Goal: Transaction & Acquisition: Book appointment/travel/reservation

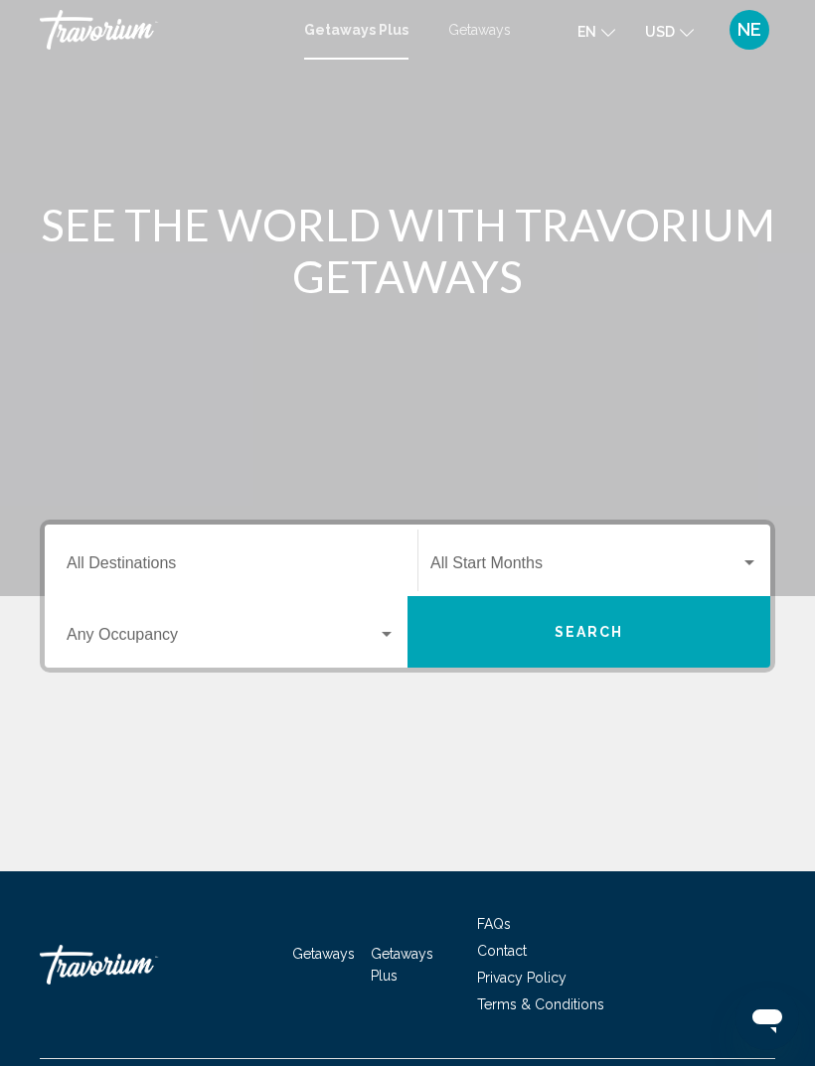
click at [143, 559] on input "Destination All Destinations" at bounding box center [231, 568] width 329 height 18
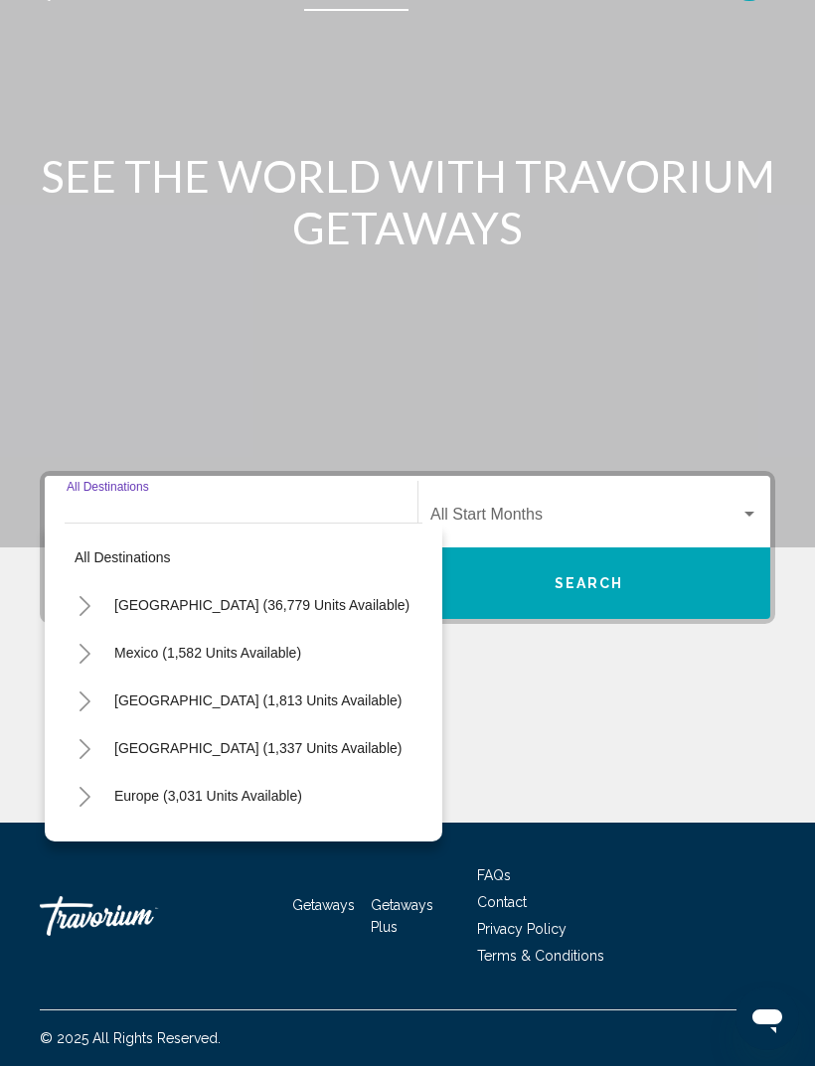
scroll to position [64, 0]
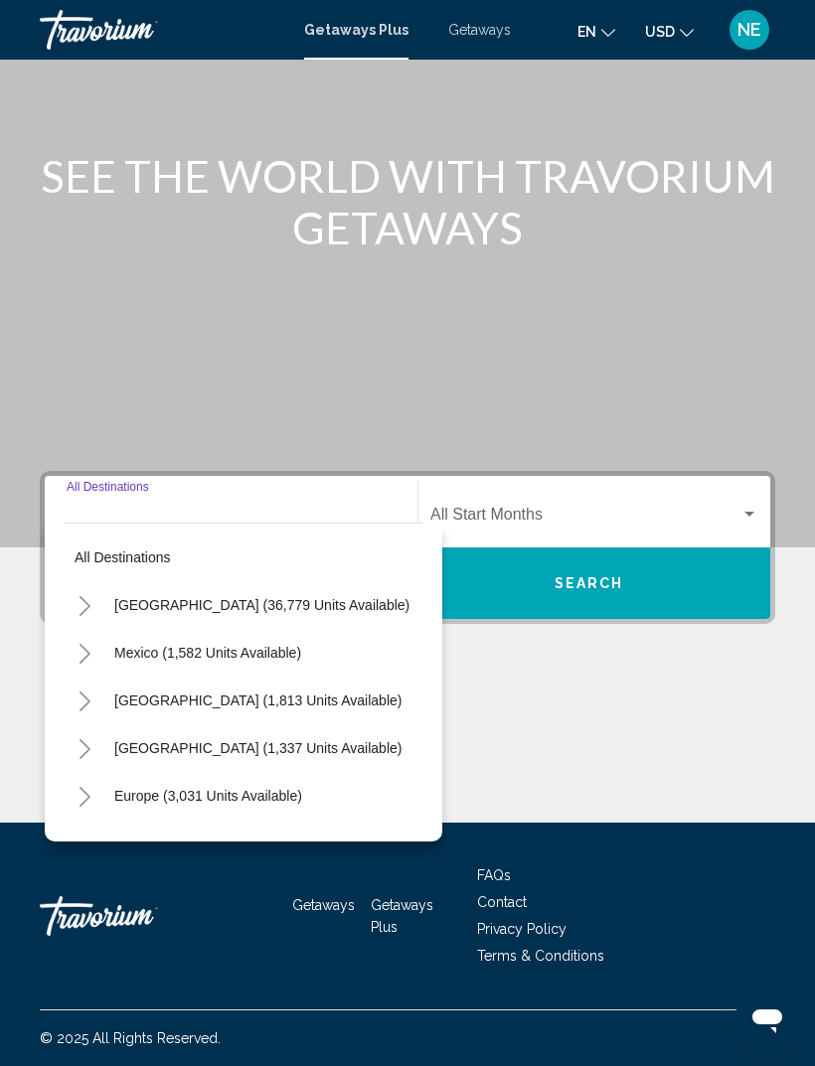
click at [74, 686] on button "Toggle Canada (1,813 units available)" at bounding box center [85, 701] width 40 height 40
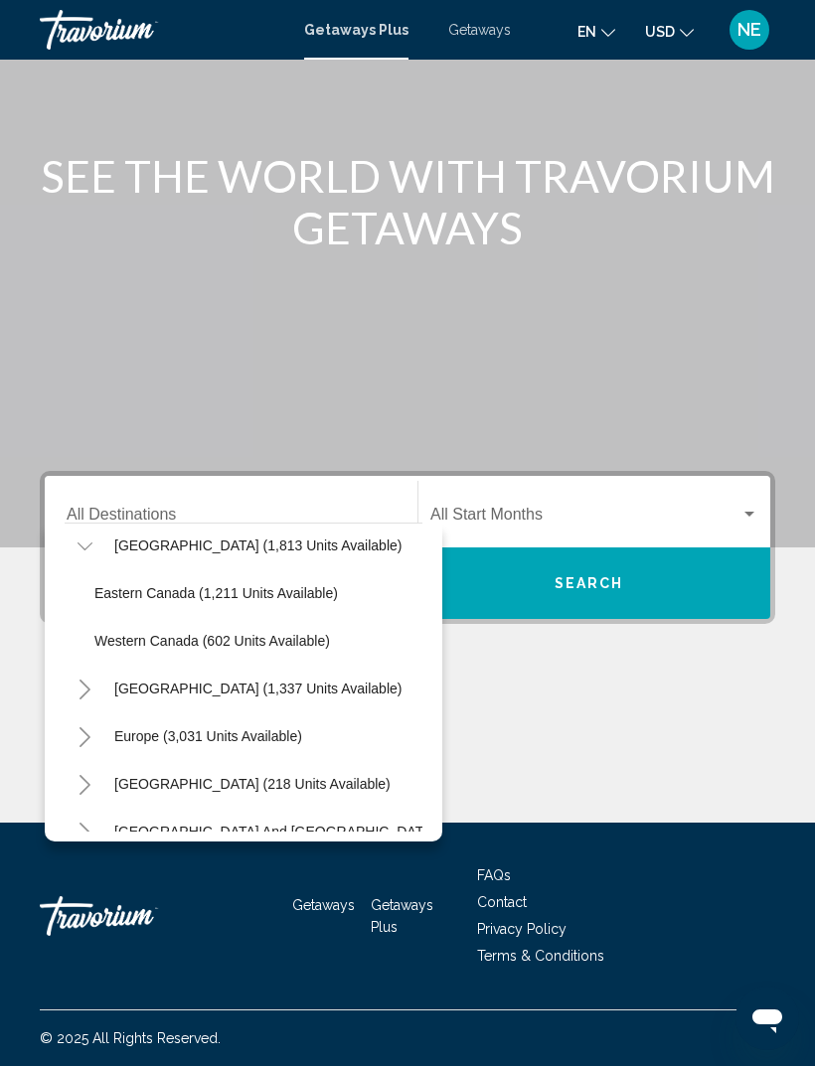
scroll to position [155, 0]
click at [109, 633] on span "Western Canada (602 units available)" at bounding box center [212, 641] width 236 height 16
type input "**********"
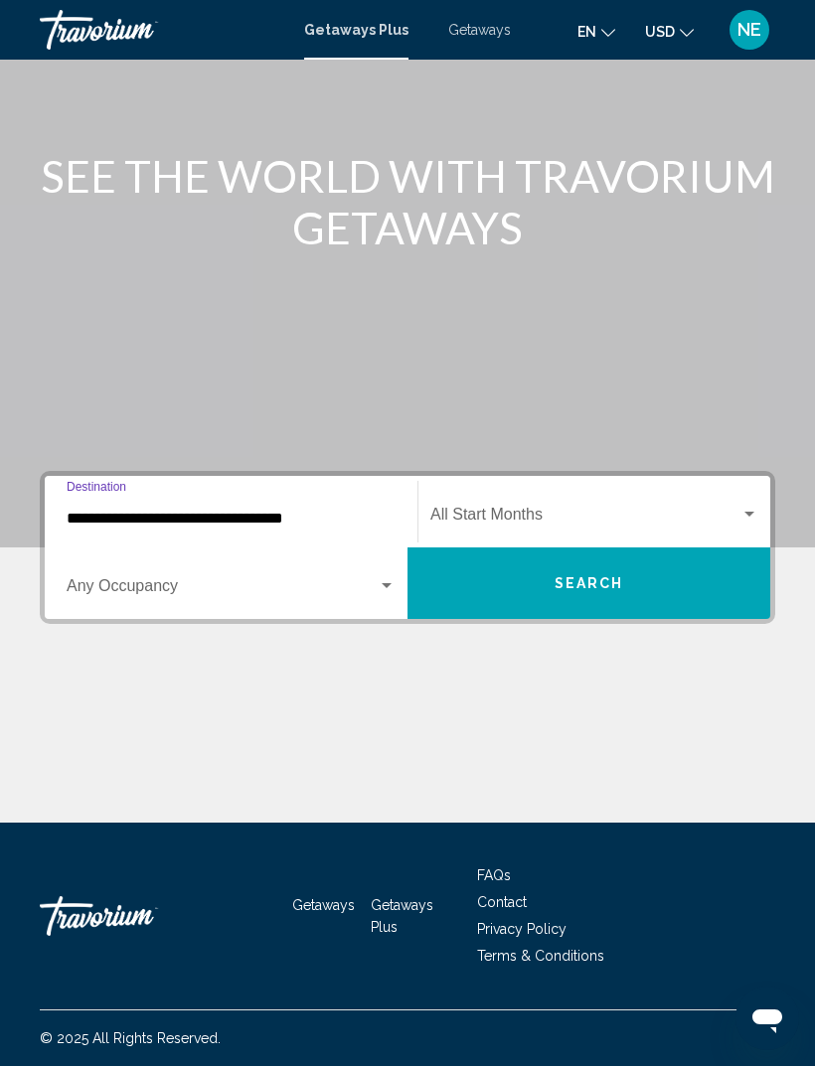
click at [119, 581] on span "Search widget" at bounding box center [222, 590] width 311 height 18
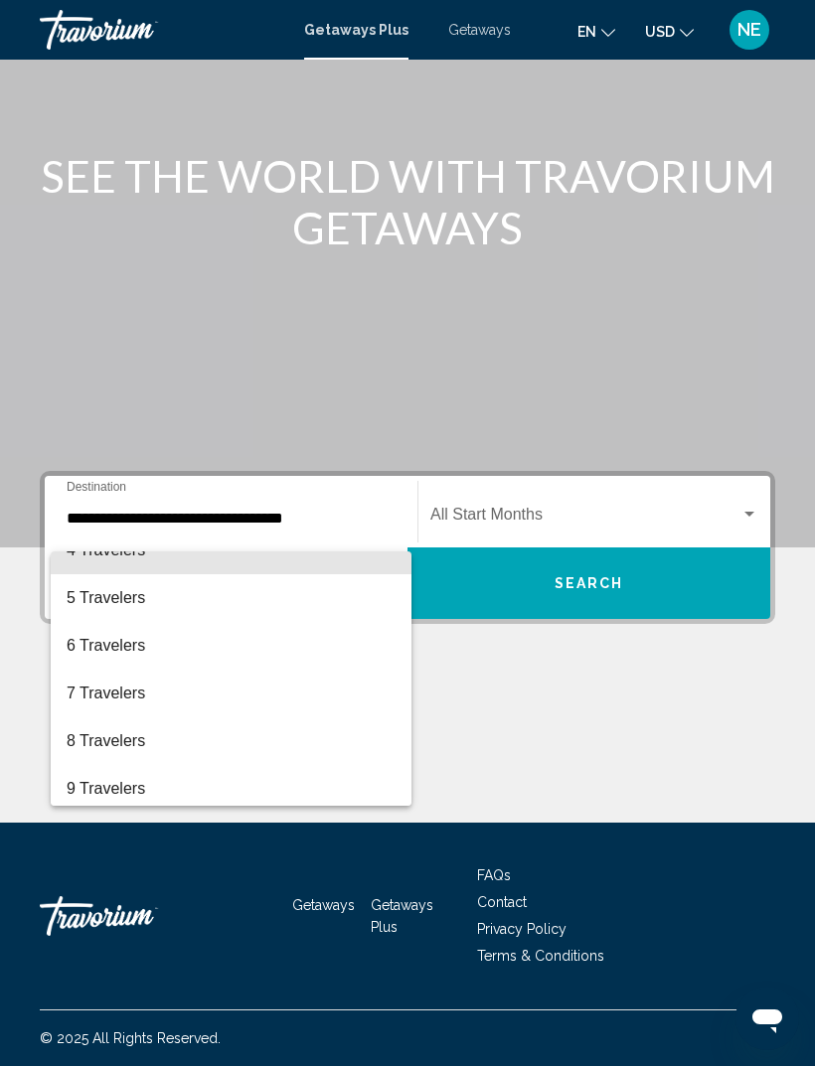
scroll to position [175, 0]
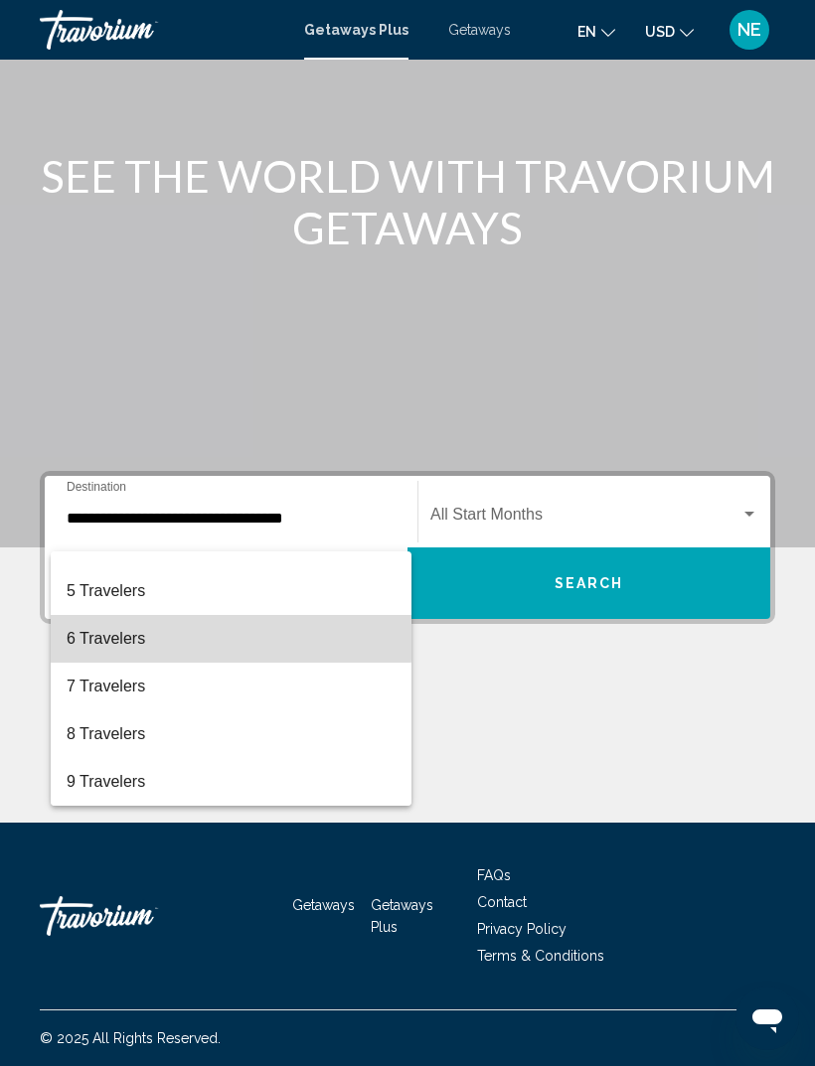
click at [95, 635] on span "6 Travelers" at bounding box center [231, 639] width 329 height 48
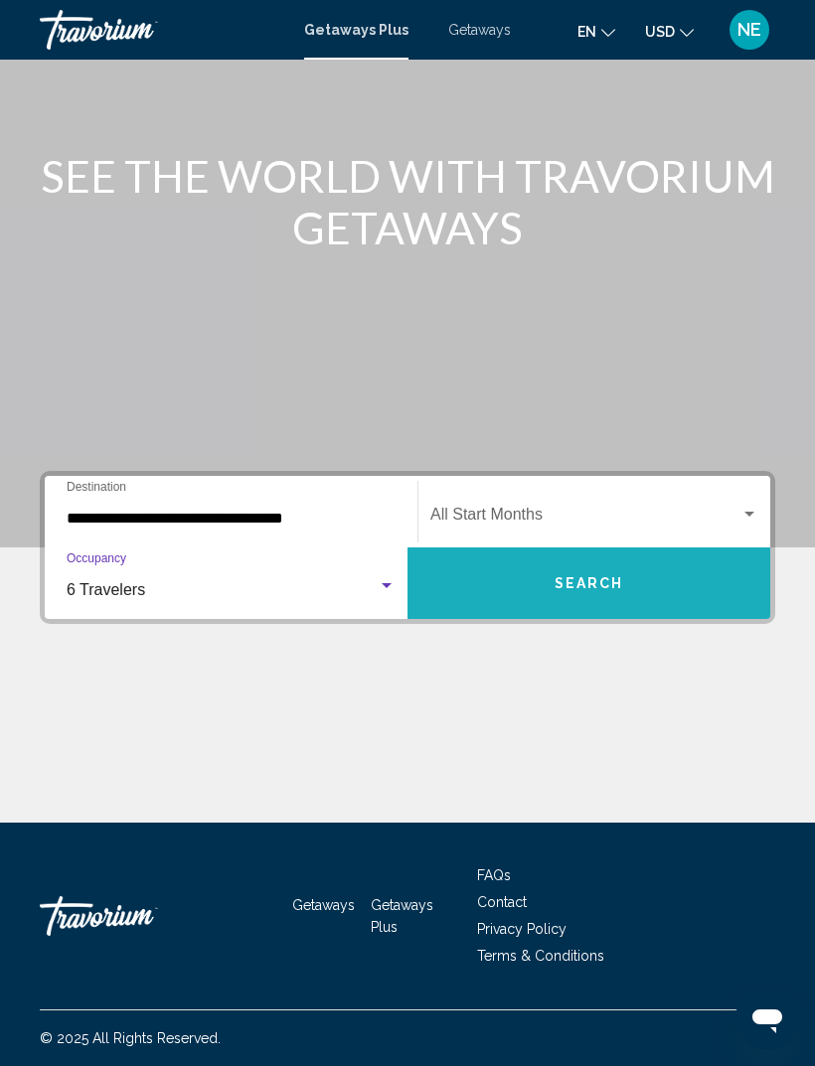
click at [610, 579] on button "Search" at bounding box center [588, 584] width 363 height 72
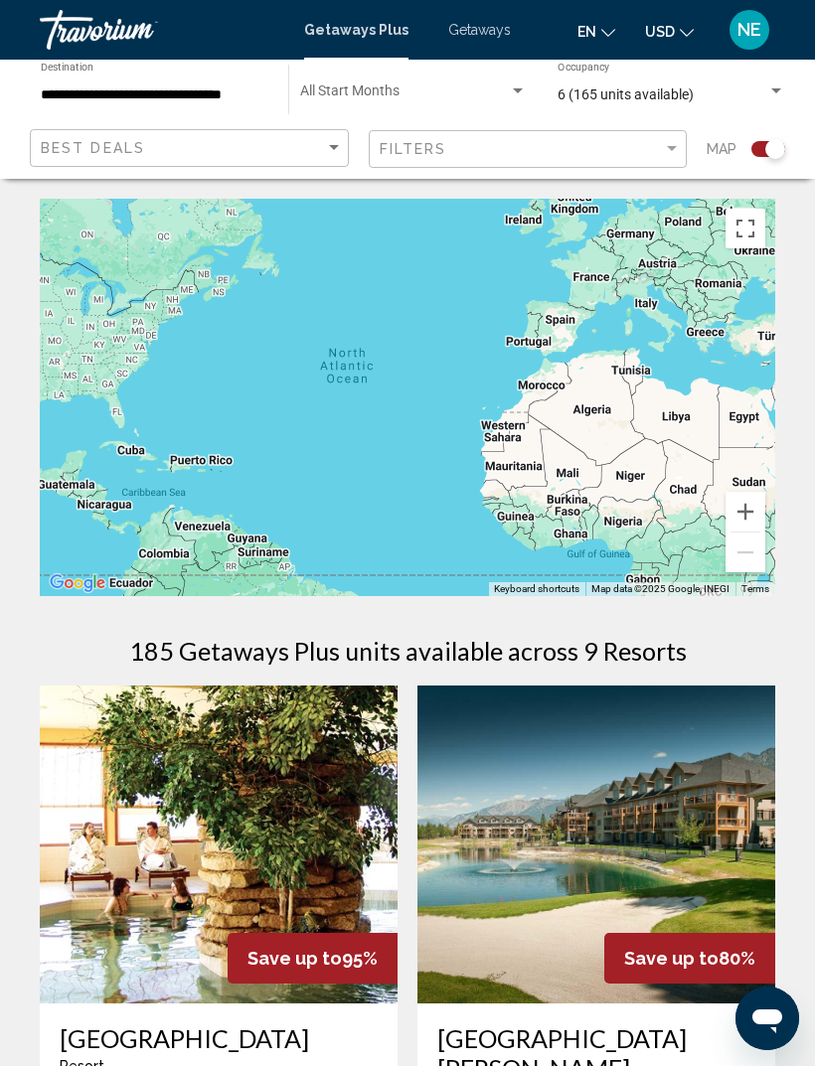
click at [601, 32] on icon "Change language" at bounding box center [608, 33] width 14 height 14
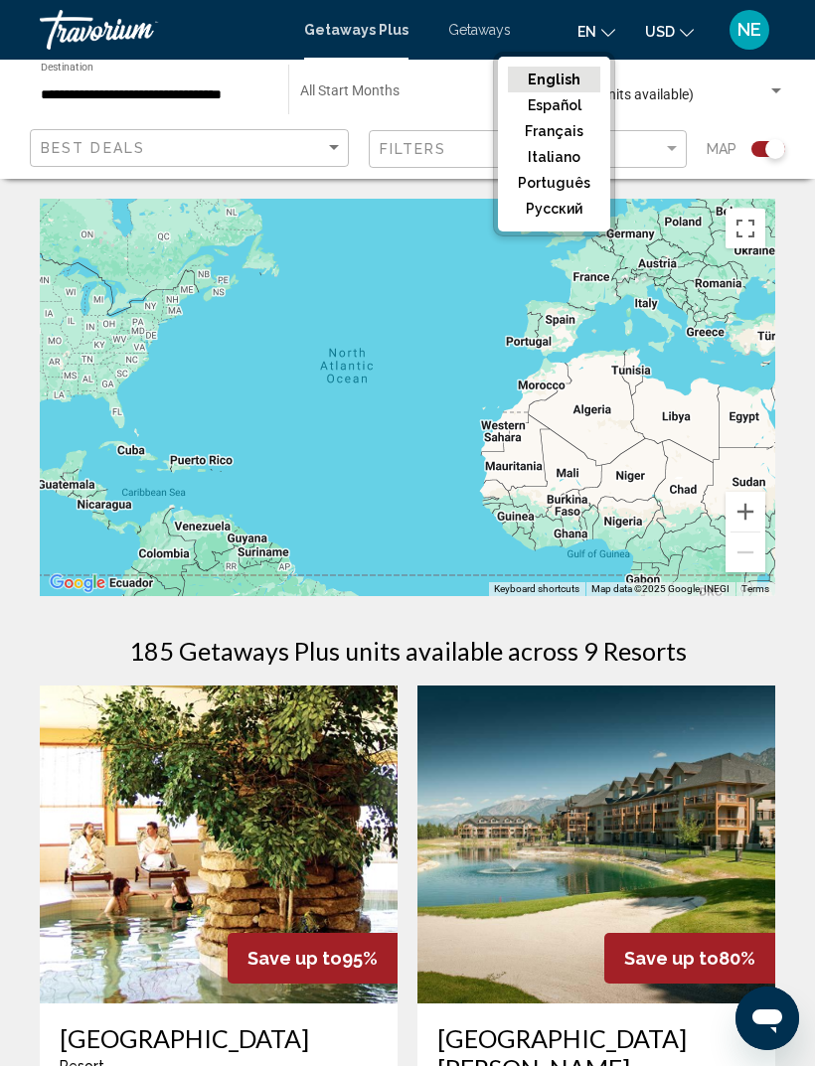
click at [576, 81] on button "English" at bounding box center [554, 80] width 92 height 26
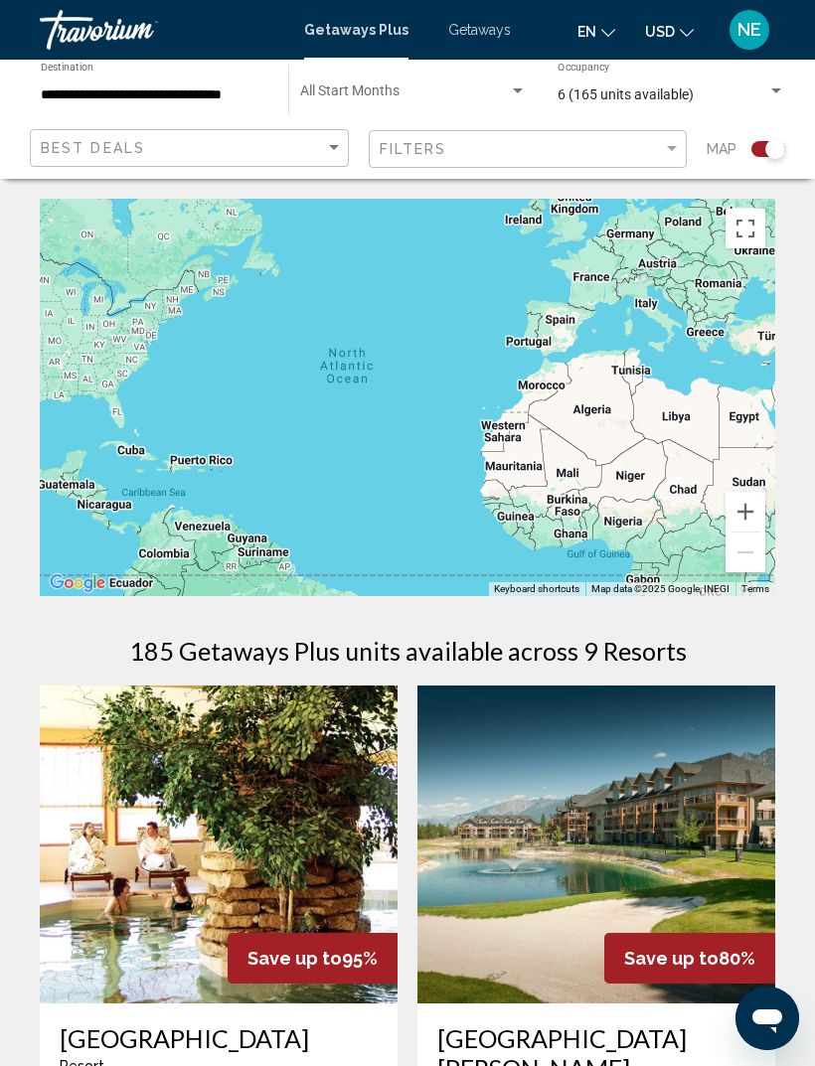
click at [460, 38] on span "Getaways" at bounding box center [479, 30] width 63 height 16
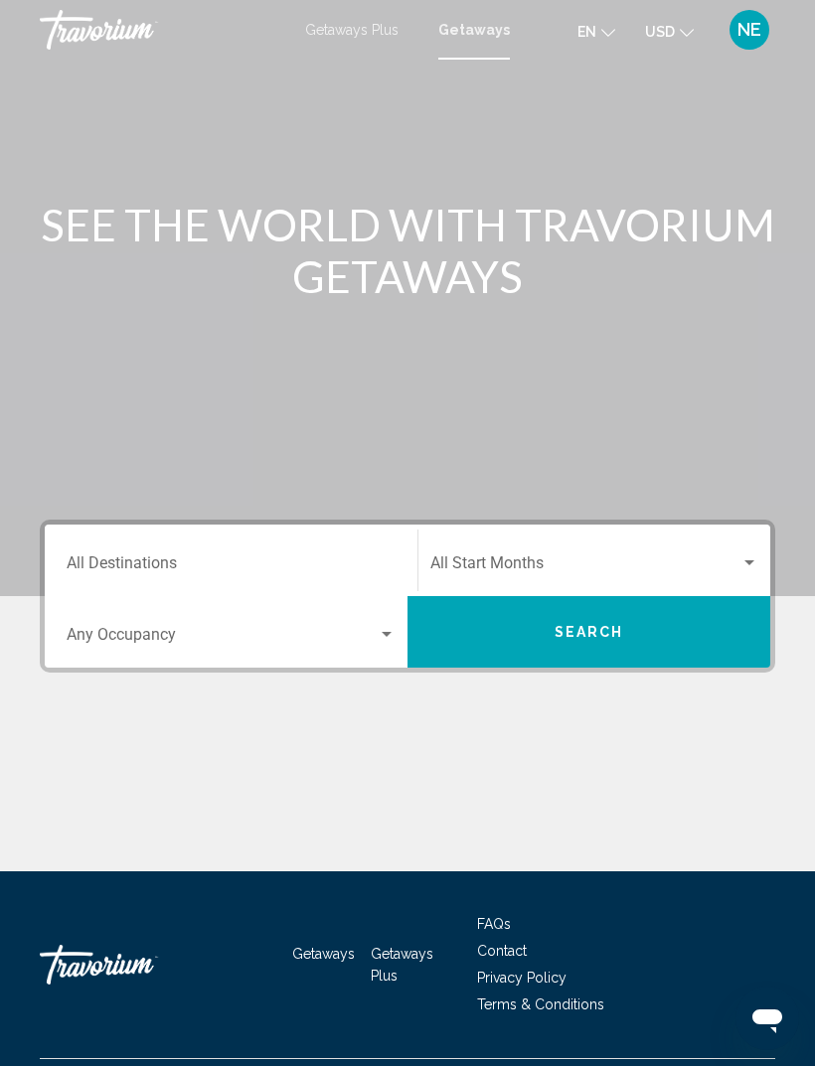
click at [329, 571] on input "Destination All Destinations" at bounding box center [231, 568] width 329 height 18
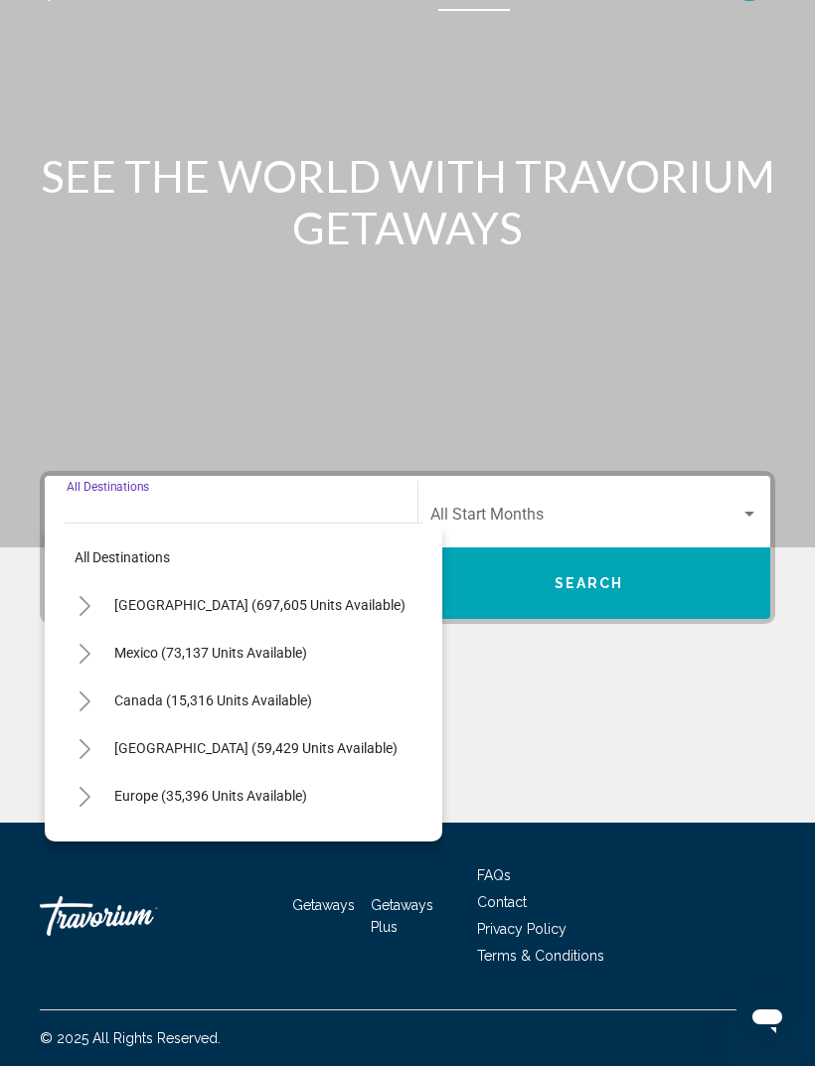
scroll to position [64, 0]
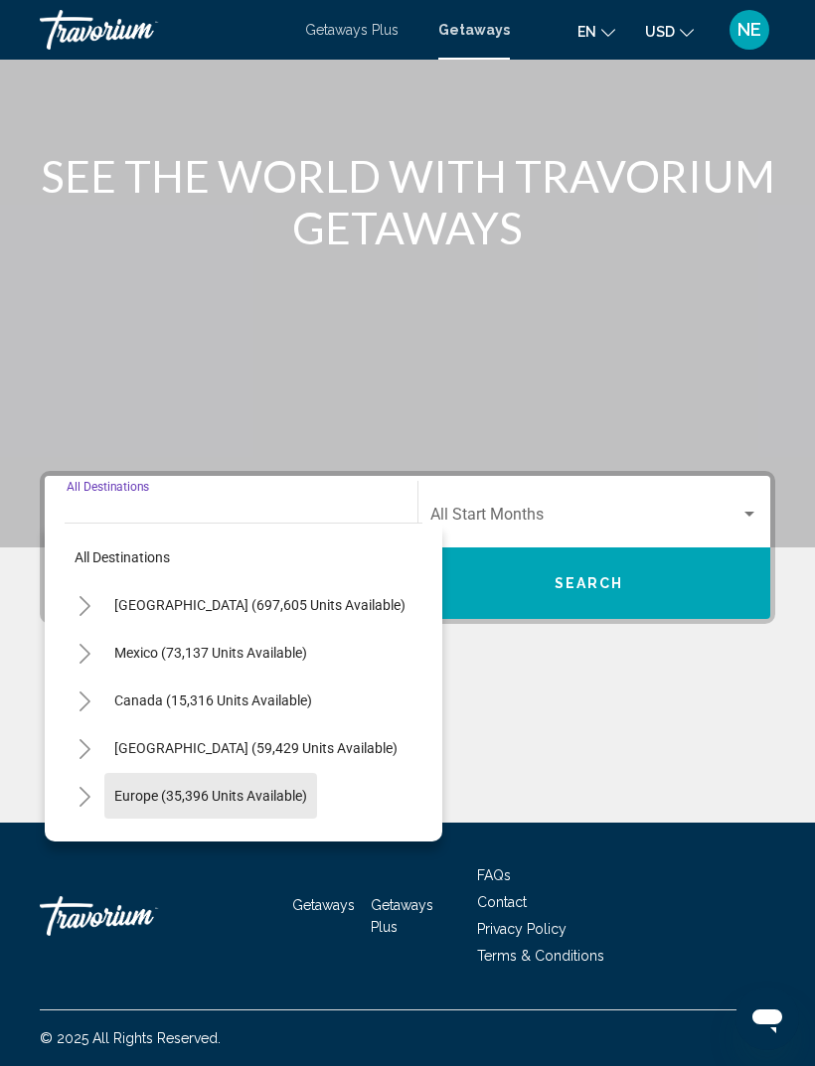
click at [286, 790] on button "Europe (35,396 units available)" at bounding box center [210, 796] width 213 height 46
type input "**********"
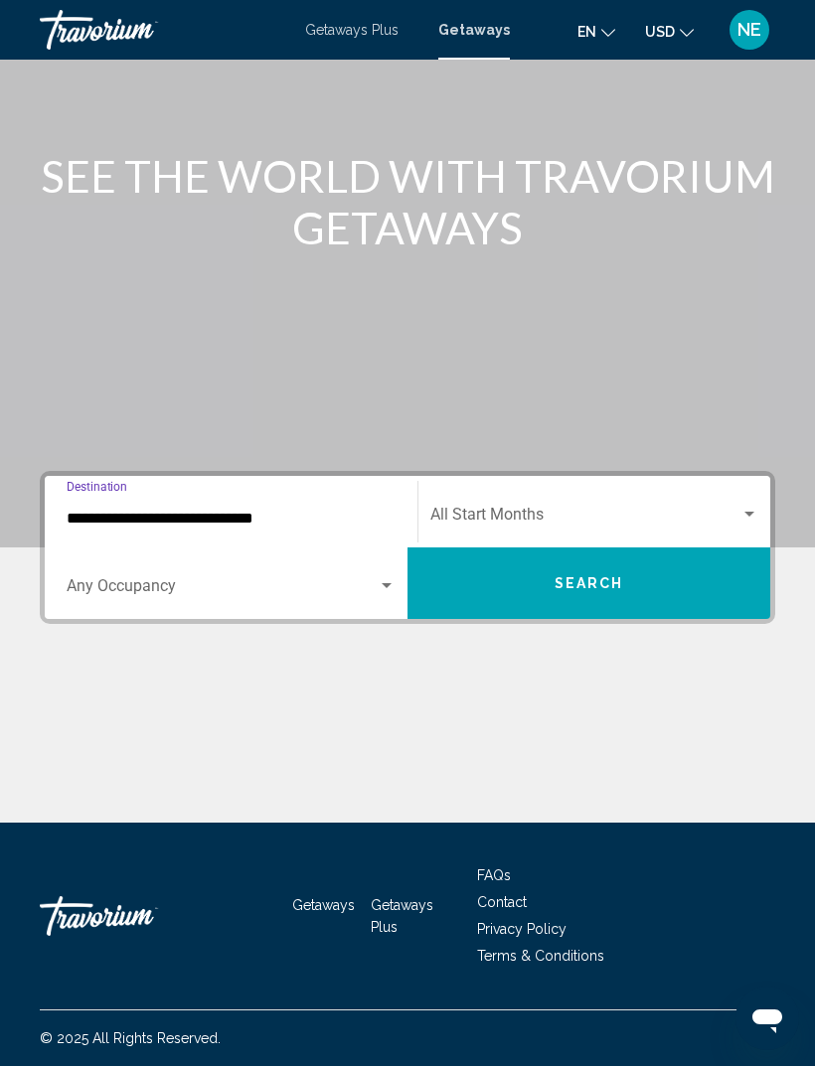
click at [621, 576] on span "Search" at bounding box center [590, 584] width 70 height 16
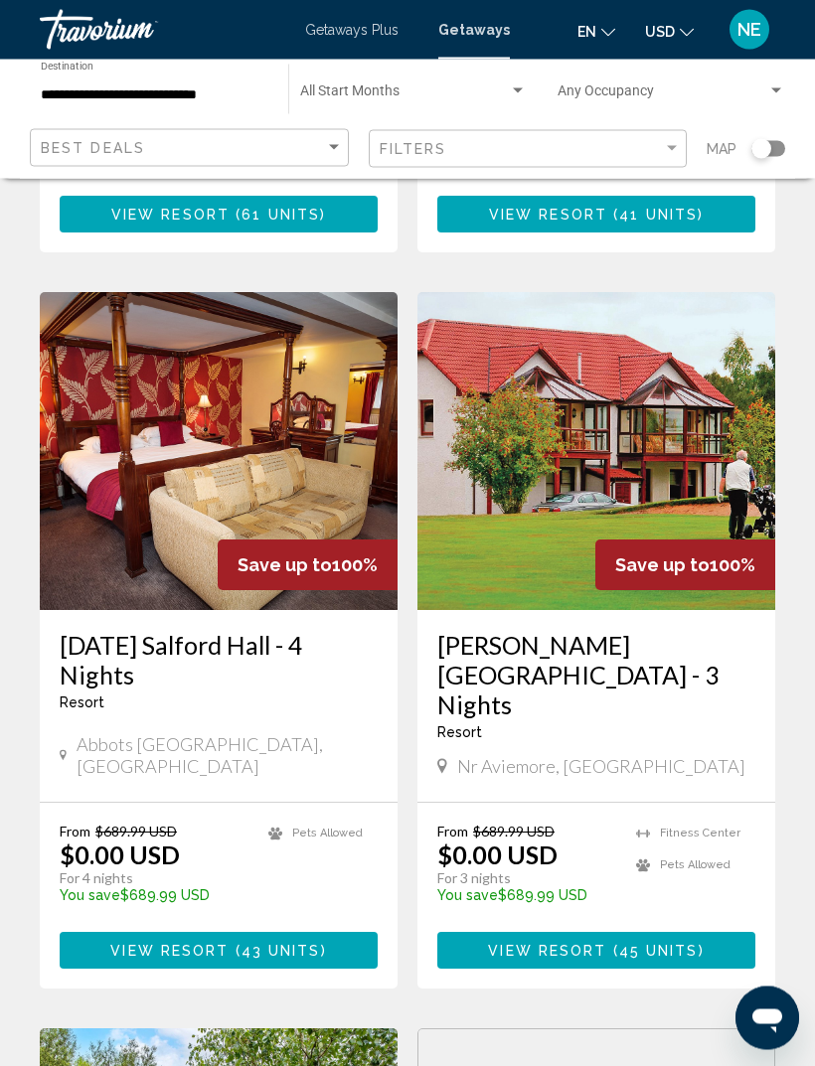
scroll to position [2215, 0]
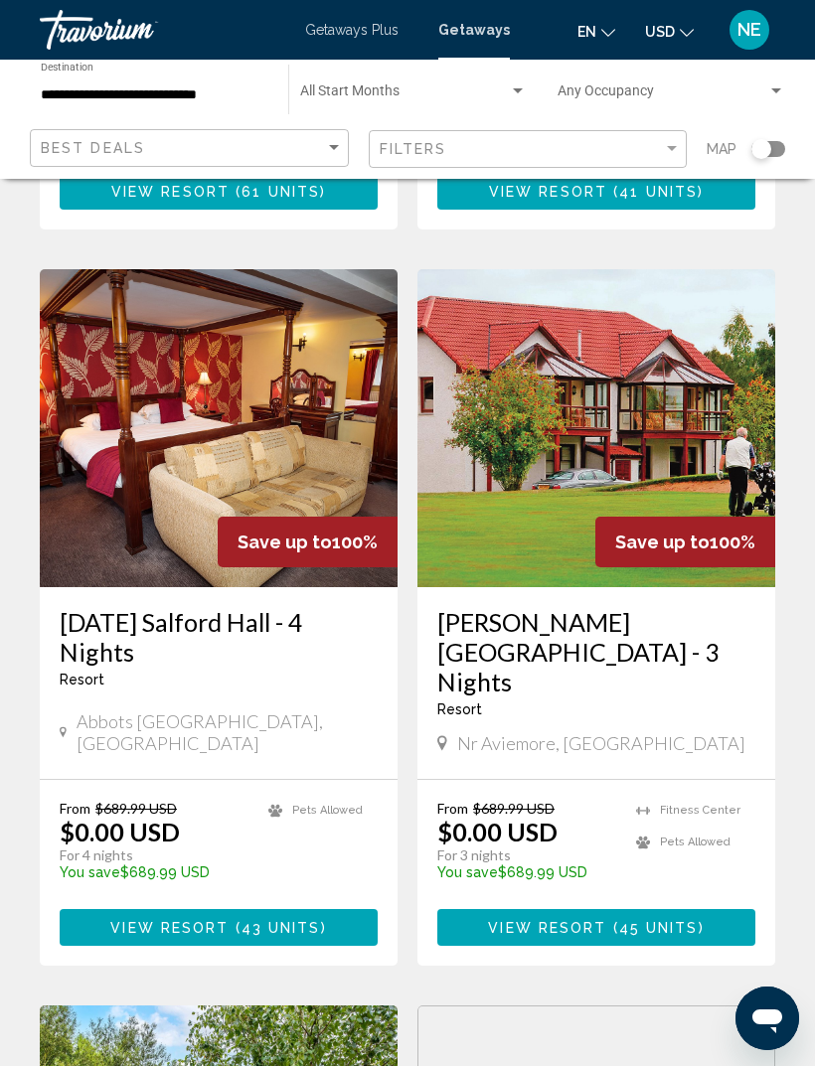
click at [121, 920] on span "View Resort" at bounding box center [169, 928] width 118 height 16
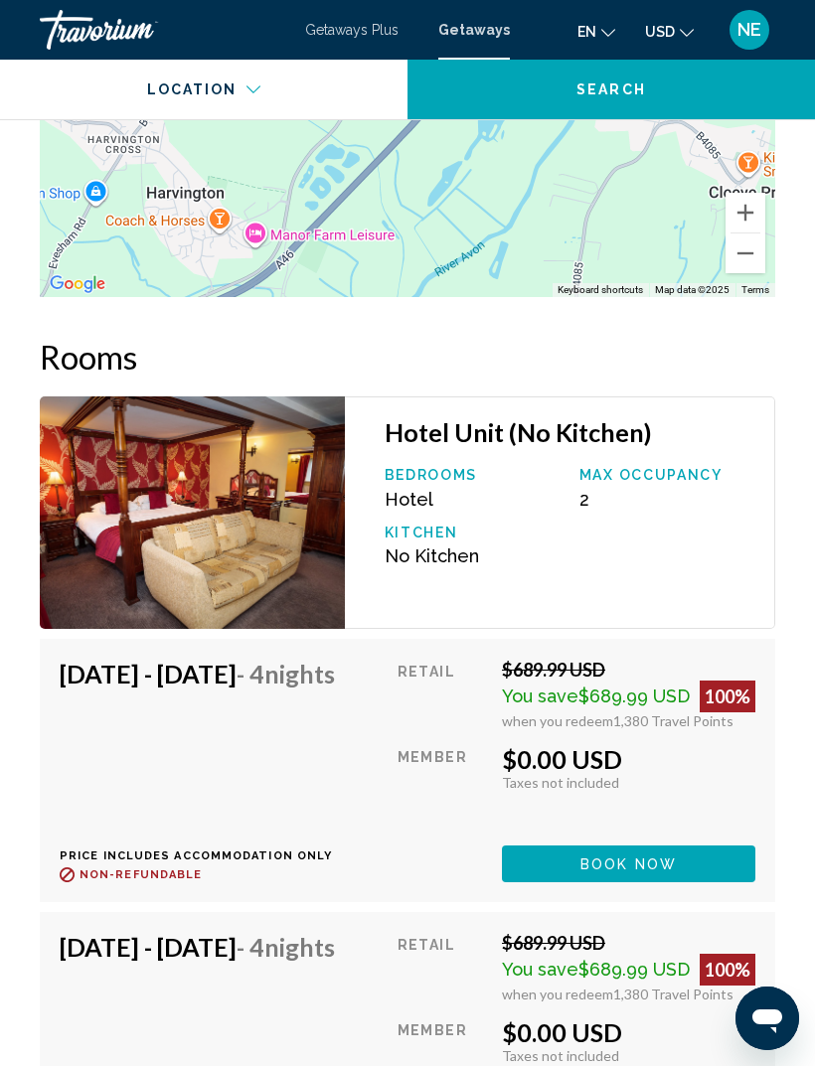
scroll to position [3068, 0]
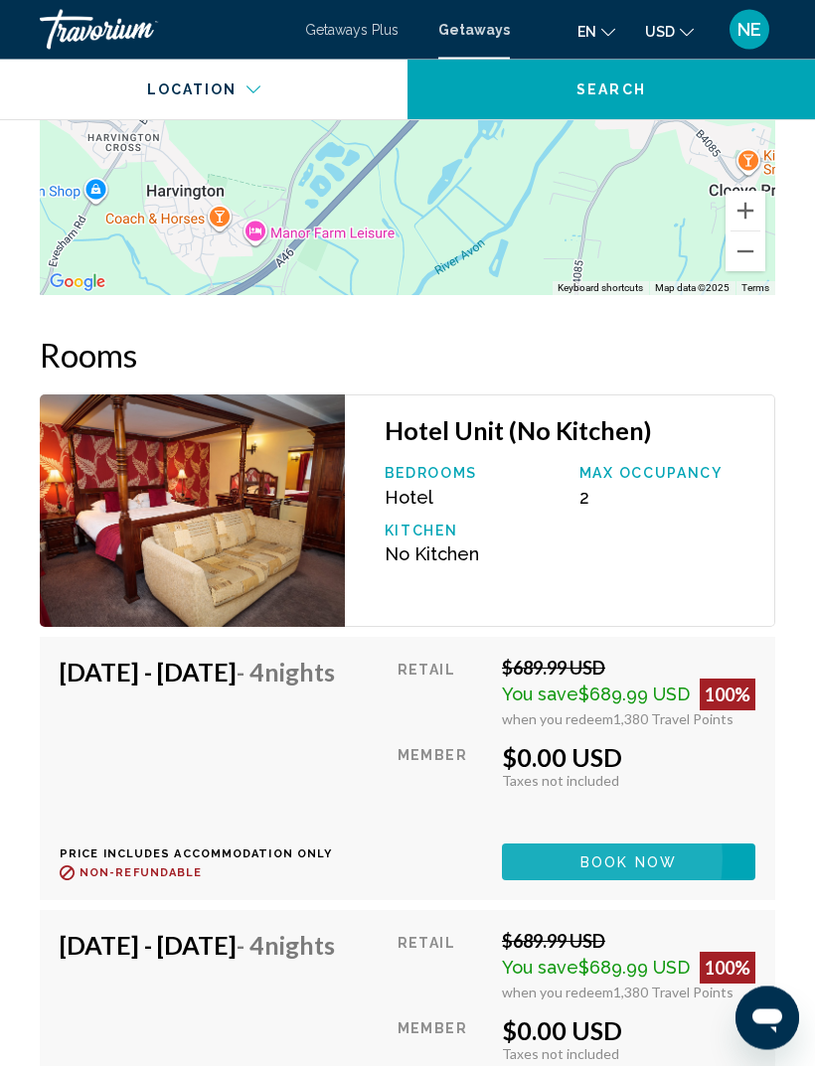
click at [582, 869] on button "Book now" at bounding box center [628, 863] width 253 height 37
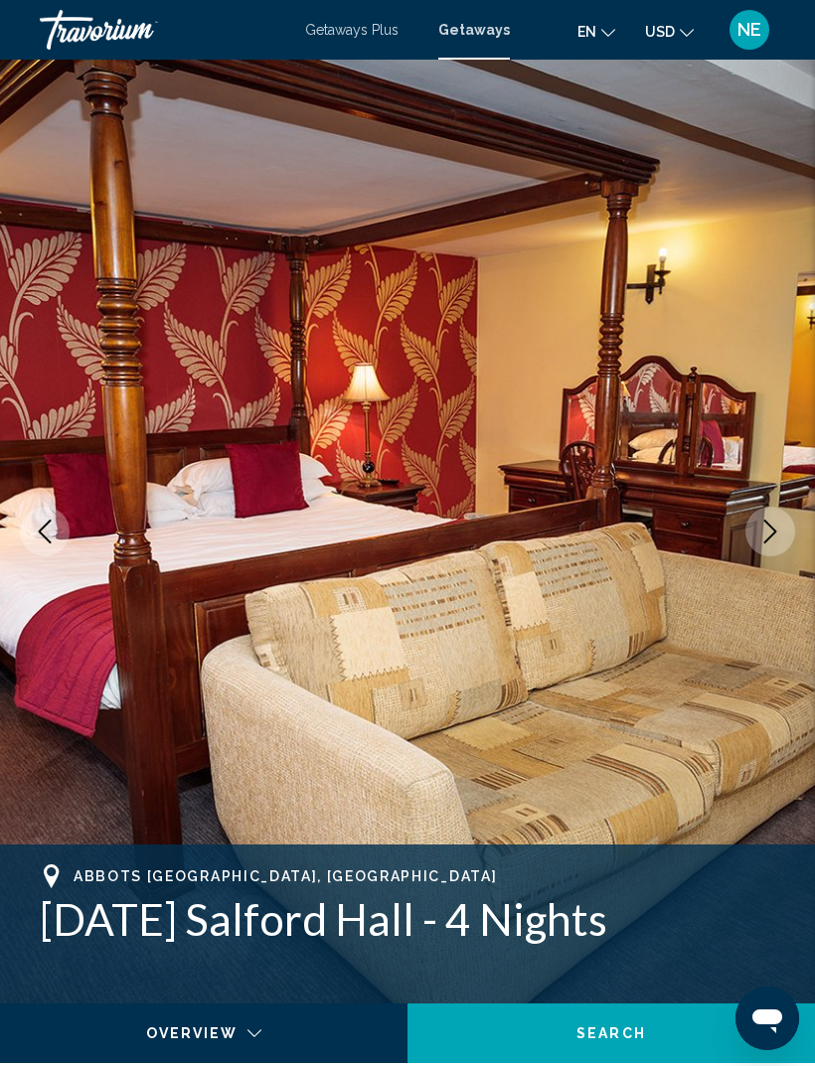
click at [530, 4] on mat-toolbar "Getaways Plus Getaways en English Español Français Italiano Português русский U…" at bounding box center [407, 30] width 815 height 60
click at [530, 3] on mat-toolbar "Getaways Plus Getaways en English Español Français Italiano Português русский U…" at bounding box center [407, 30] width 815 height 60
click at [456, 29] on span "Getaways" at bounding box center [474, 30] width 72 height 16
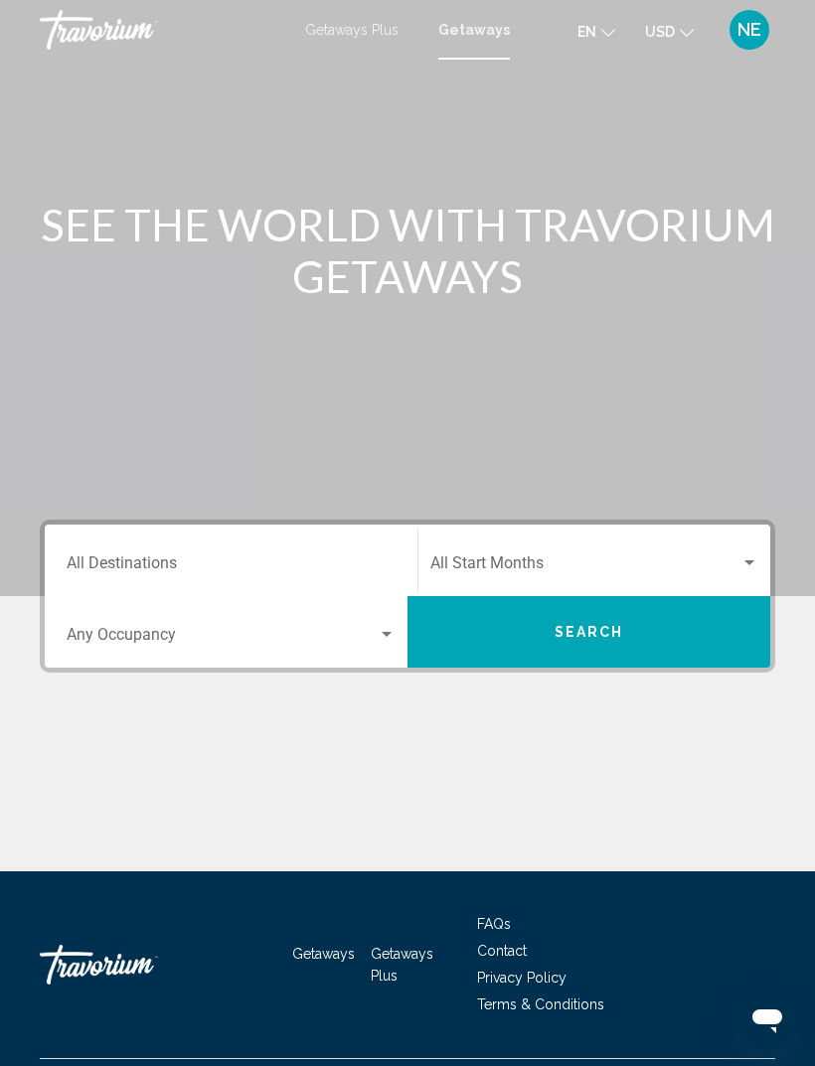
click at [296, 563] on input "Destination All Destinations" at bounding box center [231, 568] width 329 height 18
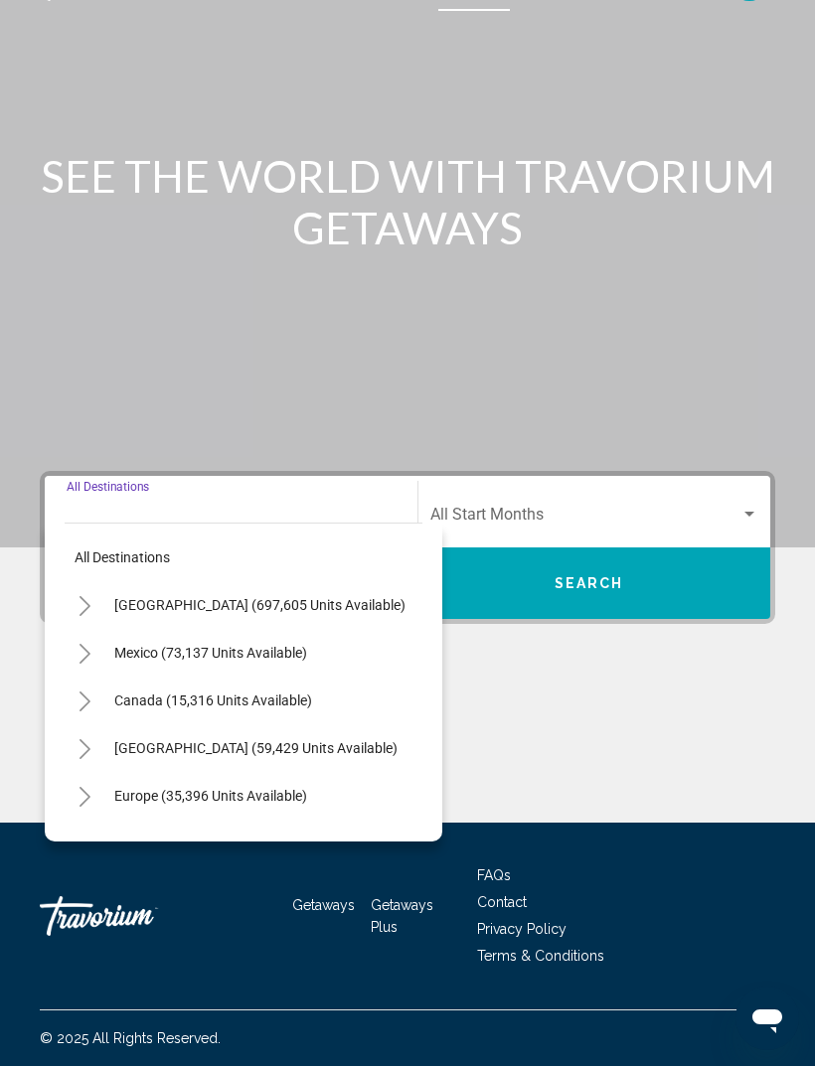
scroll to position [64, 0]
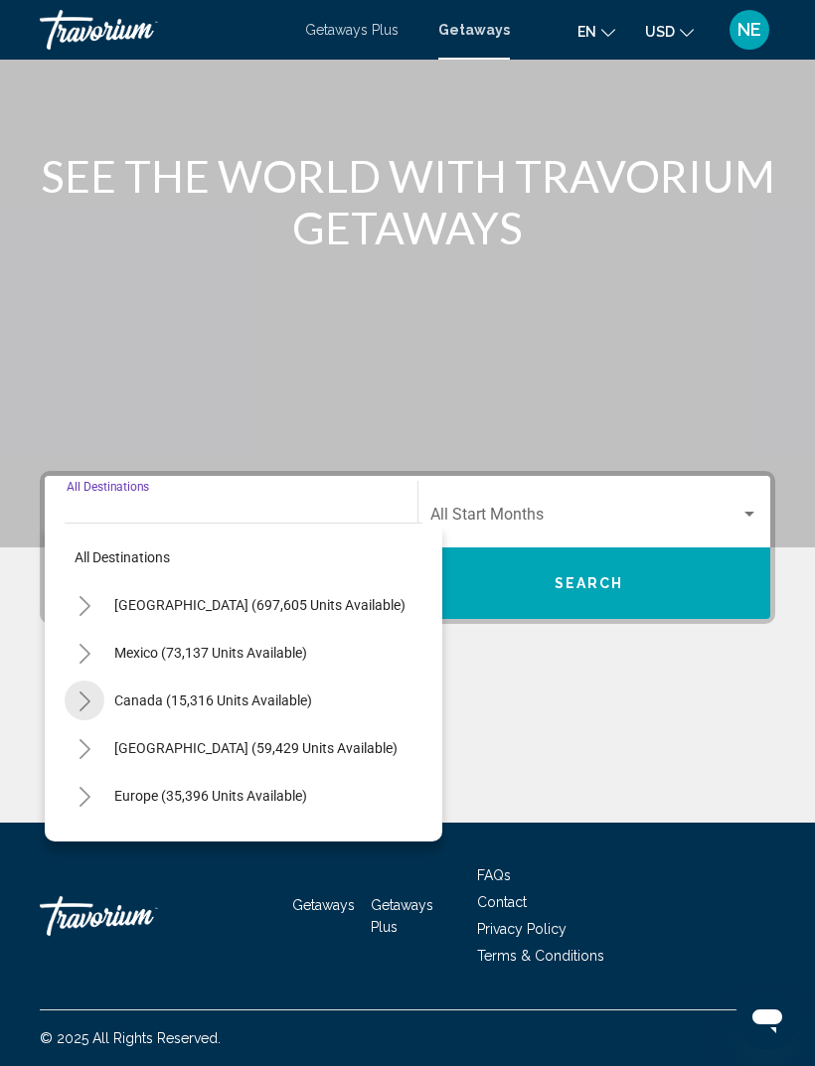
click at [78, 692] on icon "Toggle Canada (15,316 units available)" at bounding box center [85, 702] width 15 height 20
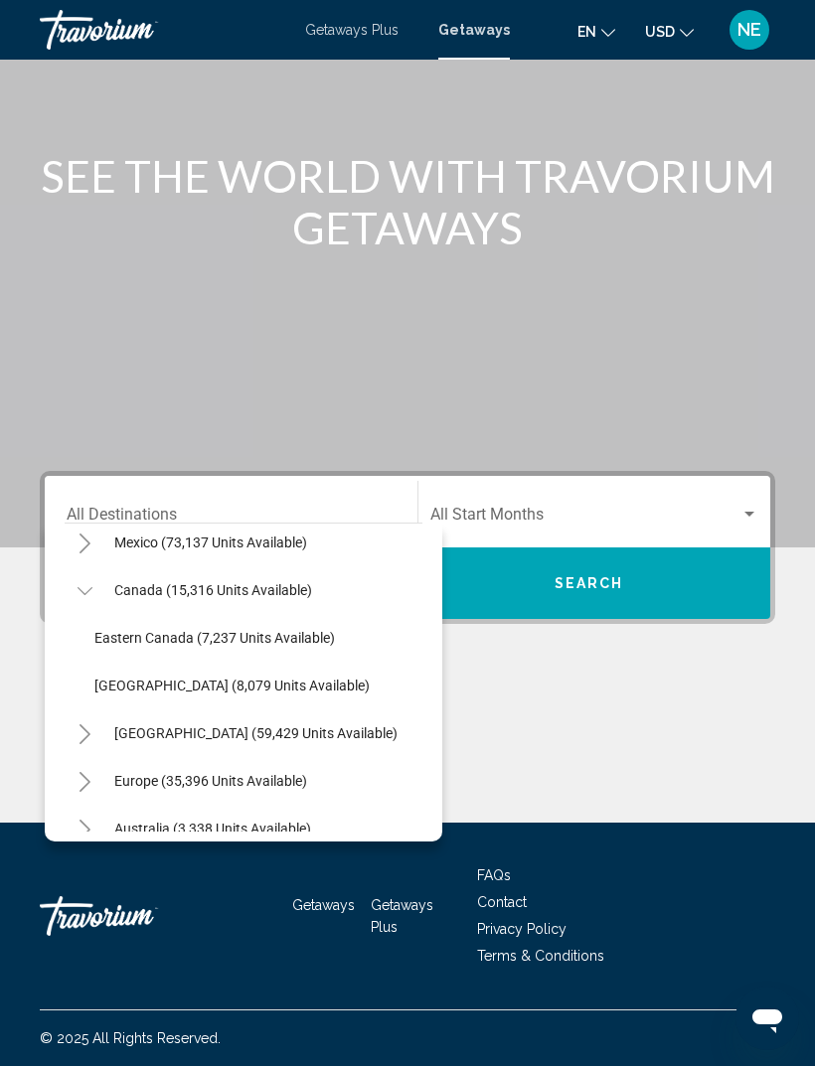
scroll to position [110, 0]
click at [247, 678] on span "[GEOGRAPHIC_DATA] (8,079 units available)" at bounding box center [231, 686] width 275 height 16
type input "**********"
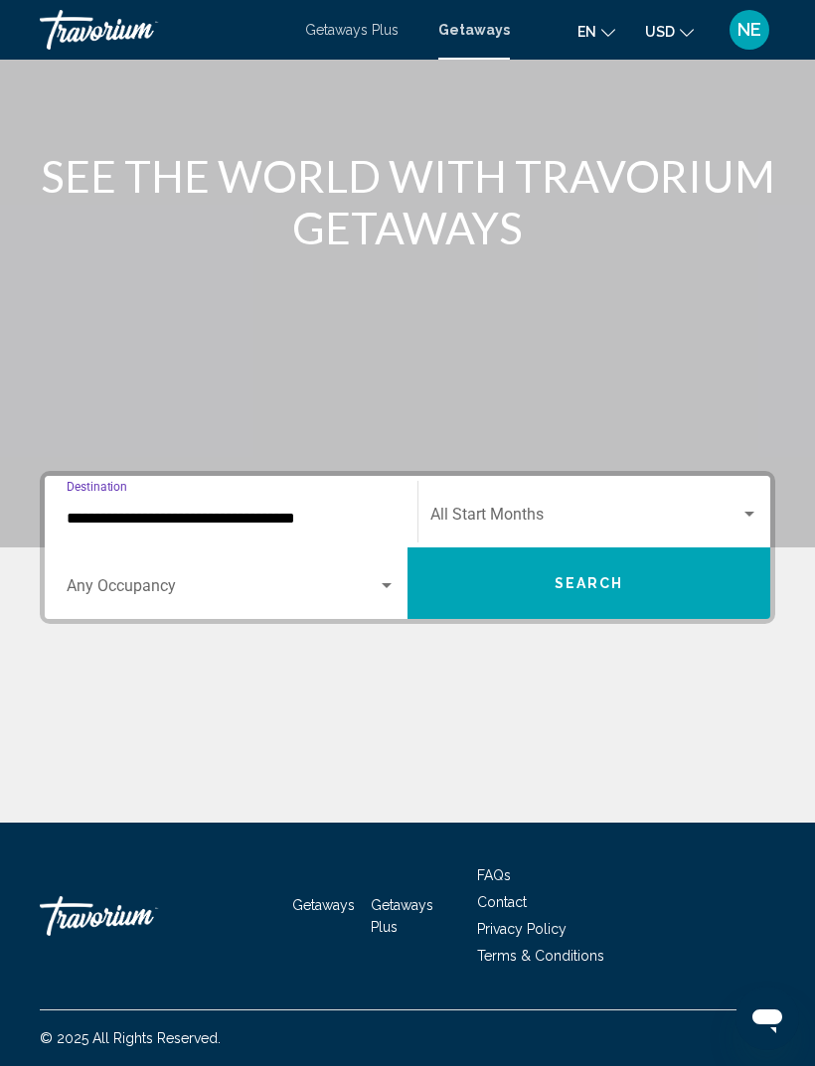
click at [371, 581] on span "Search widget" at bounding box center [222, 590] width 311 height 18
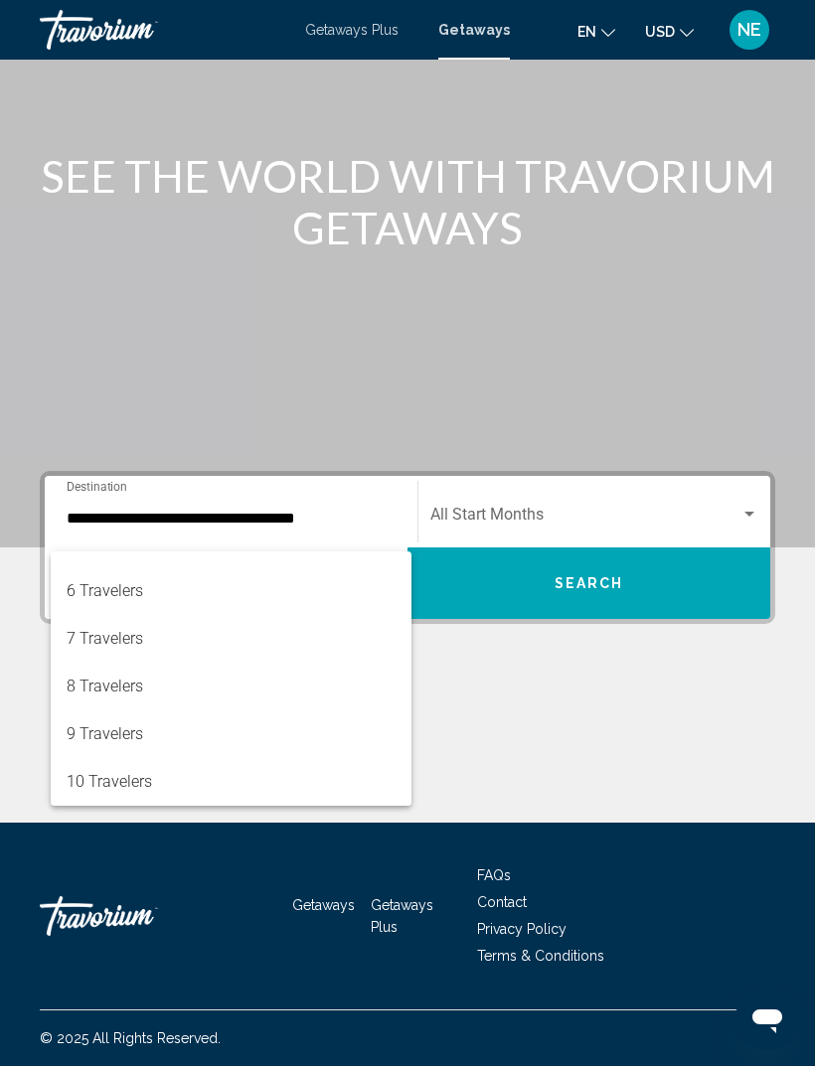
scroll to position [223, 0]
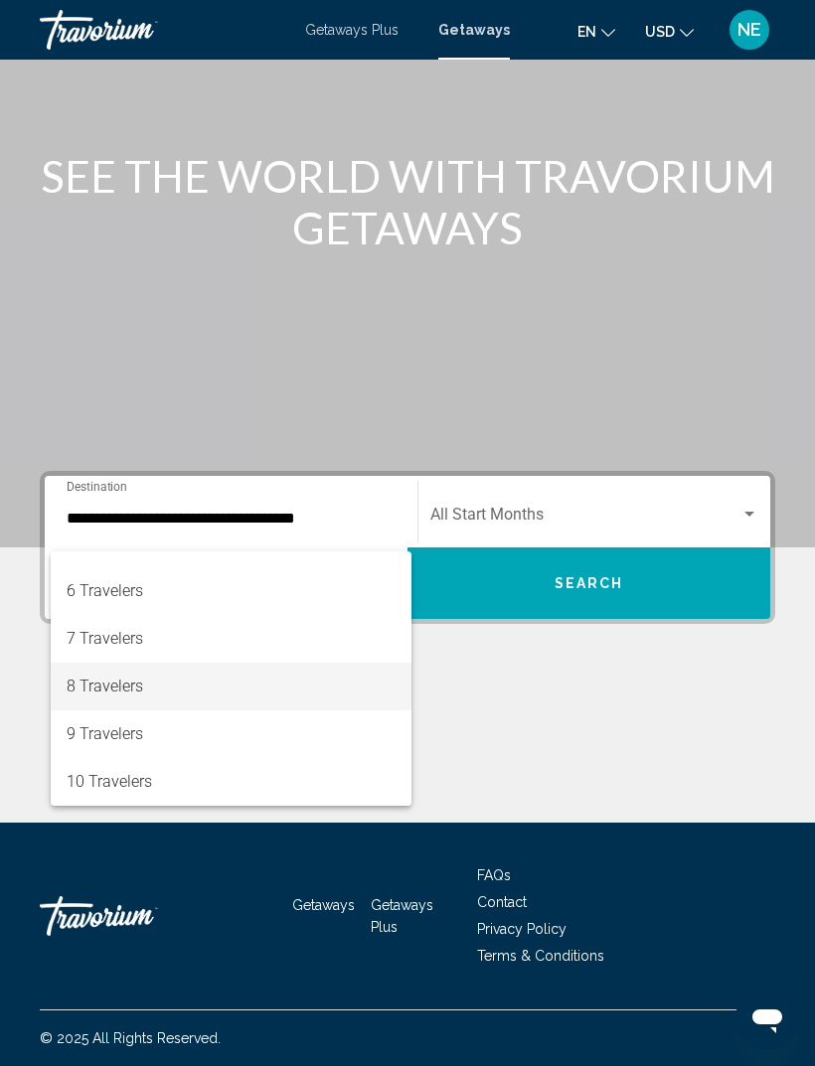
click at [155, 698] on span "8 Travelers" at bounding box center [231, 687] width 329 height 48
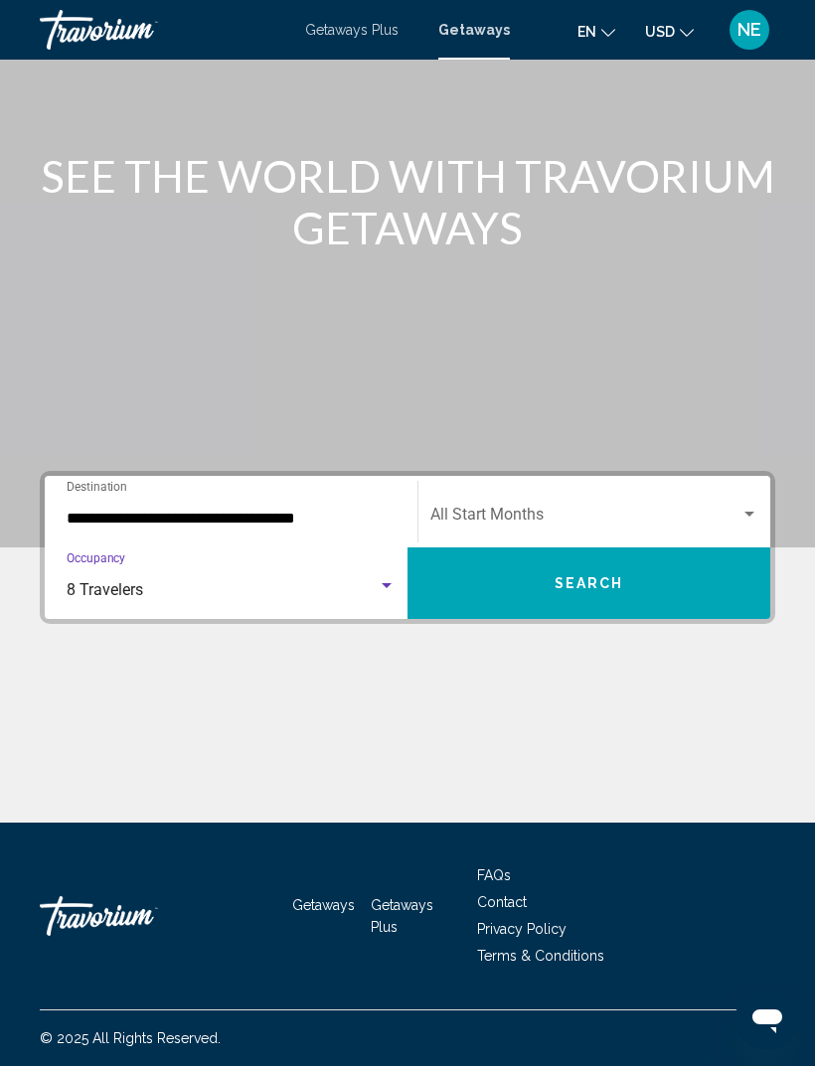
click at [584, 510] on span "Search widget" at bounding box center [585, 519] width 310 height 18
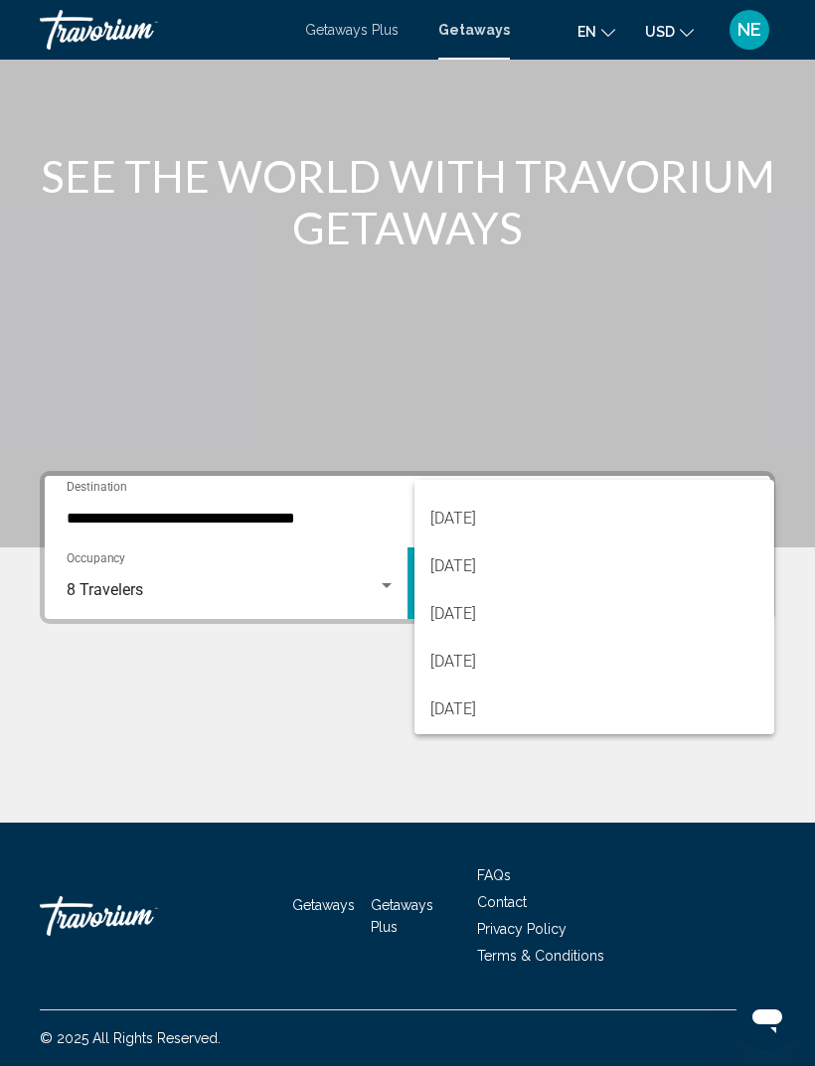
scroll to position [249, 0]
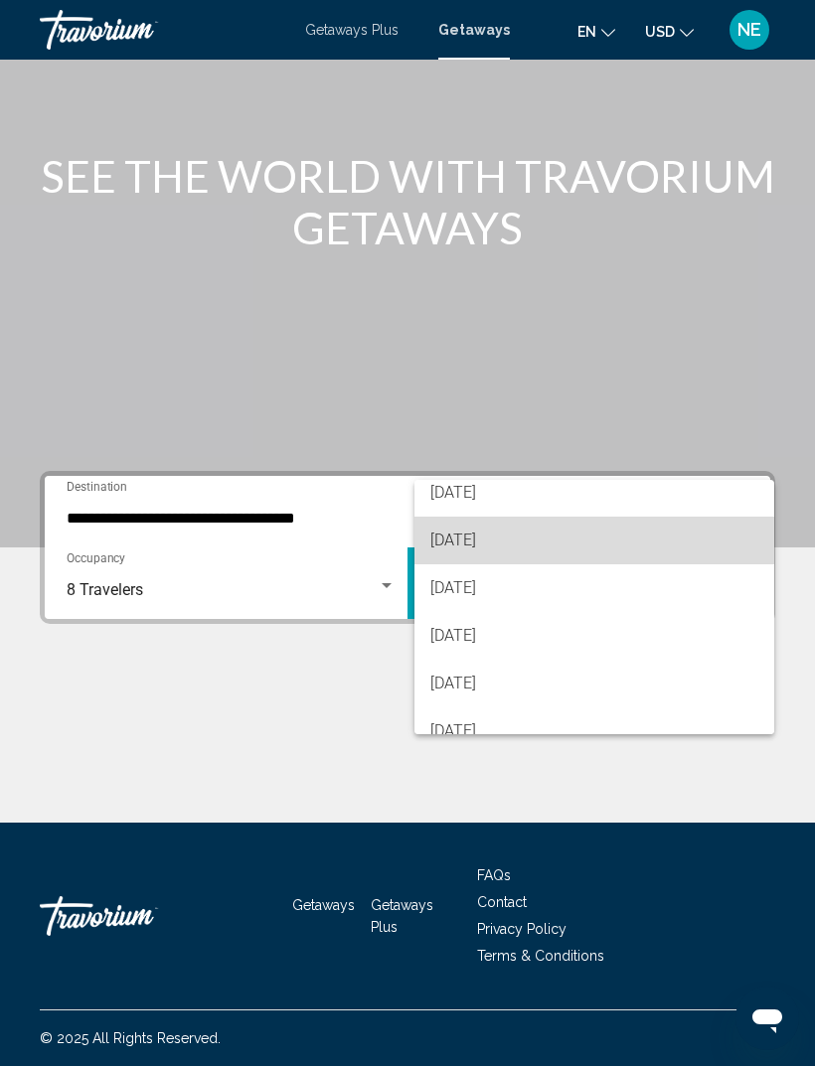
click at [643, 545] on span "[DATE]" at bounding box center [594, 541] width 328 height 48
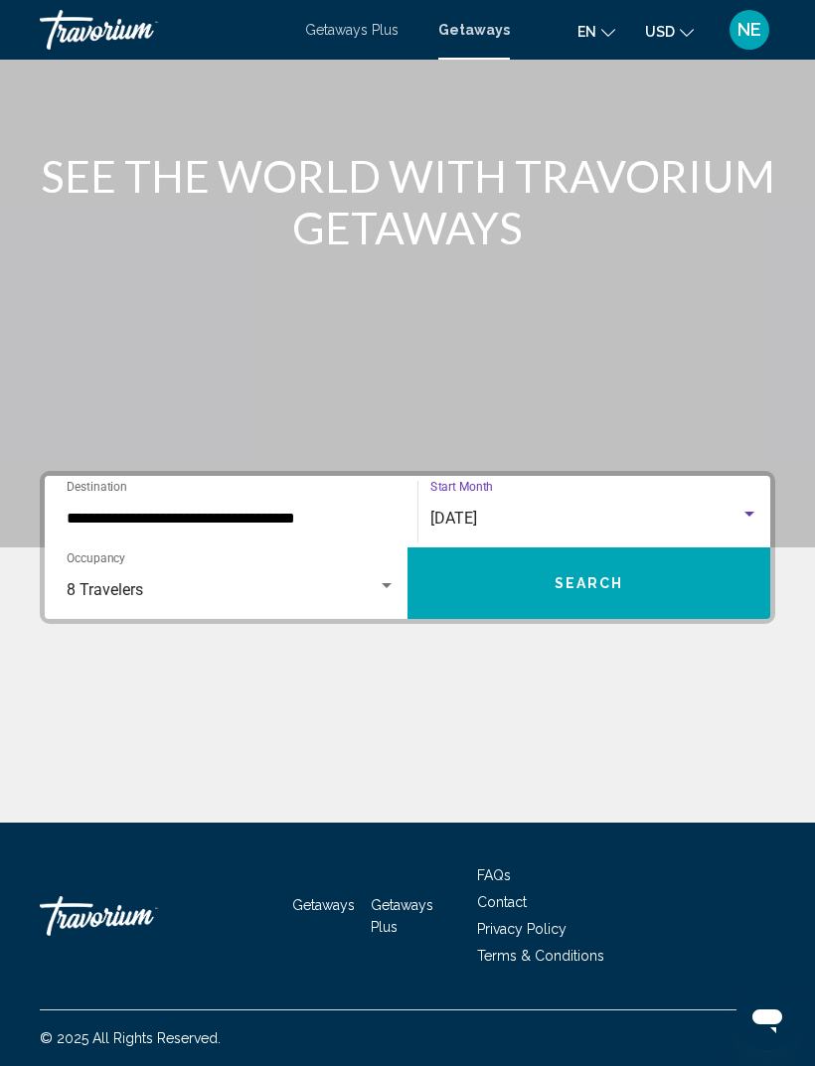
click at [722, 587] on button "Search" at bounding box center [588, 584] width 363 height 72
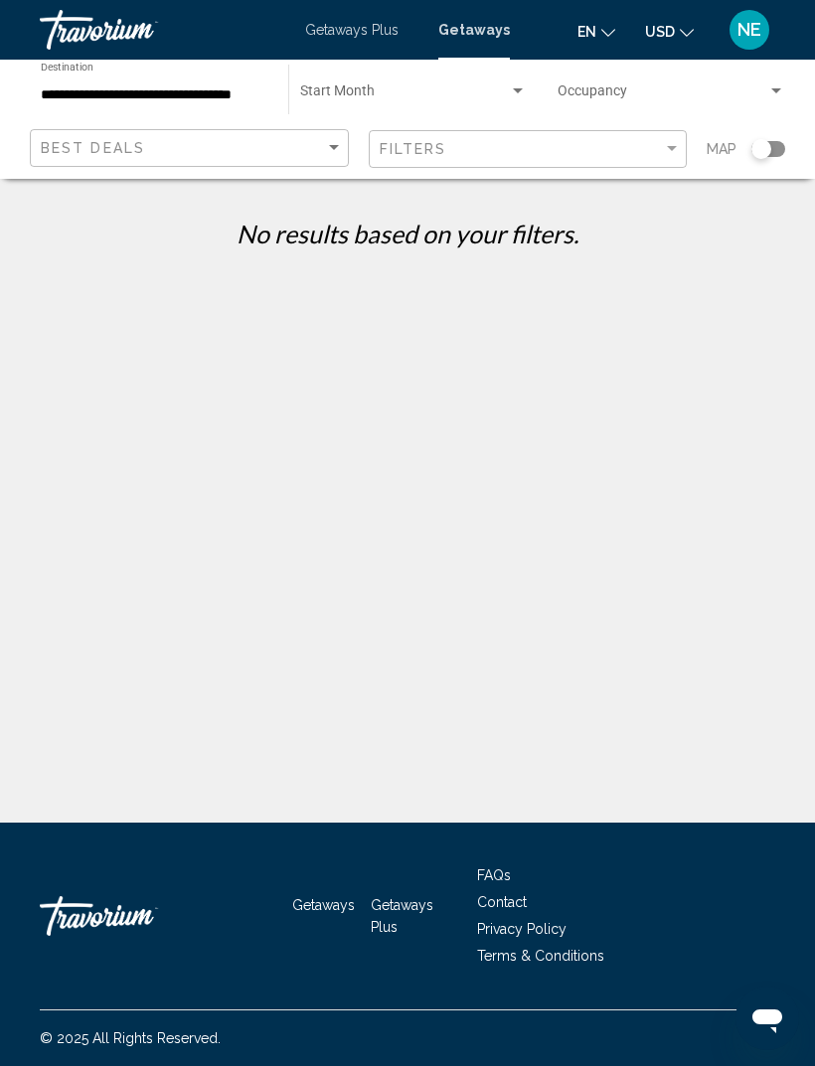
click at [495, 131] on div "Filters" at bounding box center [531, 149] width 302 height 37
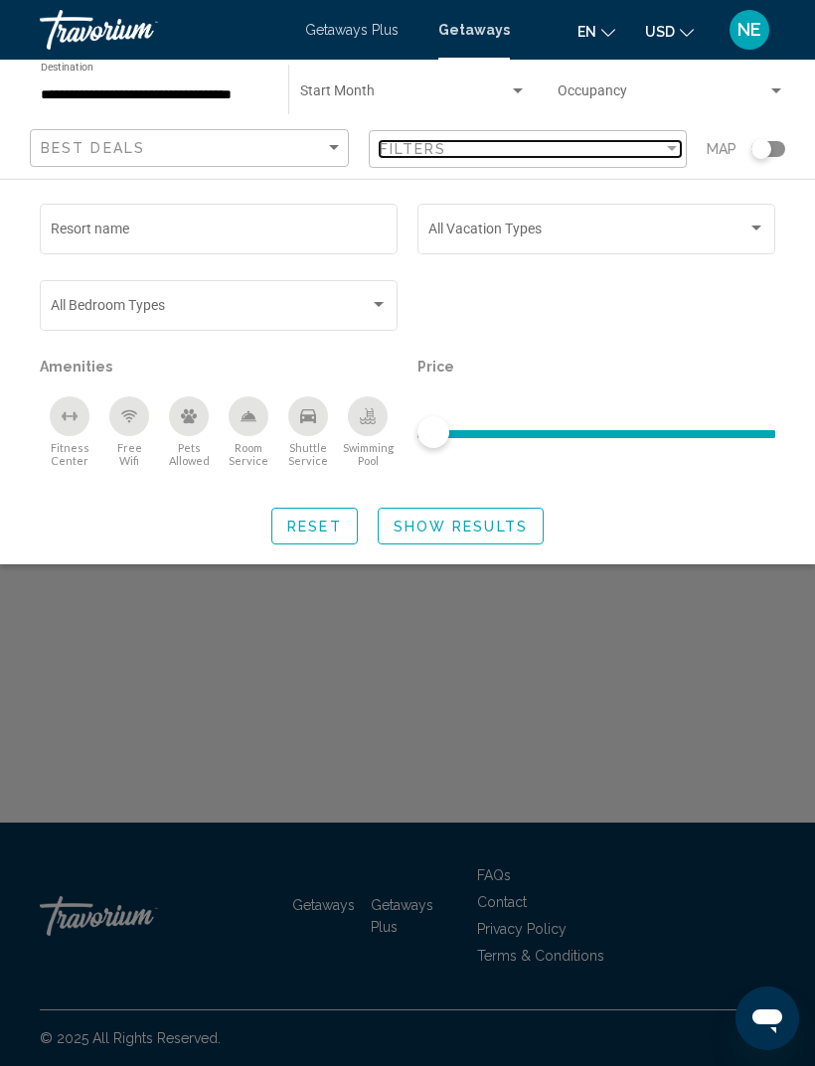
click at [479, 155] on div "Filters" at bounding box center [522, 149] width 284 height 16
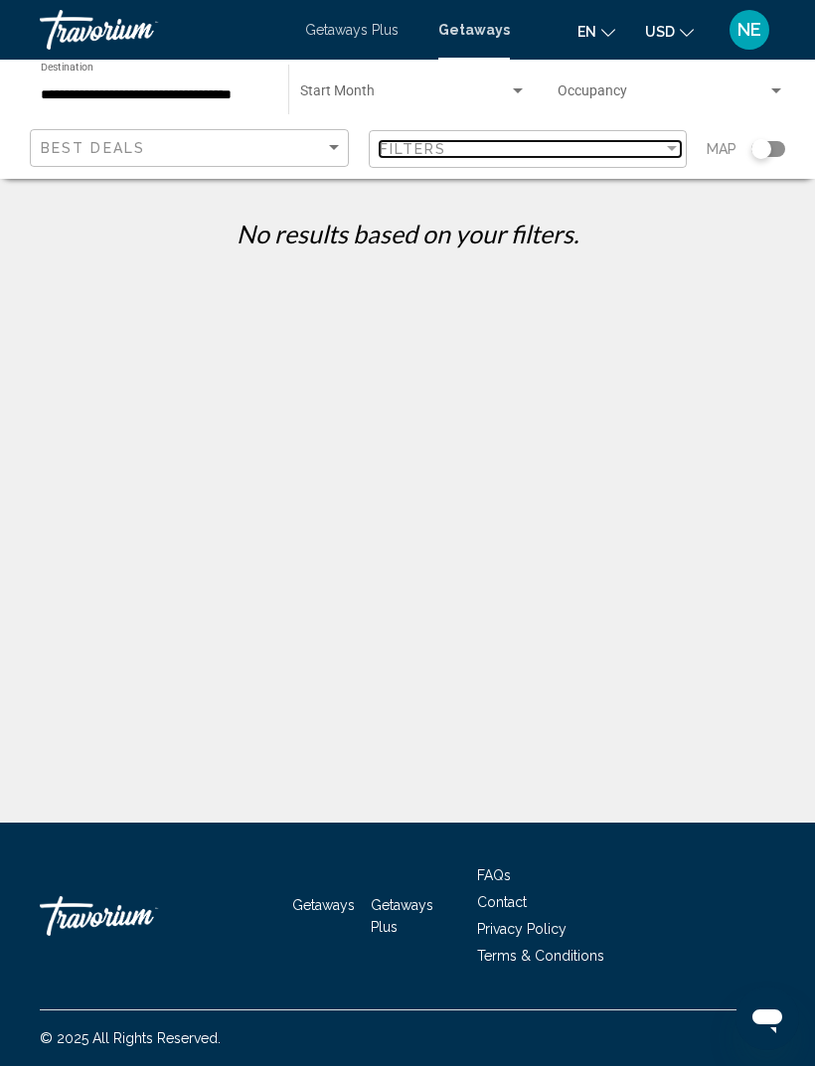
click at [490, 152] on div "Filters" at bounding box center [522, 149] width 284 height 16
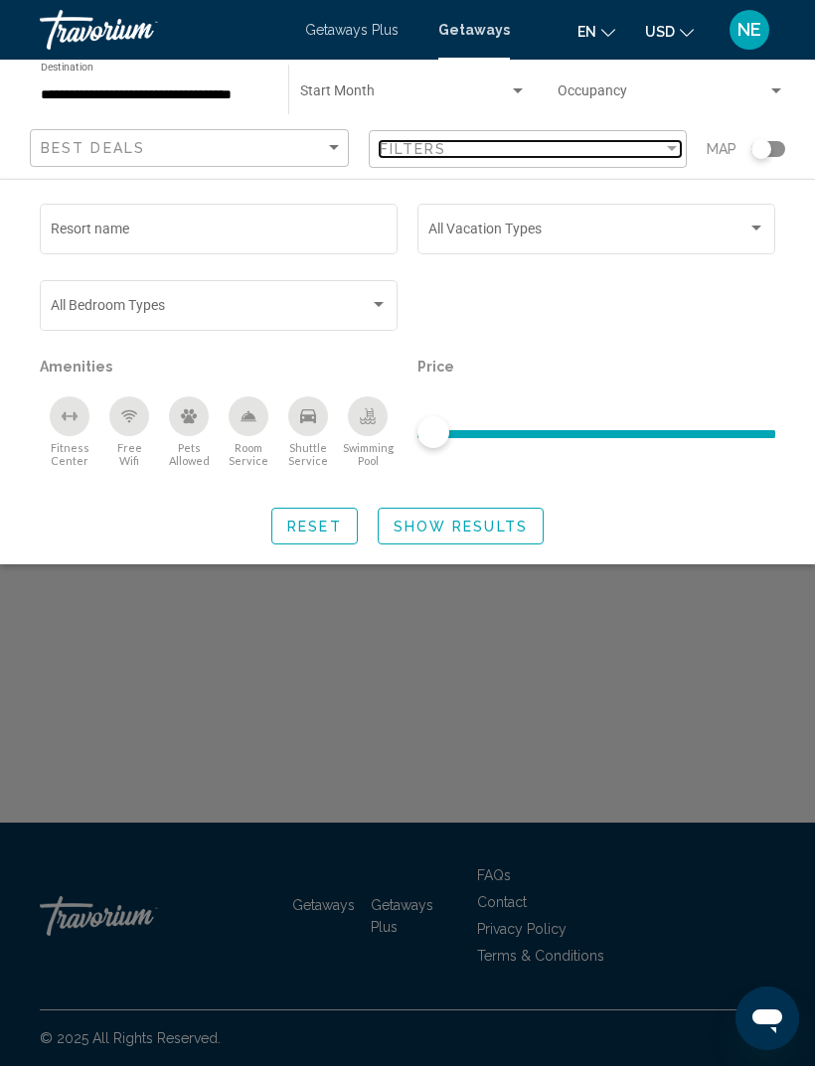
click at [468, 153] on div "Filters" at bounding box center [522, 149] width 284 height 16
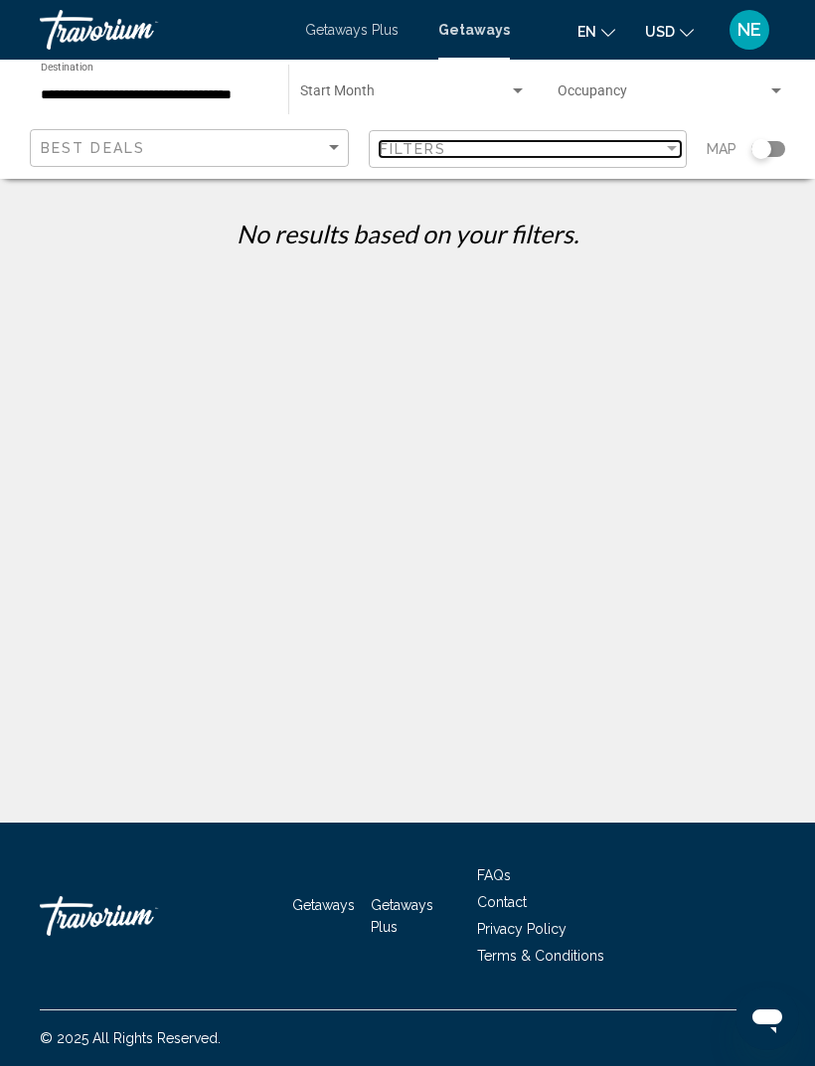
click at [444, 154] on span "Filters" at bounding box center [414, 149] width 68 height 16
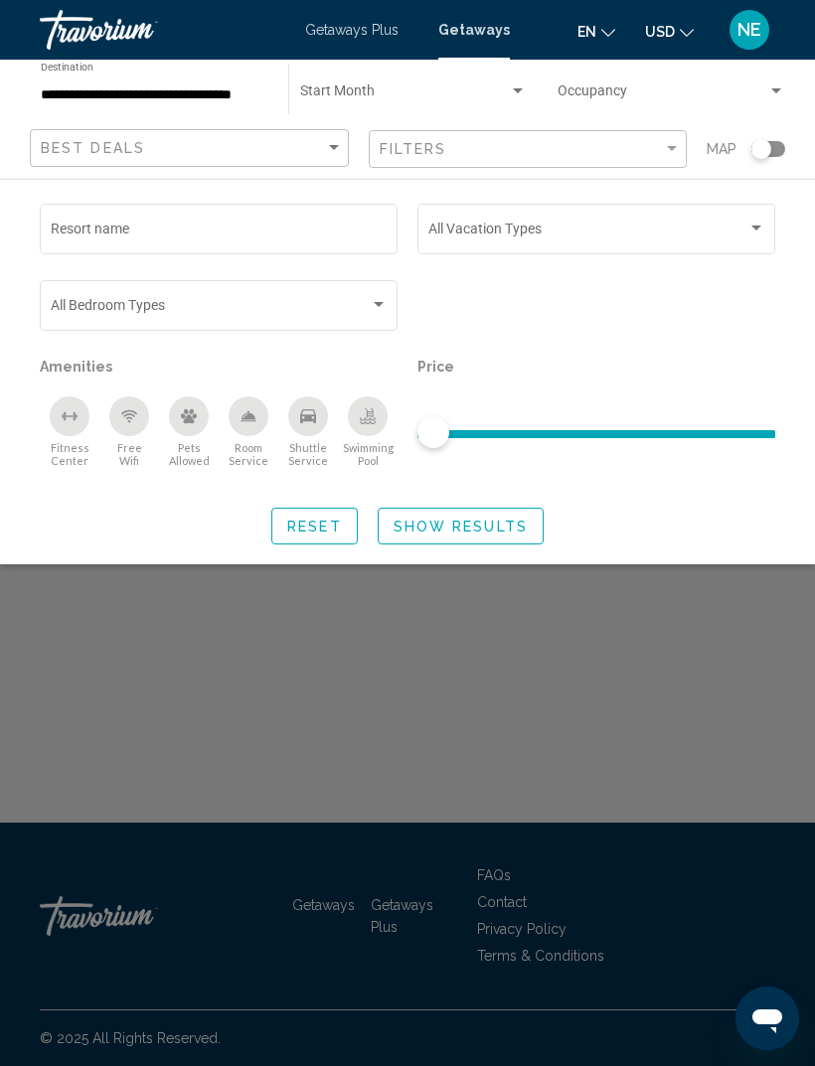
click at [632, 727] on div "Search widget" at bounding box center [407, 682] width 815 height 768
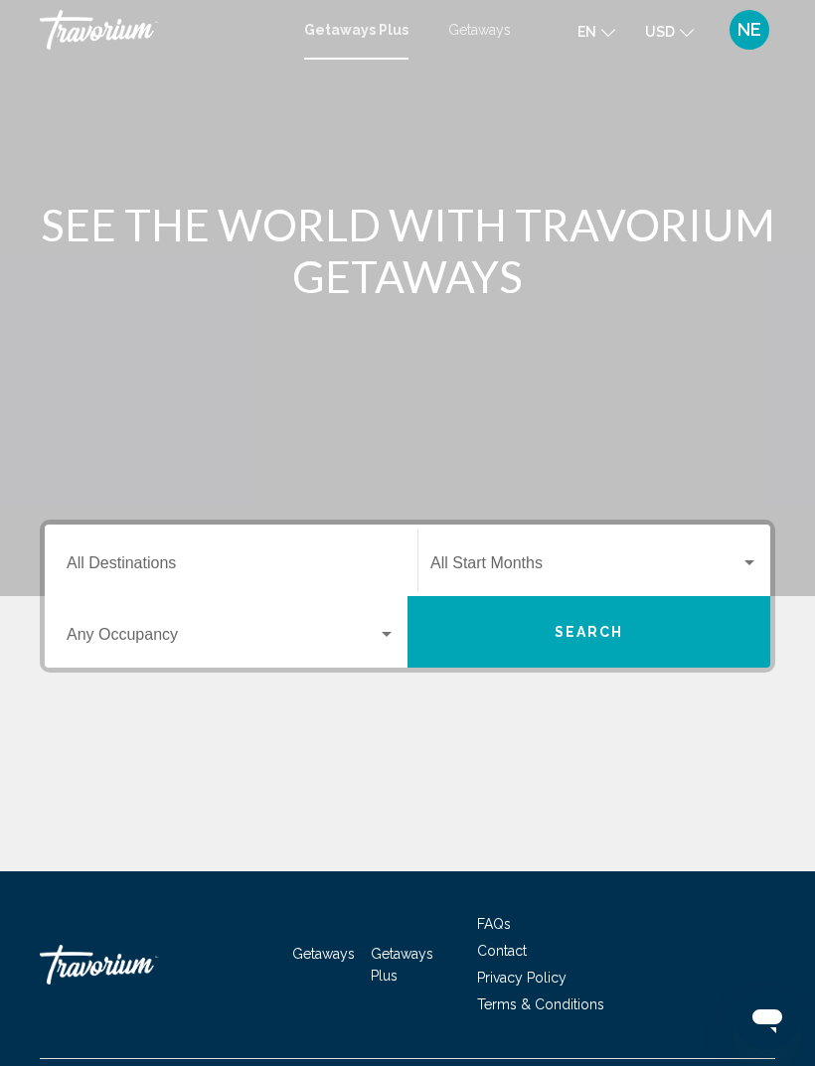
click at [152, 571] on input "Destination All Destinations" at bounding box center [231, 568] width 329 height 18
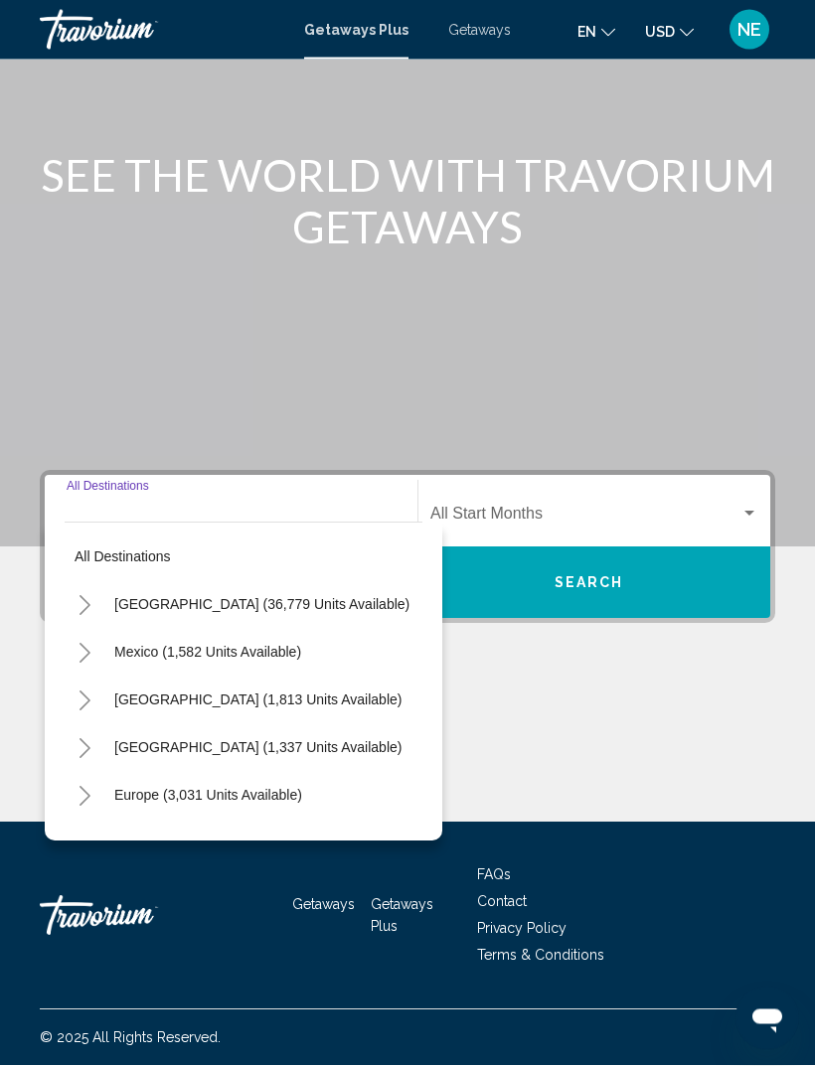
scroll to position [64, 0]
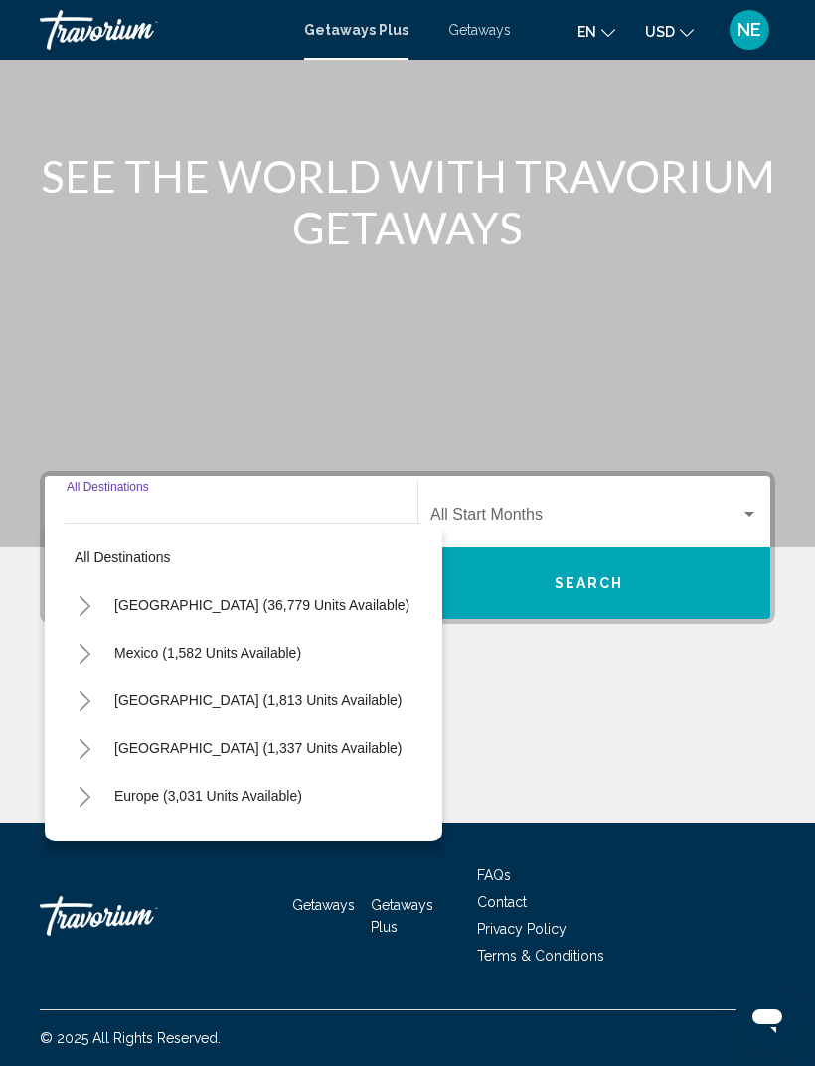
click at [209, 693] on span "Canada (1,813 units available)" at bounding box center [257, 701] width 287 height 16
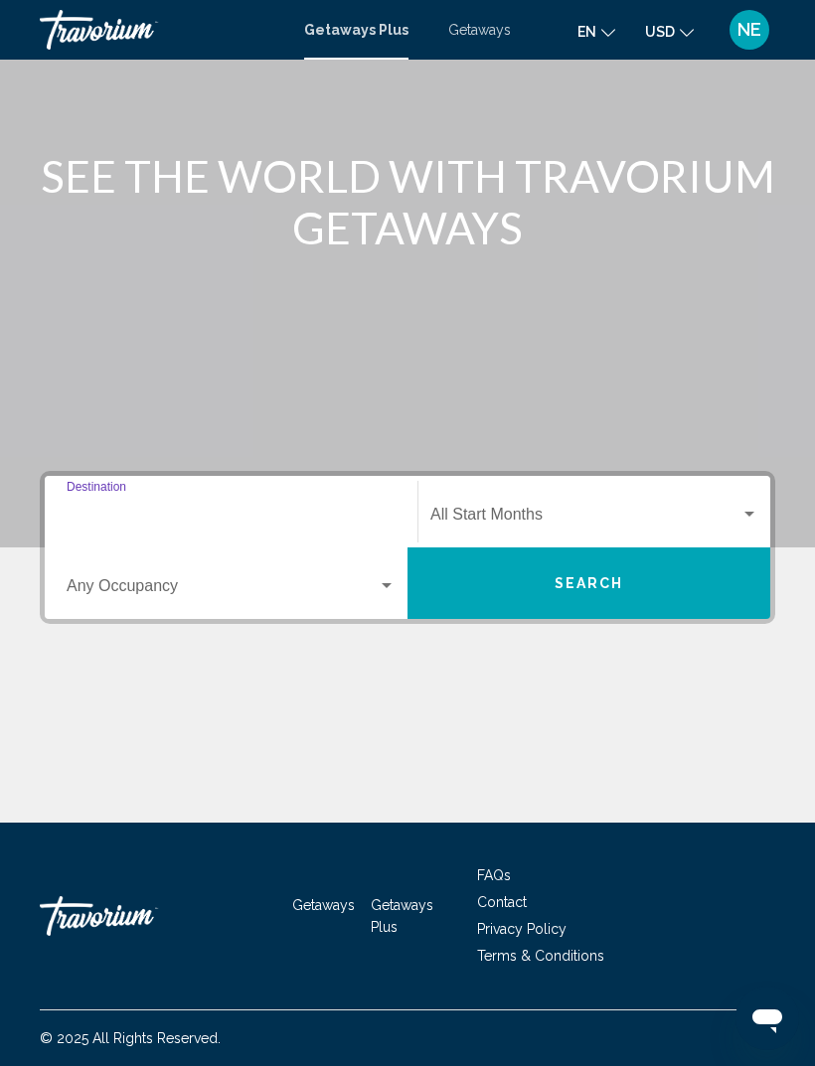
type input "**********"
click at [391, 583] on div "Search widget" at bounding box center [387, 585] width 10 height 5
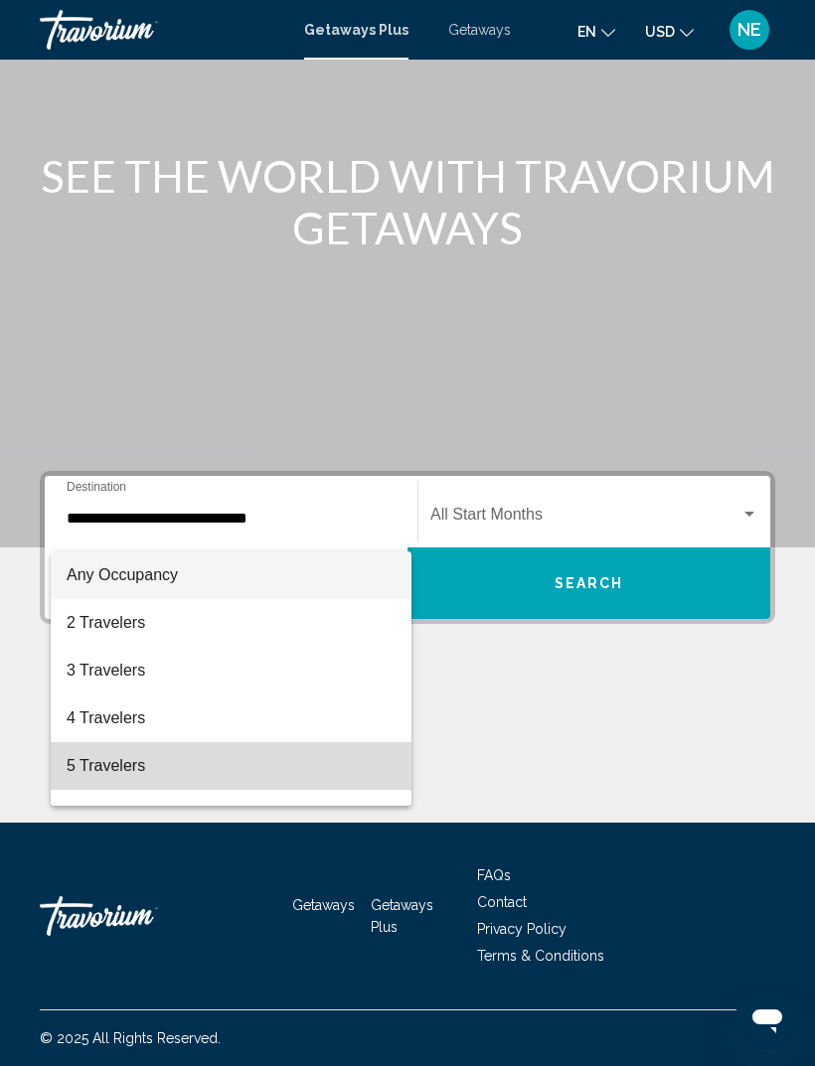
click at [122, 764] on span "5 Travelers" at bounding box center [231, 766] width 329 height 48
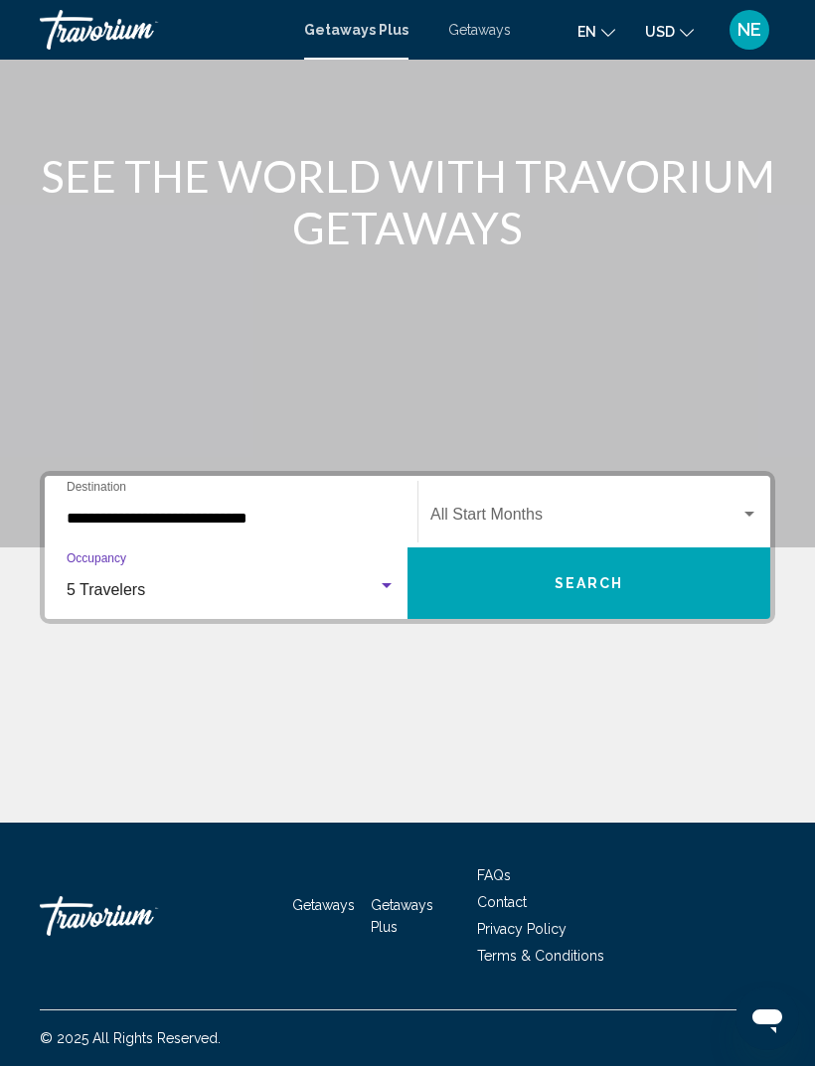
click at [531, 510] on span "Search widget" at bounding box center [585, 519] width 310 height 18
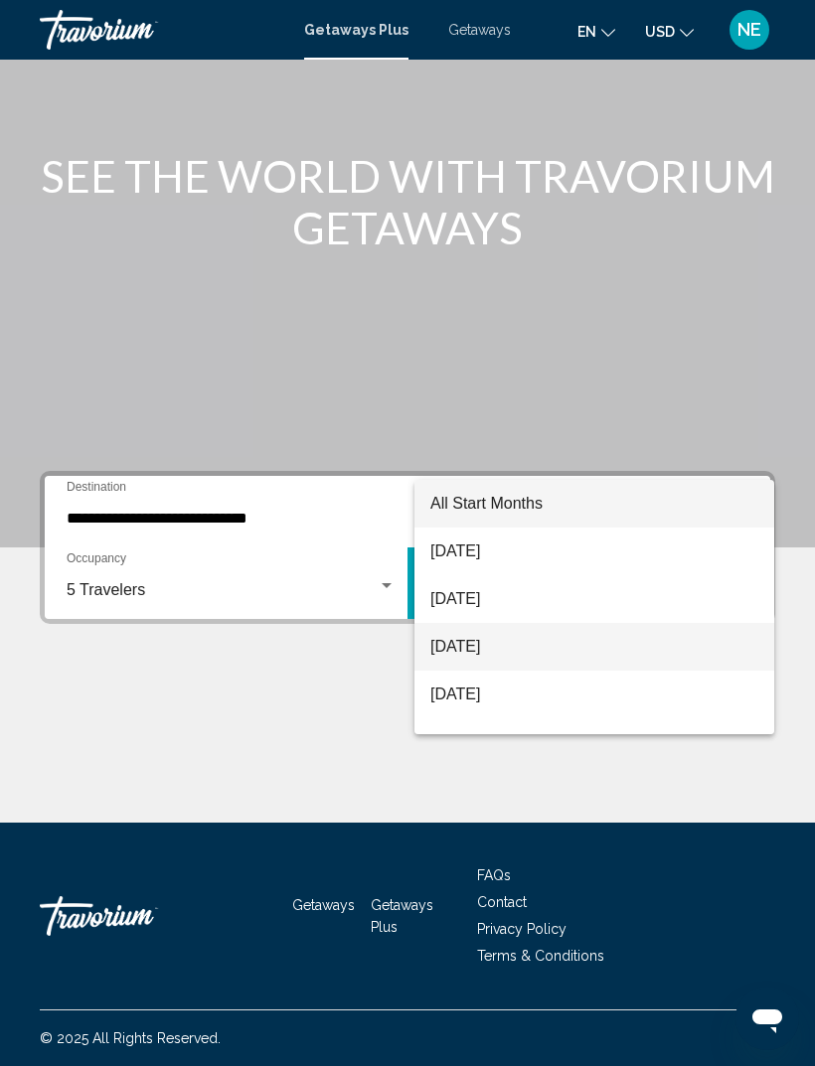
click at [538, 655] on span "[DATE]" at bounding box center [594, 647] width 328 height 48
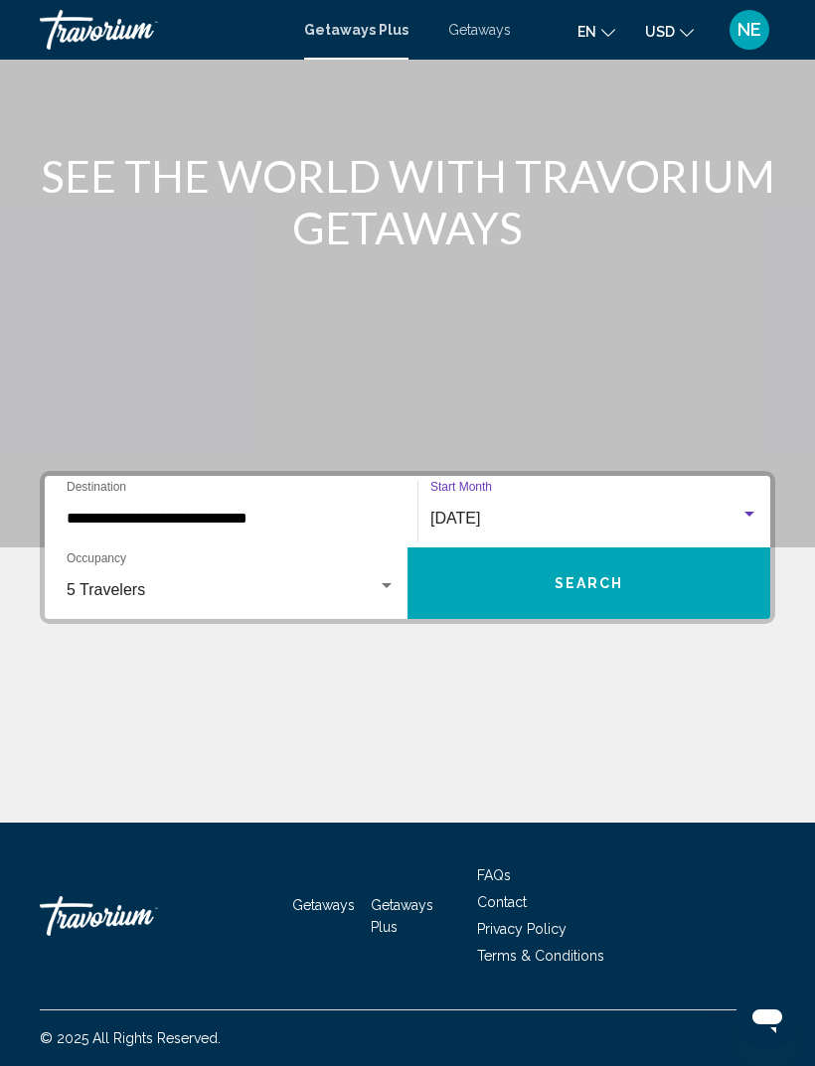
click at [614, 576] on span "Search" at bounding box center [590, 584] width 70 height 16
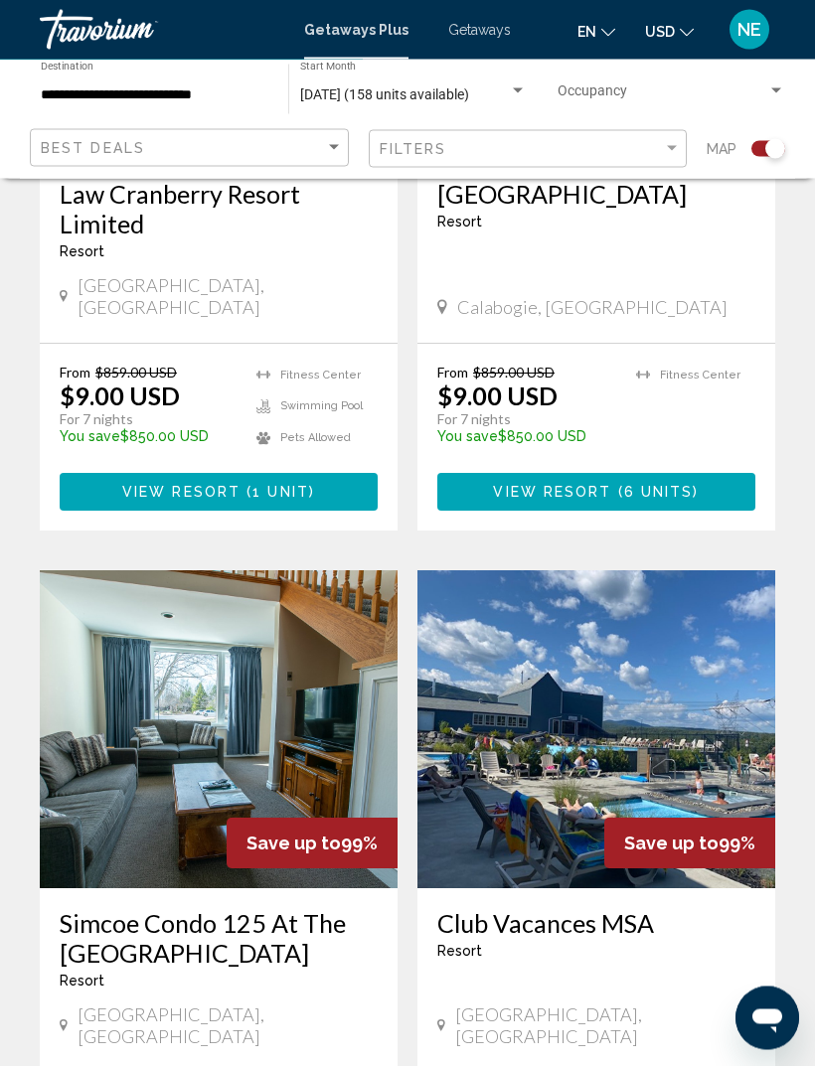
scroll to position [1604, 0]
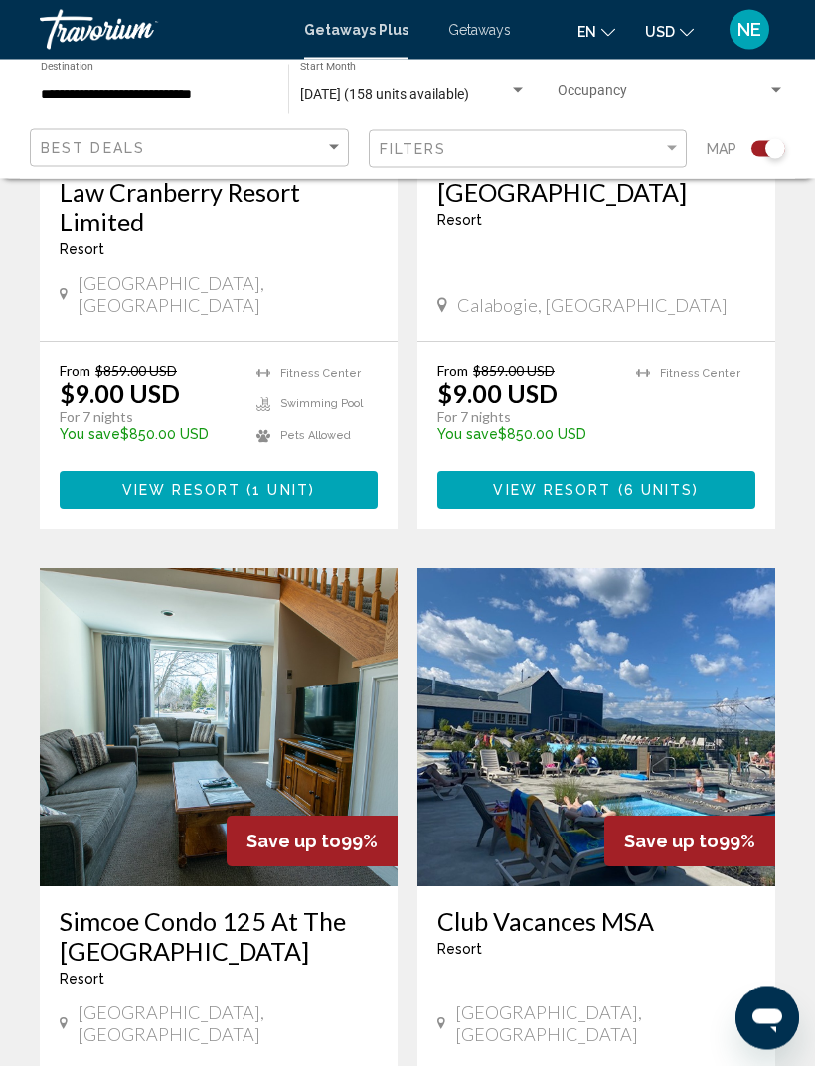
click at [593, 722] on img "Main content" at bounding box center [596, 728] width 358 height 318
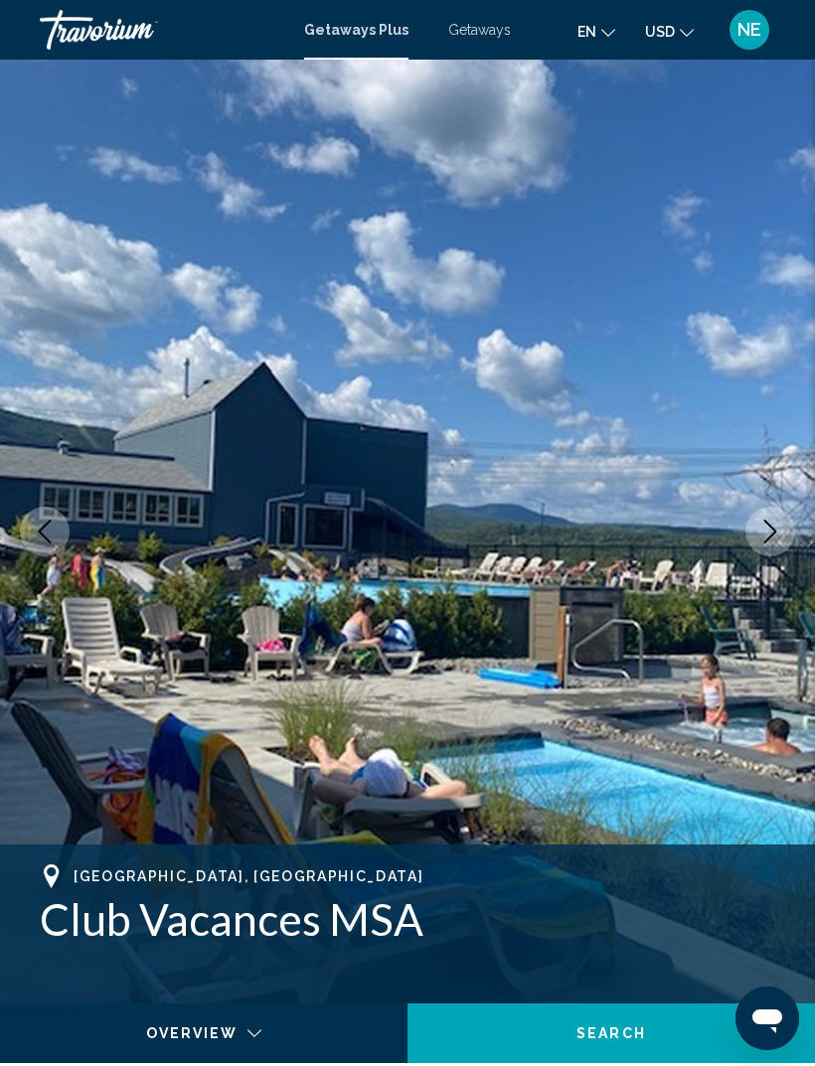
click at [769, 542] on icon "Next image" at bounding box center [770, 532] width 24 height 24
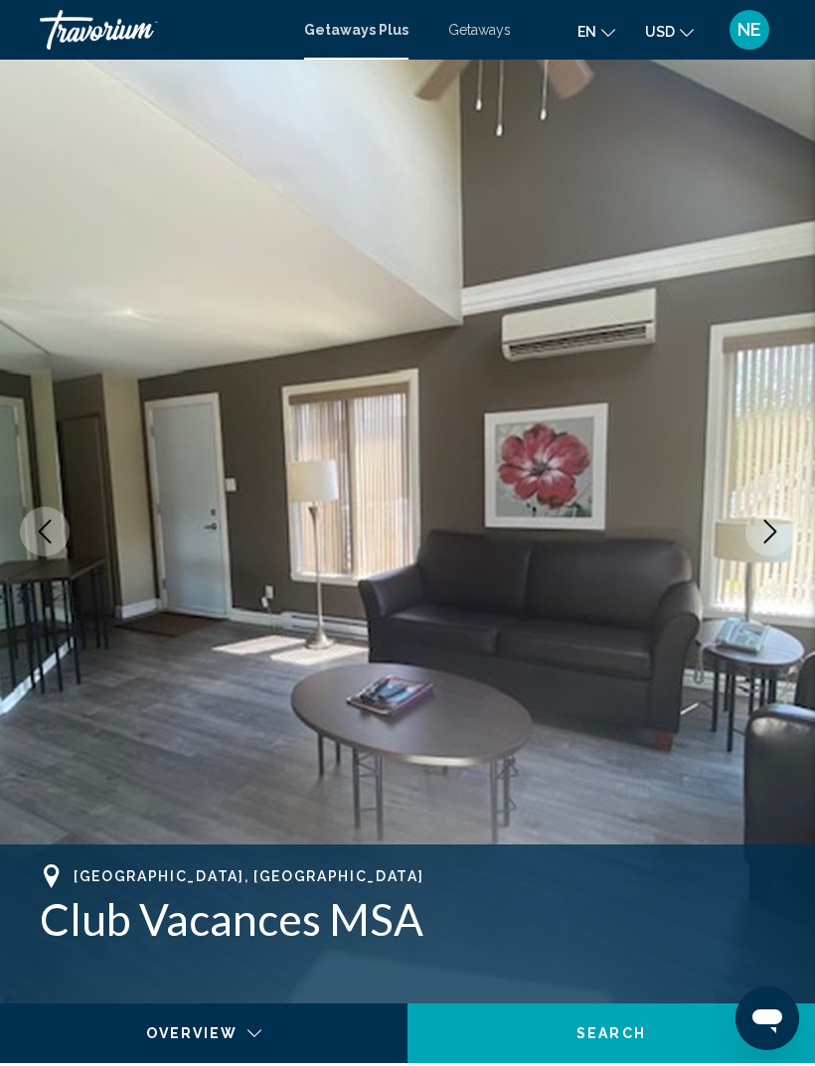
click at [764, 540] on icon "Next image" at bounding box center [770, 532] width 24 height 24
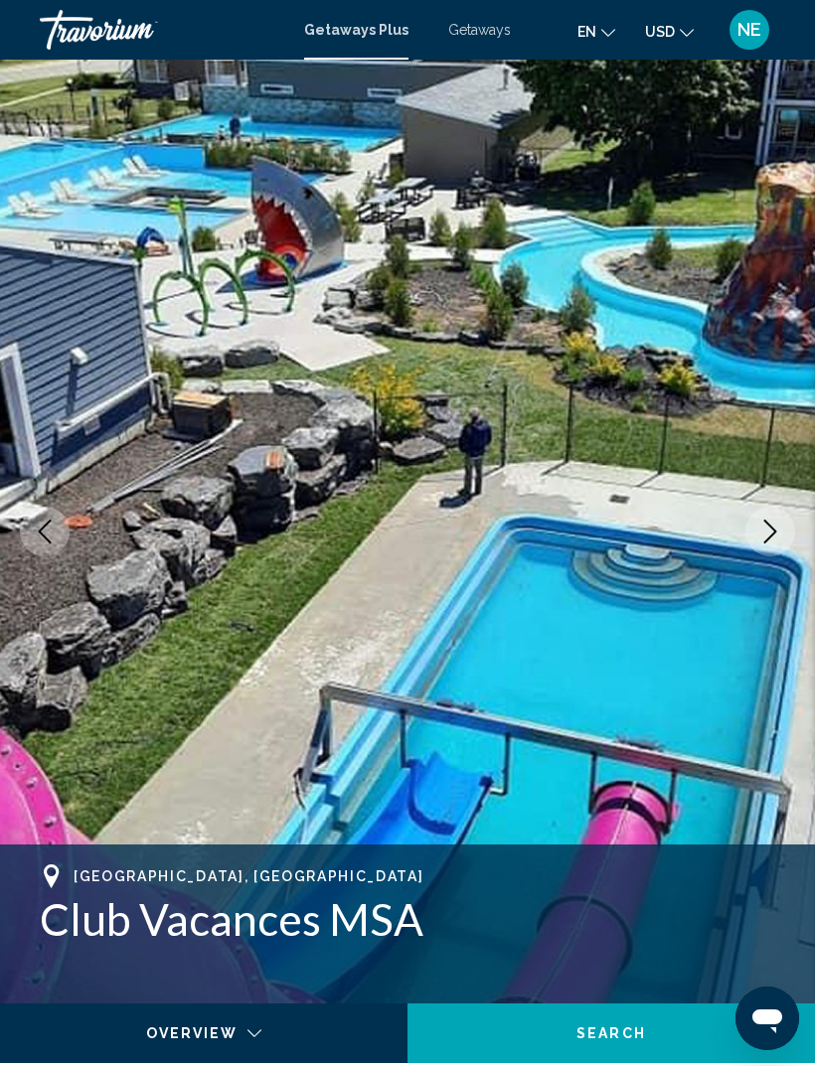
click at [761, 543] on icon "Next image" at bounding box center [770, 532] width 24 height 24
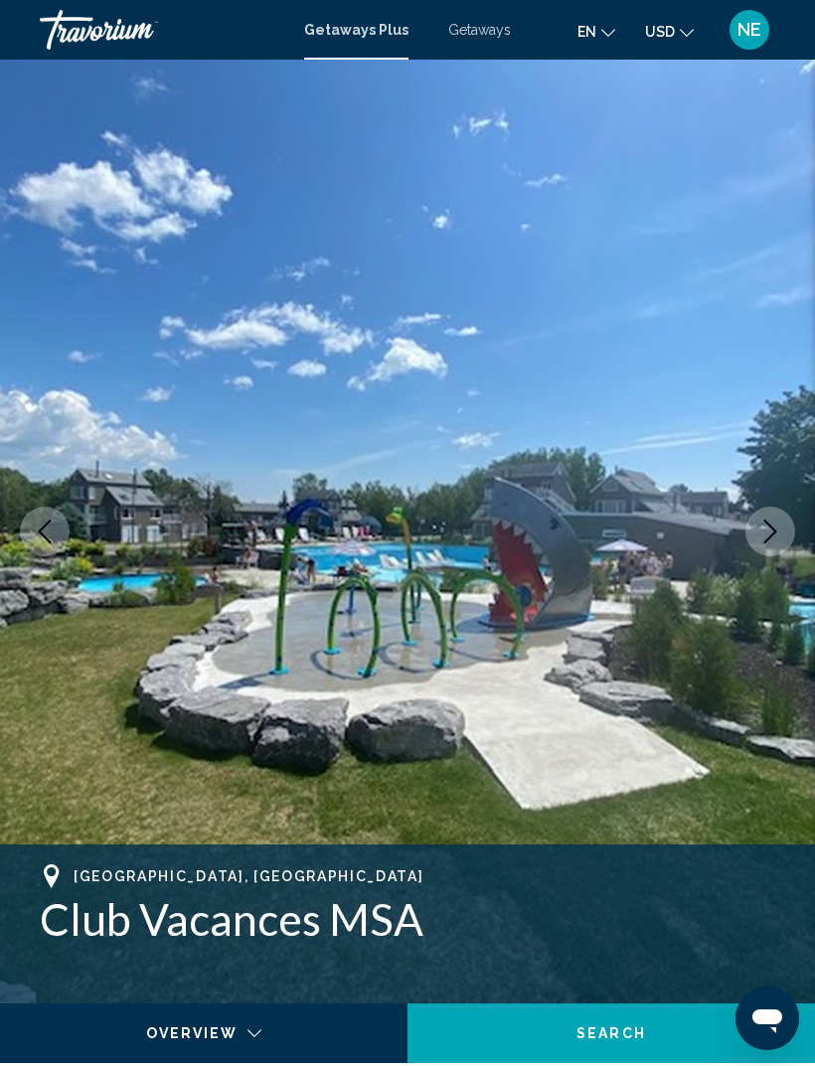
click at [763, 540] on icon "Next image" at bounding box center [770, 532] width 24 height 24
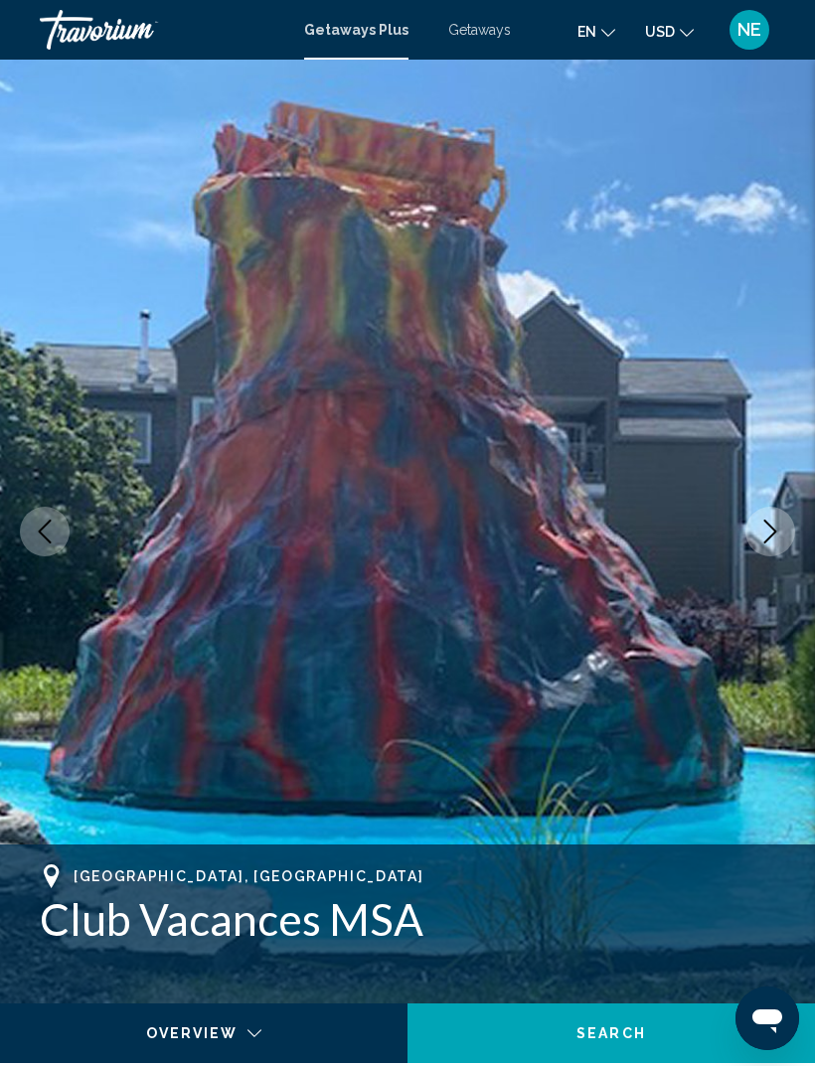
click at [771, 541] on icon "Next image" at bounding box center [770, 532] width 24 height 24
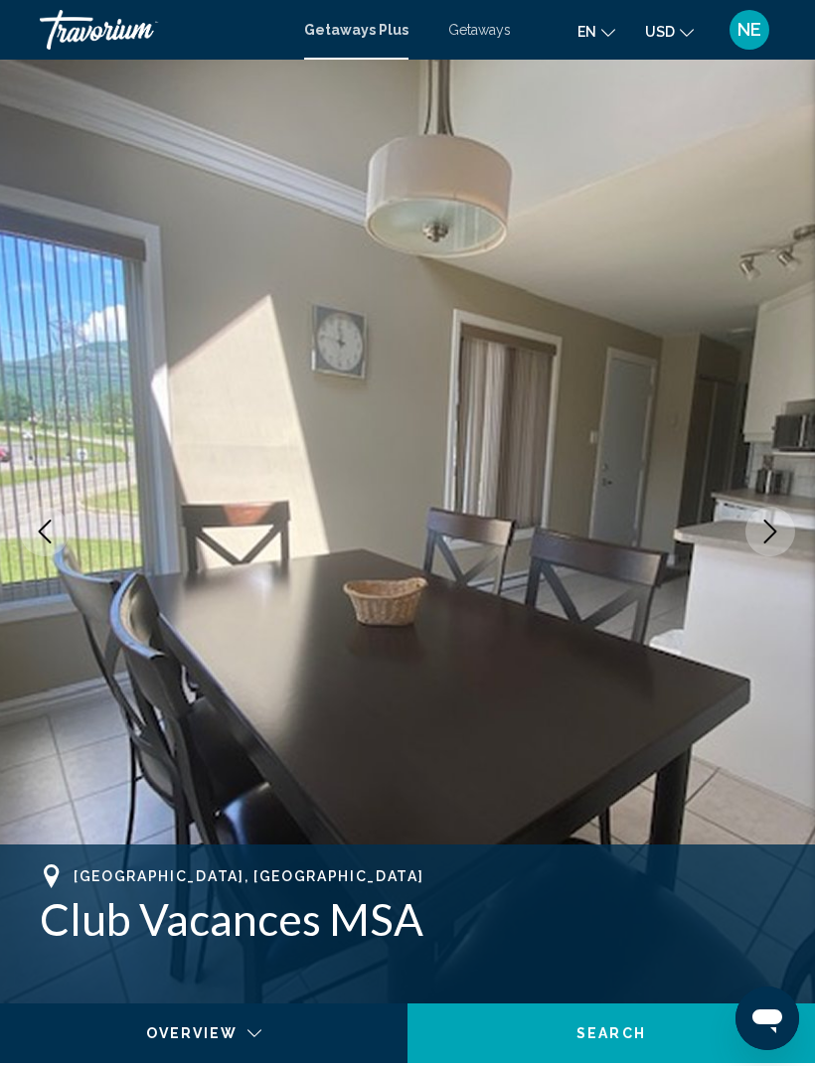
click at [768, 541] on icon "Next image" at bounding box center [770, 532] width 24 height 24
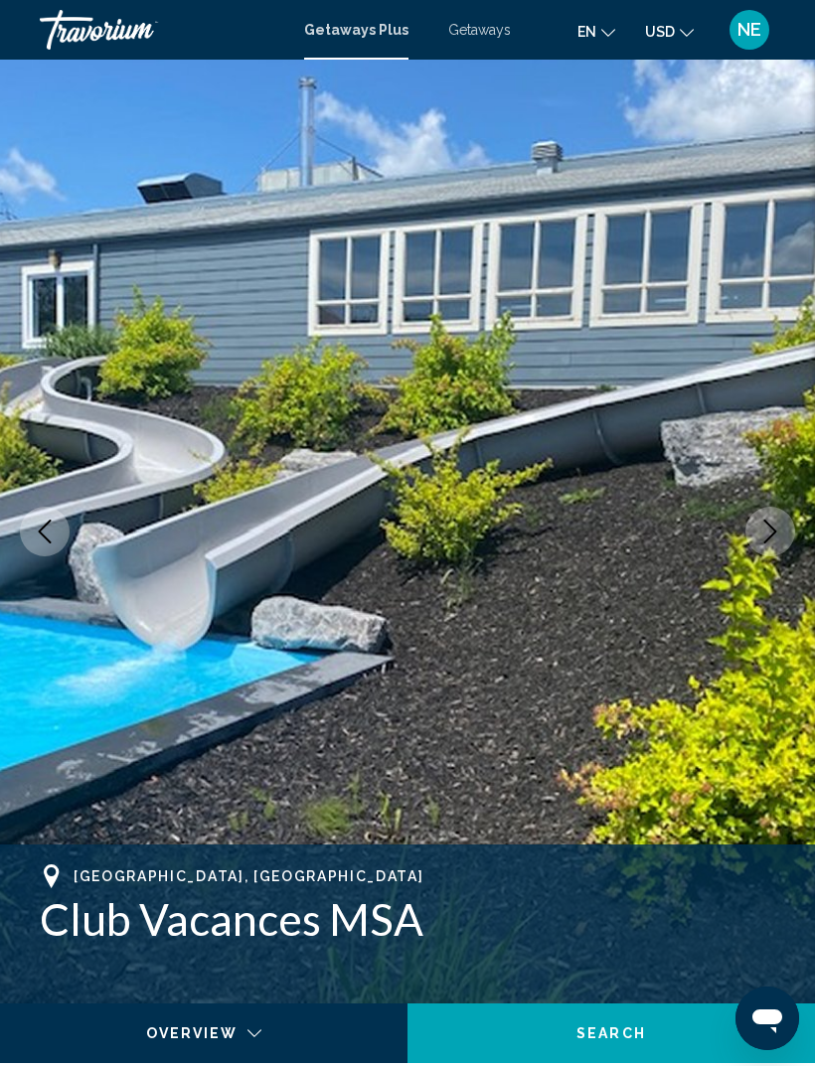
click at [766, 535] on icon "Next image" at bounding box center [770, 532] width 24 height 24
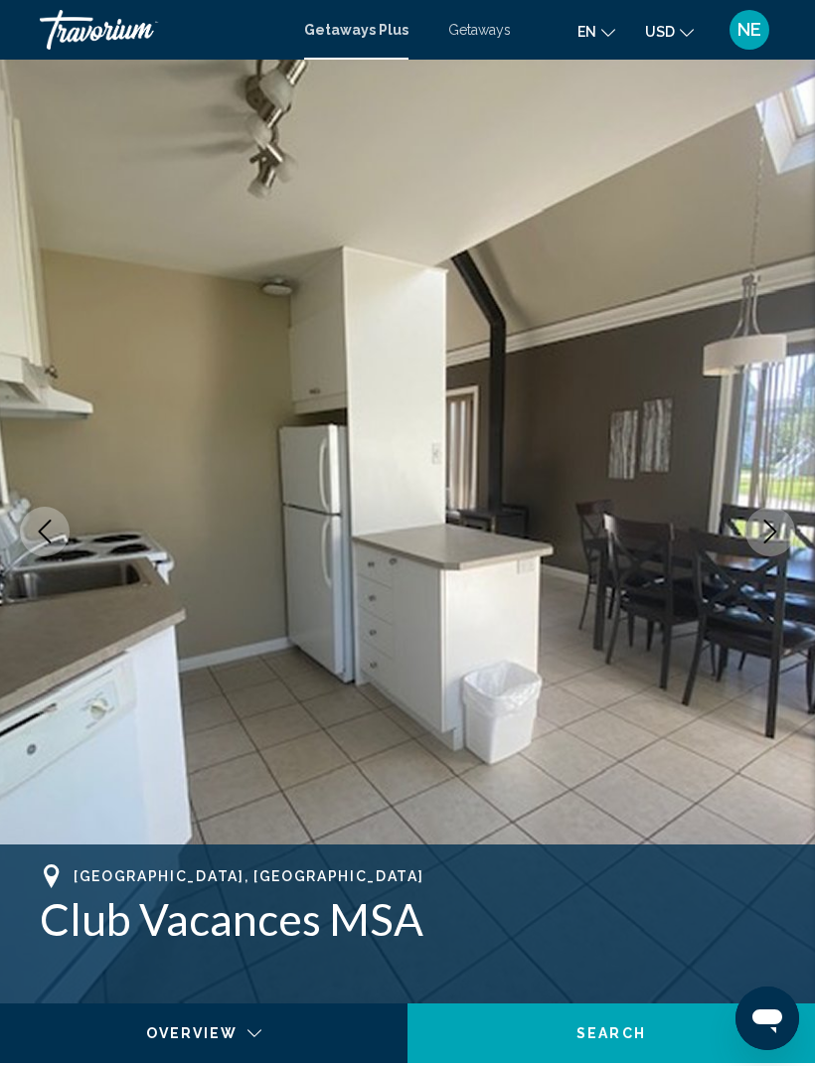
click at [780, 530] on icon "Next image" at bounding box center [770, 532] width 24 height 24
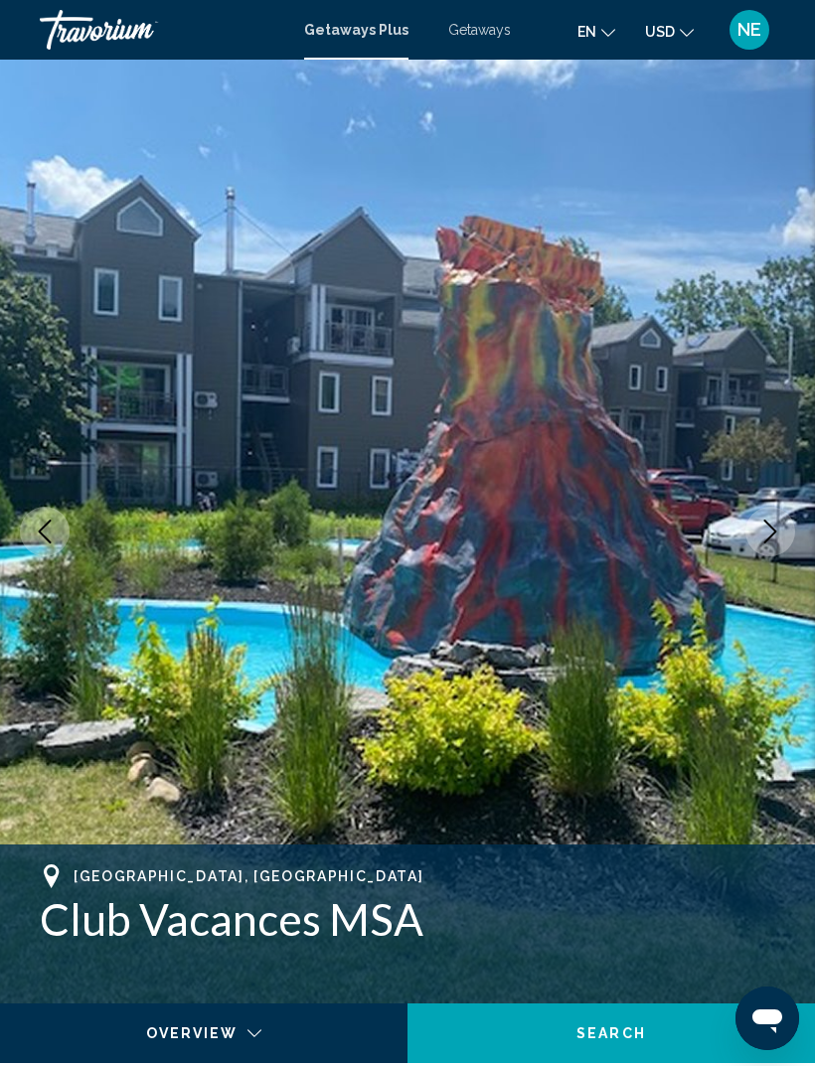
click at [778, 528] on icon "Next image" at bounding box center [770, 532] width 24 height 24
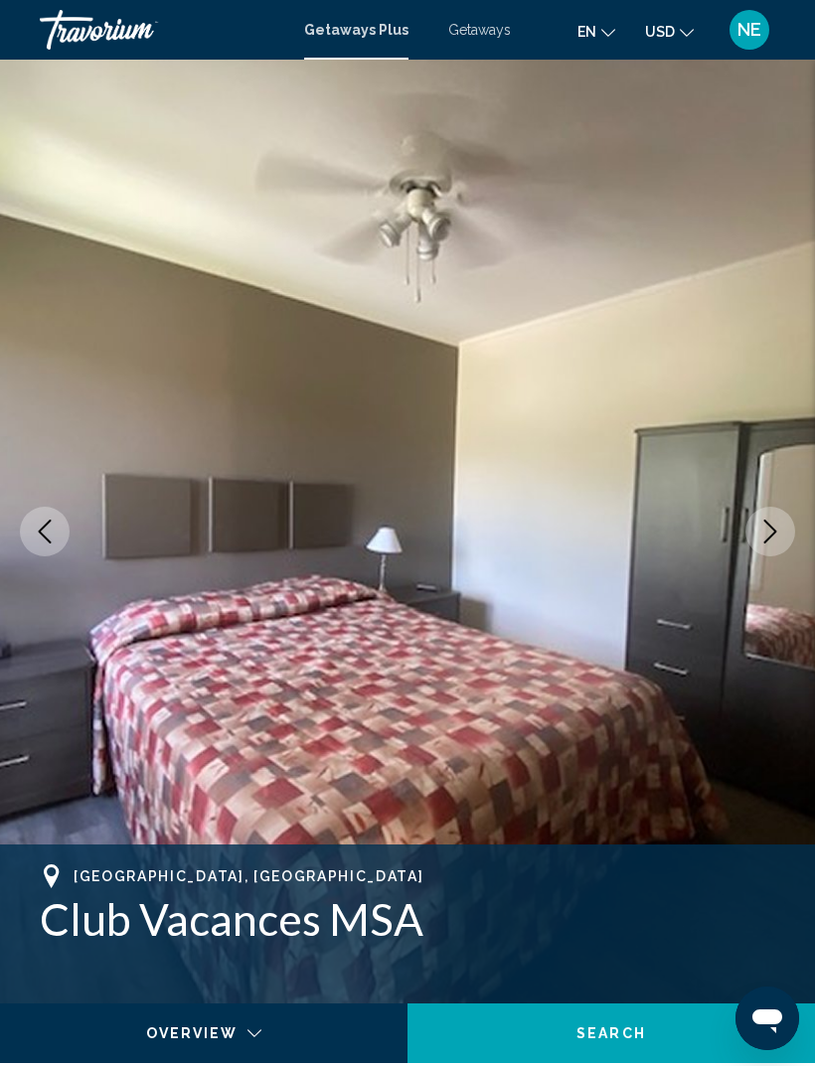
click at [774, 535] on icon "Next image" at bounding box center [770, 532] width 24 height 24
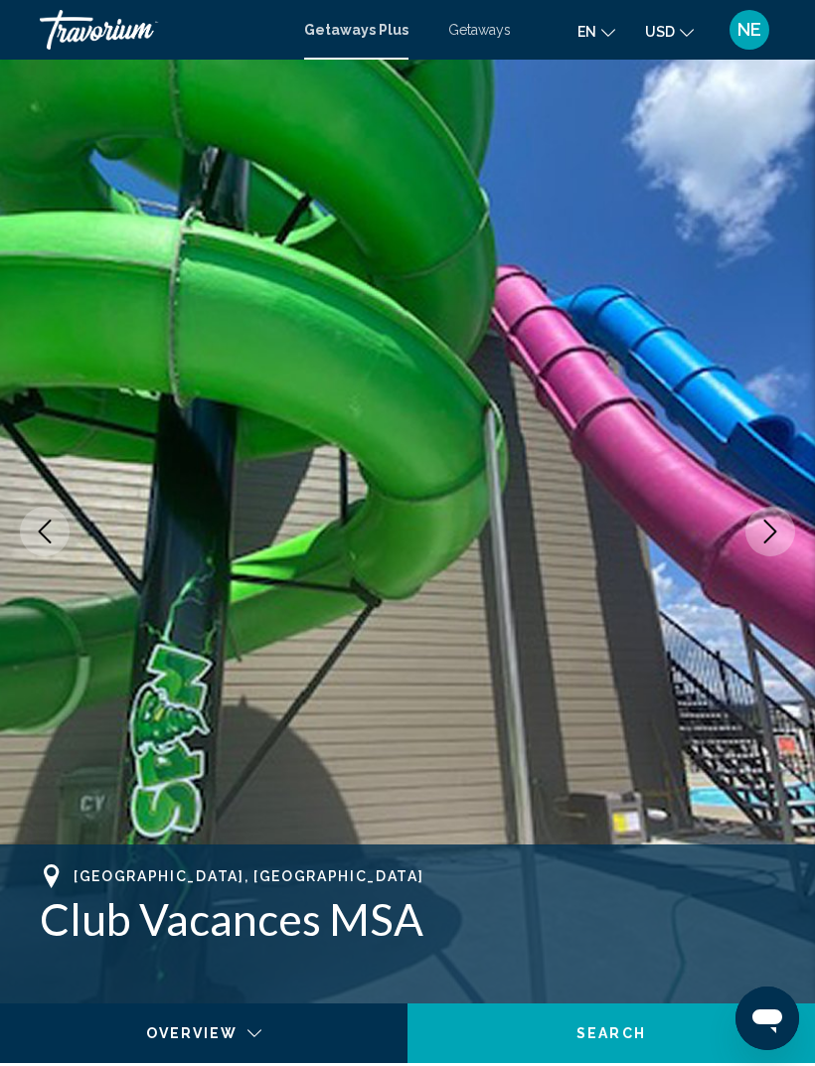
click at [772, 536] on icon "Next image" at bounding box center [770, 532] width 13 height 24
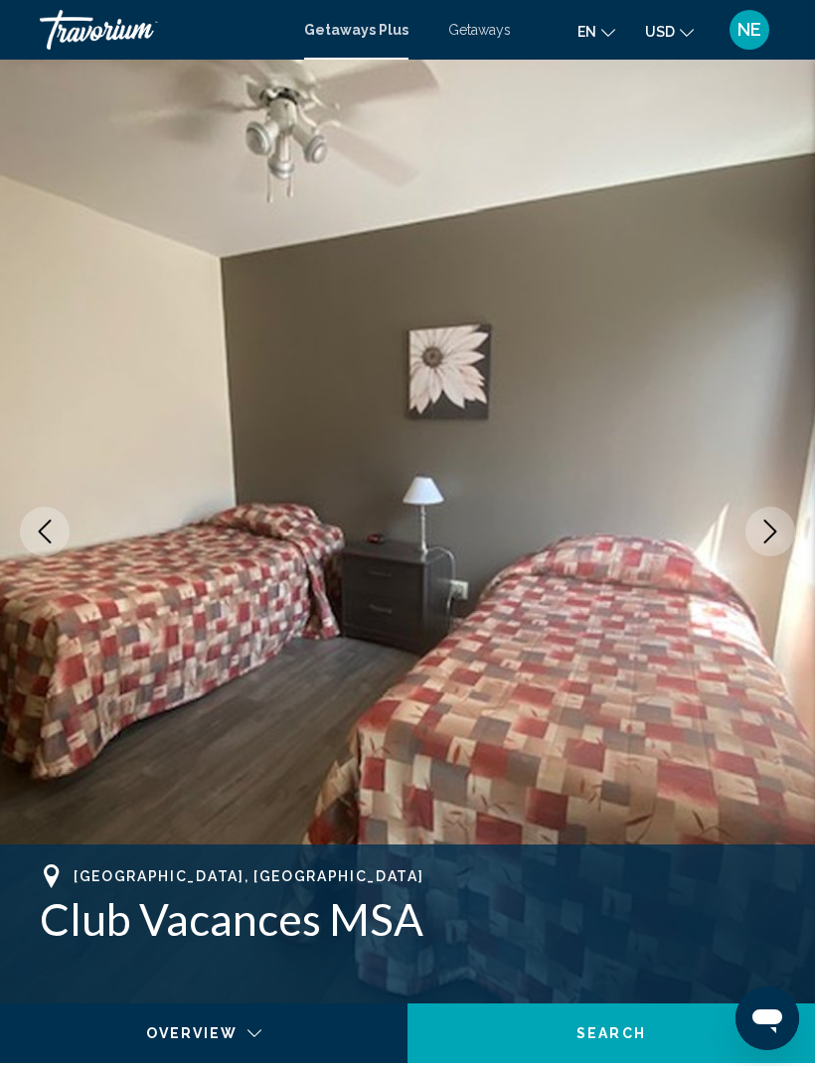
click at [764, 542] on icon "Next image" at bounding box center [770, 532] width 24 height 24
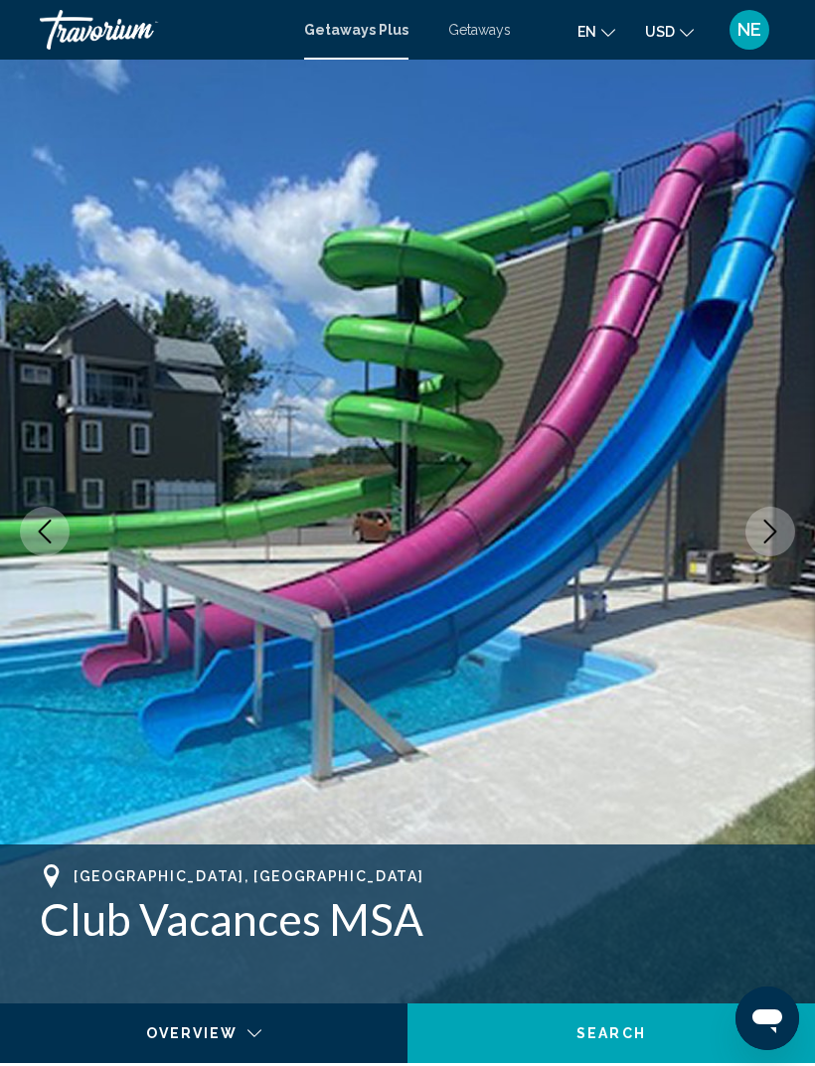
click at [764, 536] on icon "Next image" at bounding box center [770, 532] width 24 height 24
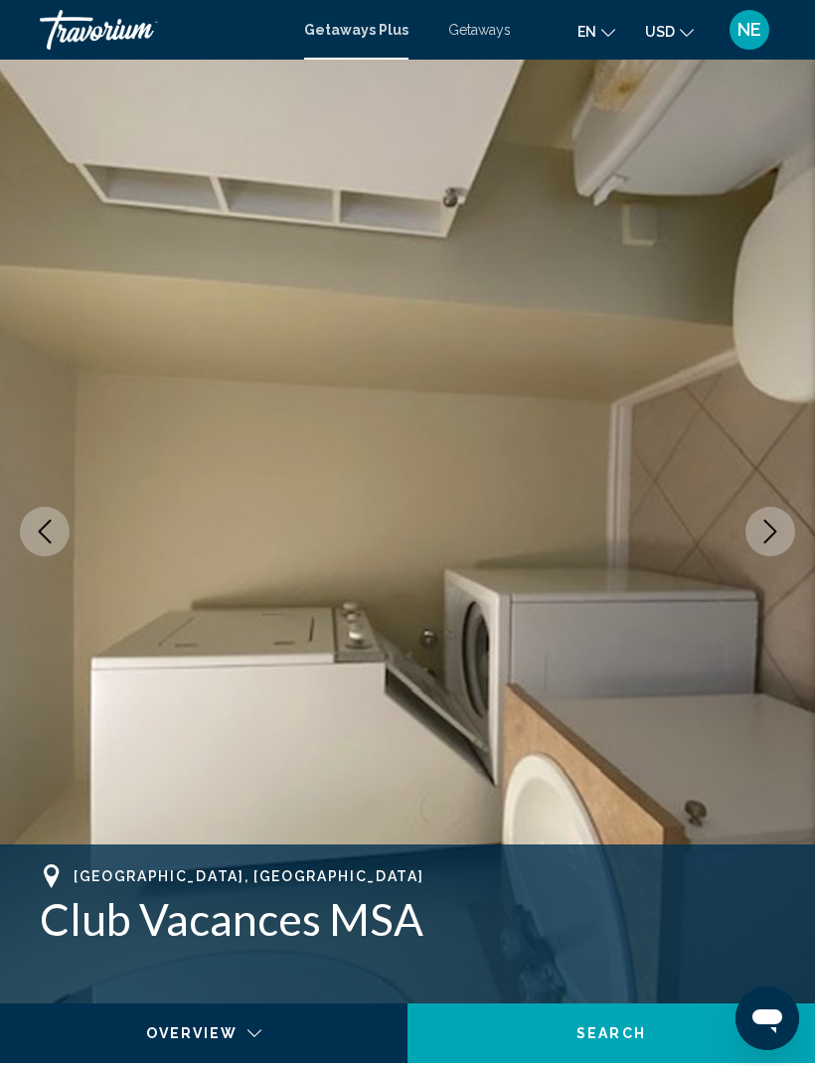
click at [765, 541] on icon "Next image" at bounding box center [770, 532] width 24 height 24
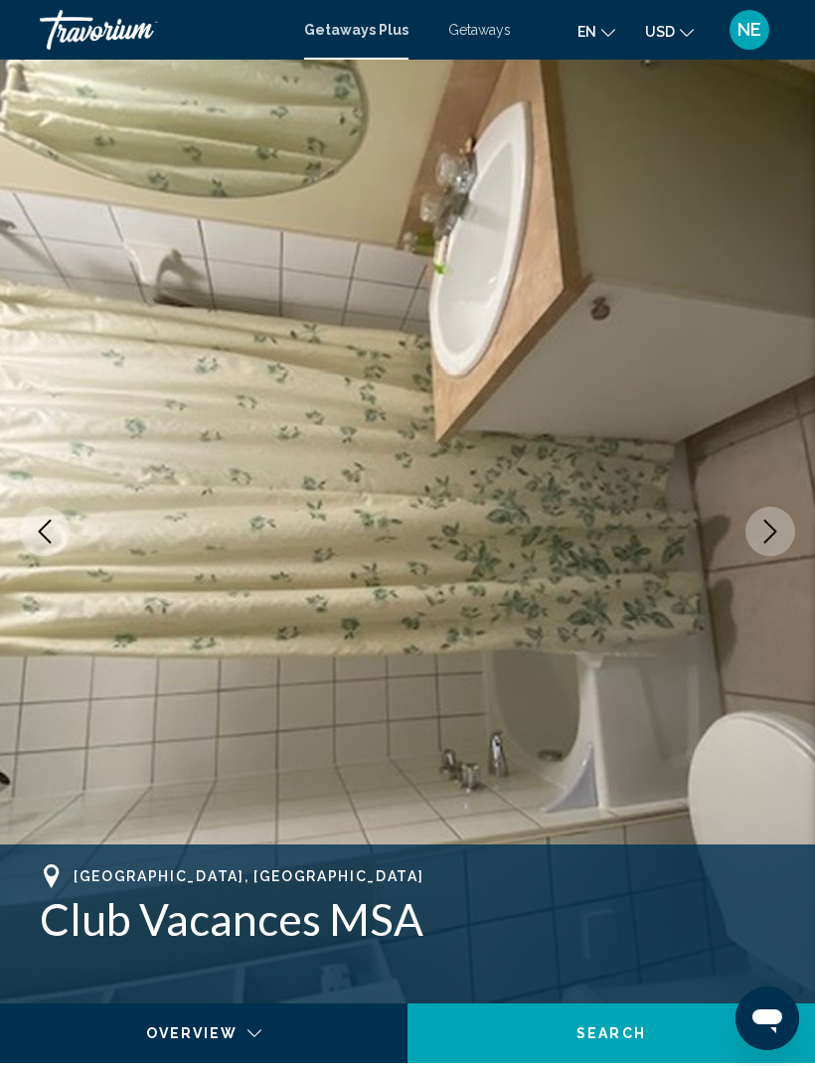
click at [773, 527] on icon "Next image" at bounding box center [770, 532] width 24 height 24
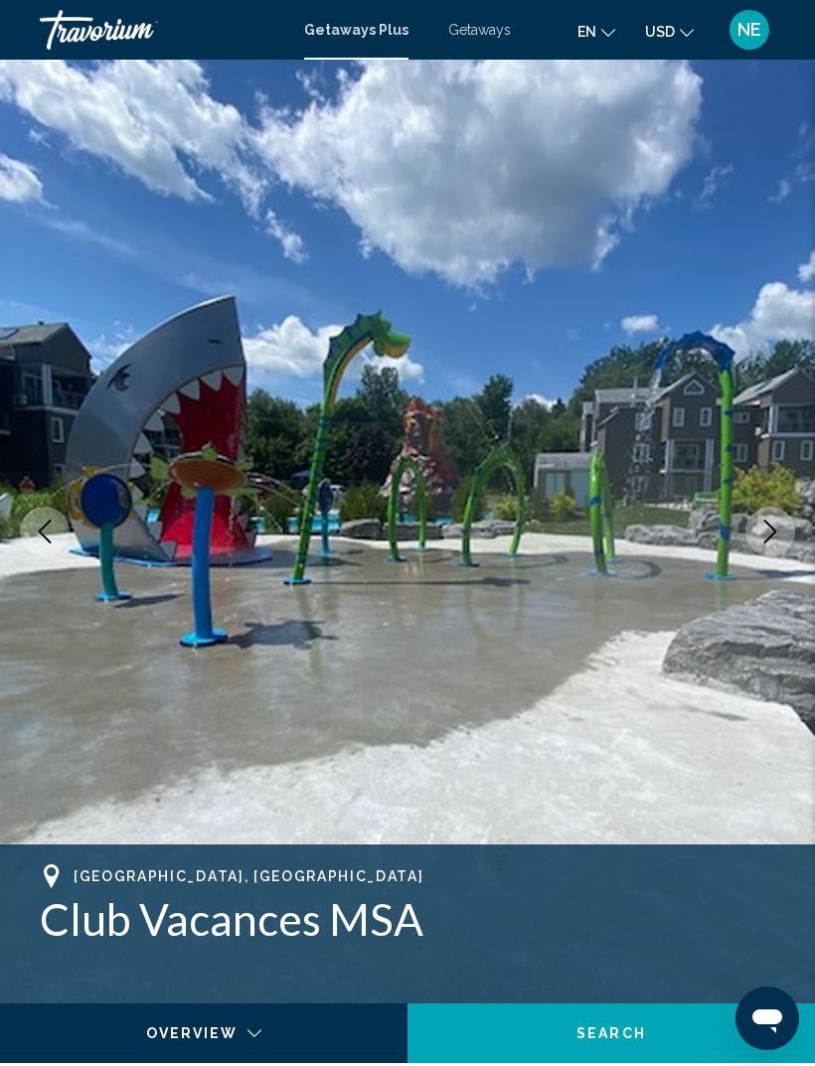
click at [769, 536] on icon "Next image" at bounding box center [770, 532] width 24 height 24
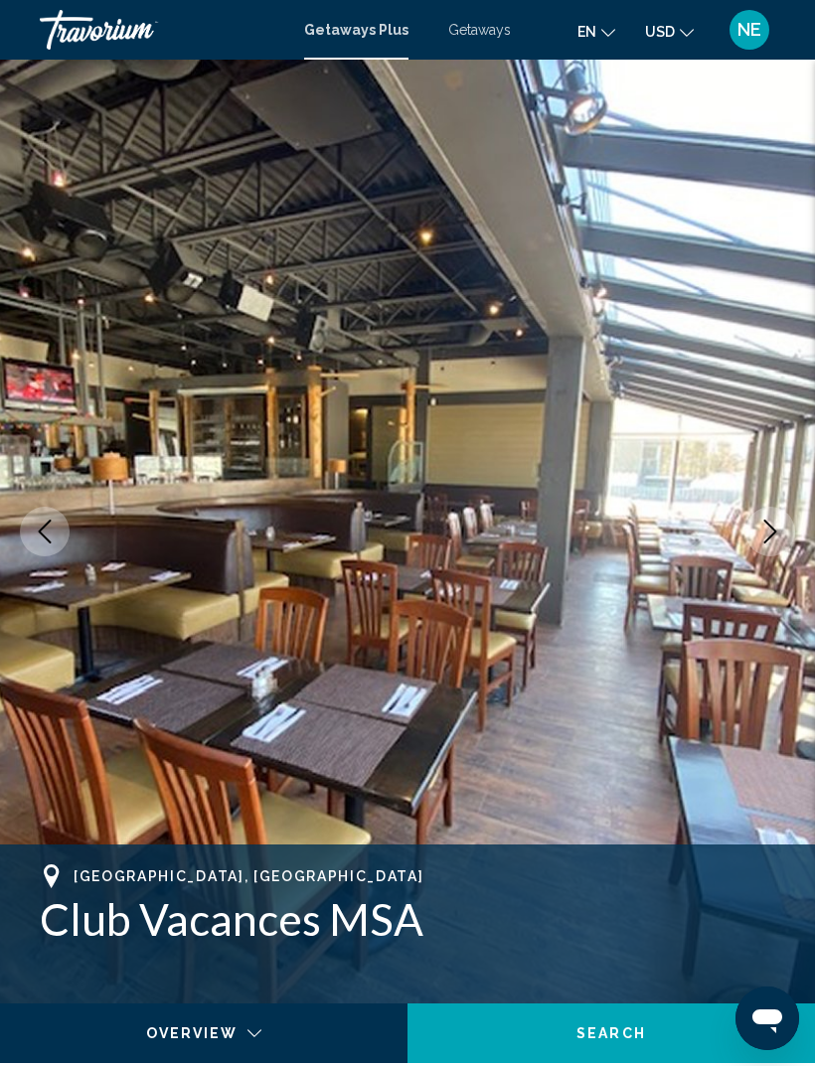
click at [769, 540] on icon "Next image" at bounding box center [770, 532] width 24 height 24
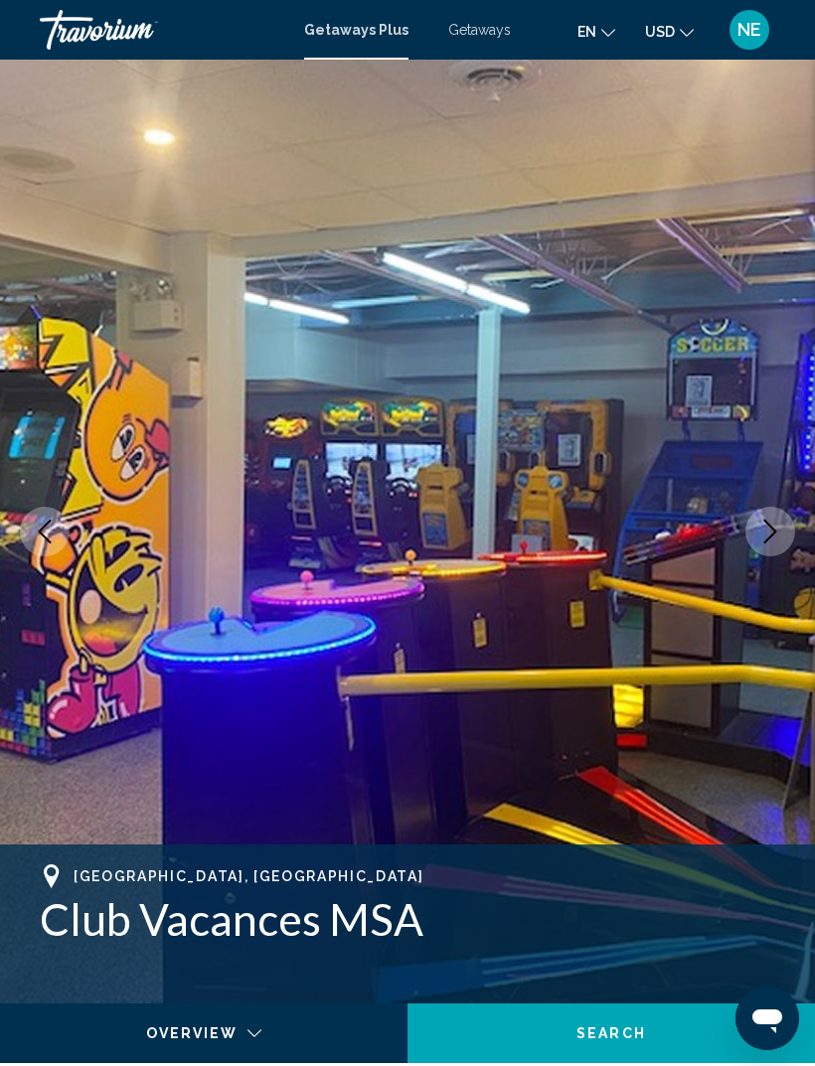
click at [768, 540] on icon "Next image" at bounding box center [770, 532] width 13 height 24
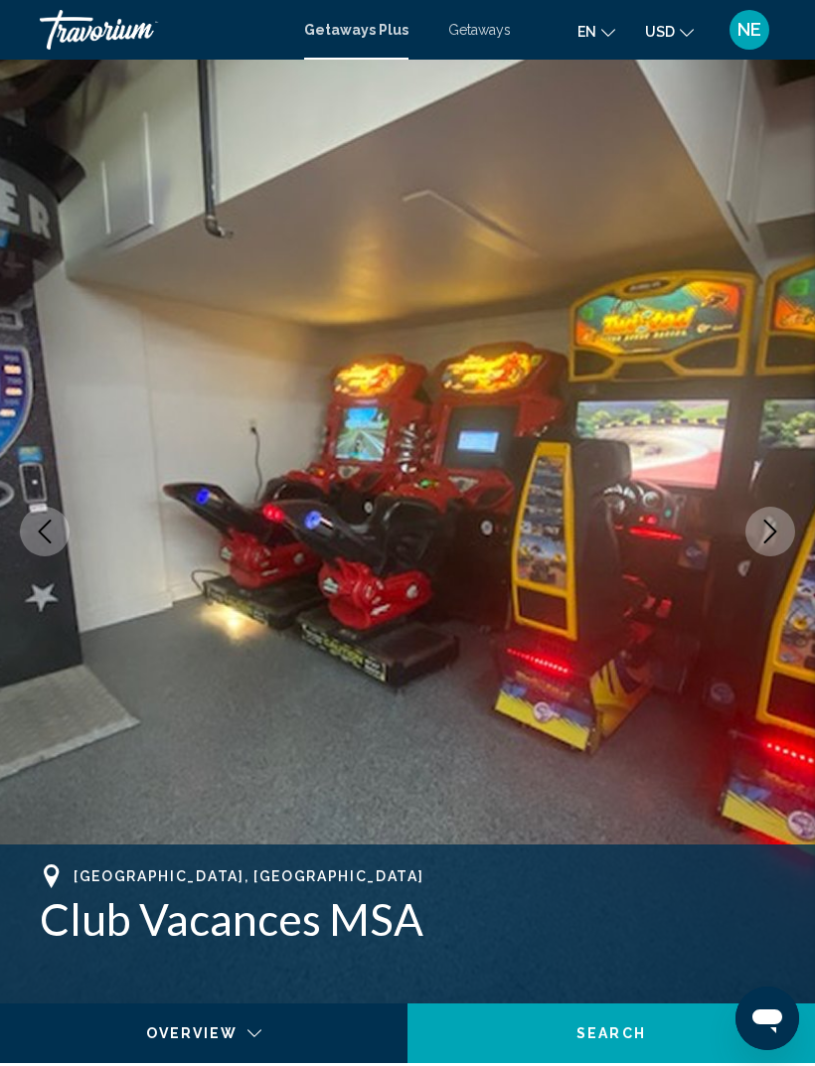
click at [769, 540] on icon "Next image" at bounding box center [770, 532] width 24 height 24
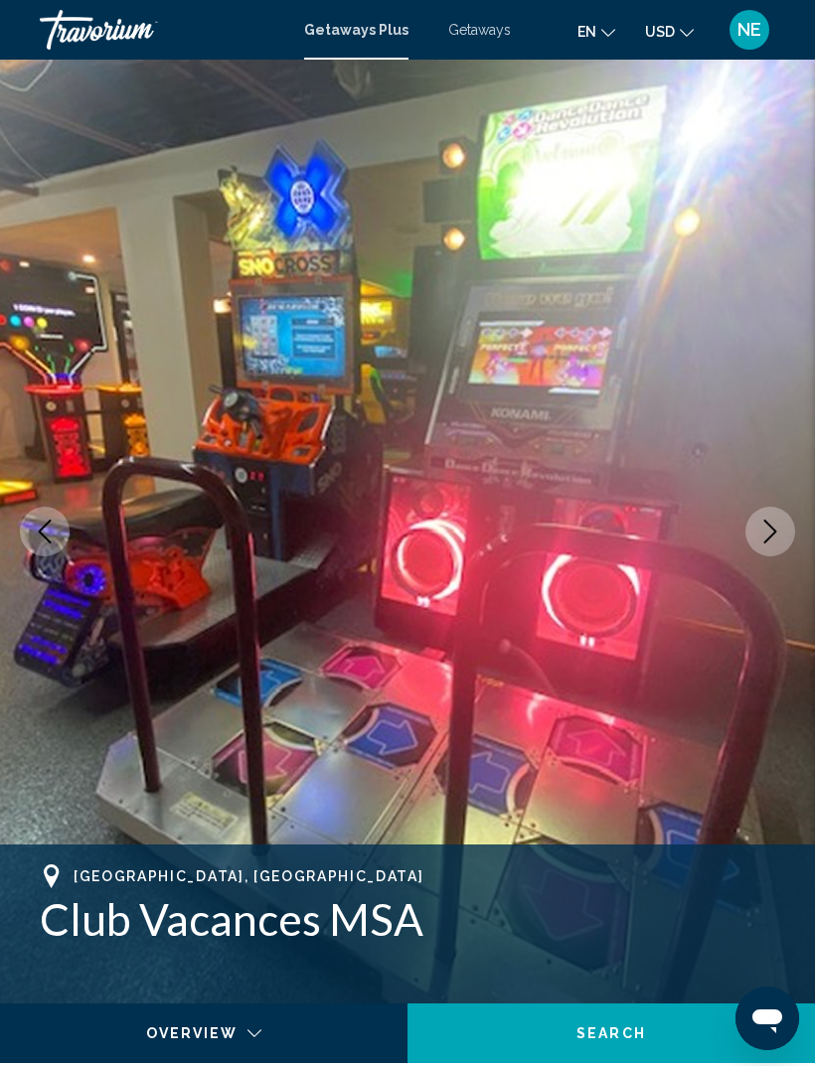
click at [764, 539] on icon "Next image" at bounding box center [770, 532] width 24 height 24
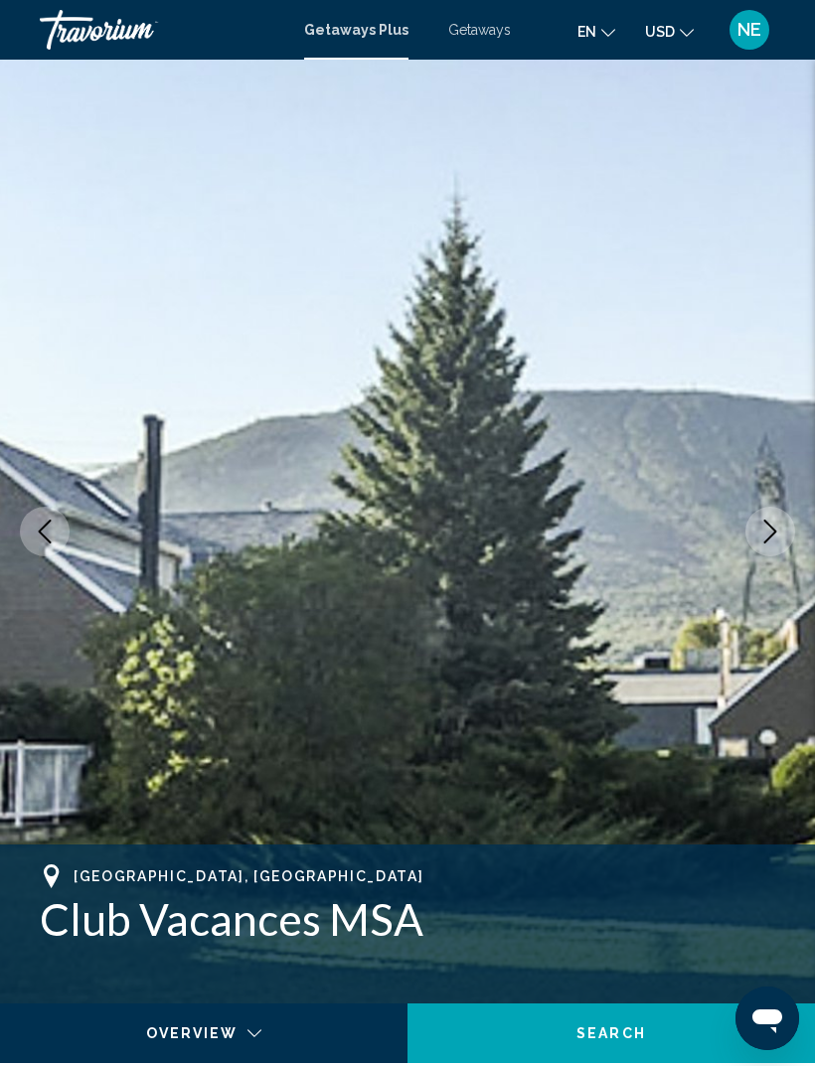
click at [766, 543] on icon "Next image" at bounding box center [770, 532] width 24 height 24
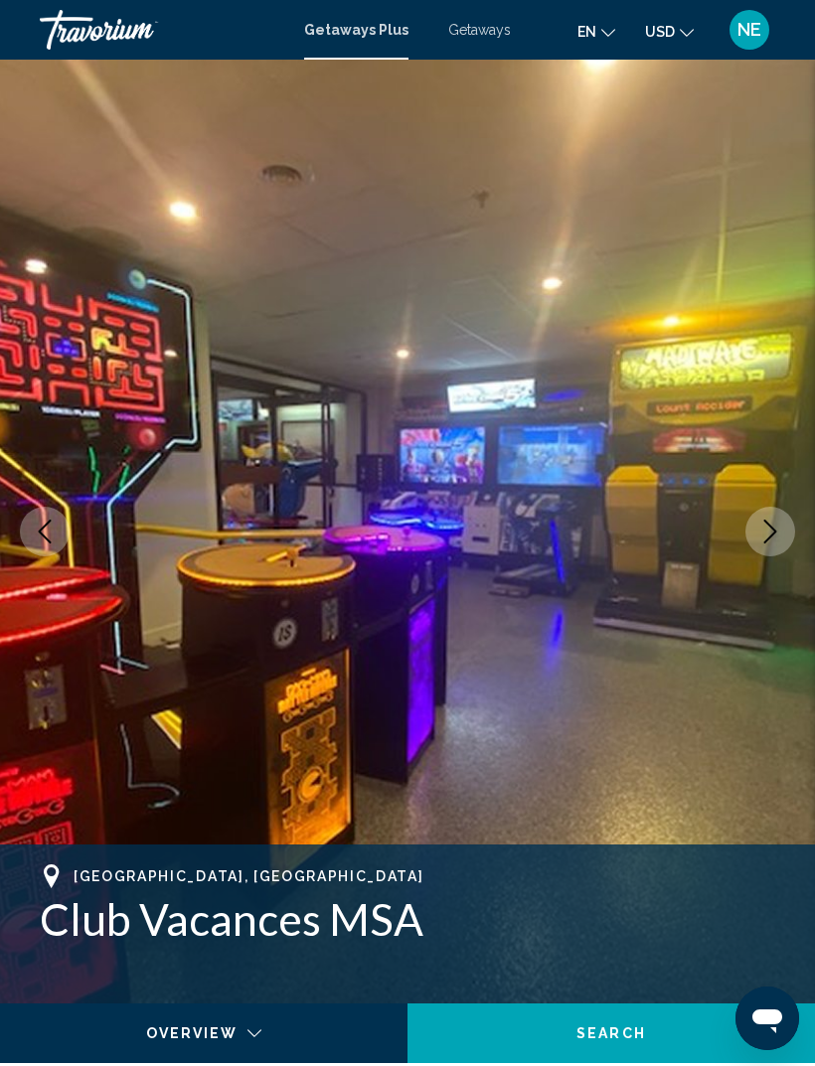
click at [768, 540] on icon "Next image" at bounding box center [770, 532] width 13 height 24
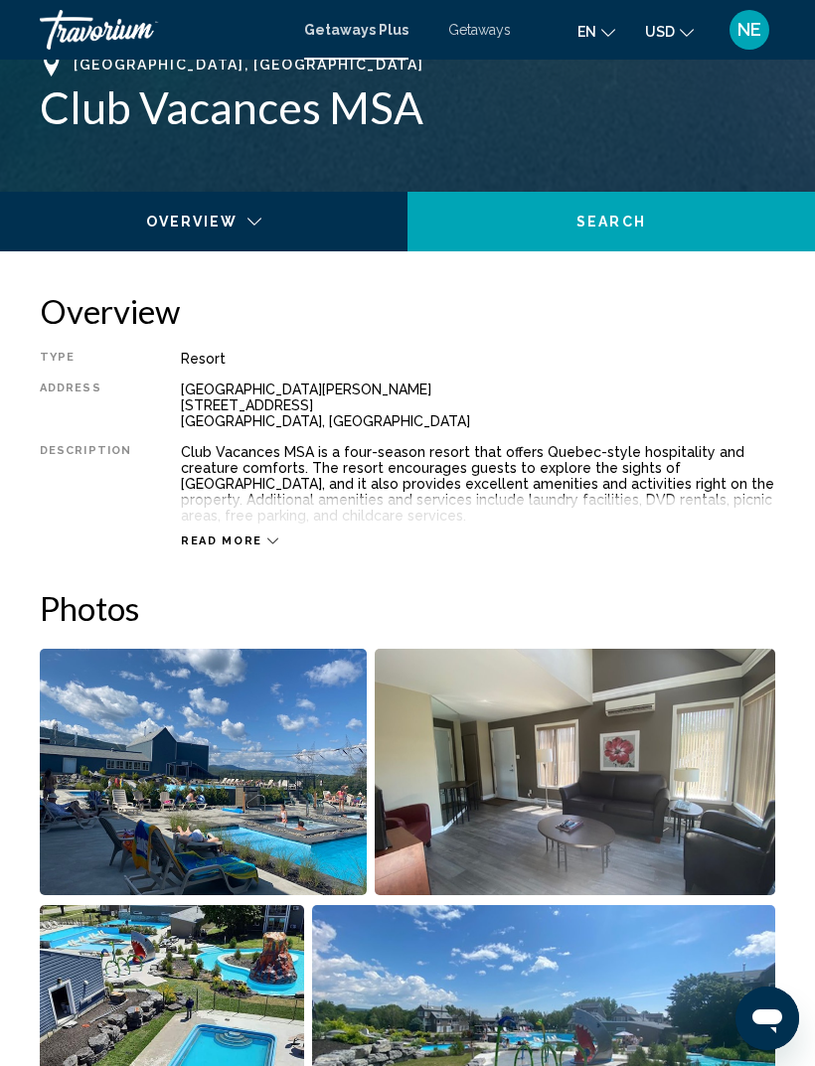
scroll to position [811, 0]
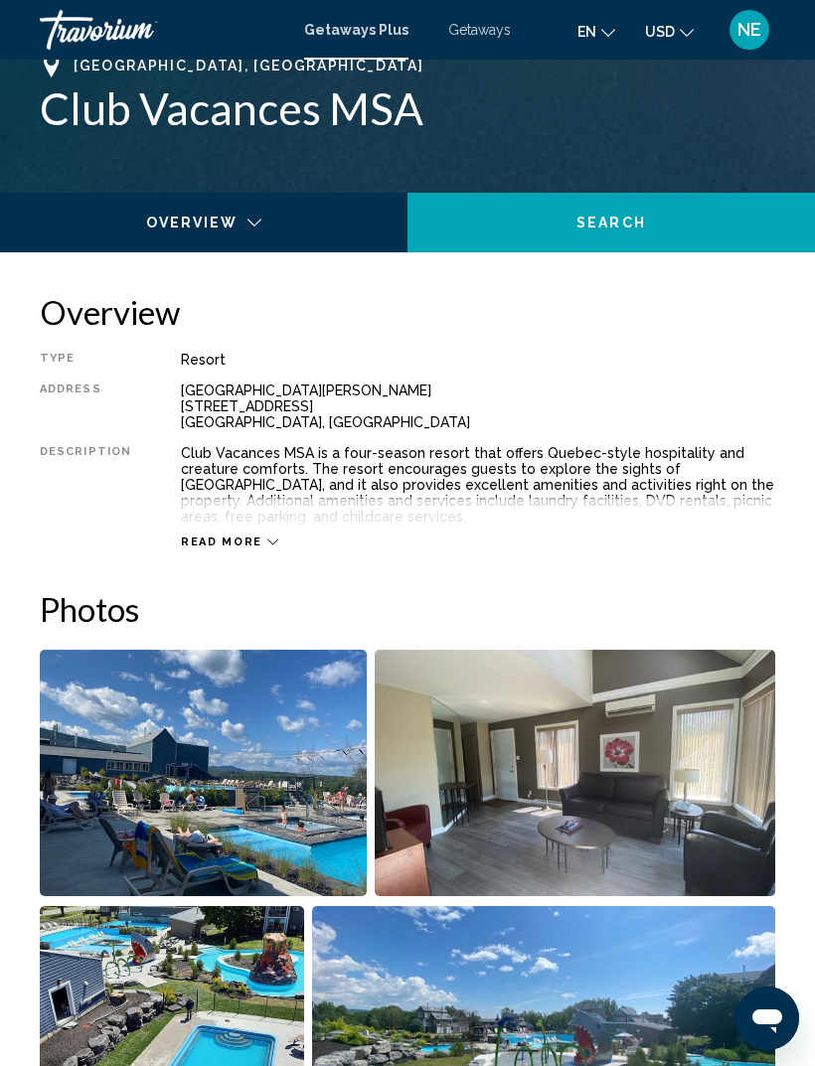
click at [267, 537] on icon "Main content" at bounding box center [272, 542] width 11 height 11
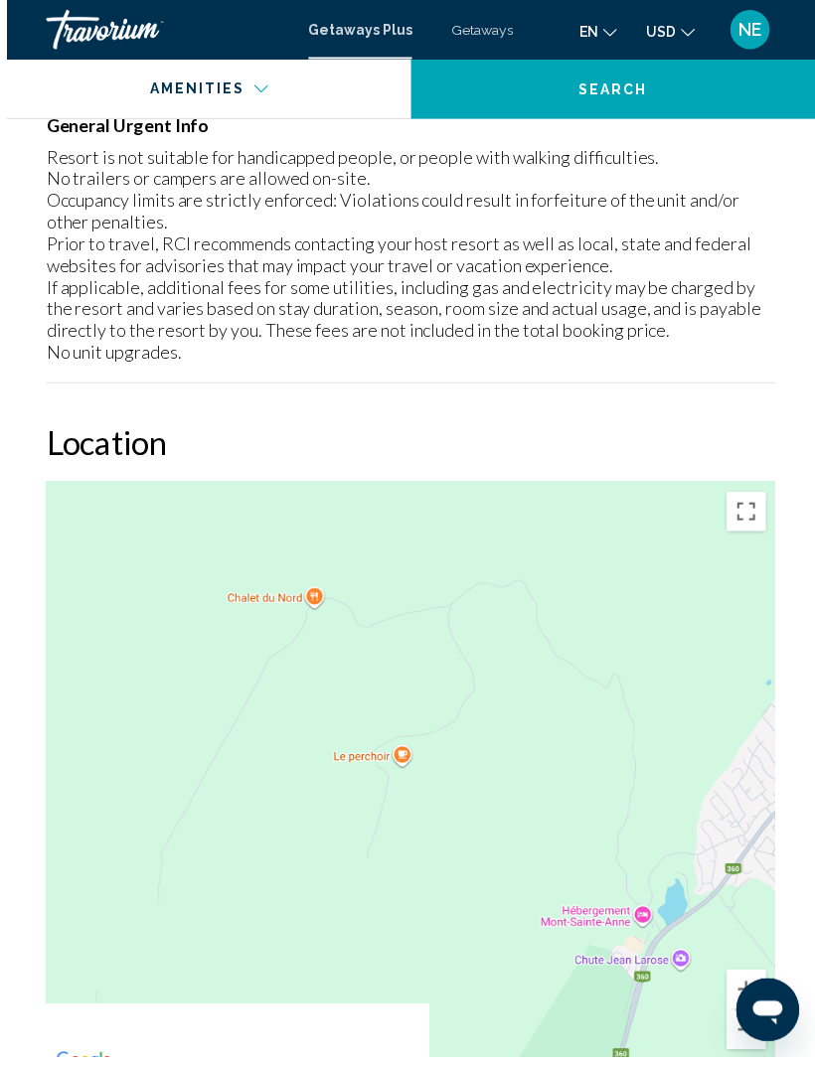
scroll to position [3414, 0]
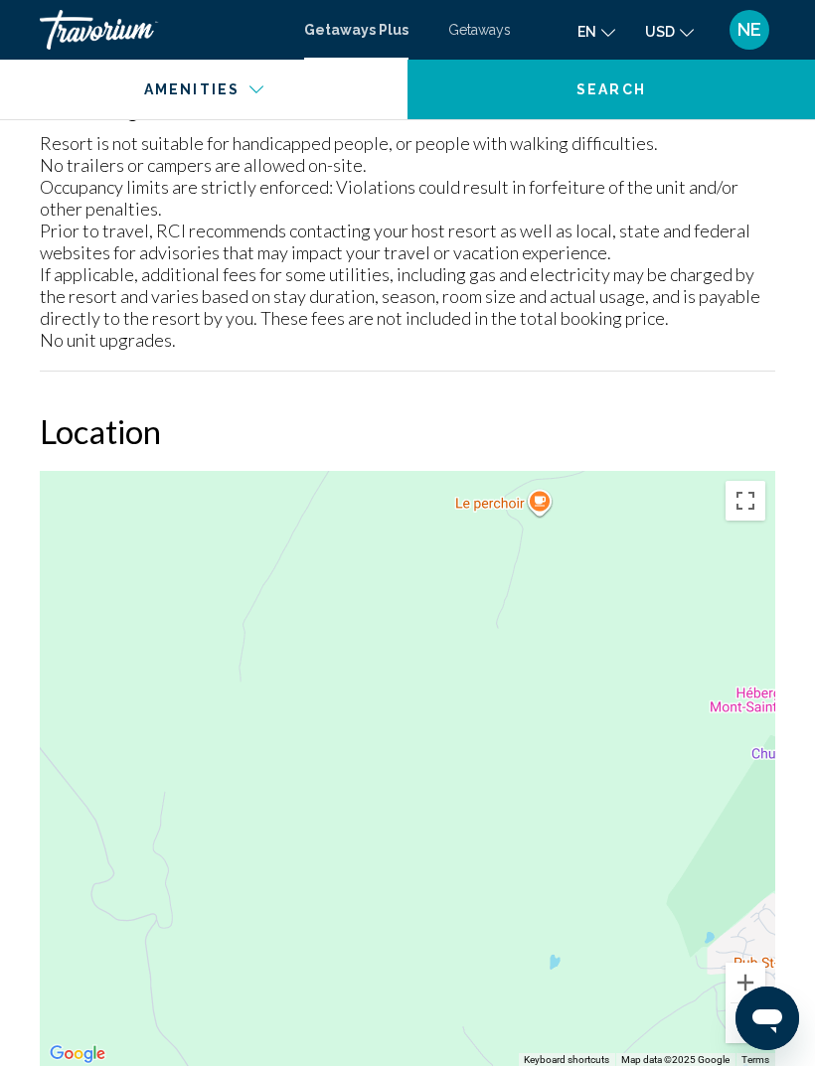
click at [742, 1004] on button "Zoom out" at bounding box center [745, 1024] width 40 height 40
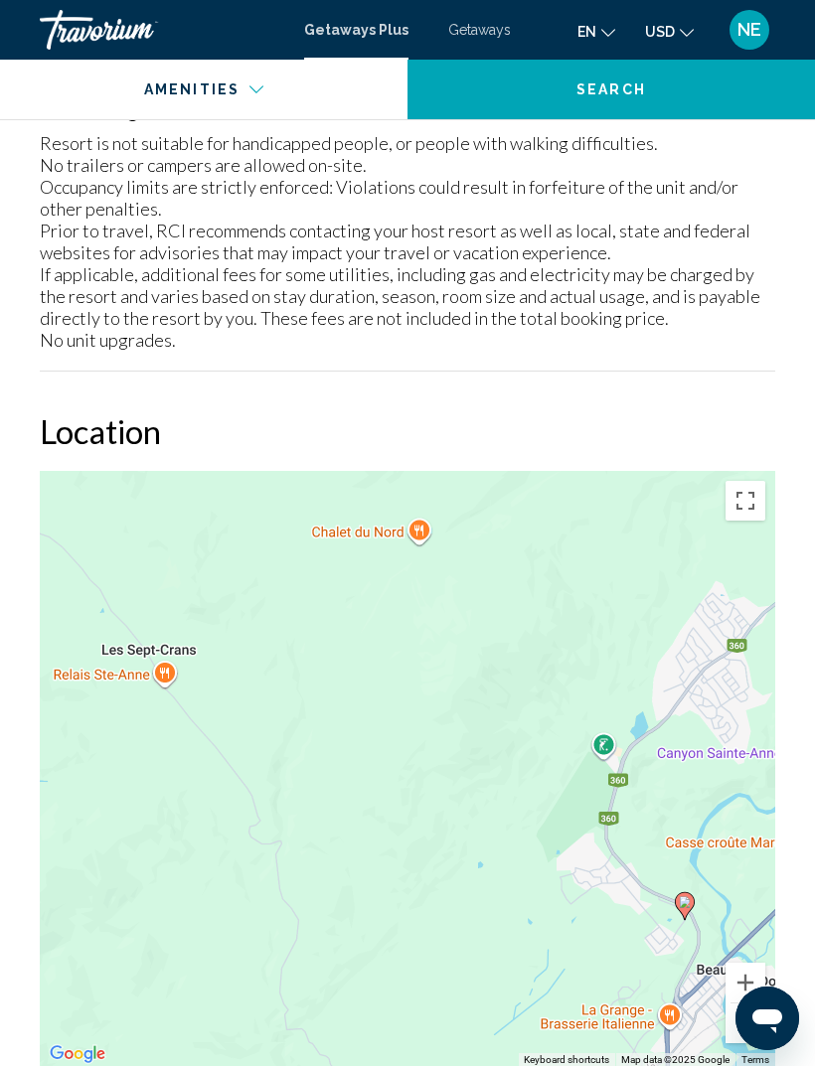
click at [750, 1004] on button "Zoom out" at bounding box center [745, 1024] width 40 height 40
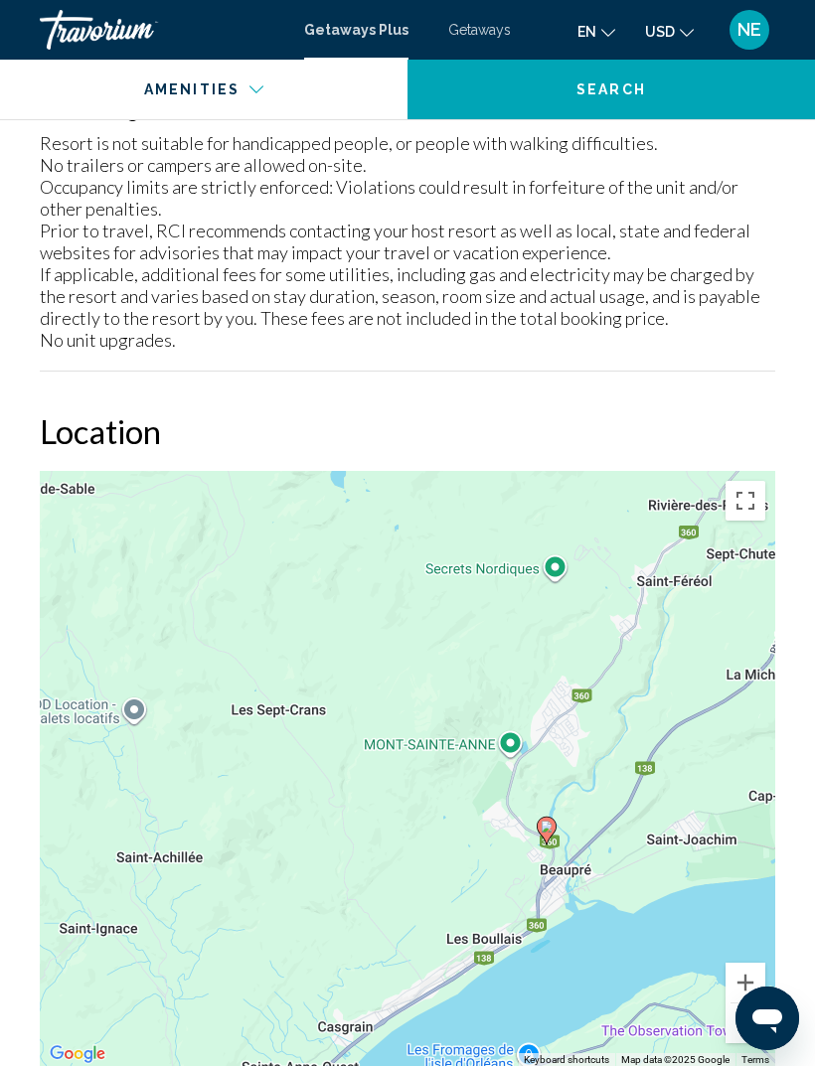
click at [756, 1004] on button "Zoom out" at bounding box center [745, 1024] width 40 height 40
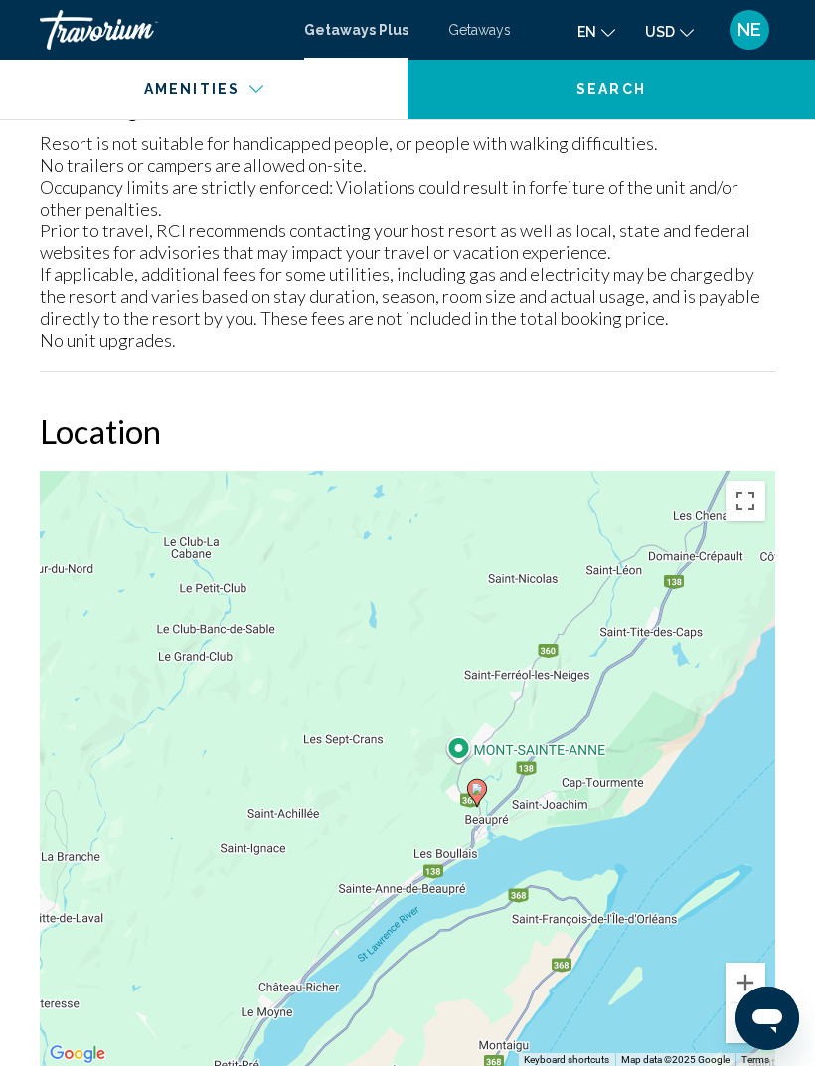
click at [747, 1004] on button "Zoom out" at bounding box center [745, 1024] width 40 height 40
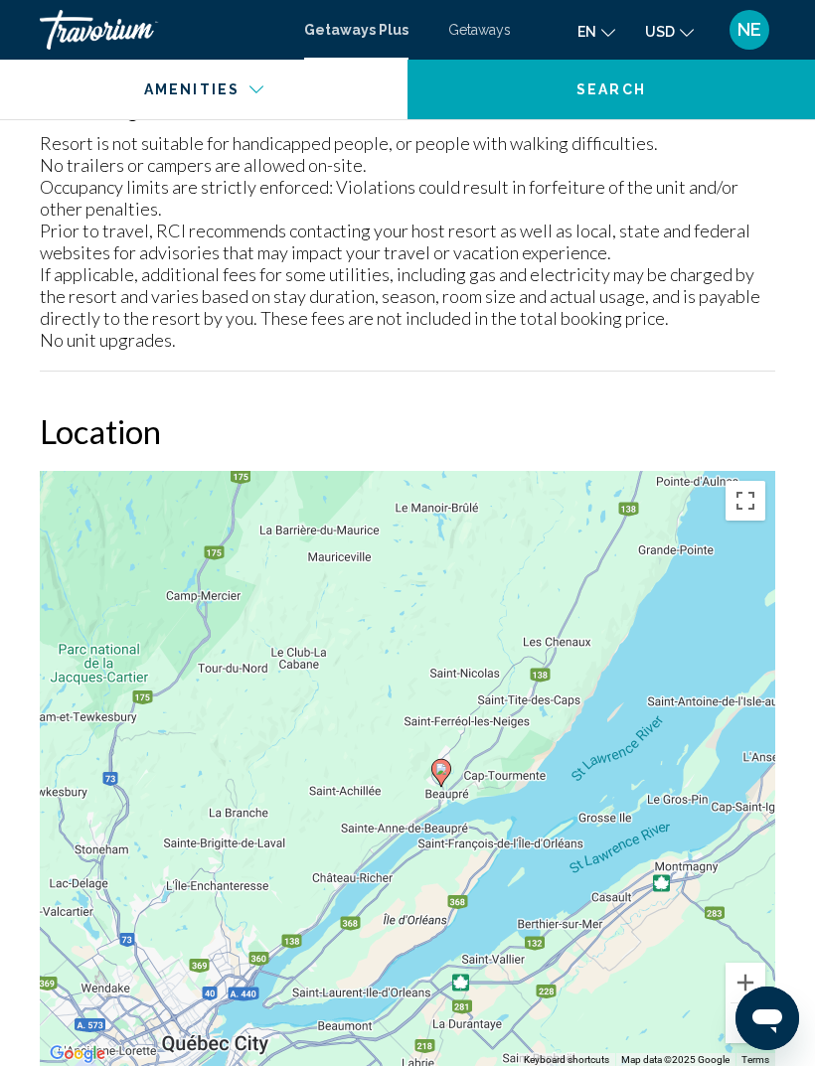
click at [741, 1004] on button "Zoom out" at bounding box center [745, 1024] width 40 height 40
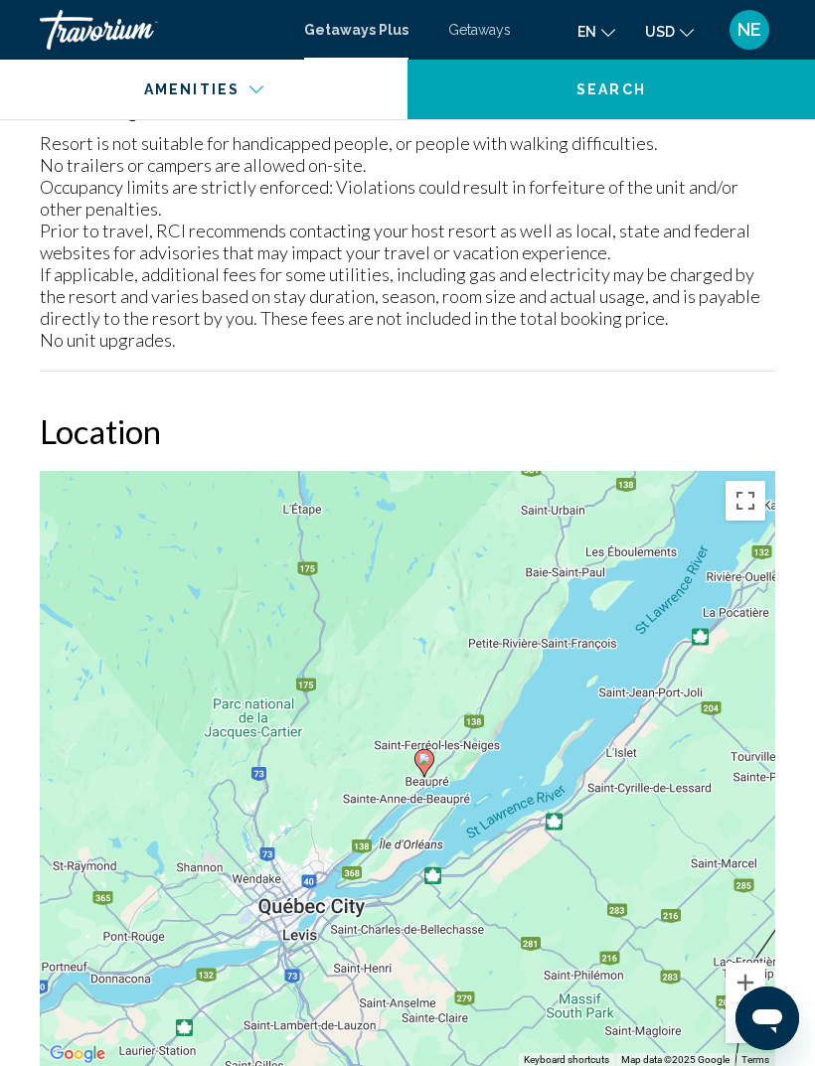
click at [746, 1004] on button "Zoom out" at bounding box center [745, 1024] width 40 height 40
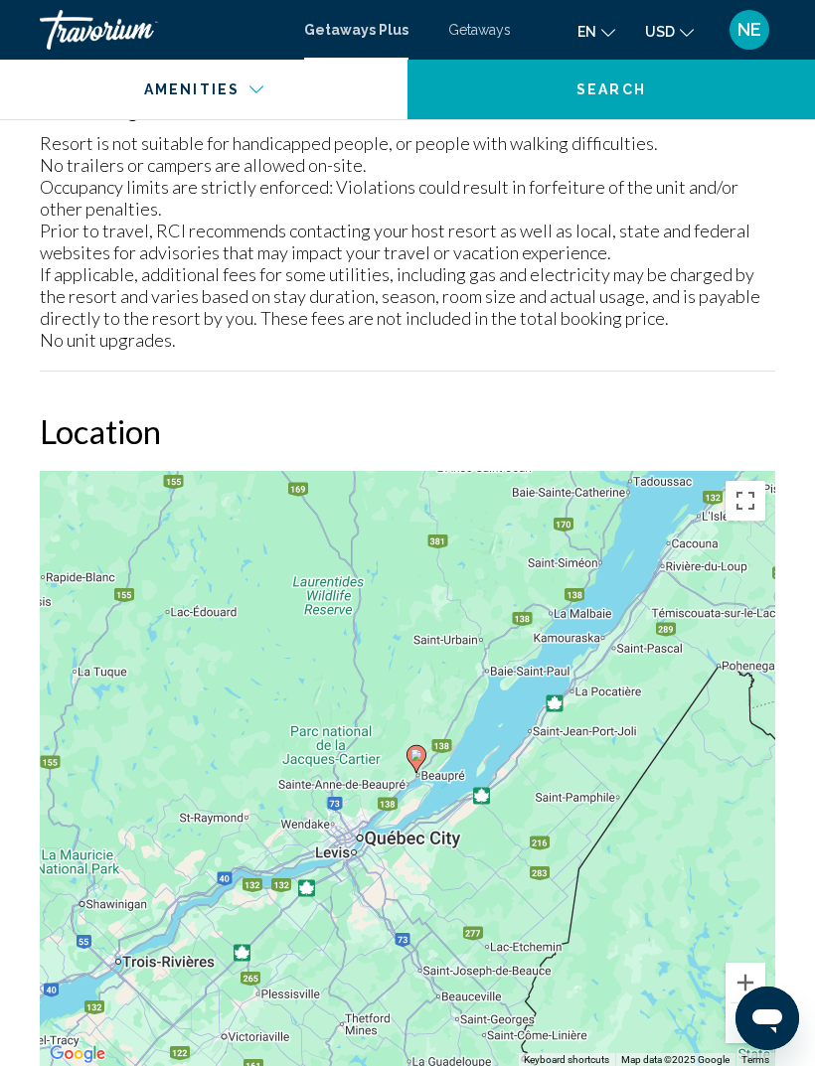
click at [755, 1004] on button "Zoom out" at bounding box center [745, 1024] width 40 height 40
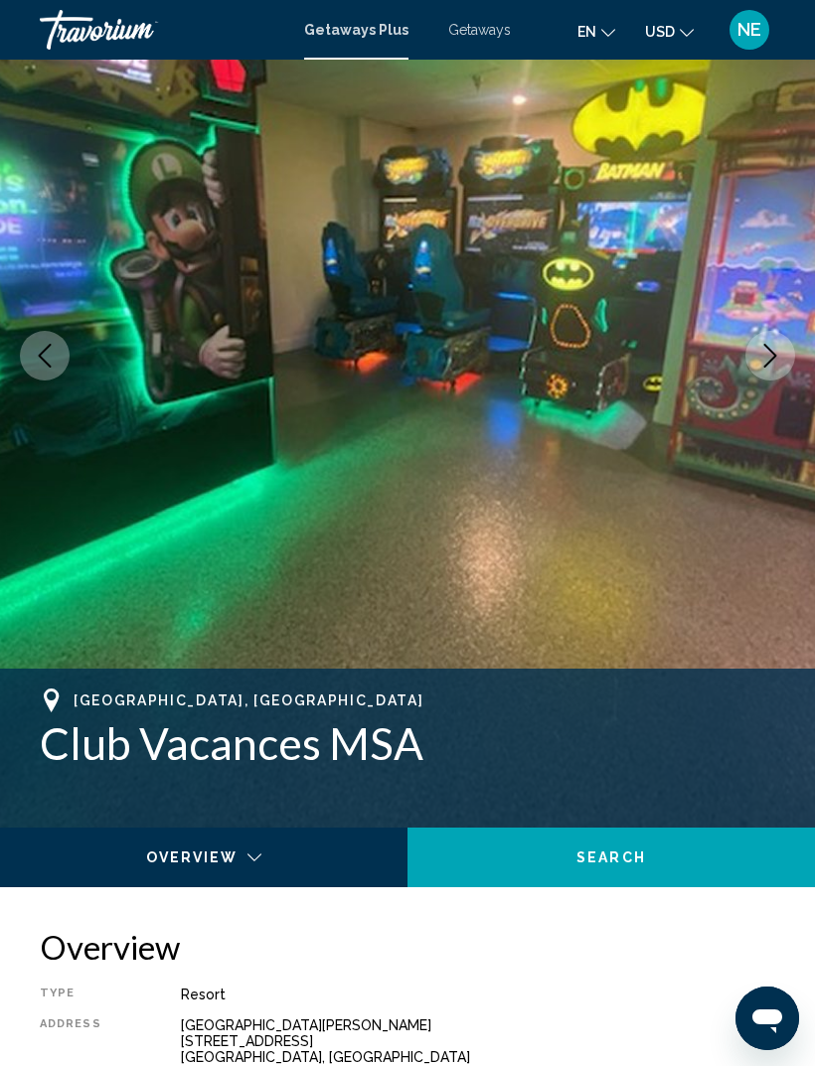
scroll to position [0, 0]
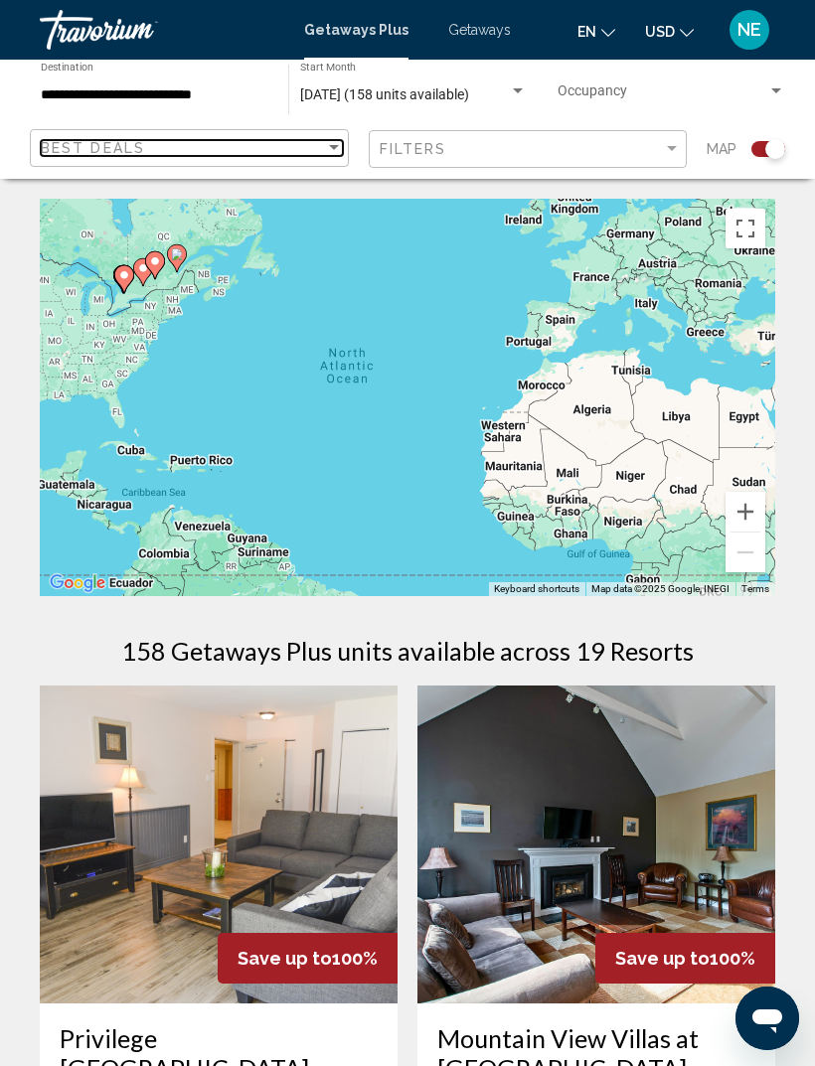
click at [328, 152] on div "Sort by" at bounding box center [334, 148] width 18 height 16
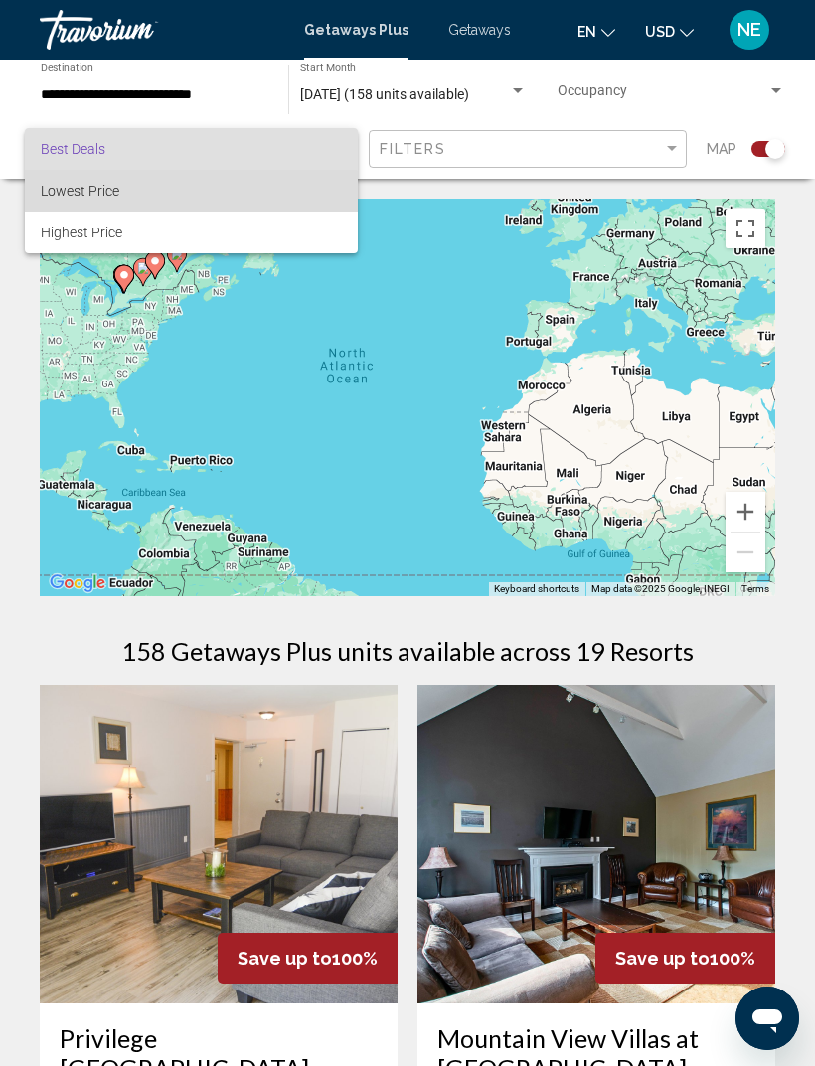
click at [113, 203] on span "Lowest Price" at bounding box center [191, 191] width 301 height 42
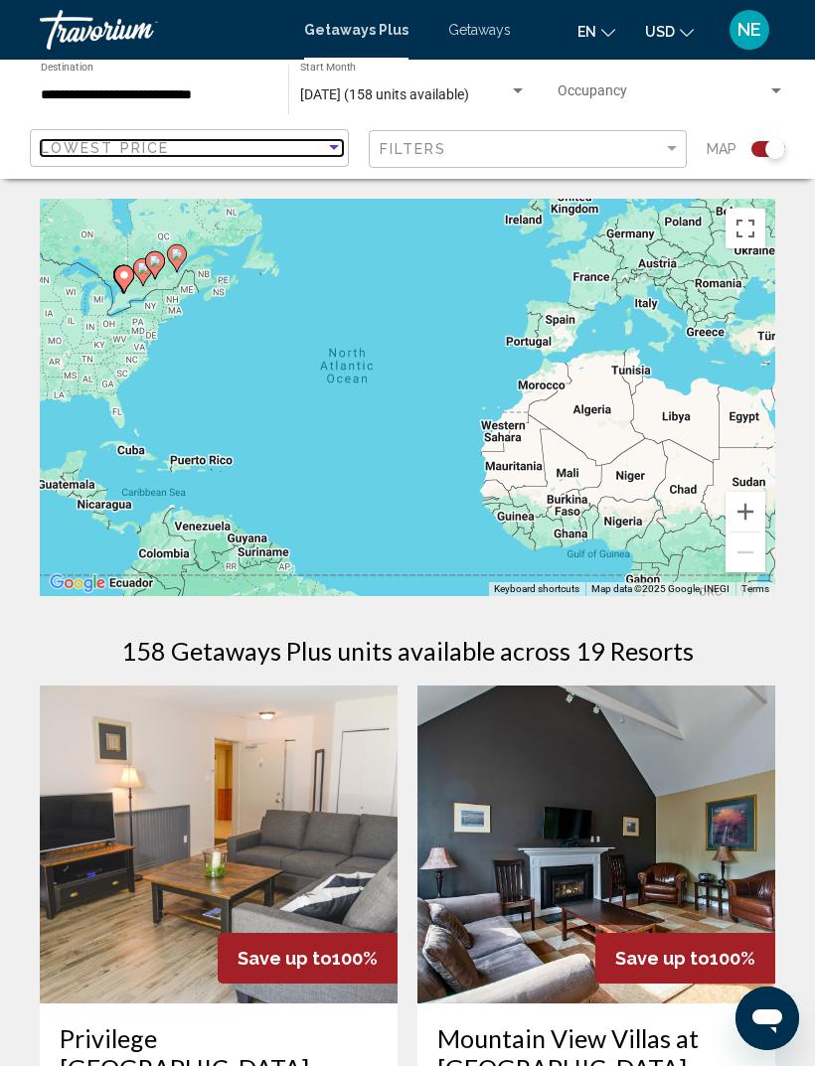
click at [319, 149] on div "Lowest Price" at bounding box center [183, 148] width 284 height 16
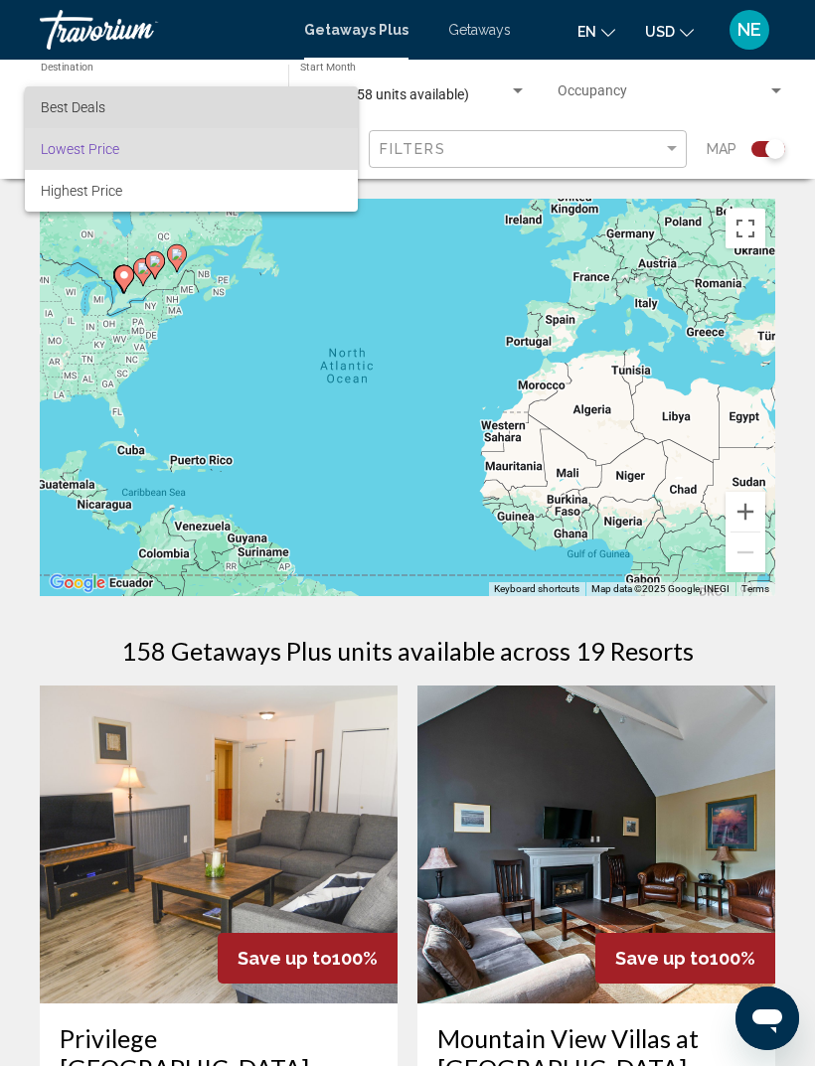
click at [182, 110] on span "Best Deals" at bounding box center [191, 107] width 301 height 42
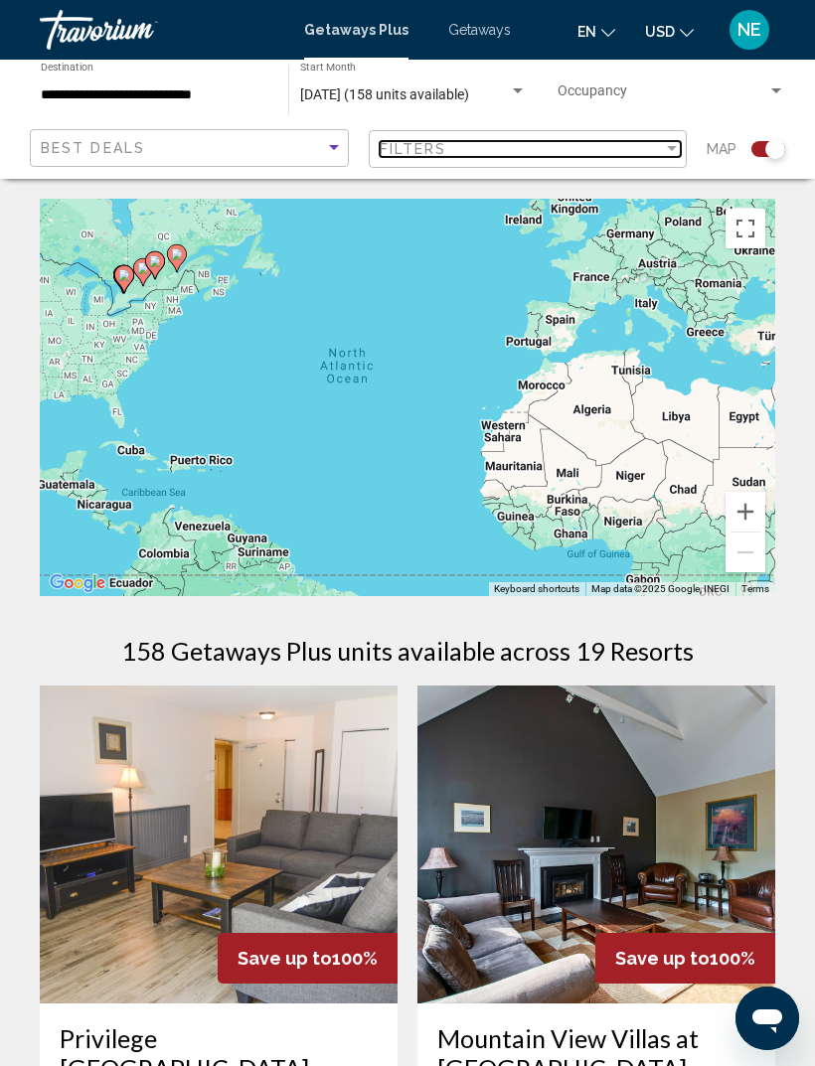
click at [678, 155] on div "Filter" at bounding box center [672, 149] width 18 height 16
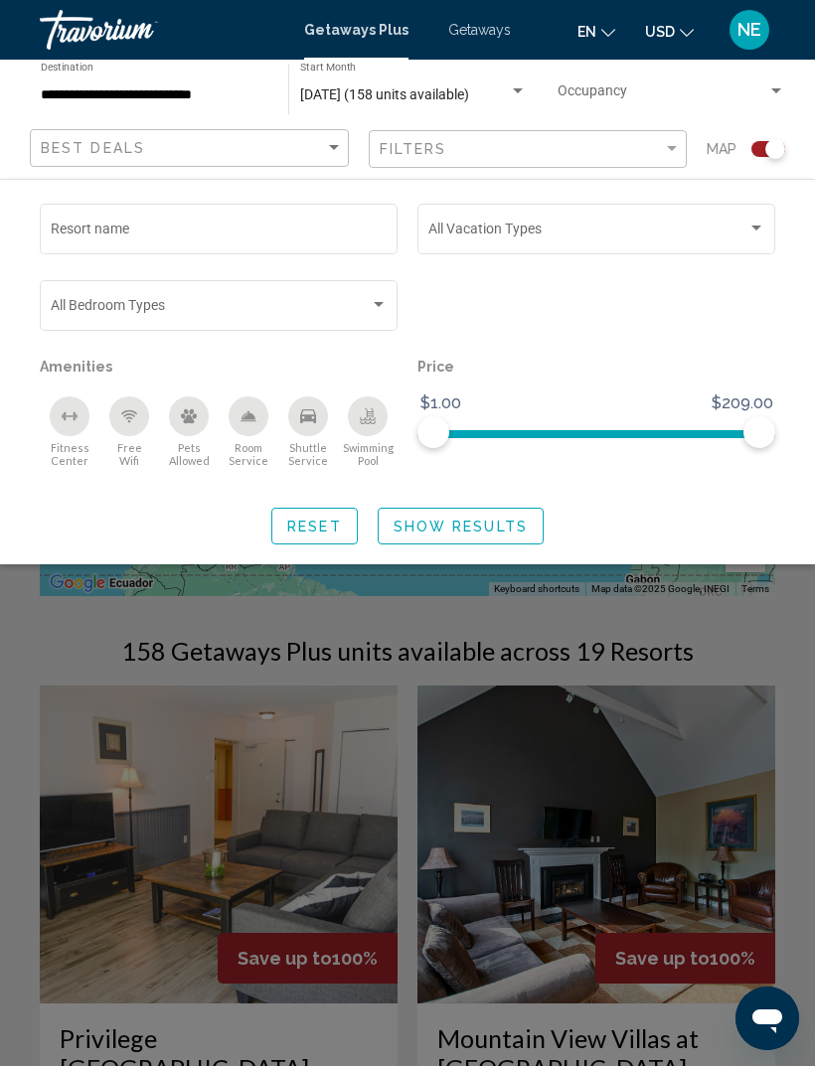
click at [740, 346] on div "Search widget" at bounding box center [596, 314] width 378 height 77
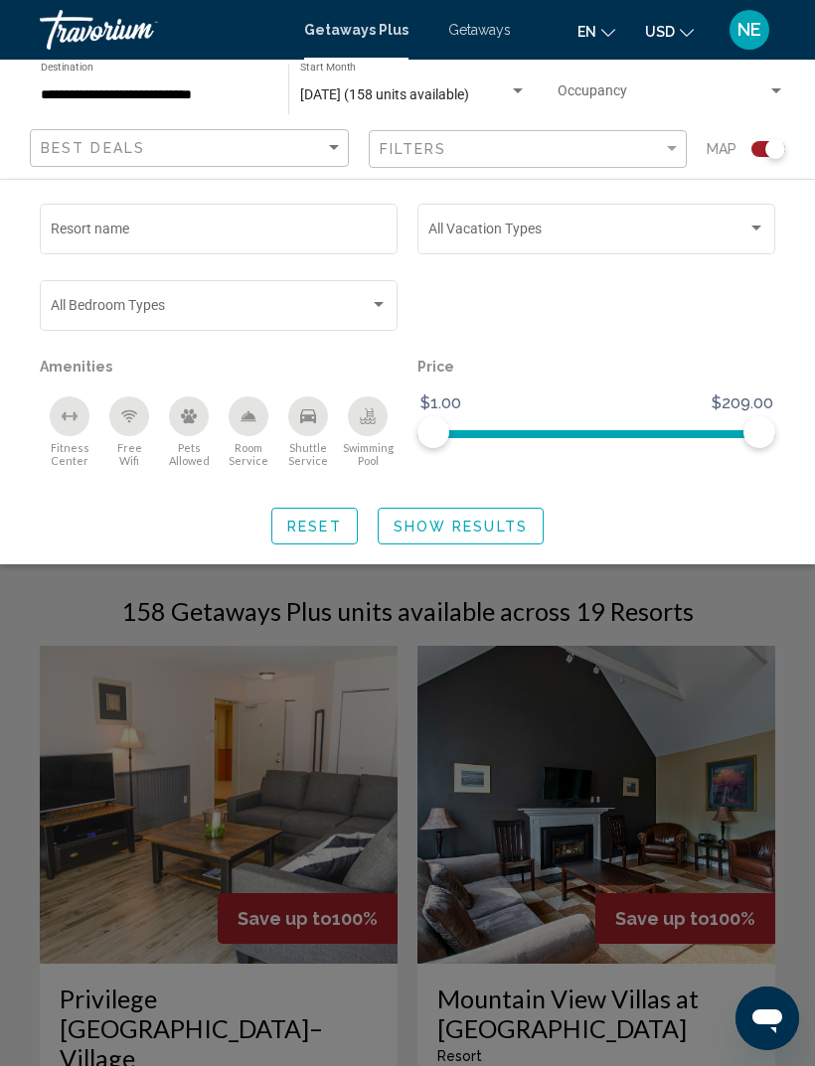
scroll to position [47, 0]
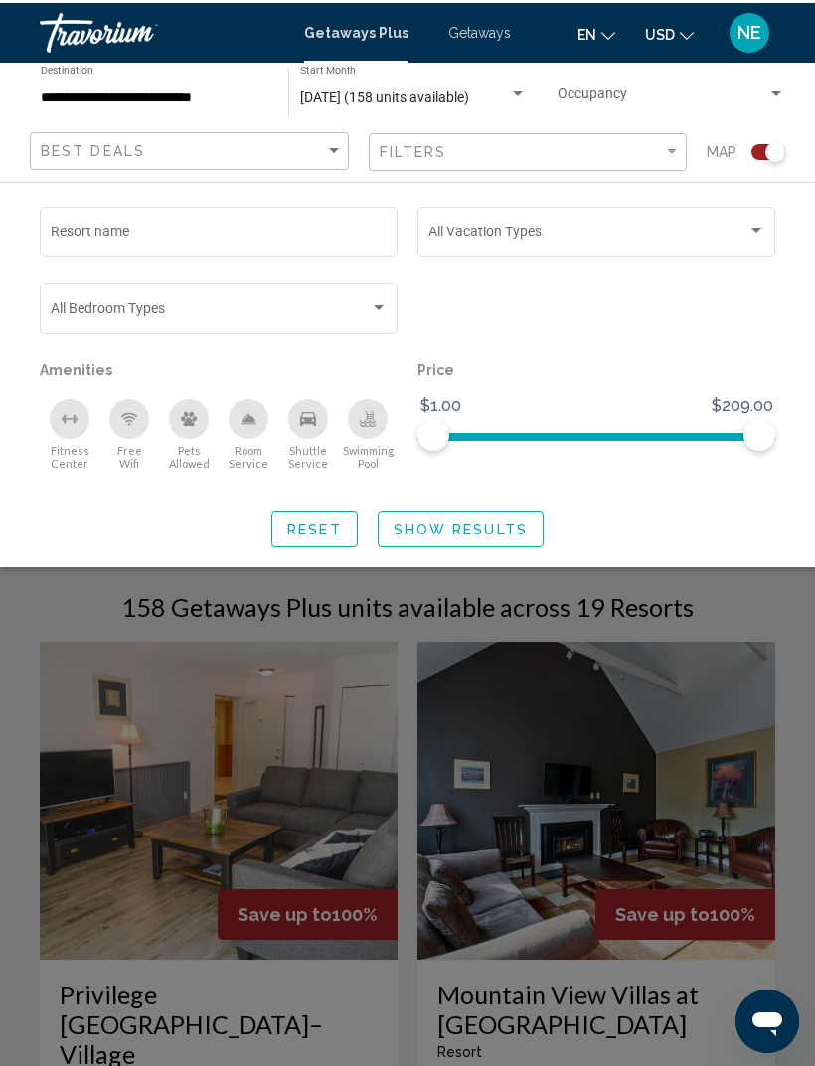
click at [606, 622] on div "Search widget" at bounding box center [407, 682] width 815 height 768
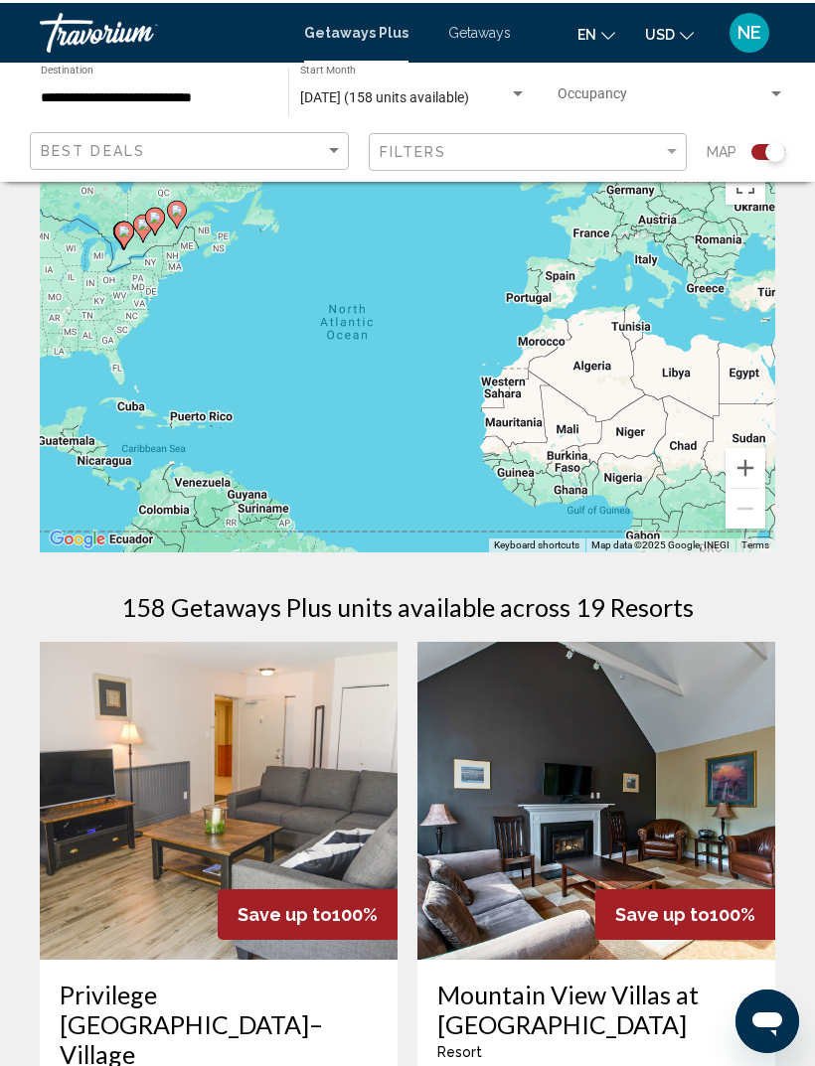
scroll to position [44, 0]
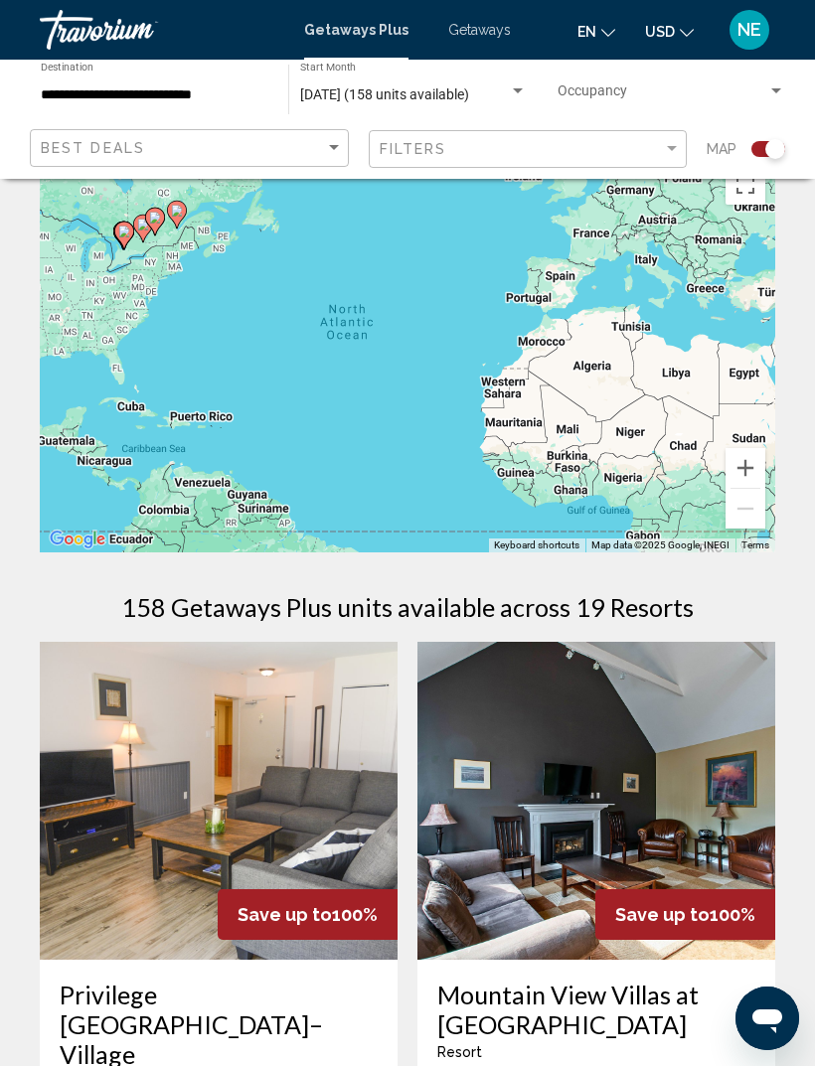
click at [540, 594] on h1 "158 Getaways Plus units available across 19 Resorts" at bounding box center [407, 607] width 572 height 30
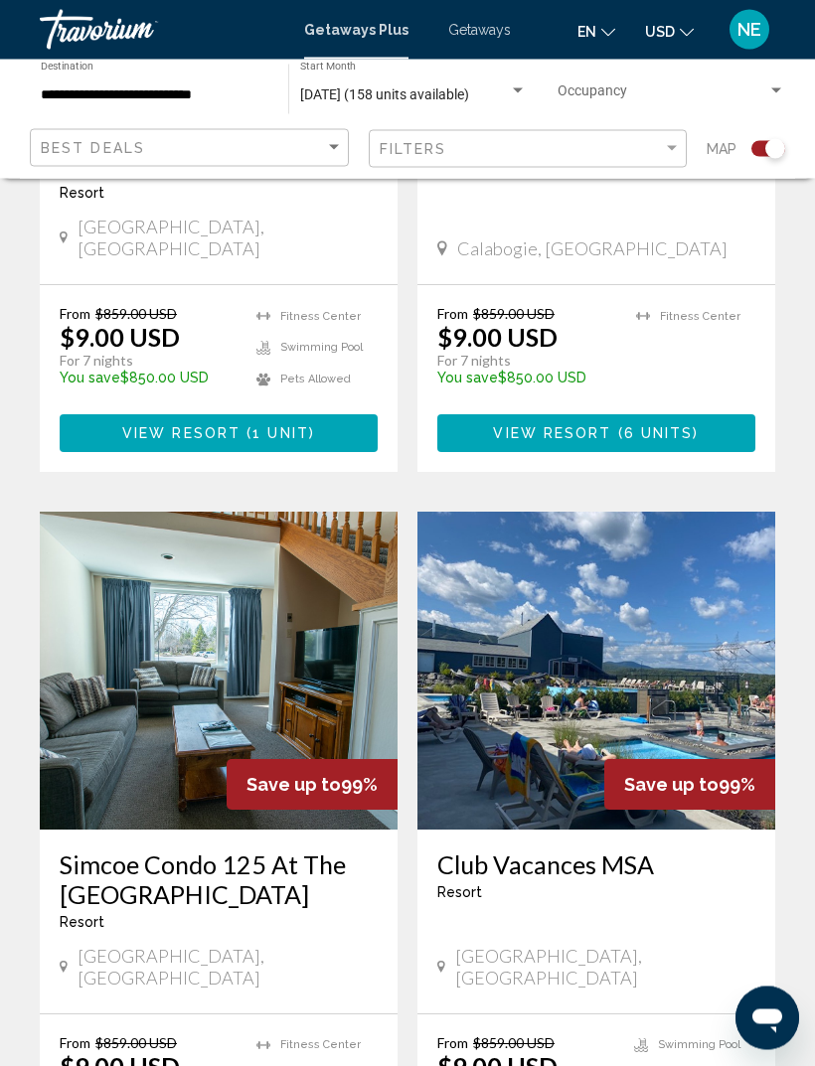
scroll to position [1662, 0]
click at [731, 850] on div "Club Vacances MSA Resort - This is an adults only resort" at bounding box center [596, 883] width 318 height 66
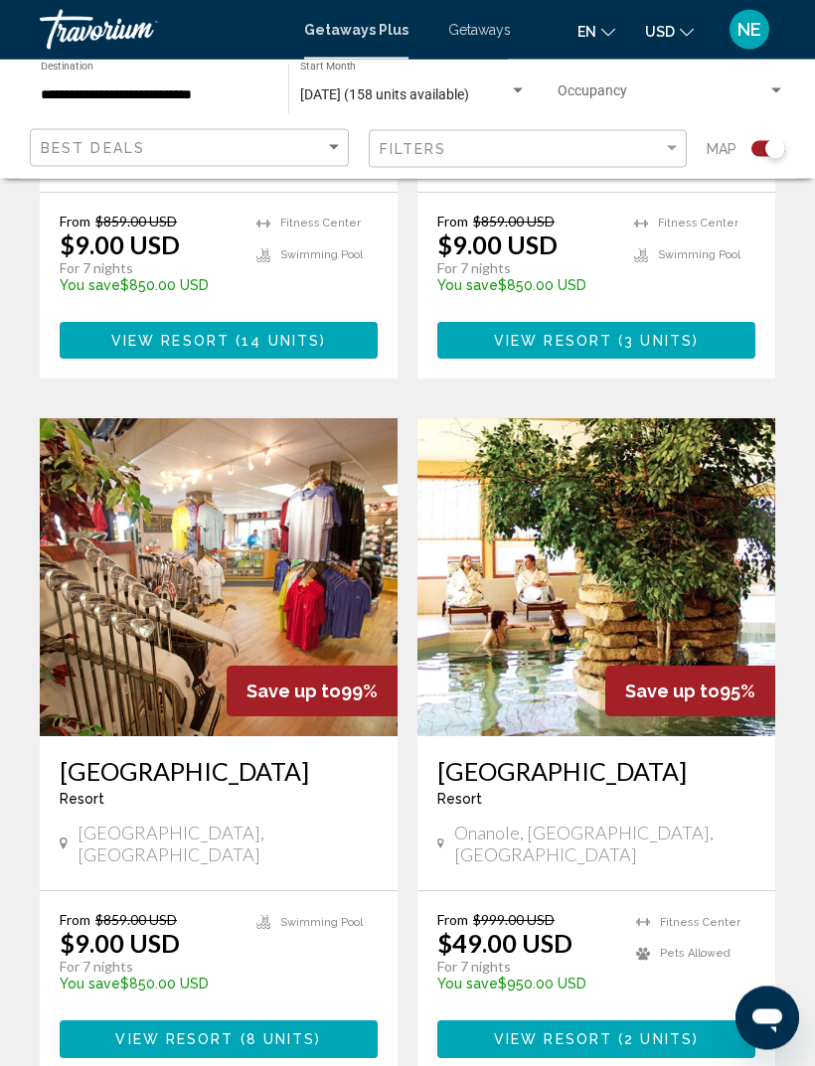
scroll to position [3212, 0]
click at [222, 502] on img "Main content" at bounding box center [219, 577] width 358 height 318
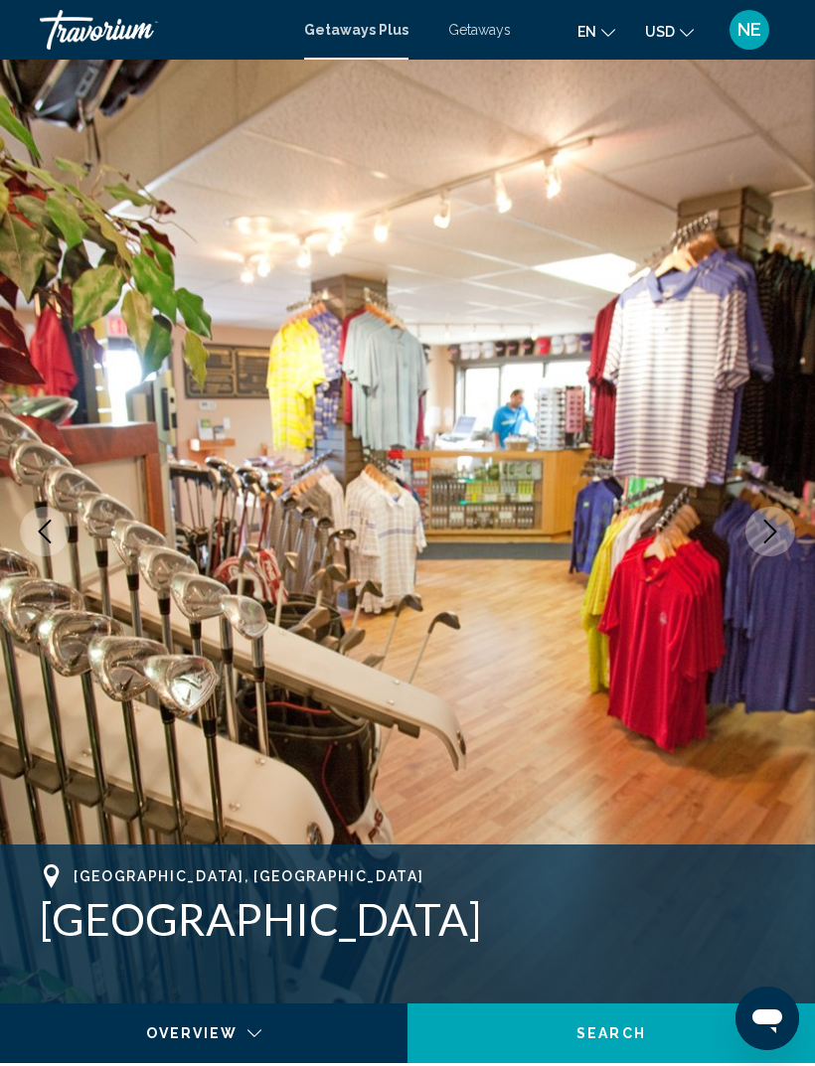
click at [779, 551] on button "Next image" at bounding box center [770, 532] width 50 height 50
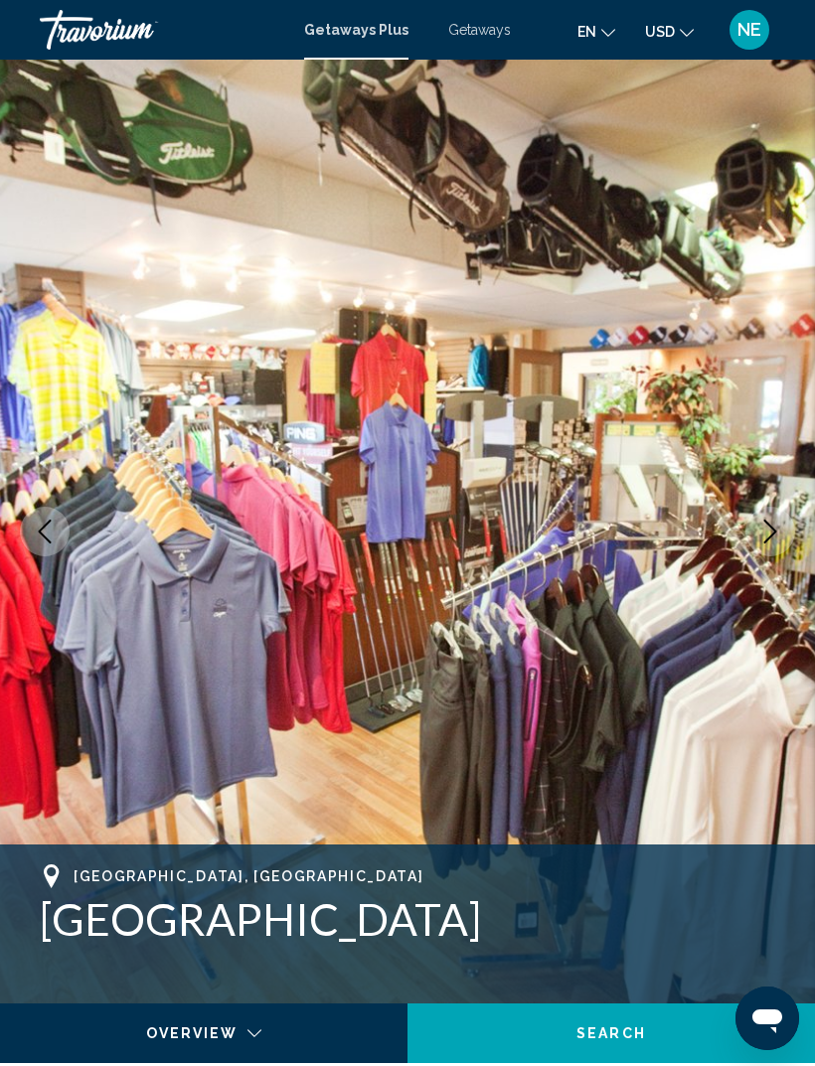
click at [785, 526] on button "Next image" at bounding box center [770, 532] width 50 height 50
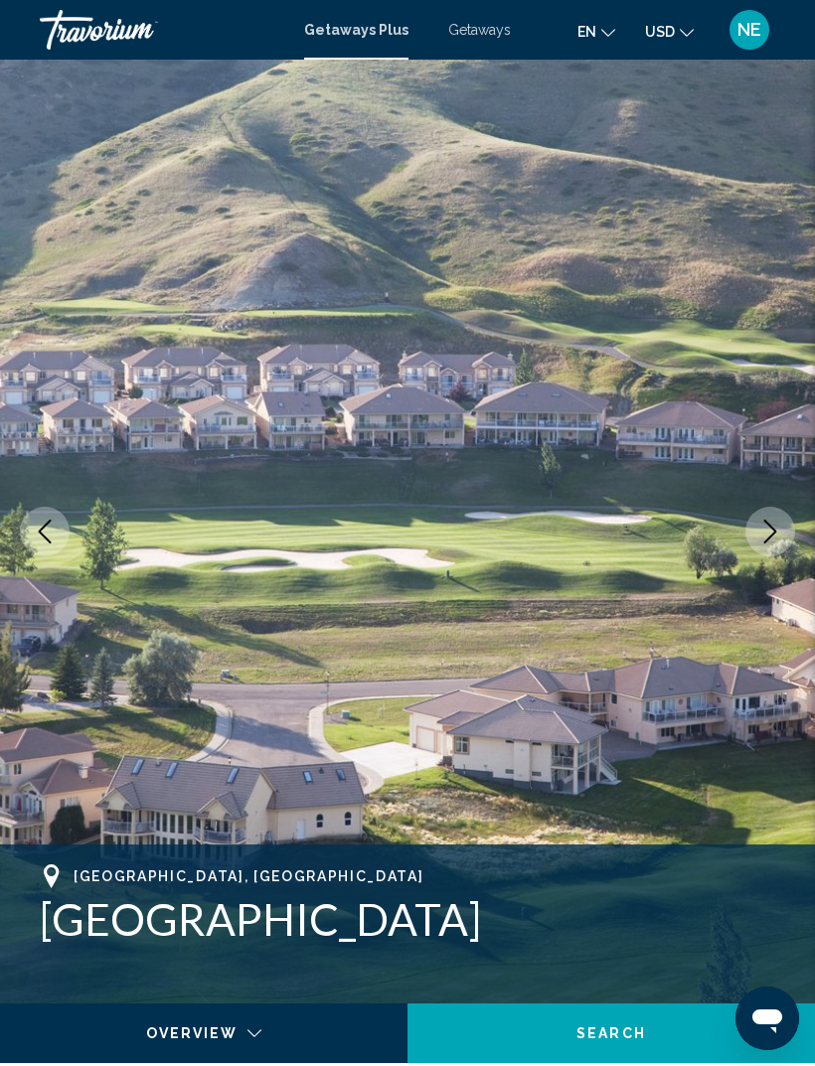
click at [786, 522] on button "Next image" at bounding box center [770, 532] width 50 height 50
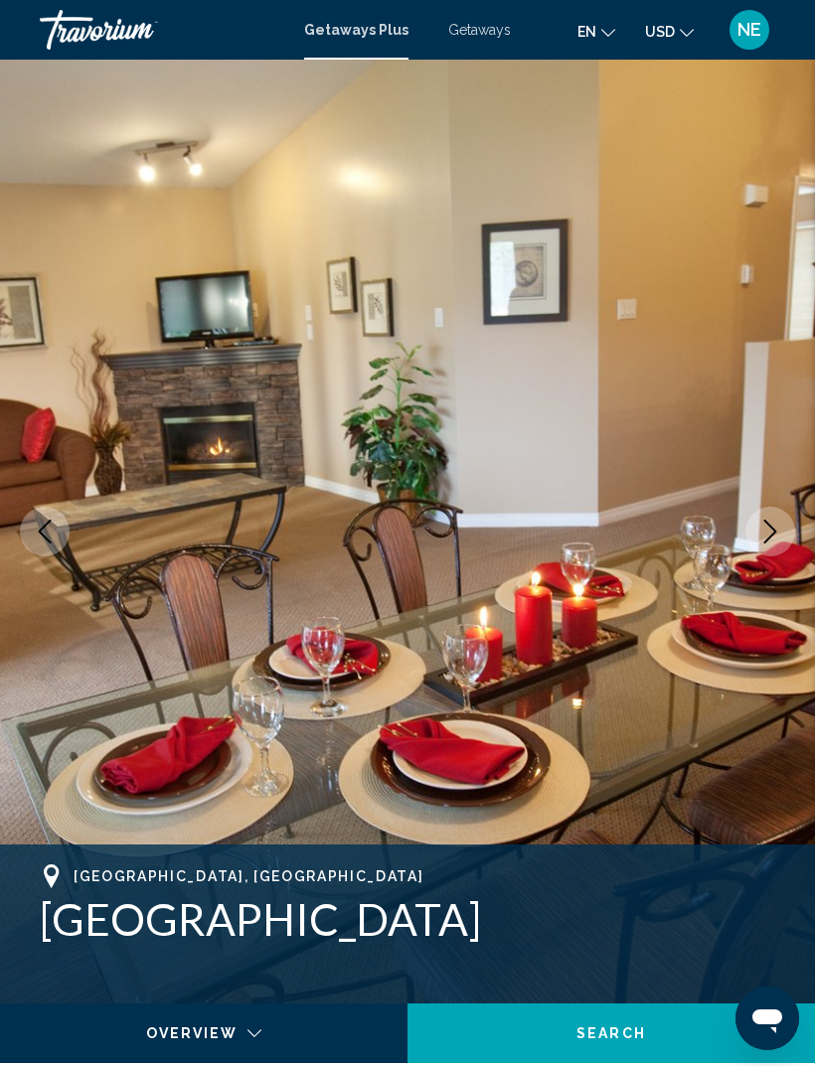
click at [790, 528] on button "Next image" at bounding box center [770, 532] width 50 height 50
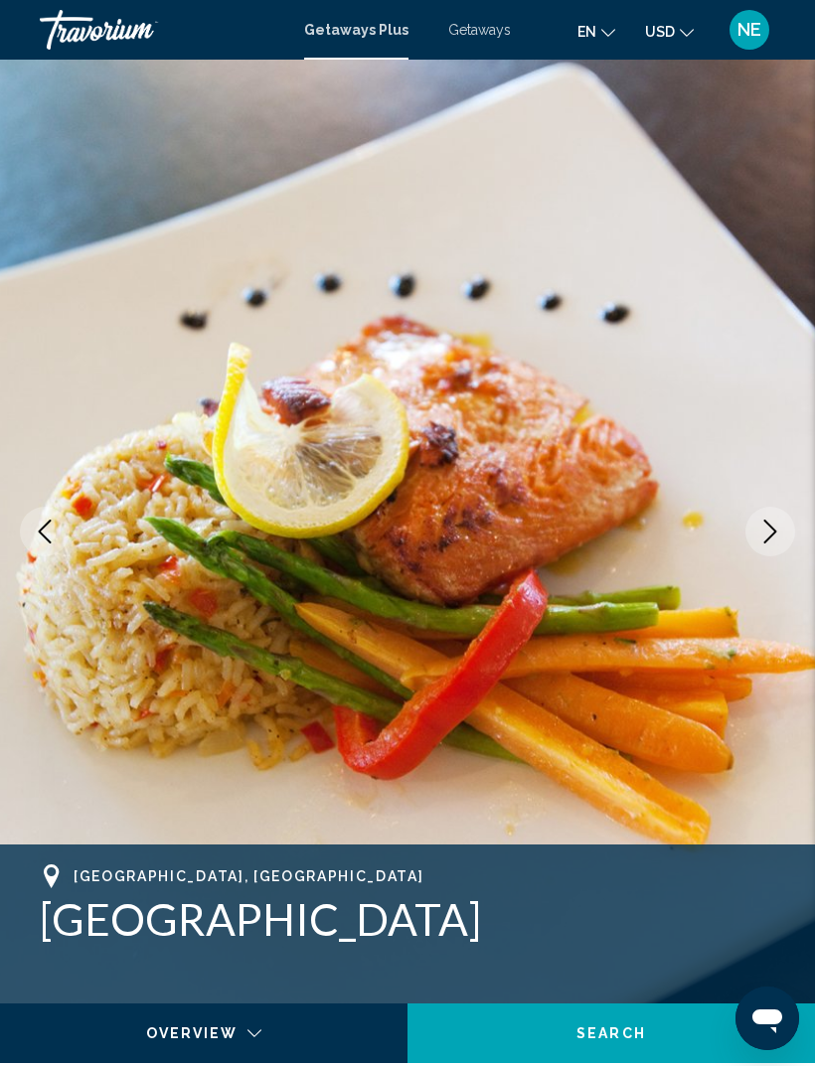
click at [779, 537] on icon "Next image" at bounding box center [770, 532] width 24 height 24
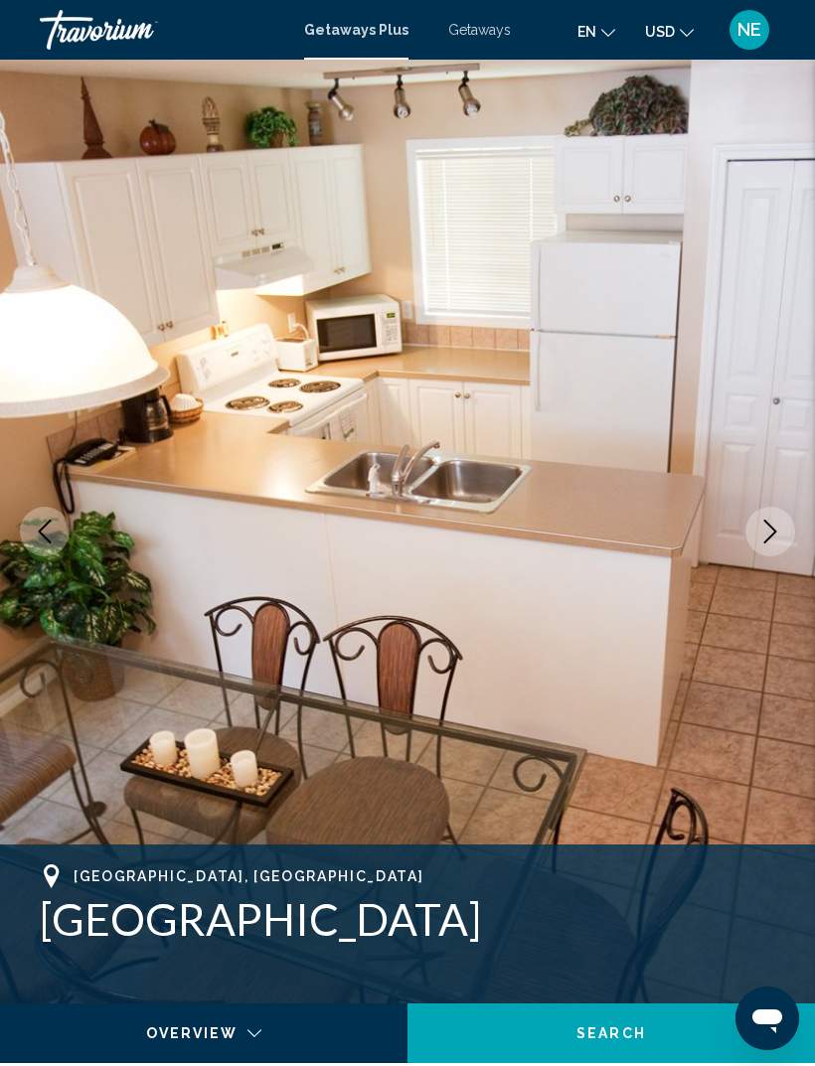
click at [786, 530] on button "Next image" at bounding box center [770, 532] width 50 height 50
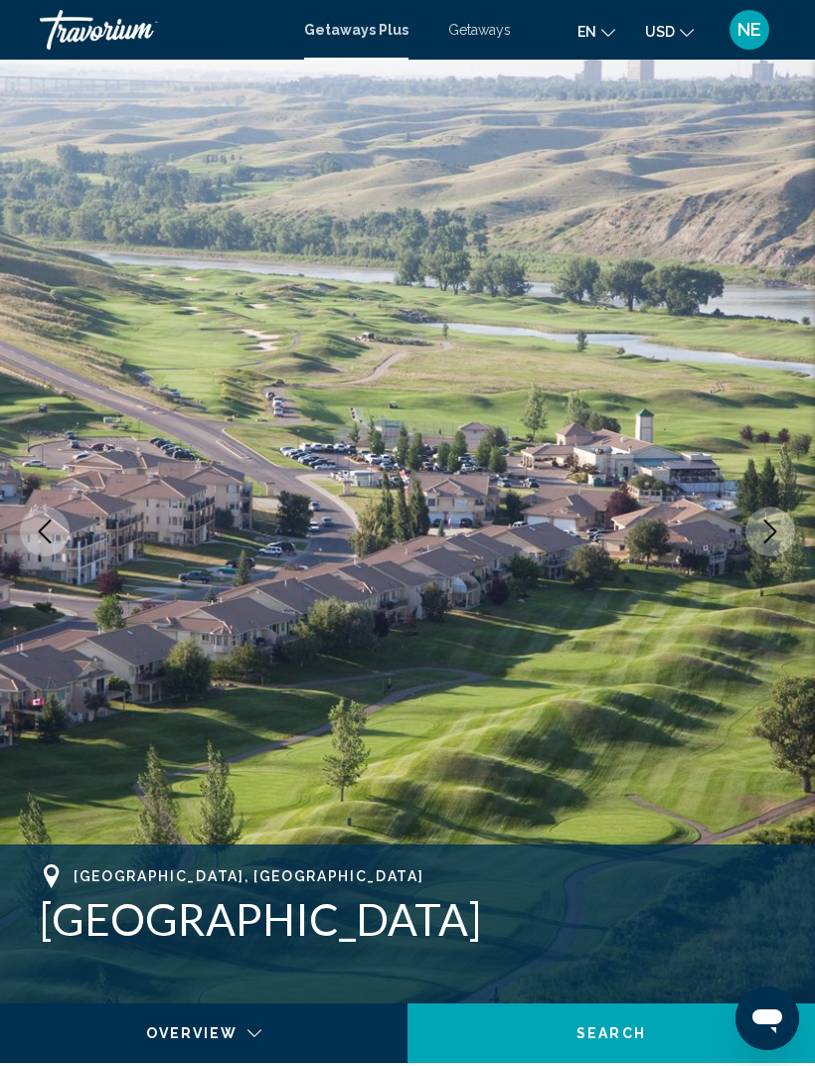
click at [775, 544] on button "Next image" at bounding box center [770, 532] width 50 height 50
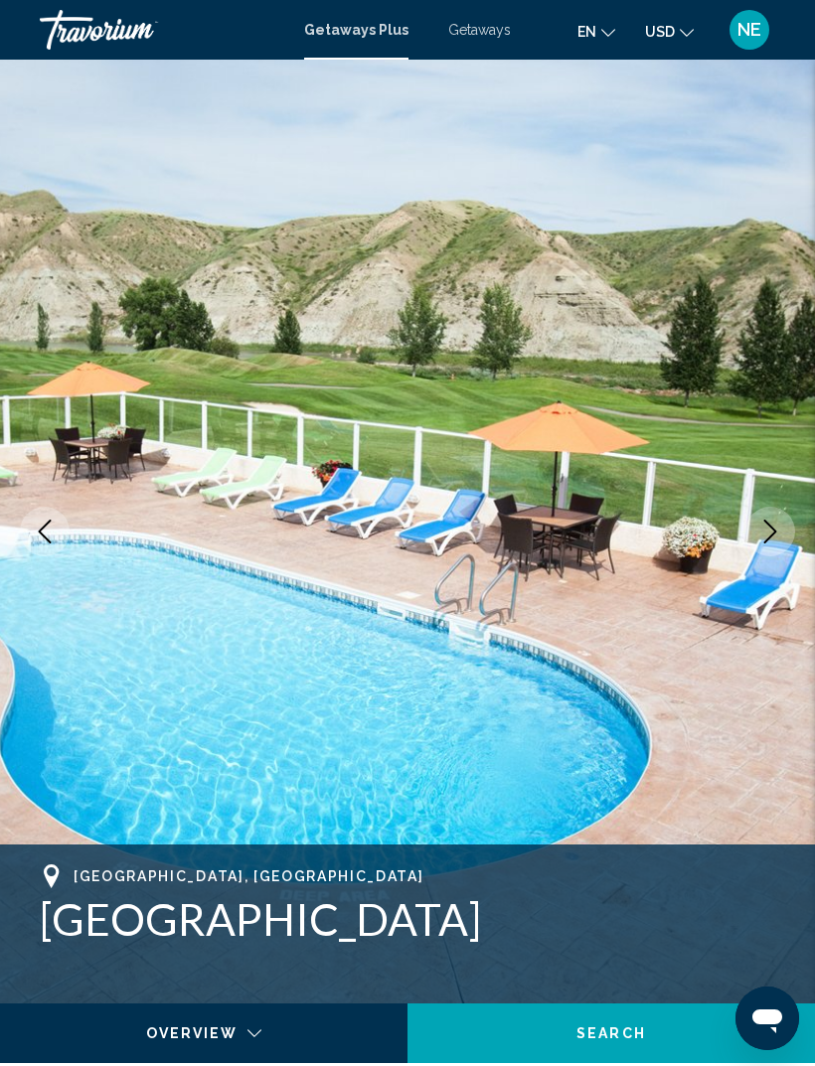
click at [785, 528] on button "Next image" at bounding box center [770, 532] width 50 height 50
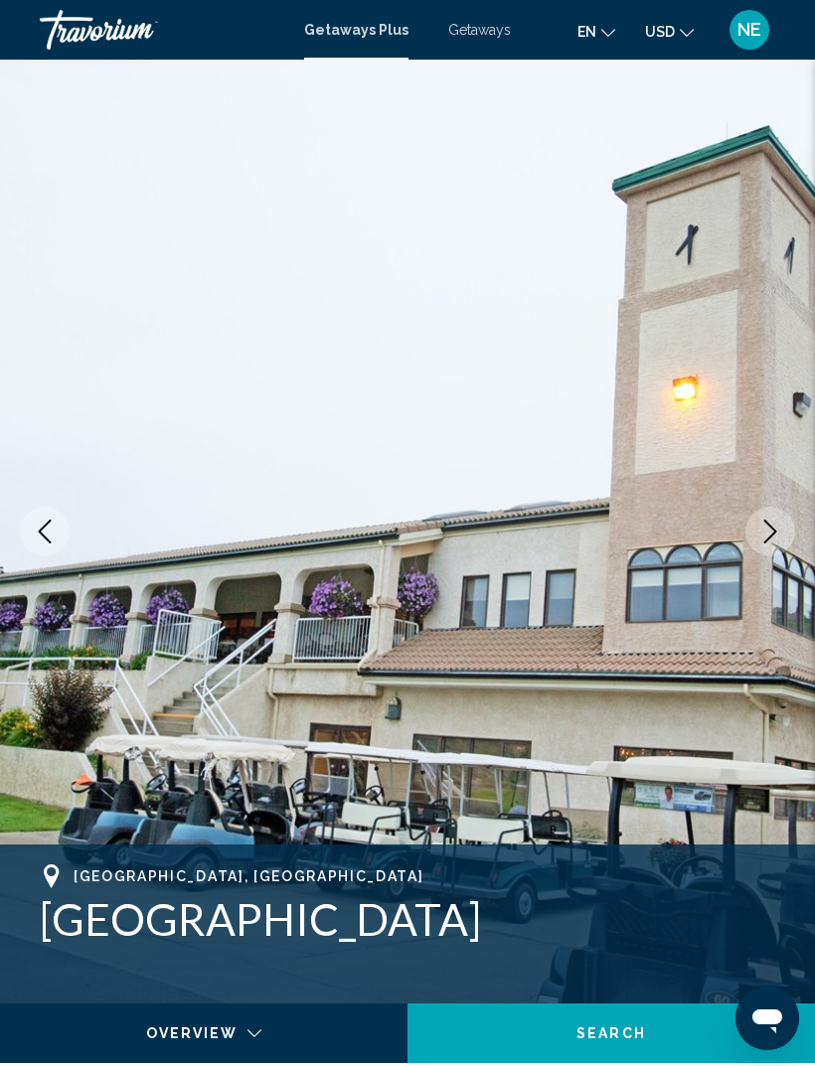
click at [783, 548] on button "Next image" at bounding box center [770, 532] width 50 height 50
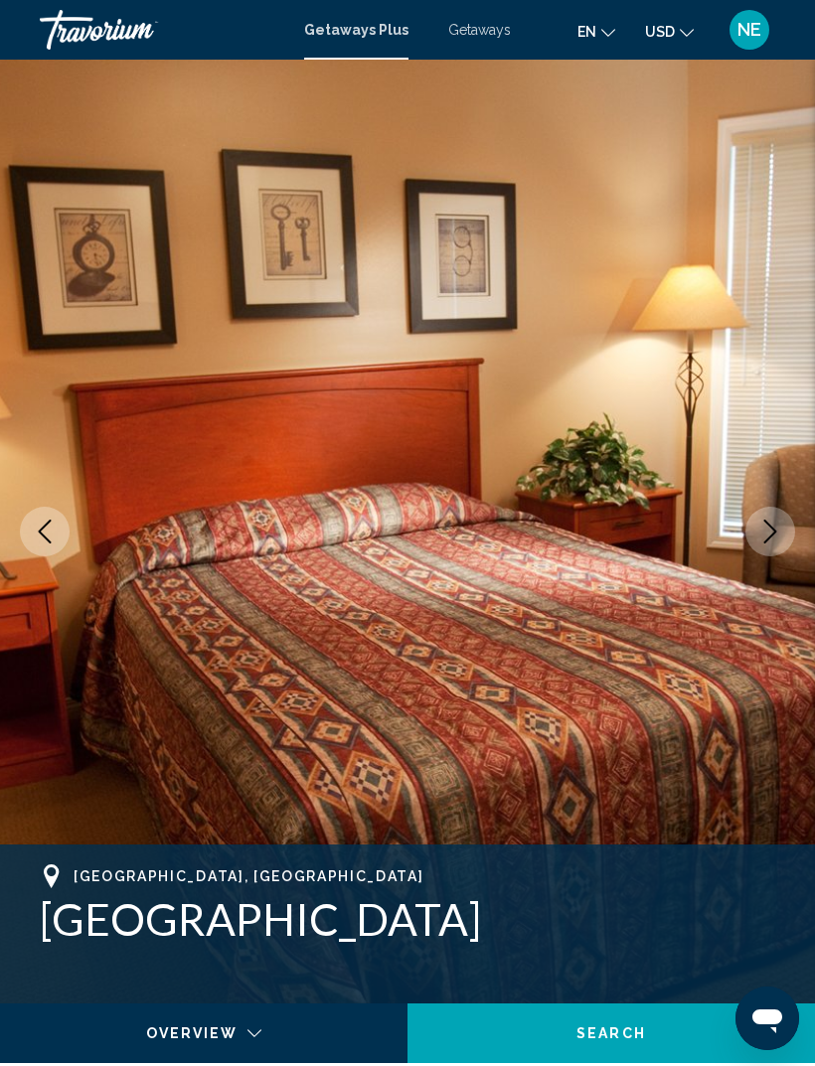
click at [782, 538] on button "Next image" at bounding box center [770, 532] width 50 height 50
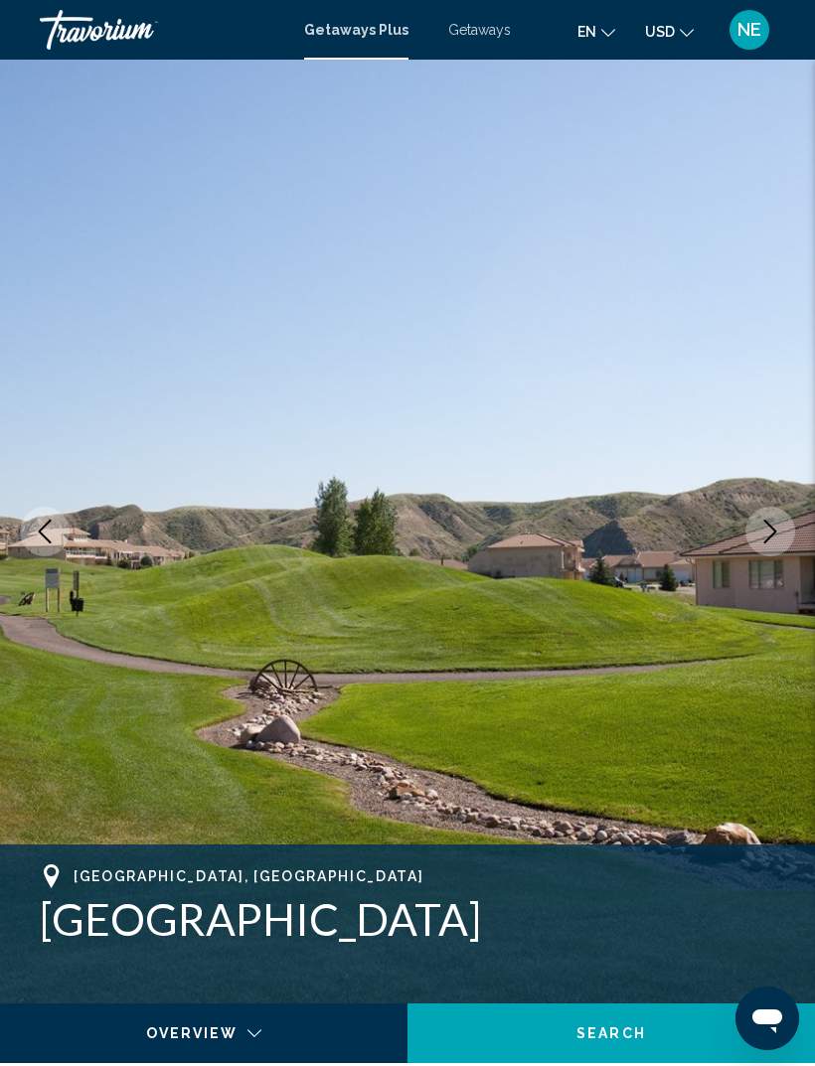
click at [785, 533] on button "Next image" at bounding box center [770, 532] width 50 height 50
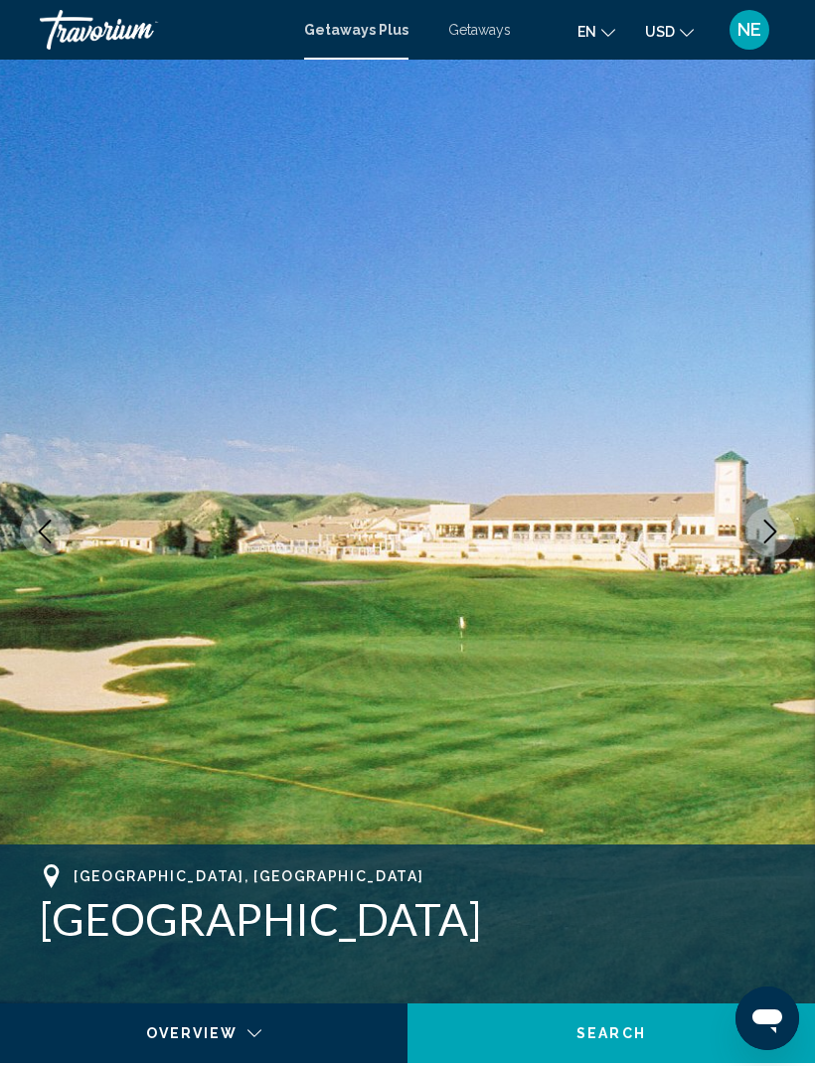
click at [791, 515] on img "Main content" at bounding box center [407, 532] width 815 height 944
click at [776, 534] on icon "Next image" at bounding box center [770, 532] width 24 height 24
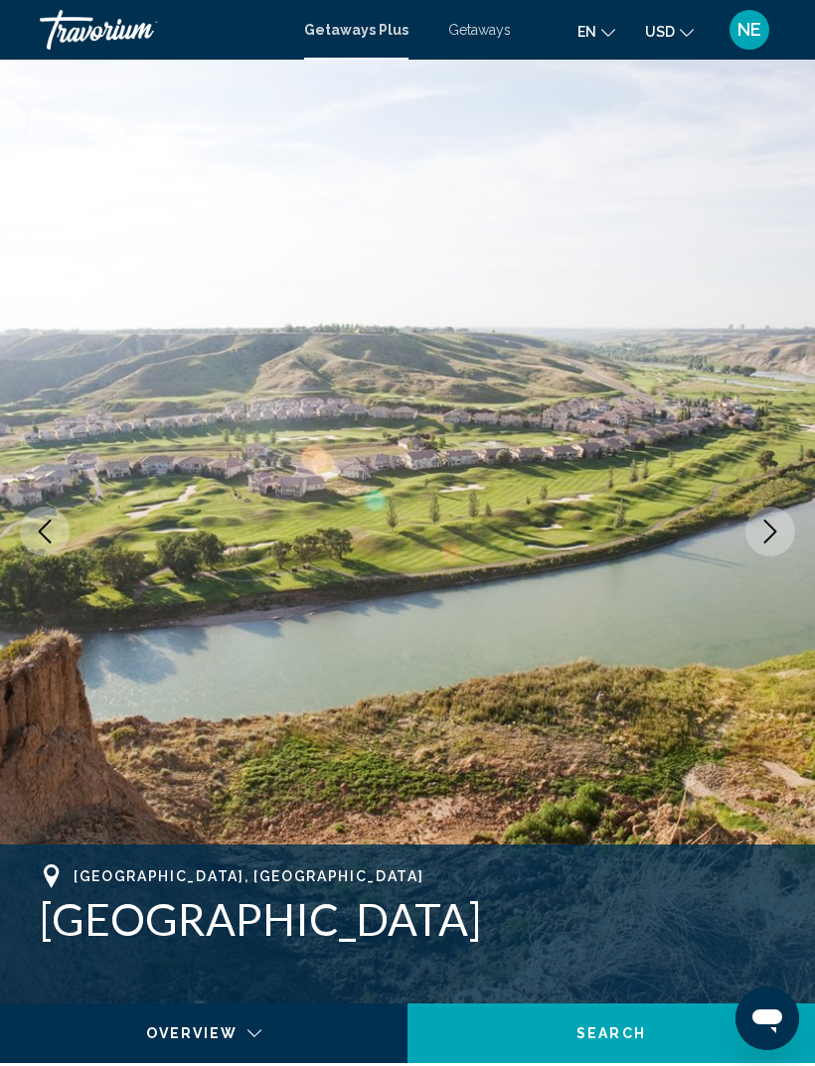
click at [782, 530] on button "Next image" at bounding box center [770, 532] width 50 height 50
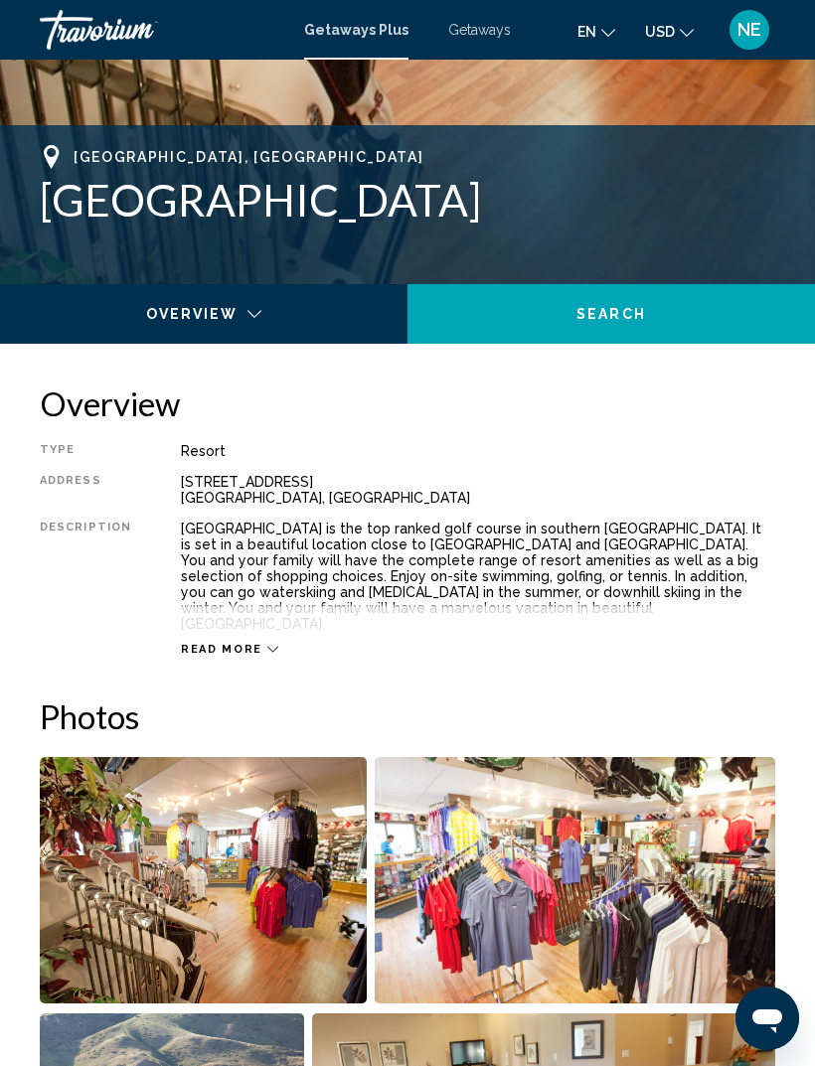
scroll to position [749, 0]
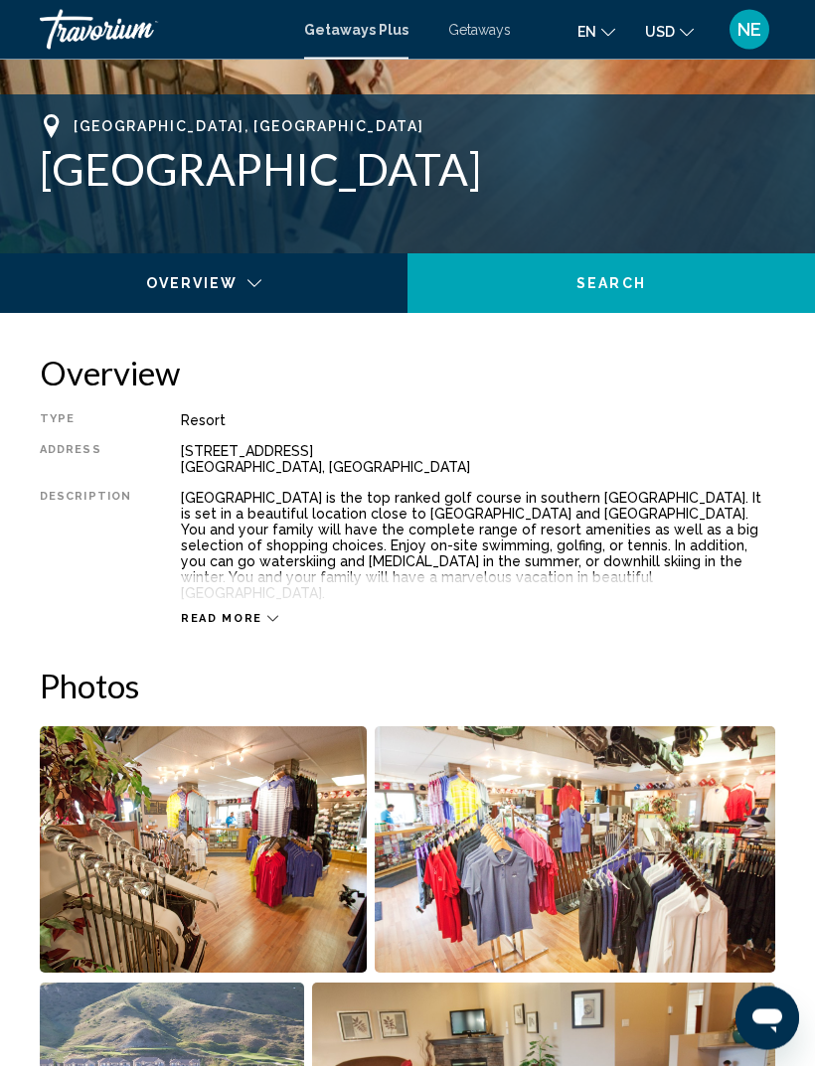
click at [249, 613] on span "Read more" at bounding box center [221, 619] width 81 height 13
click at [248, 612] on div "Read less" at bounding box center [227, 618] width 93 height 13
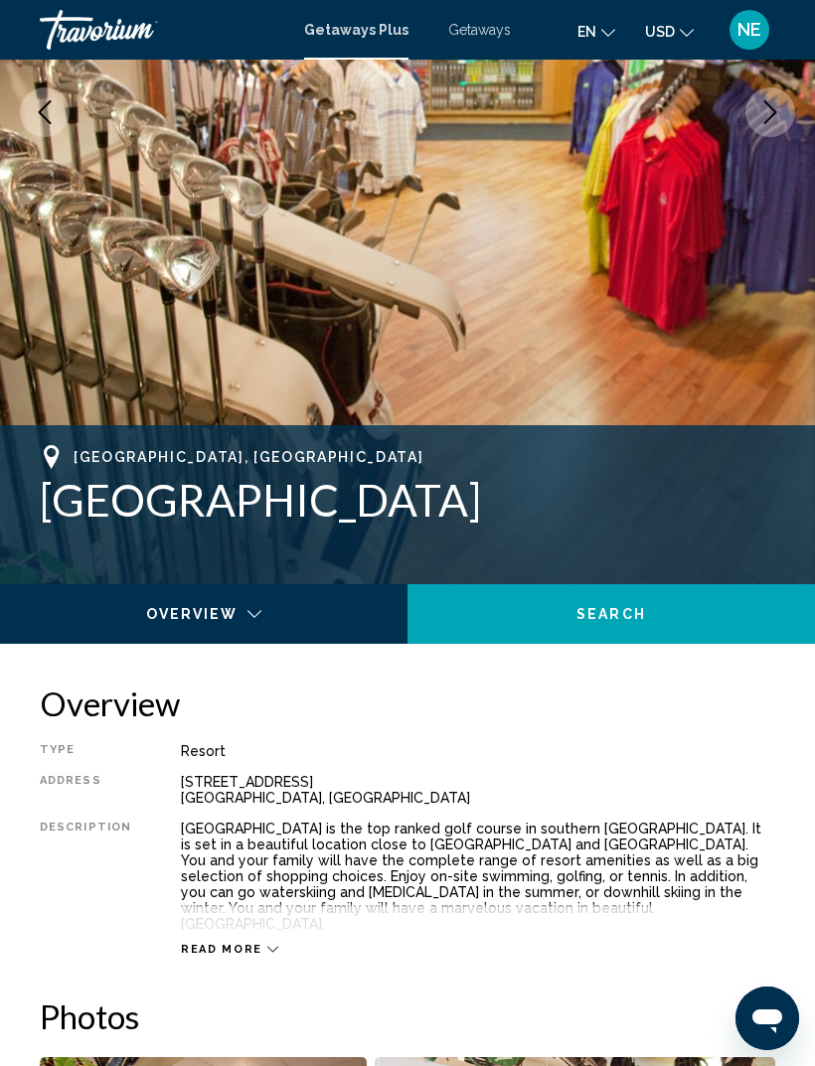
scroll to position [417, 0]
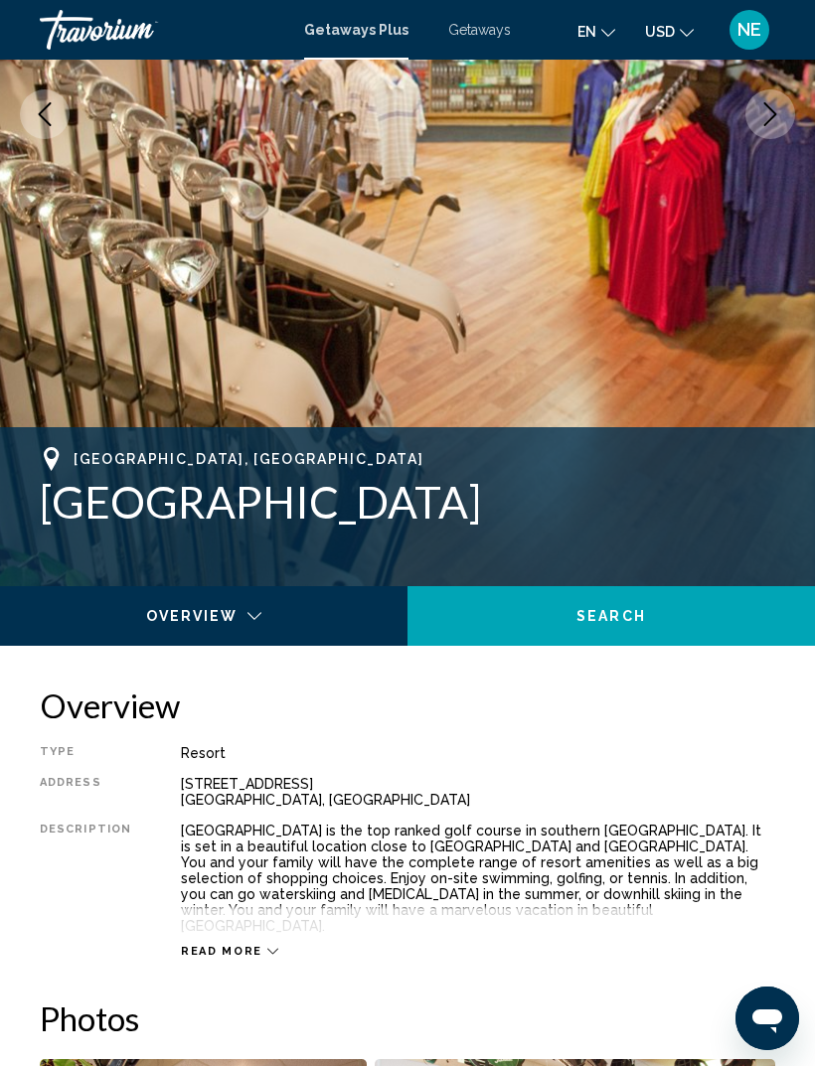
click at [267, 946] on icon "Main content" at bounding box center [272, 951] width 11 height 11
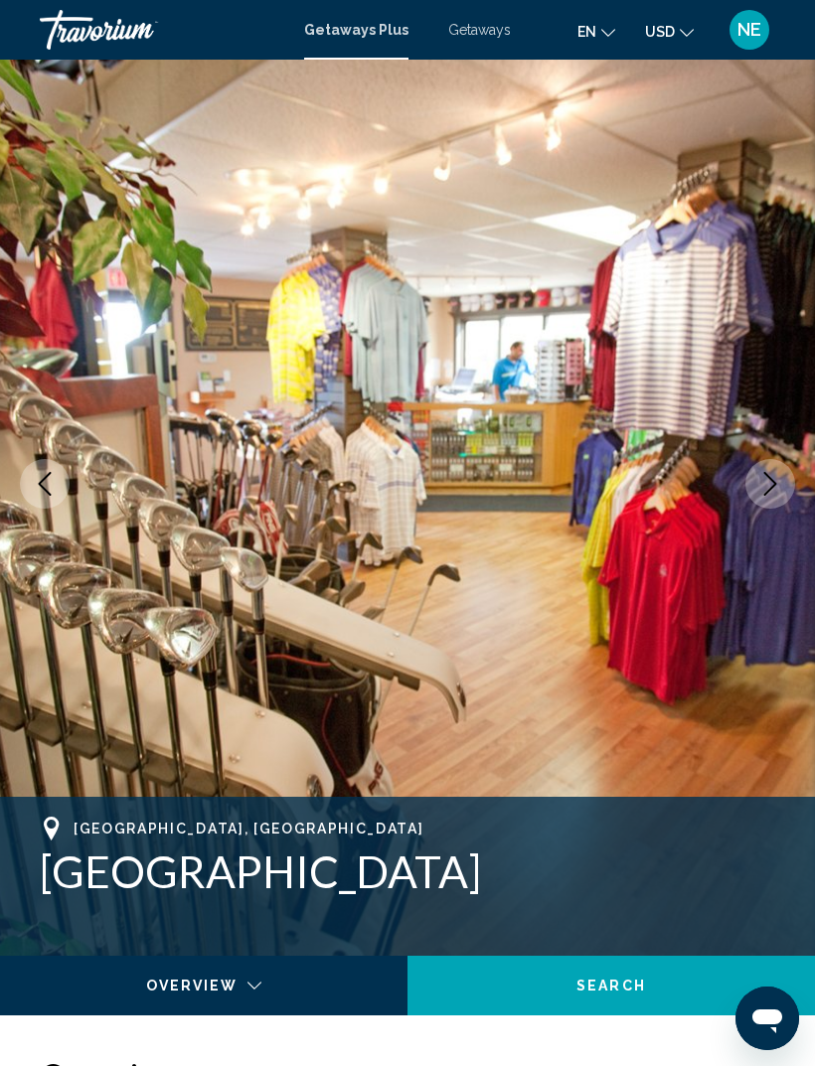
scroll to position [0, 0]
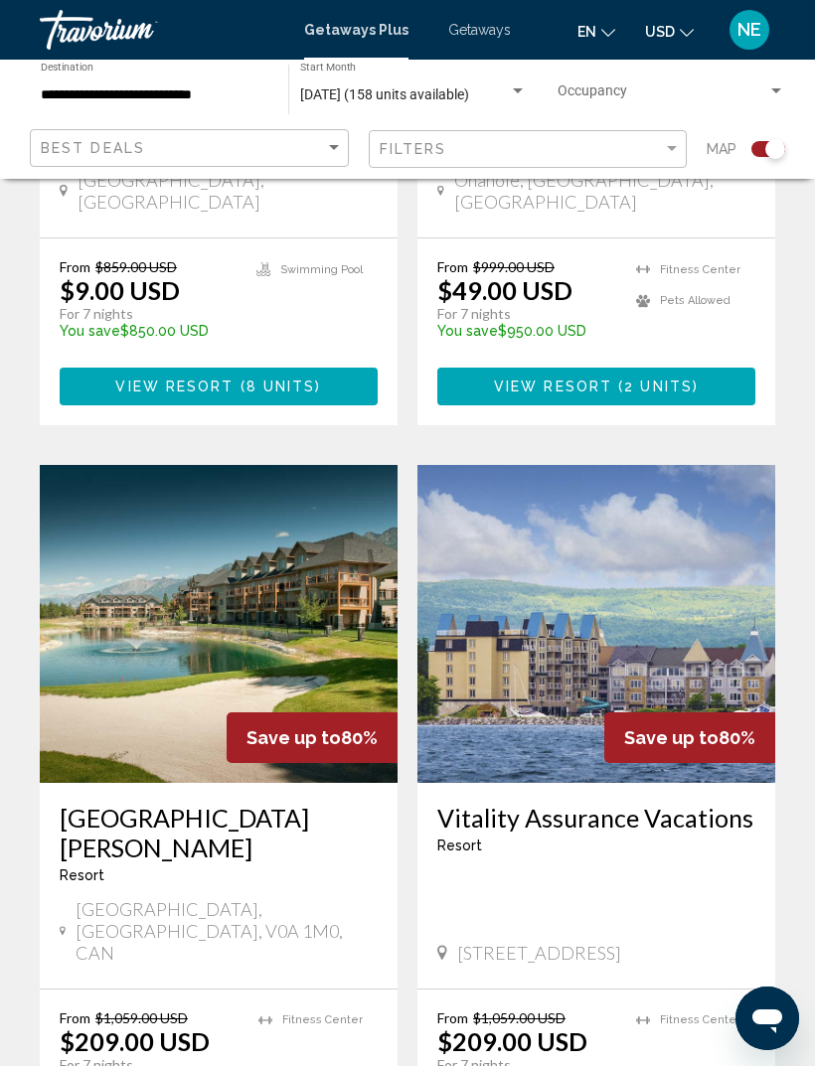
scroll to position [4084, 0]
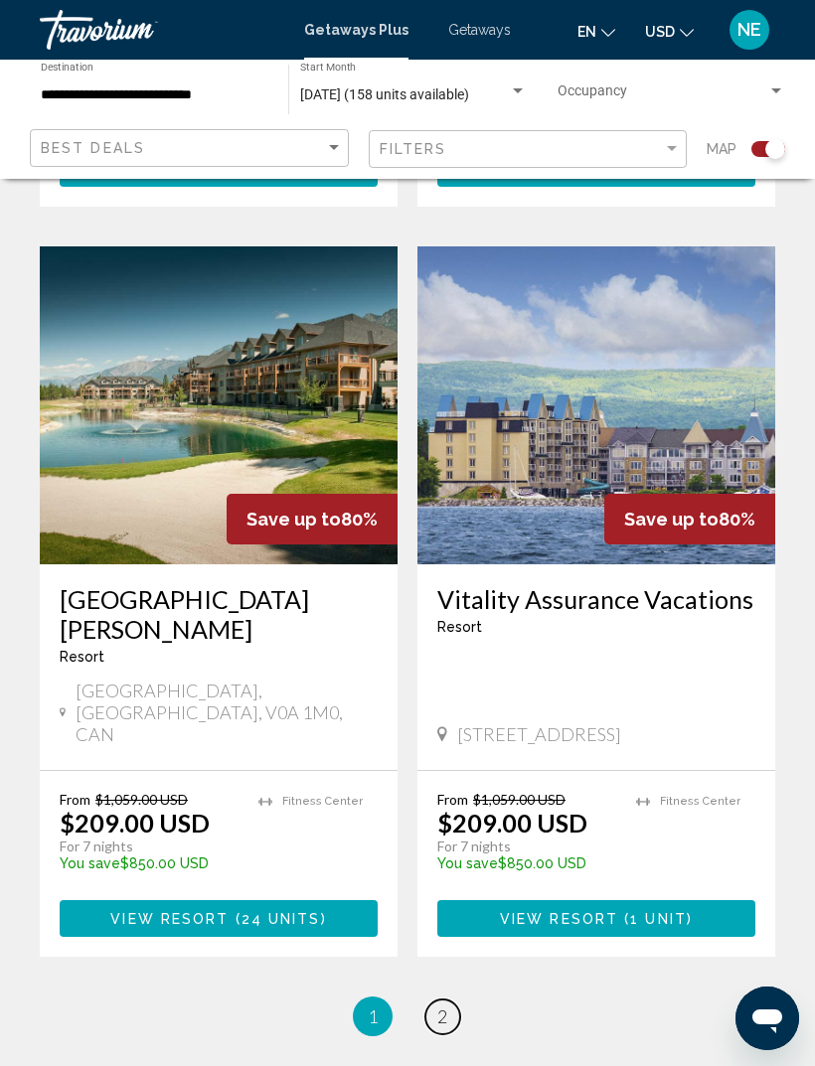
click at [447, 1006] on span "2" at bounding box center [442, 1017] width 10 height 22
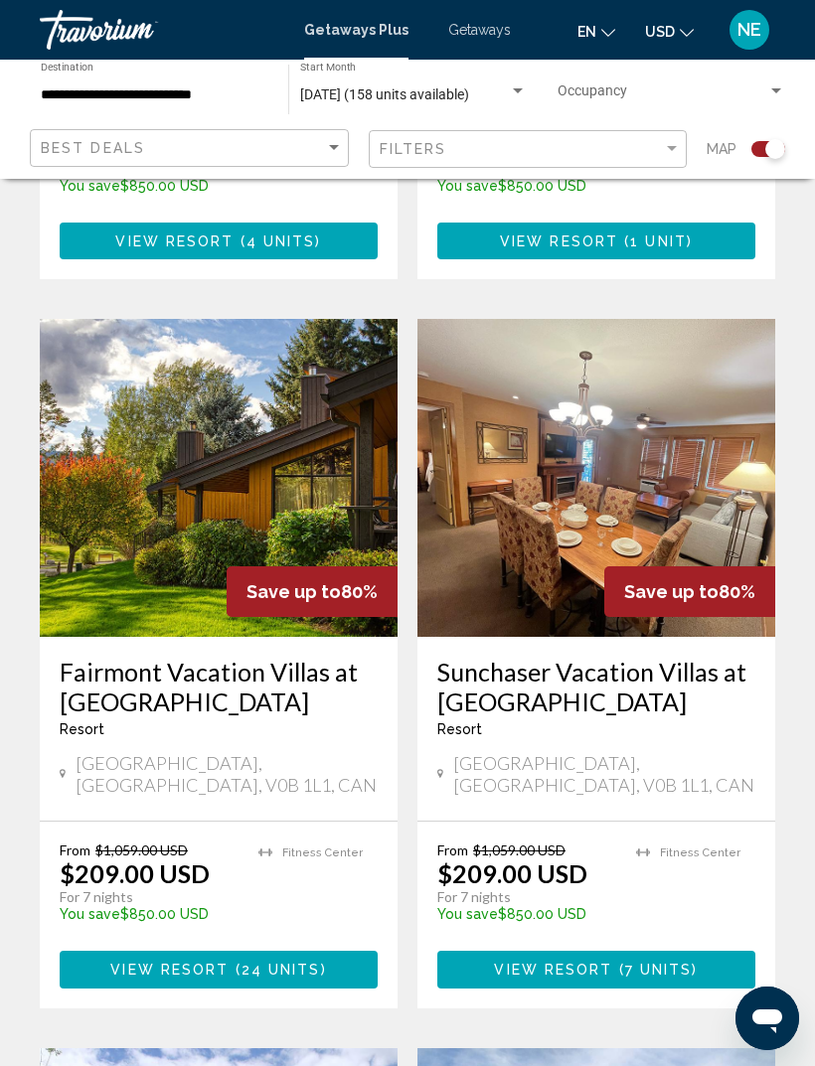
scroll to position [1072, 0]
click at [276, 554] on img "Main content" at bounding box center [219, 479] width 358 height 318
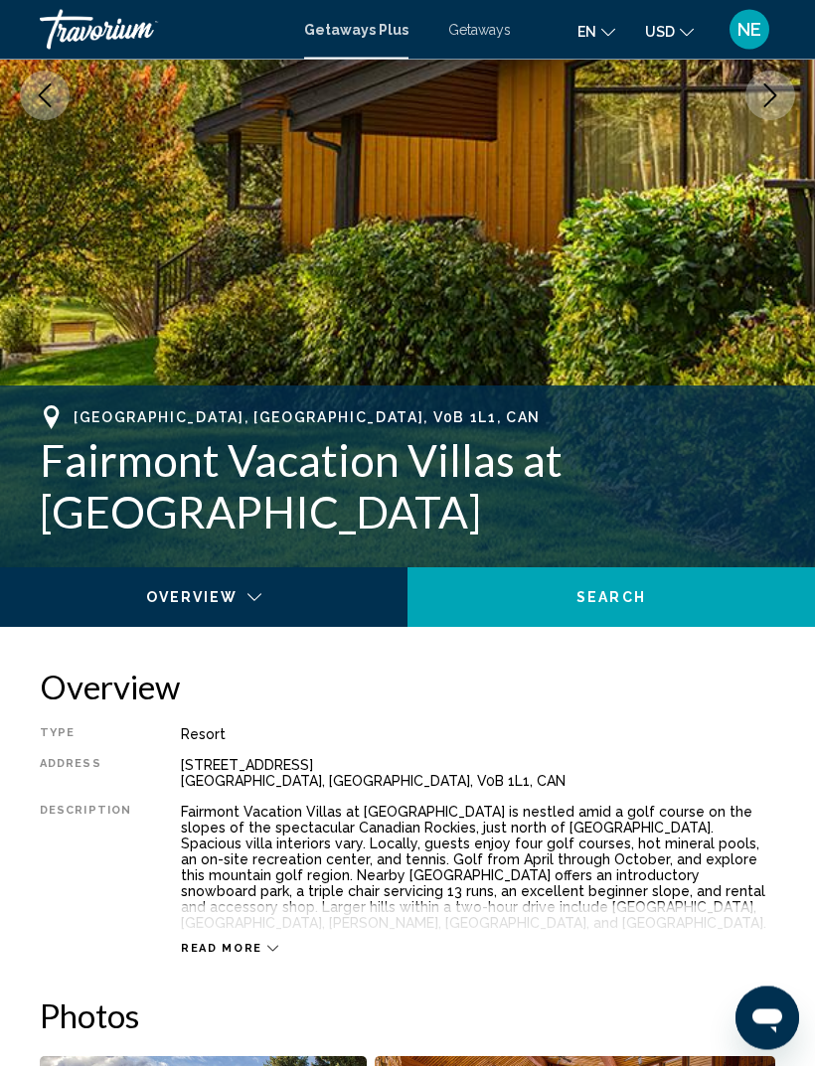
scroll to position [436, 0]
click at [267, 943] on icon "Main content" at bounding box center [272, 948] width 11 height 11
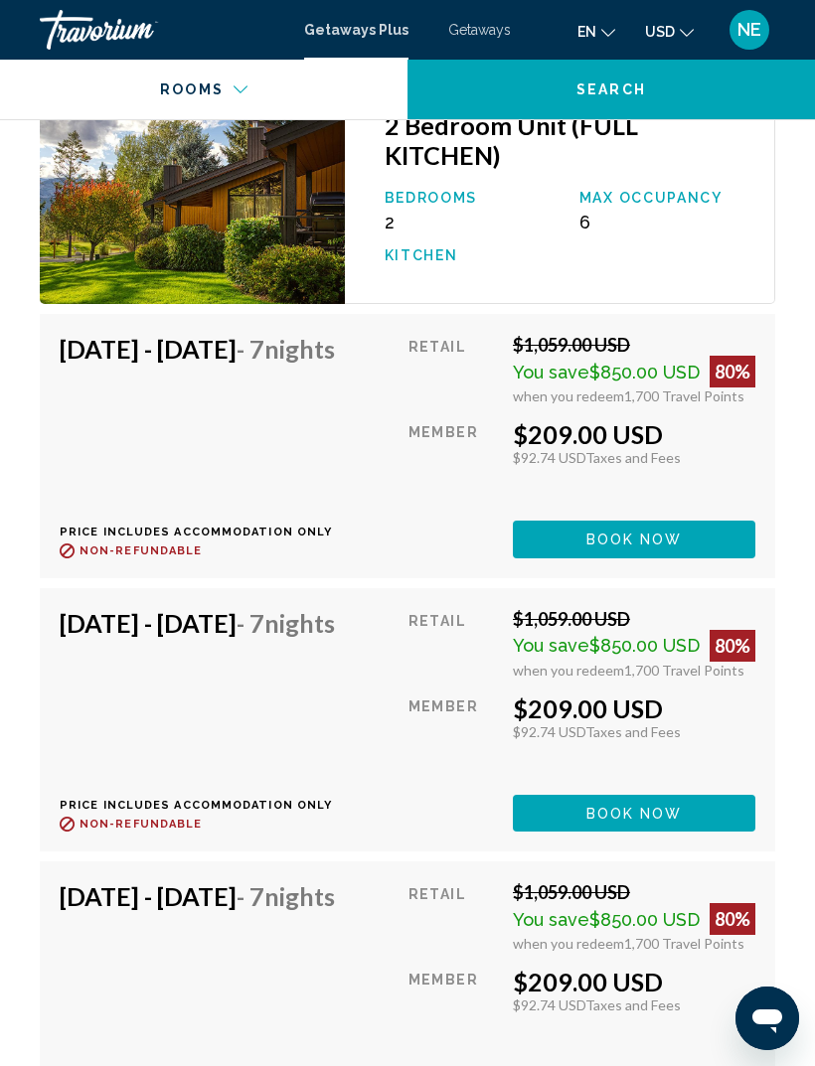
scroll to position [4392, 0]
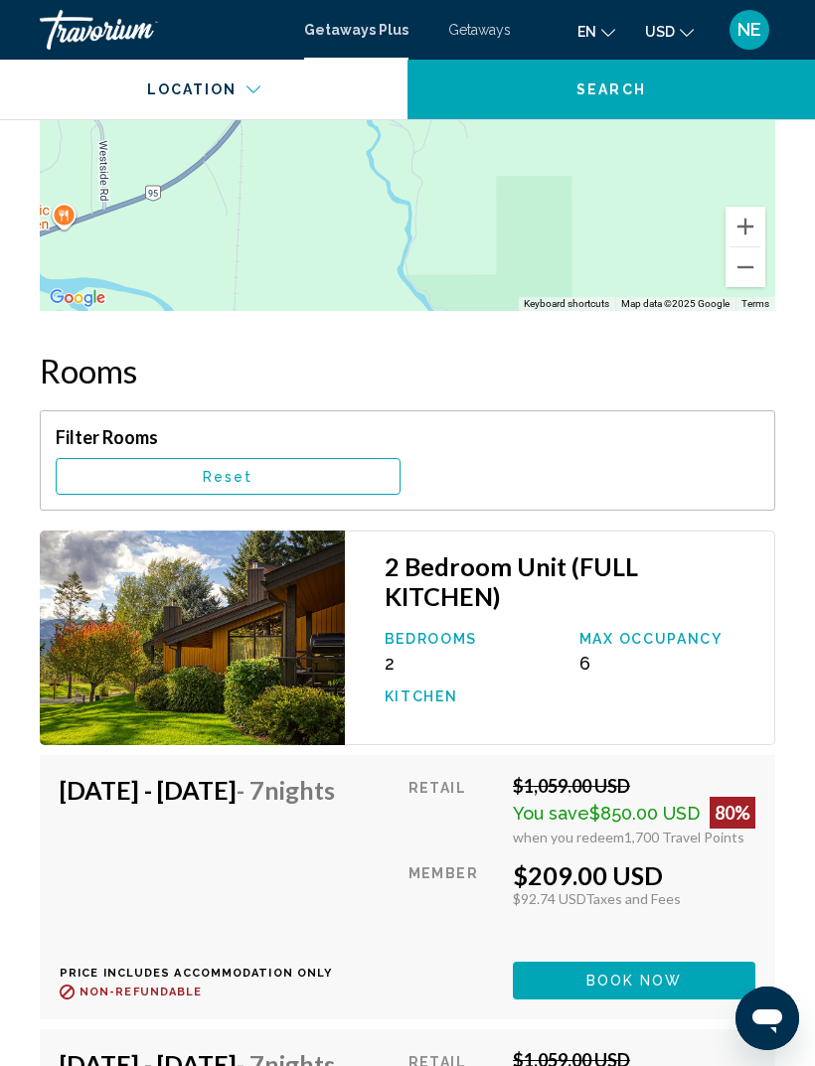
scroll to position [3950, 0]
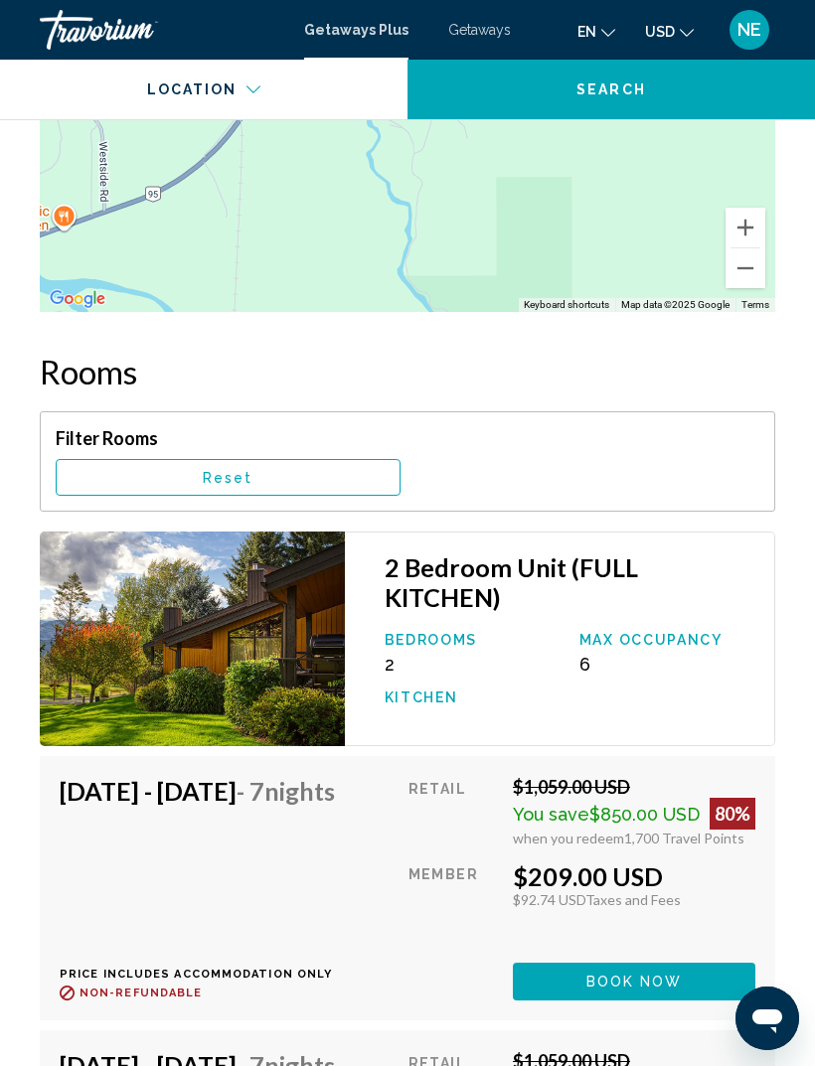
click at [254, 643] on img "Main content" at bounding box center [192, 639] width 305 height 215
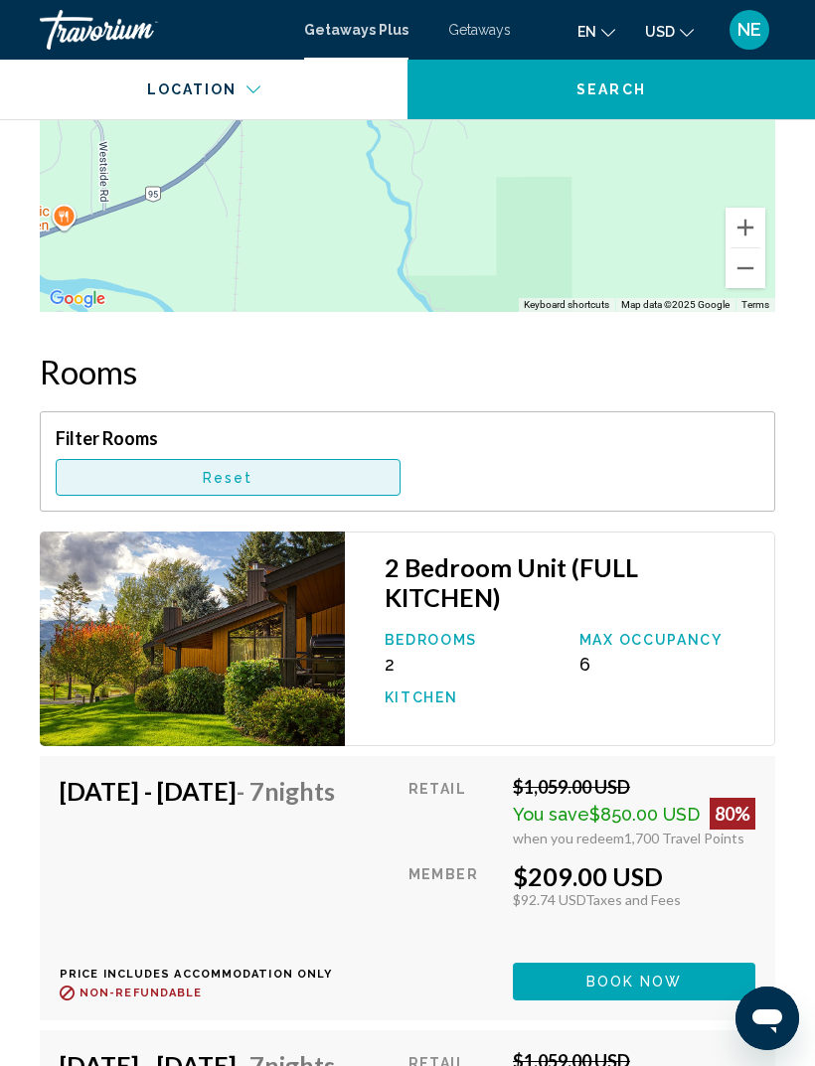
click at [241, 470] on span "Reset" at bounding box center [228, 478] width 51 height 16
click at [228, 470] on span "Reset" at bounding box center [228, 478] width 51 height 16
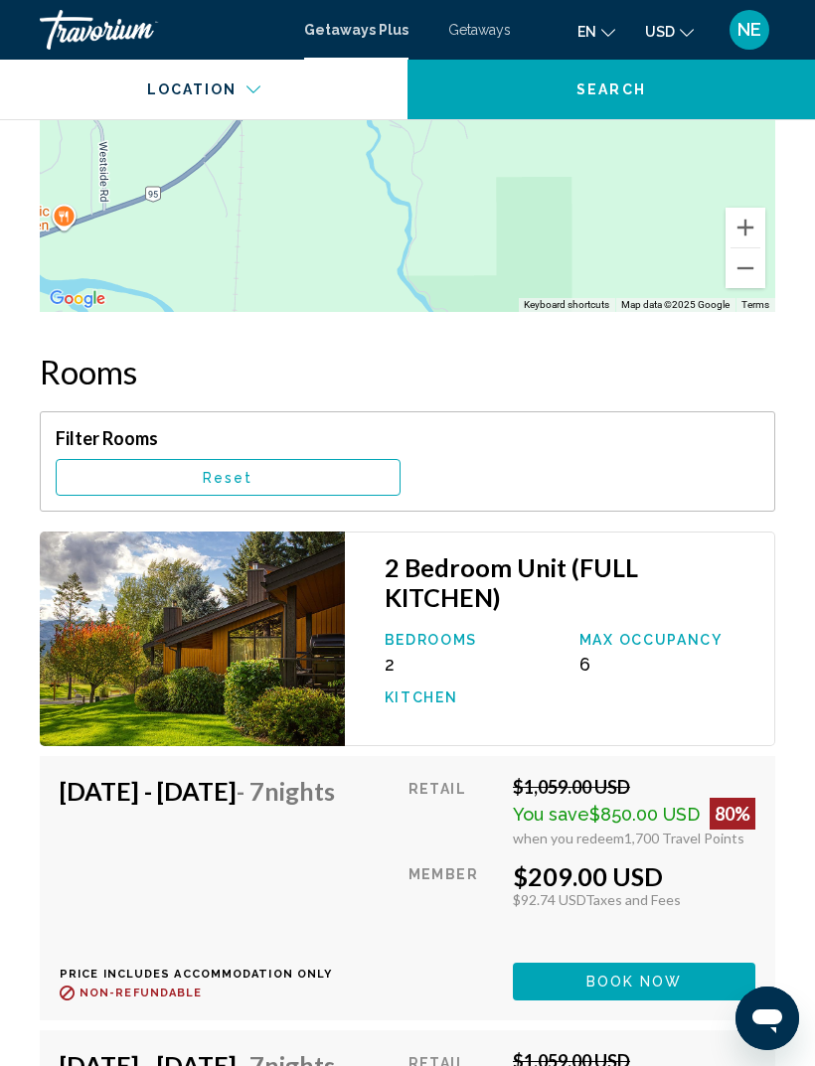
click at [643, 554] on h3 "2 Bedroom Unit (FULL KITCHEN)" at bounding box center [570, 583] width 370 height 60
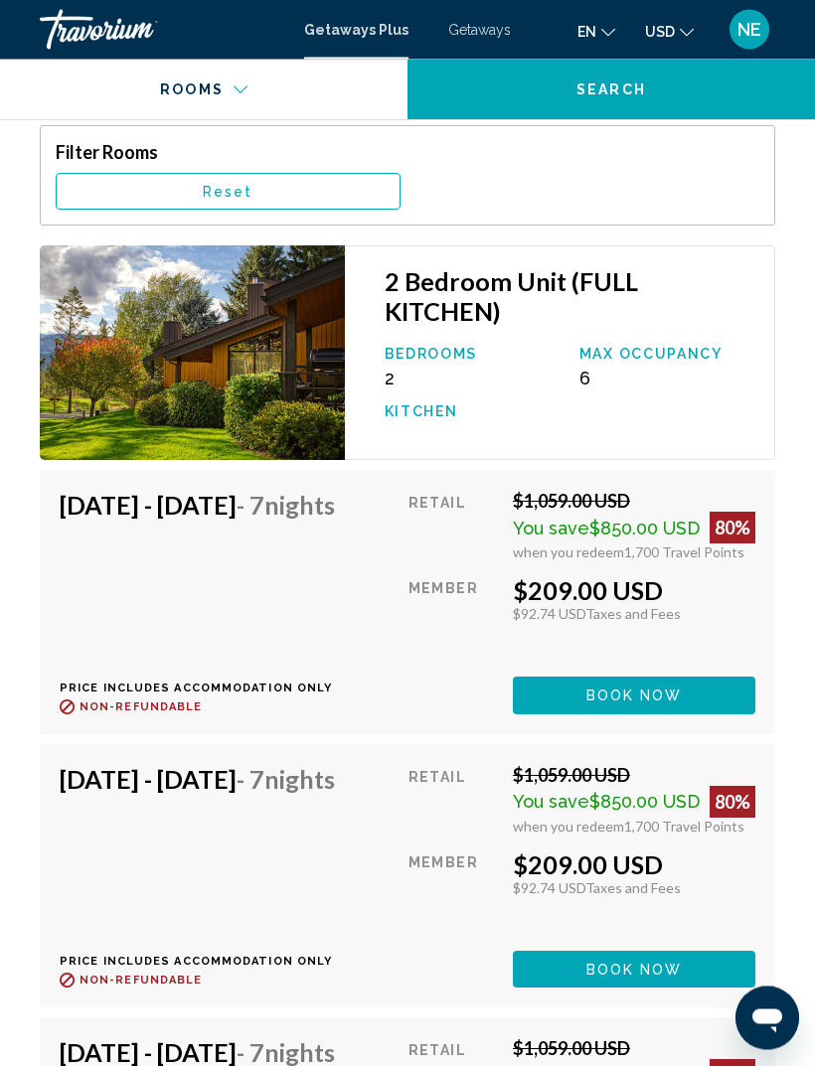
scroll to position [4237, 0]
click at [626, 691] on span "Book now" at bounding box center [634, 697] width 96 height 16
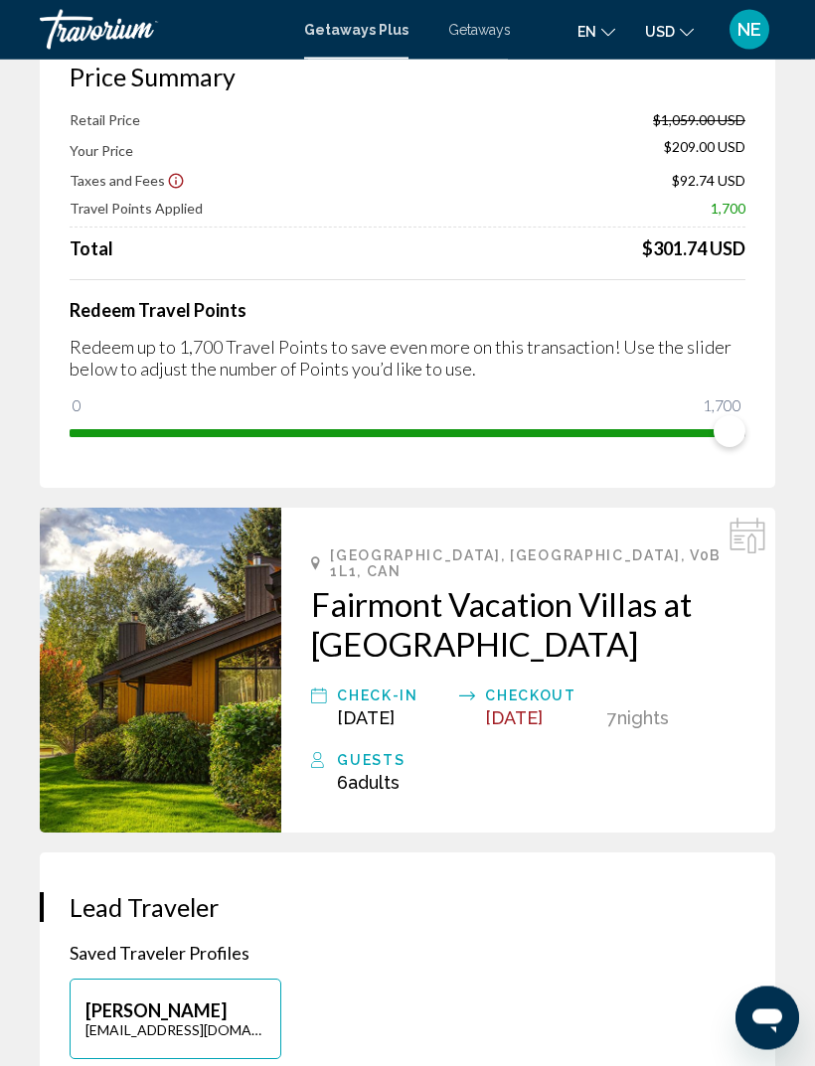
scroll to position [127, 0]
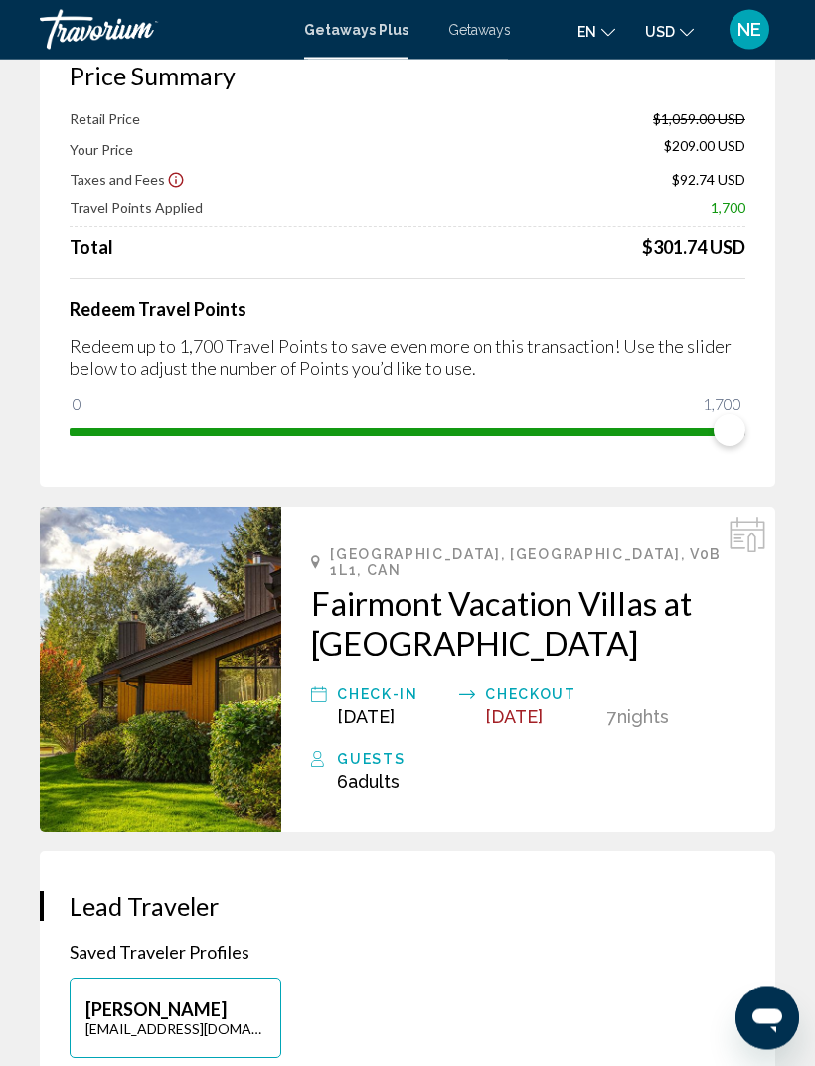
click at [156, 711] on img "Main content" at bounding box center [160, 670] width 241 height 325
click at [360, 772] on span "Adults" at bounding box center [374, 782] width 52 height 21
click at [756, 540] on icon "Main content" at bounding box center [747, 536] width 36 height 36
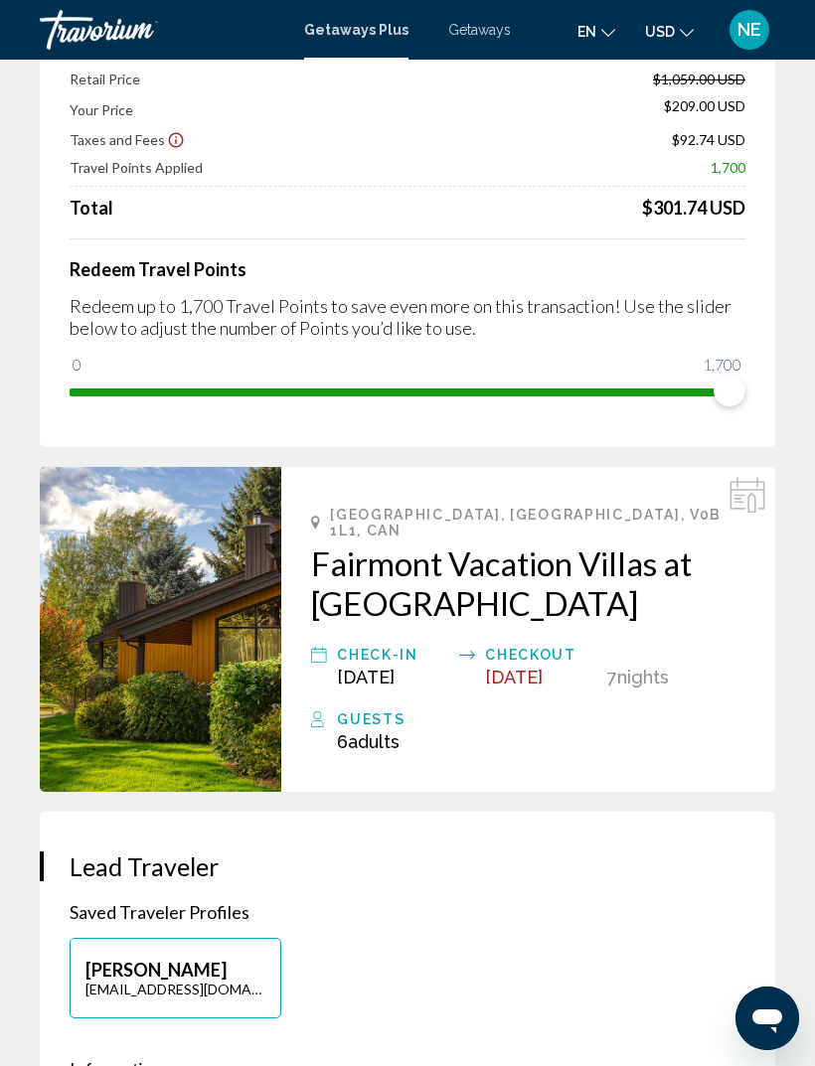
scroll to position [0, 0]
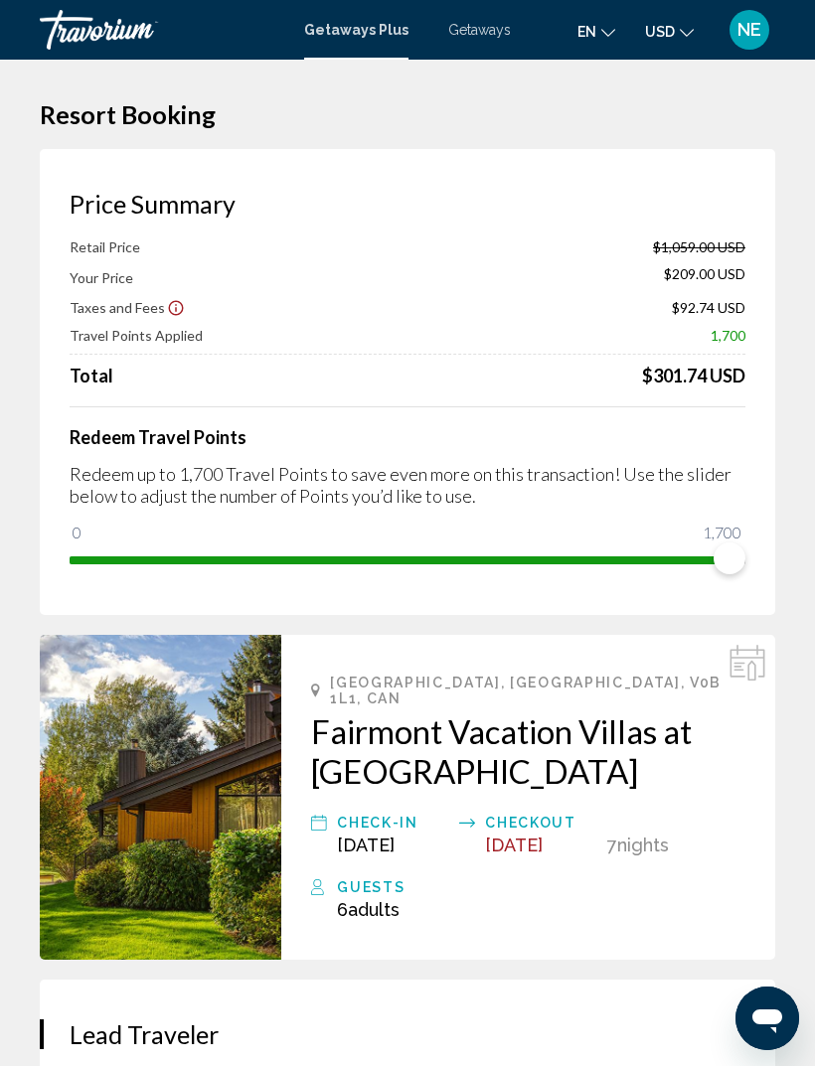
click at [357, 746] on h2 "Fairmont Vacation Villas at Mountainside" at bounding box center [528, 752] width 434 height 80
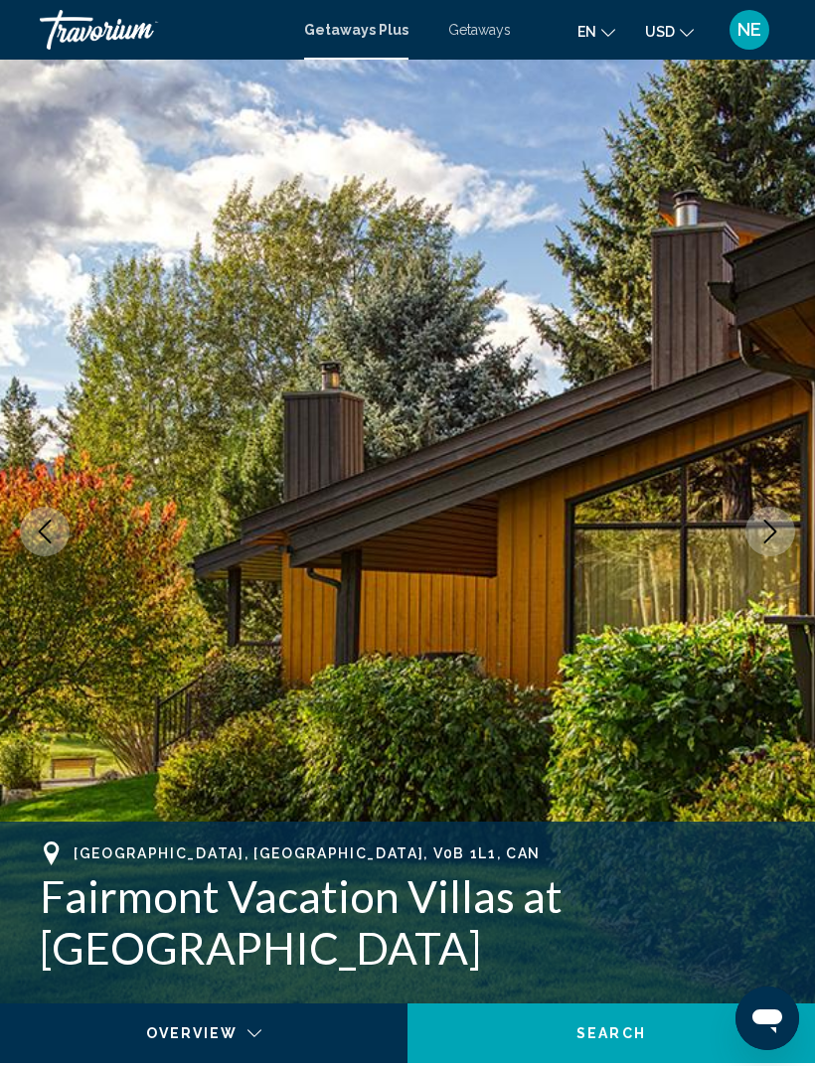
click at [775, 541] on icon "Next image" at bounding box center [770, 532] width 24 height 24
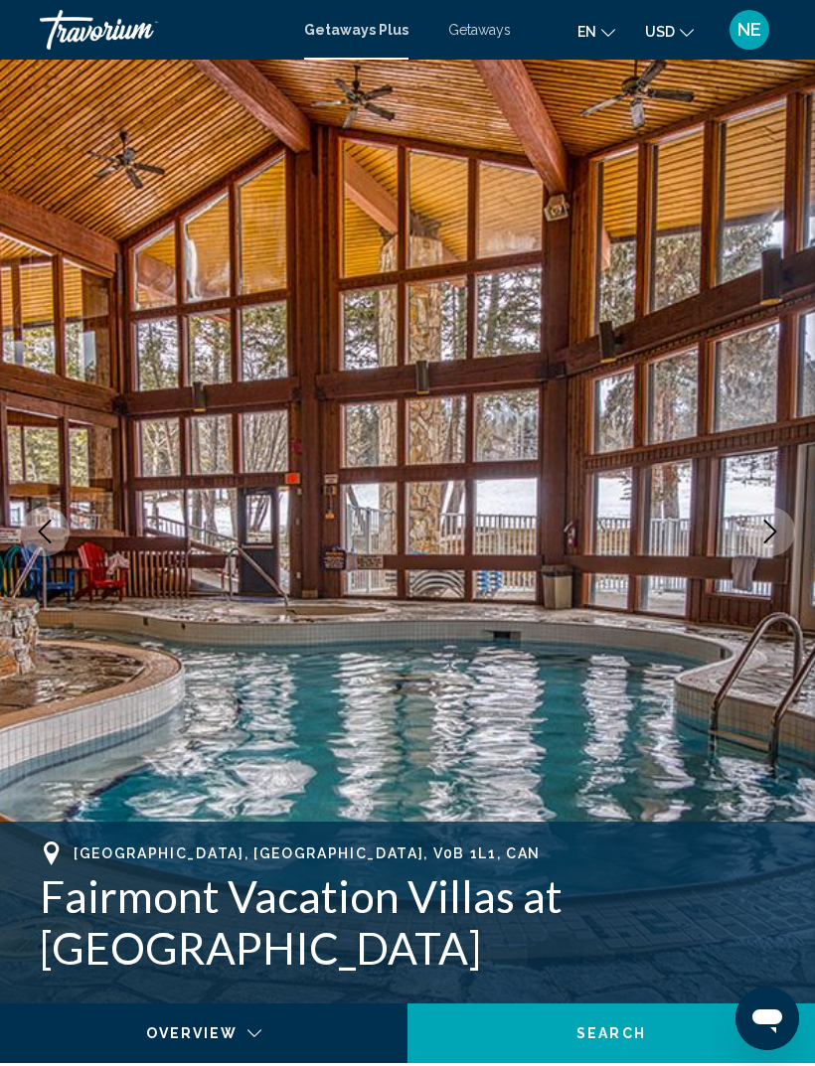
click at [766, 541] on icon "Next image" at bounding box center [770, 532] width 13 height 24
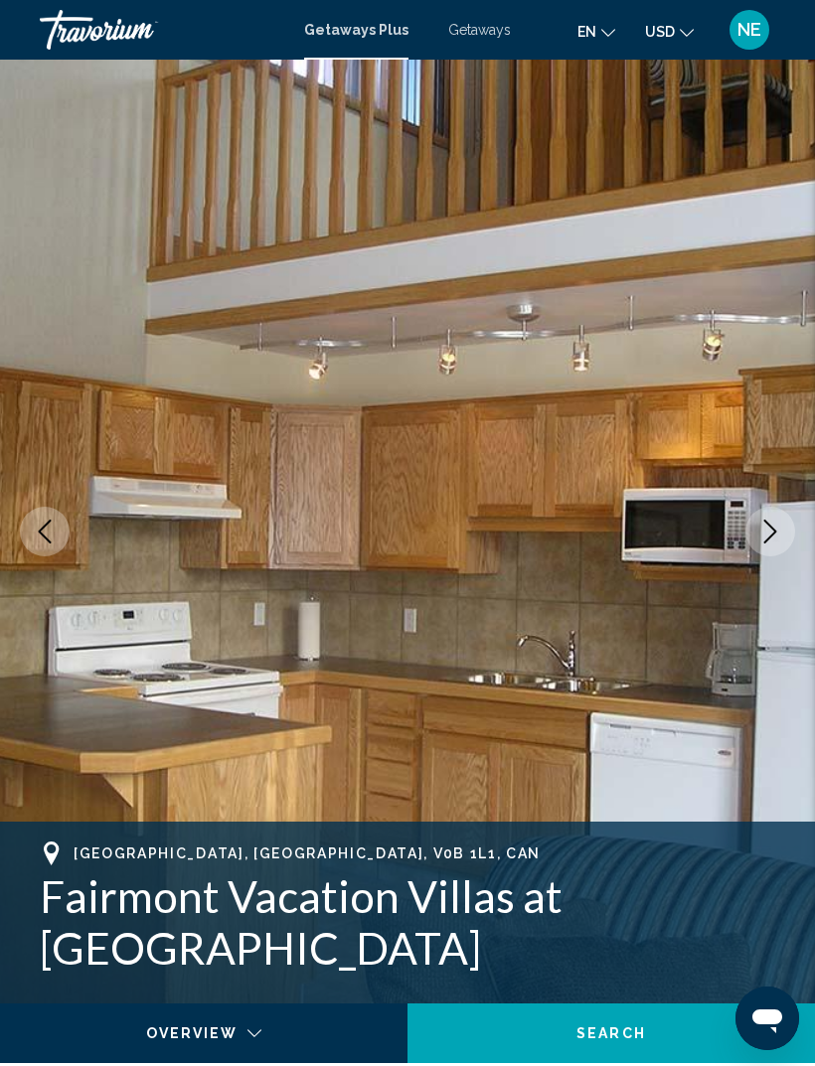
click at [763, 543] on icon "Next image" at bounding box center [770, 532] width 24 height 24
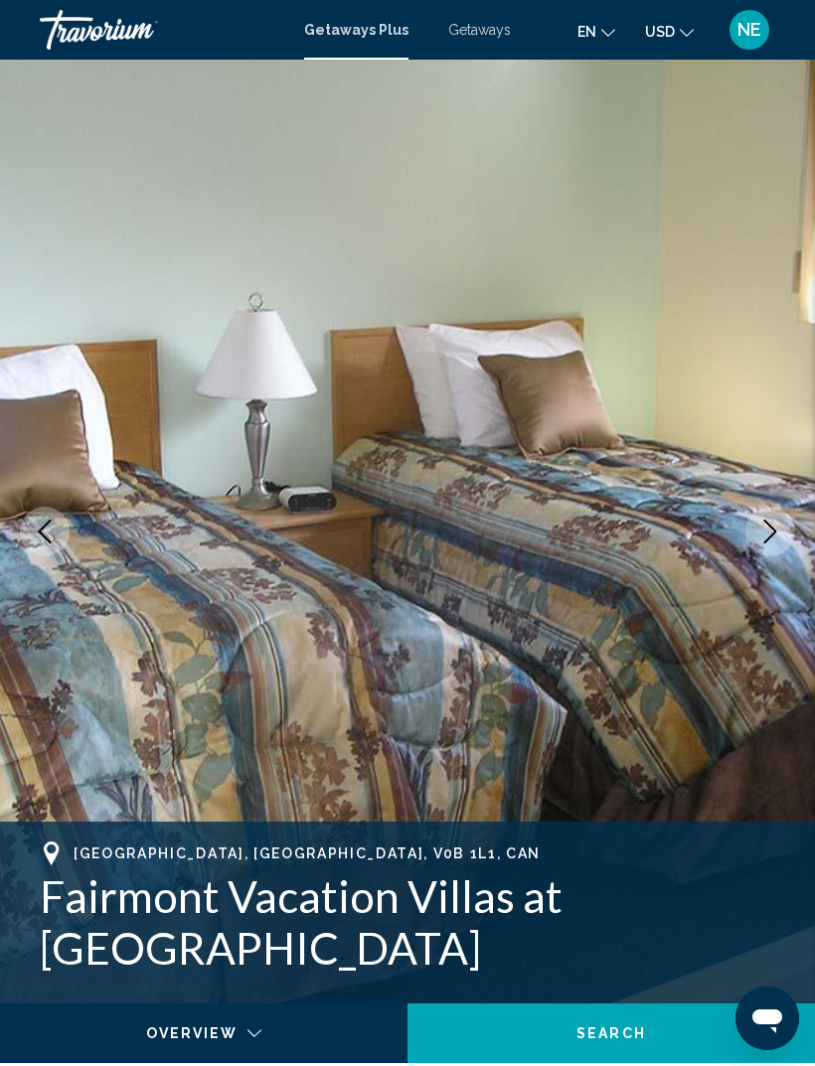
click at [765, 549] on button "Next image" at bounding box center [770, 532] width 50 height 50
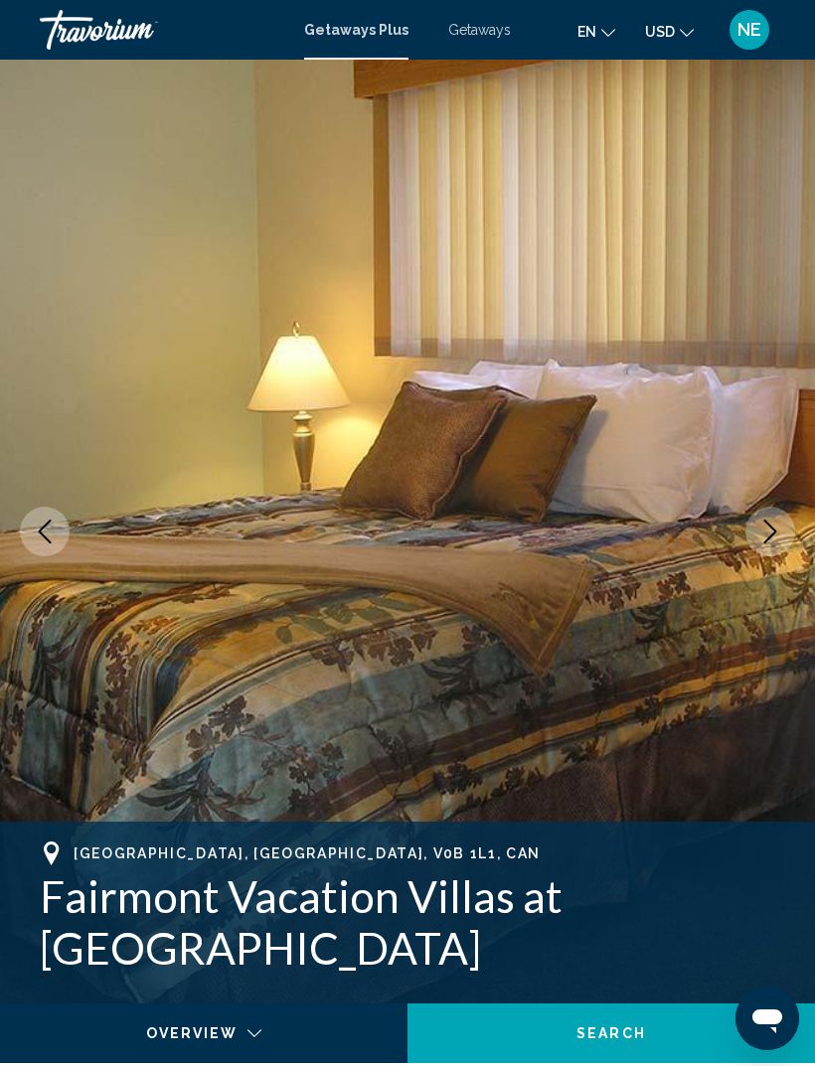
click at [763, 548] on button "Next image" at bounding box center [770, 532] width 50 height 50
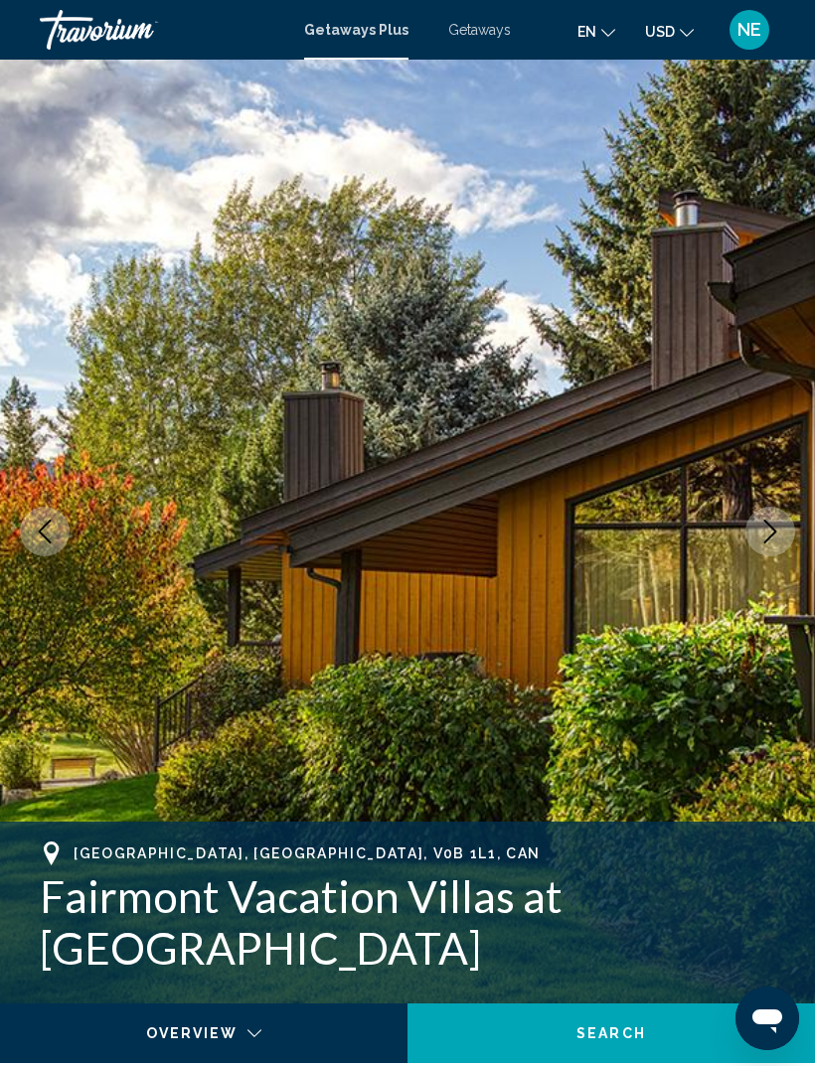
click at [766, 540] on icon "Next image" at bounding box center [770, 532] width 24 height 24
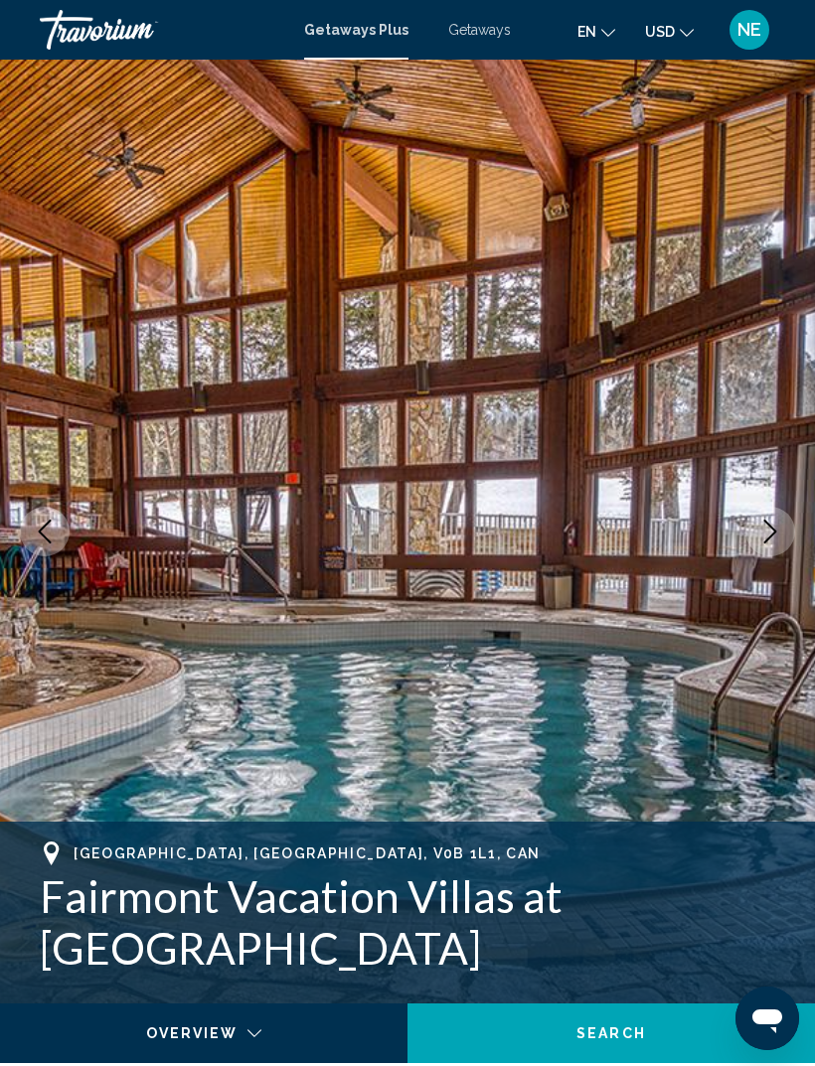
click at [765, 535] on icon "Next image" at bounding box center [770, 532] width 24 height 24
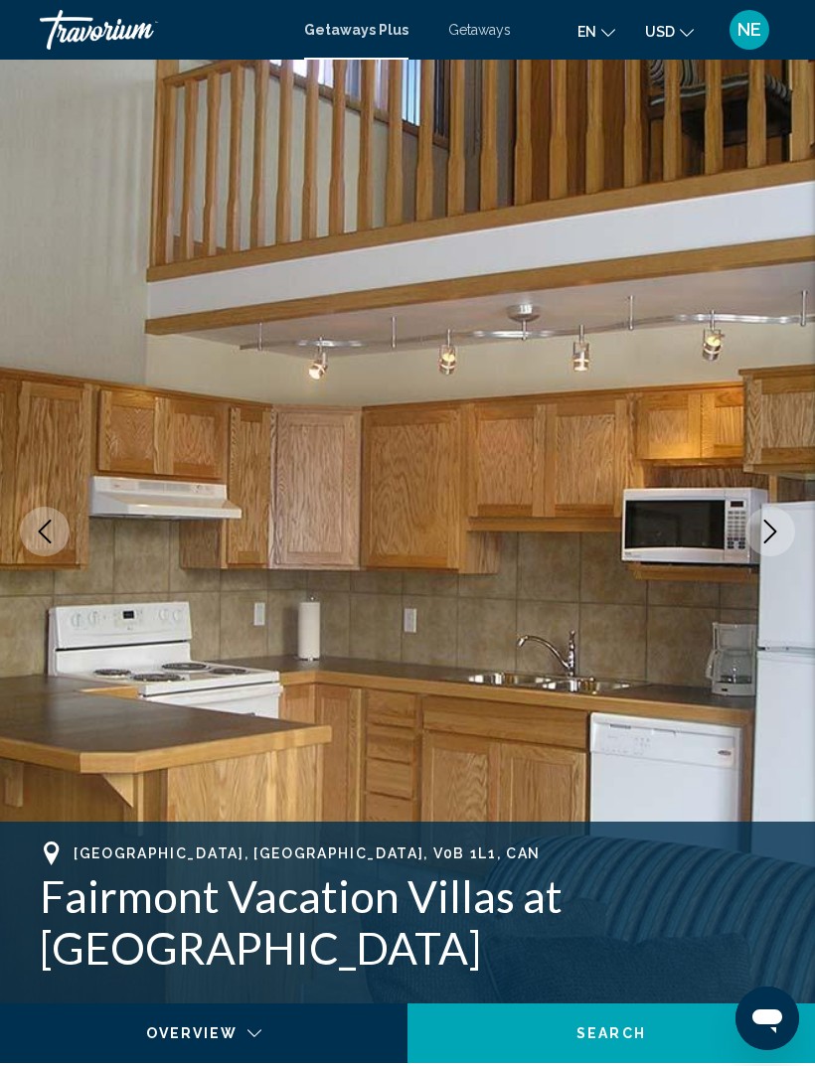
click at [765, 545] on button "Next image" at bounding box center [770, 532] width 50 height 50
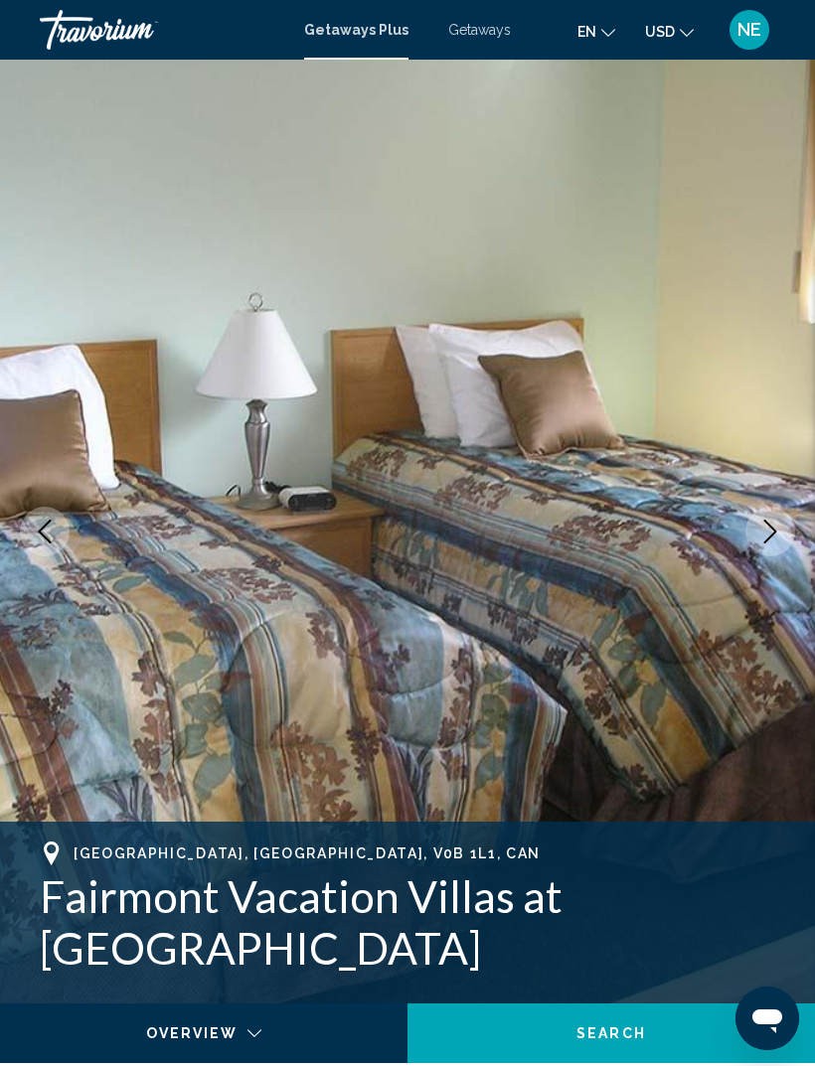
click at [762, 541] on icon "Next image" at bounding box center [770, 532] width 24 height 24
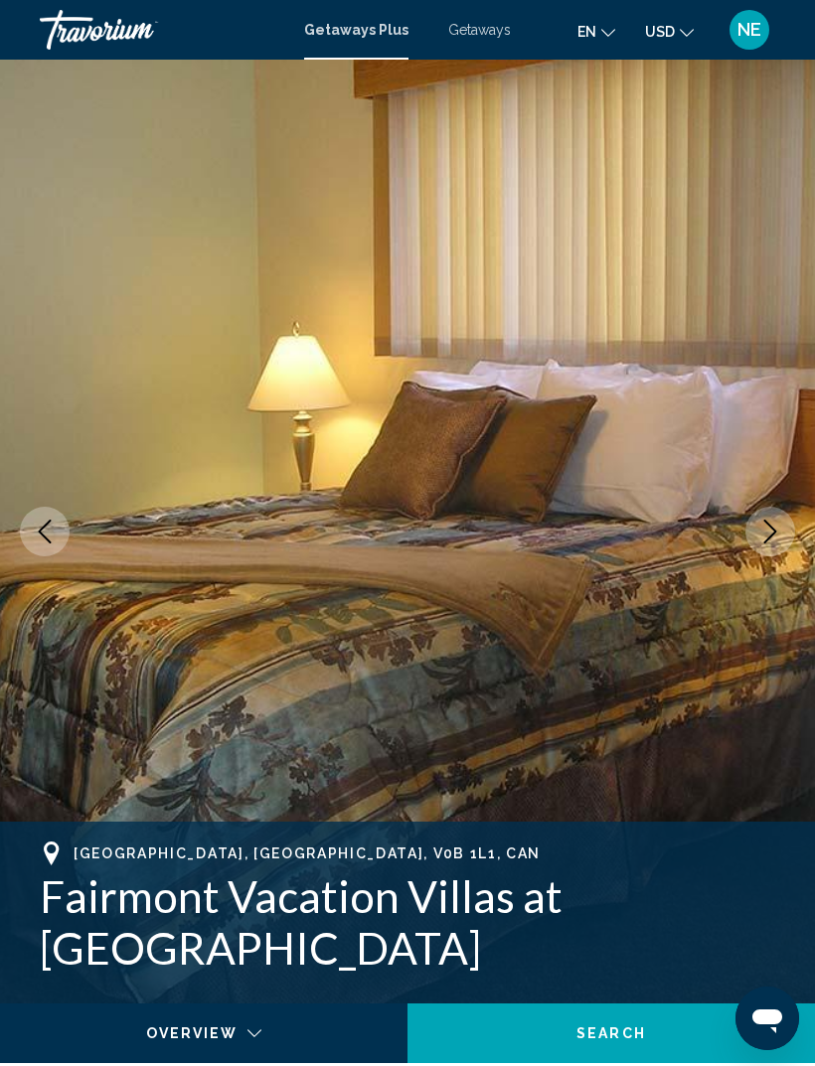
click at [740, 546] on img "Main content" at bounding box center [407, 532] width 815 height 944
click at [763, 541] on icon "Next image" at bounding box center [770, 532] width 24 height 24
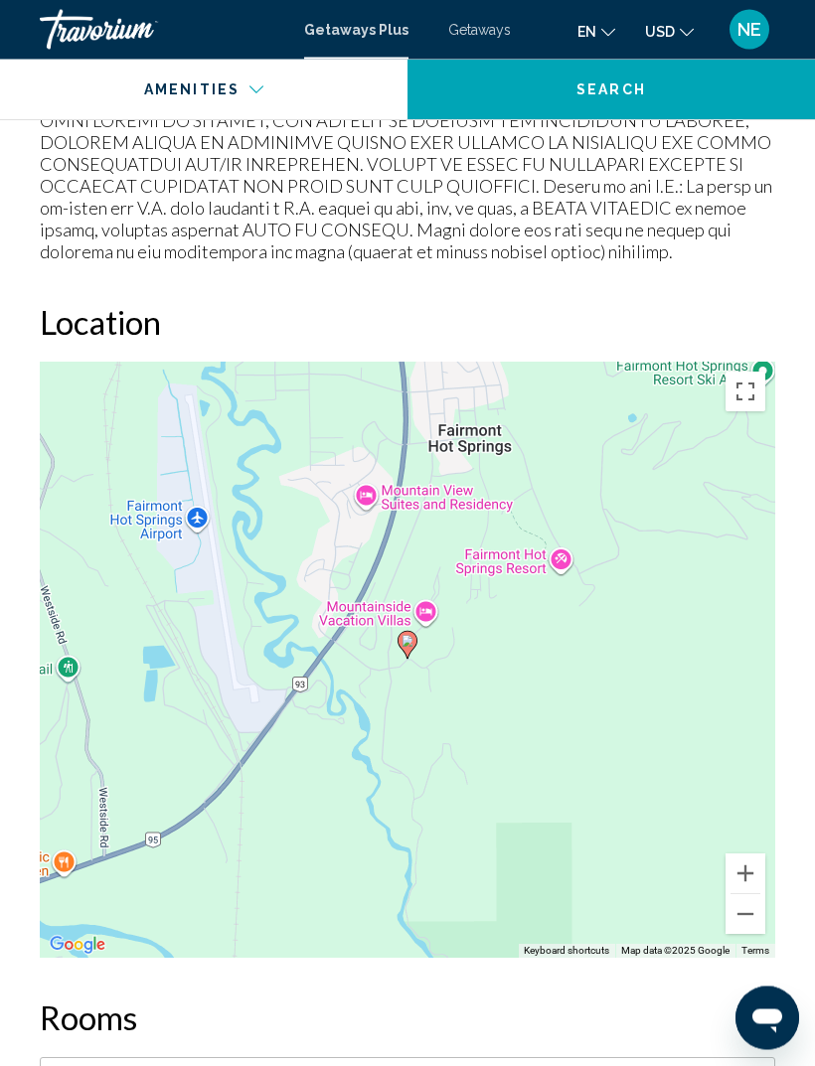
scroll to position [3305, 0]
click at [753, 903] on button "Zoom out" at bounding box center [745, 913] width 40 height 40
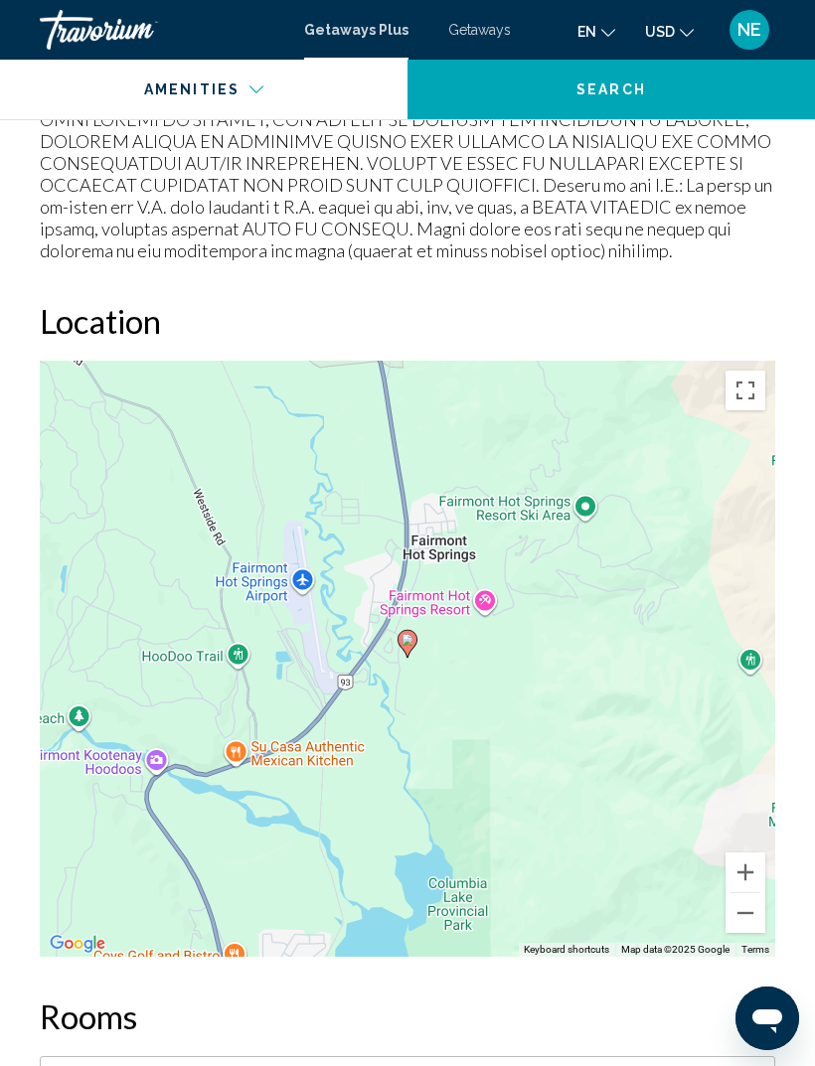
click at [751, 896] on button "Zoom out" at bounding box center [745, 913] width 40 height 40
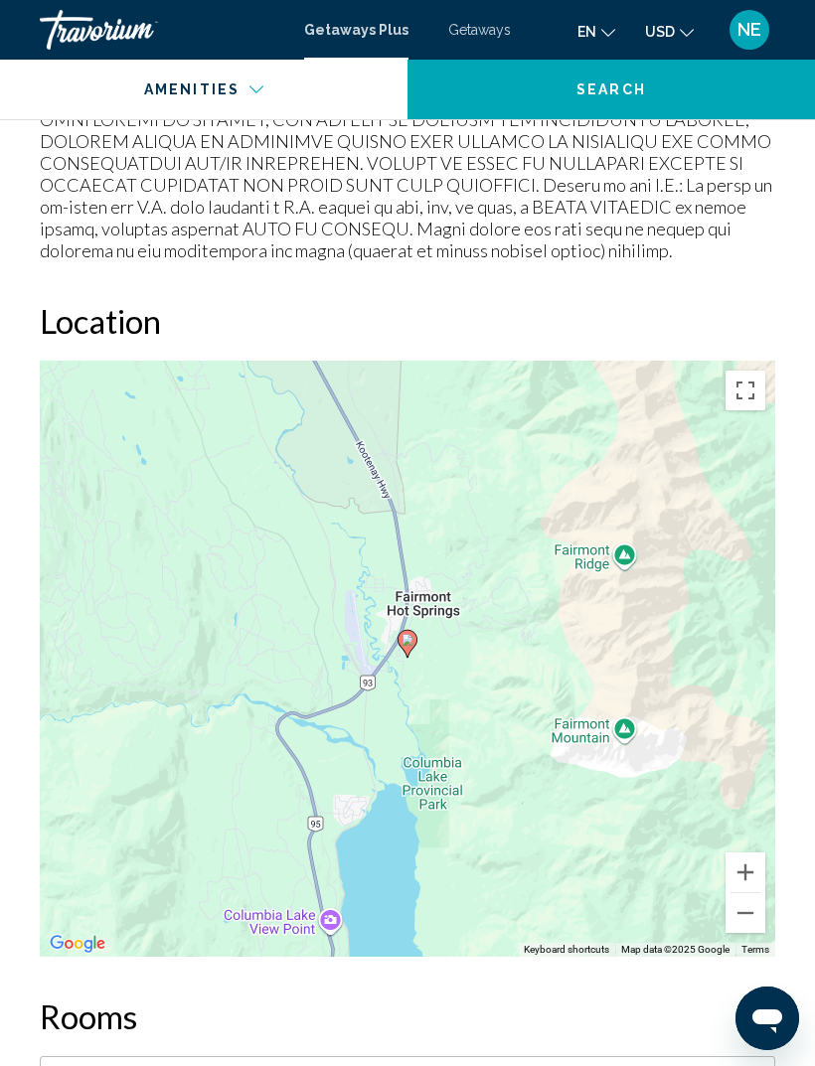
click at [747, 893] on button "Zoom out" at bounding box center [745, 913] width 40 height 40
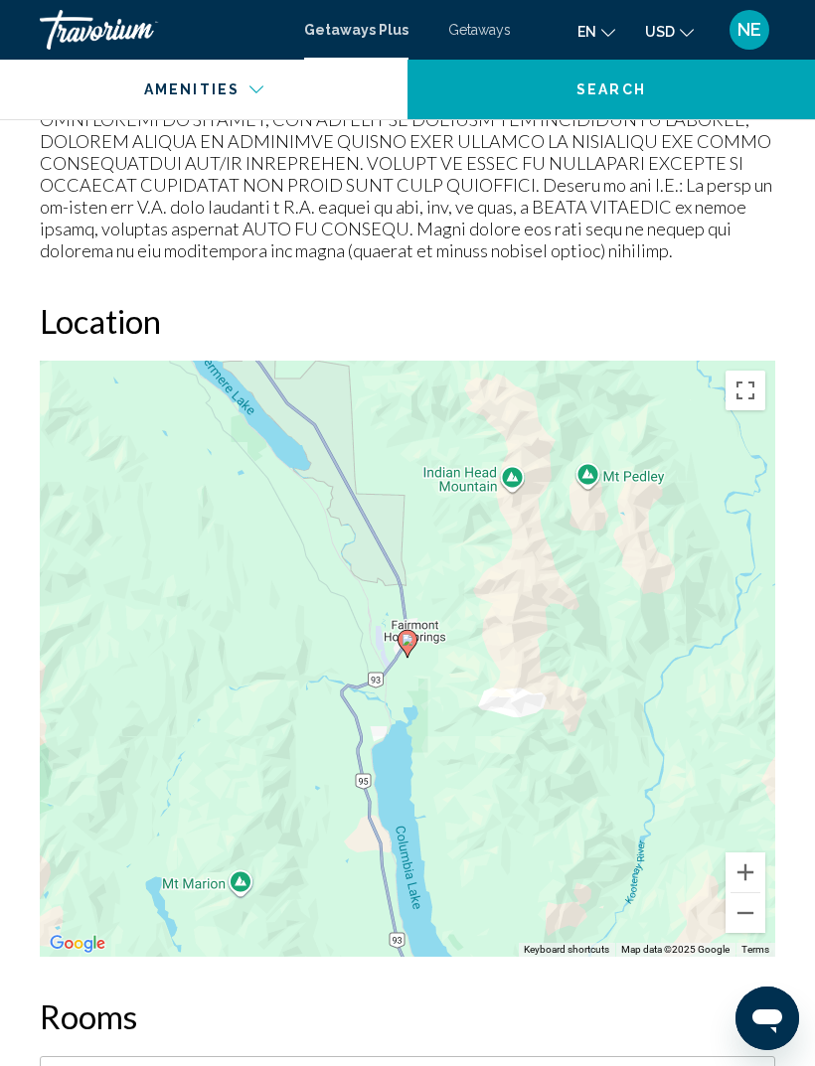
click at [746, 893] on button "Zoom out" at bounding box center [745, 913] width 40 height 40
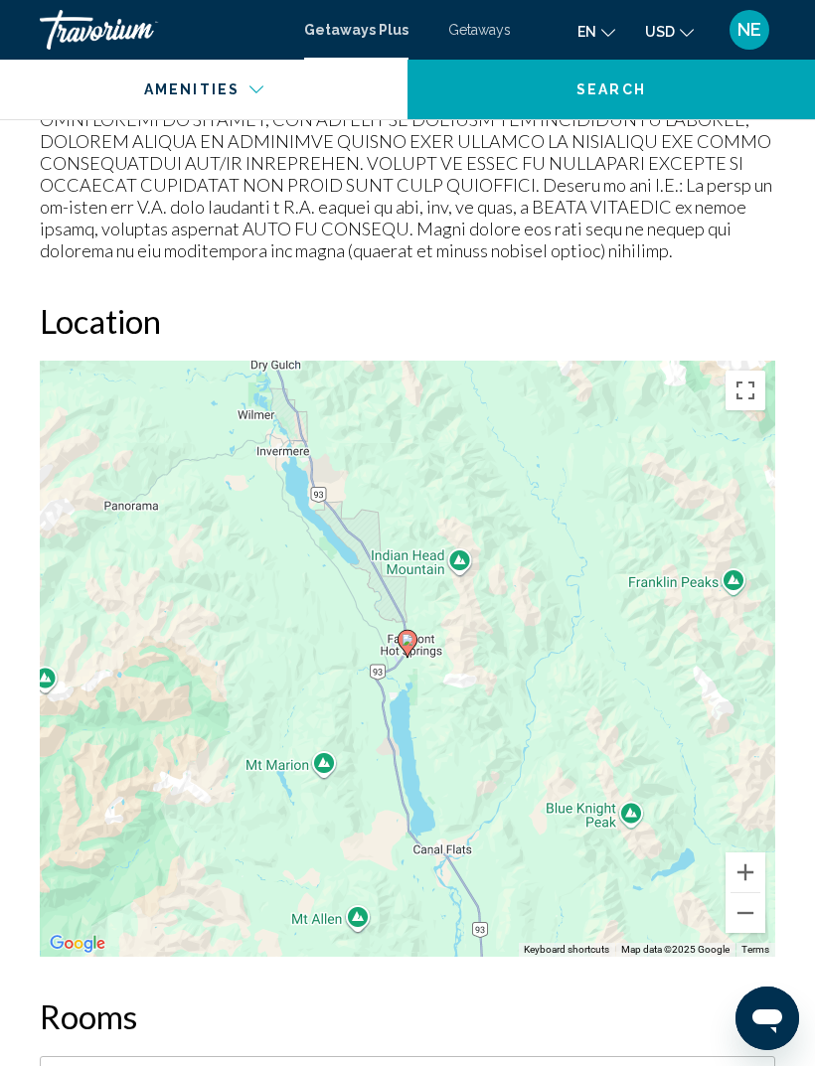
click at [743, 893] on button "Zoom out" at bounding box center [745, 913] width 40 height 40
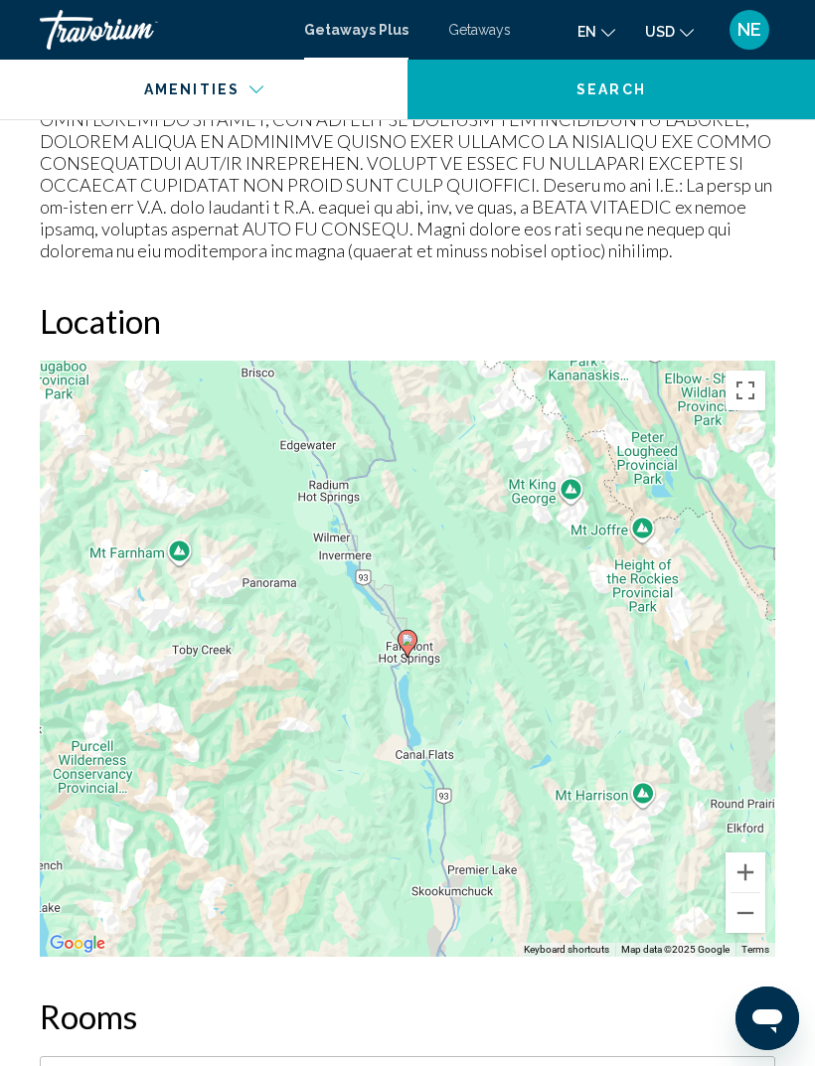
click at [746, 893] on button "Zoom out" at bounding box center [745, 913] width 40 height 40
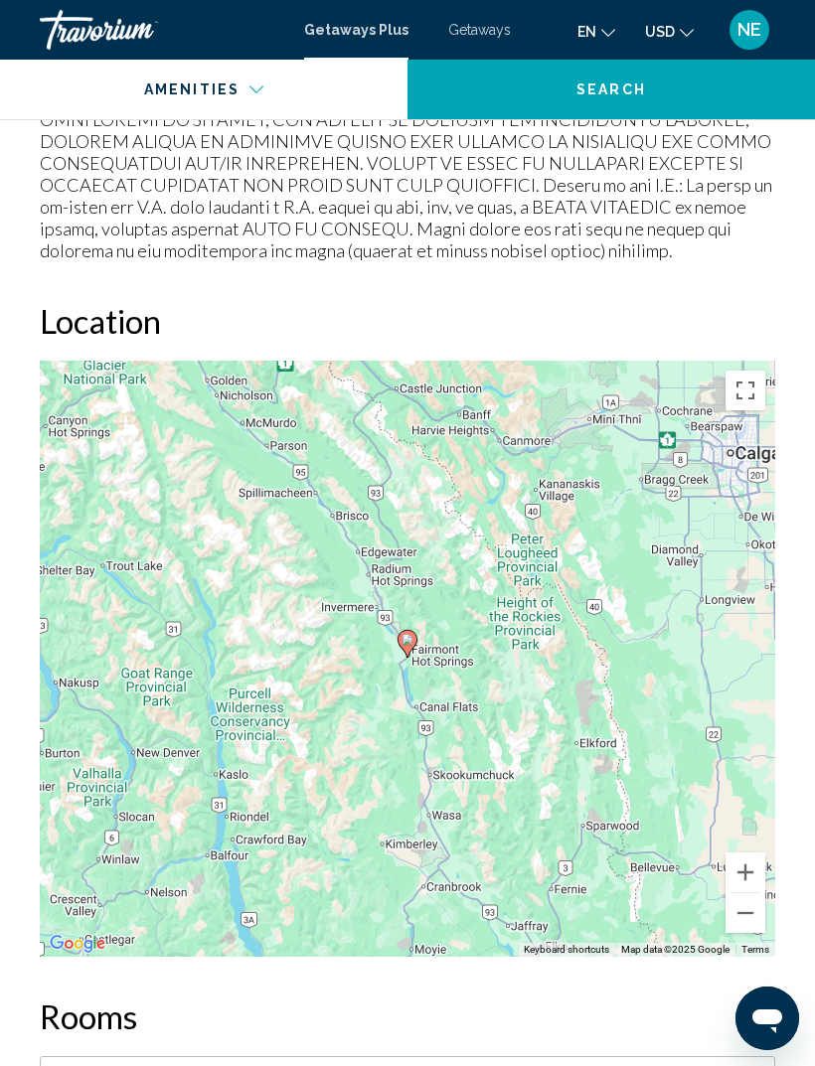
click at [573, 737] on div "To activate drag with keyboard, press Alt + Enter. Once in keyboard drag state,…" at bounding box center [407, 659] width 735 height 596
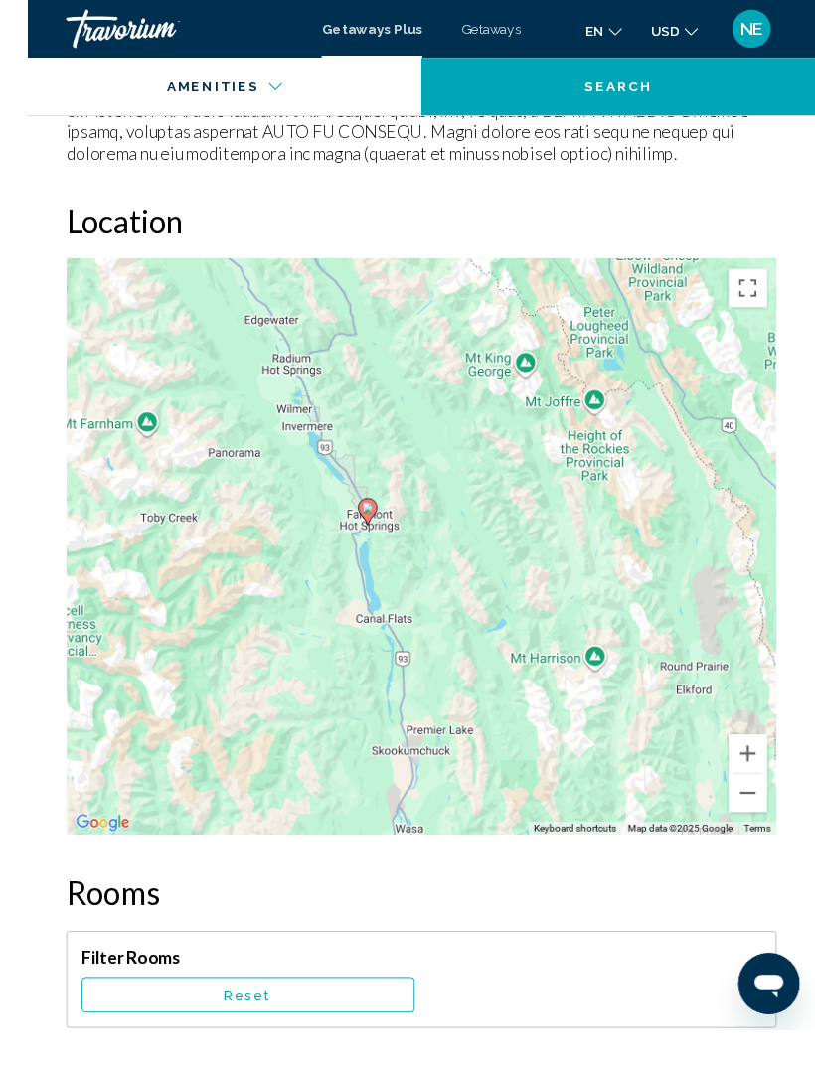
scroll to position [3427, 0]
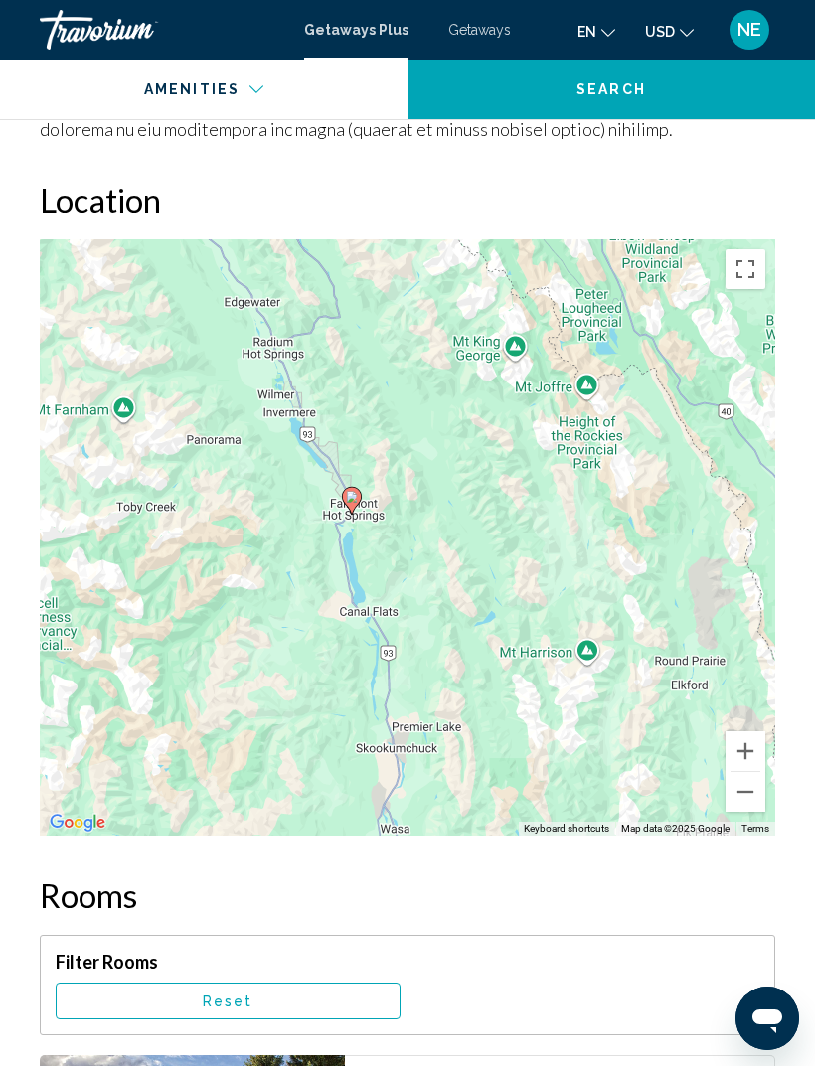
click at [751, 731] on button "Zoom in" at bounding box center [745, 751] width 40 height 40
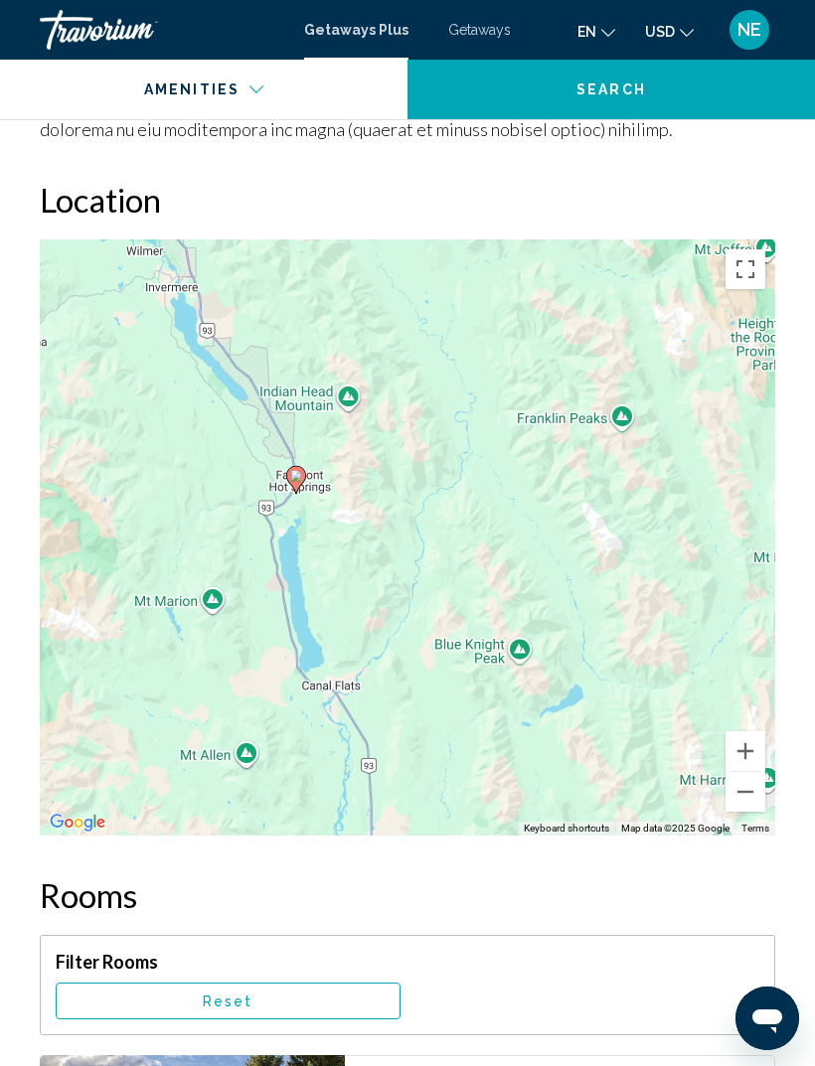
click at [736, 774] on button "Zoom out" at bounding box center [745, 792] width 40 height 40
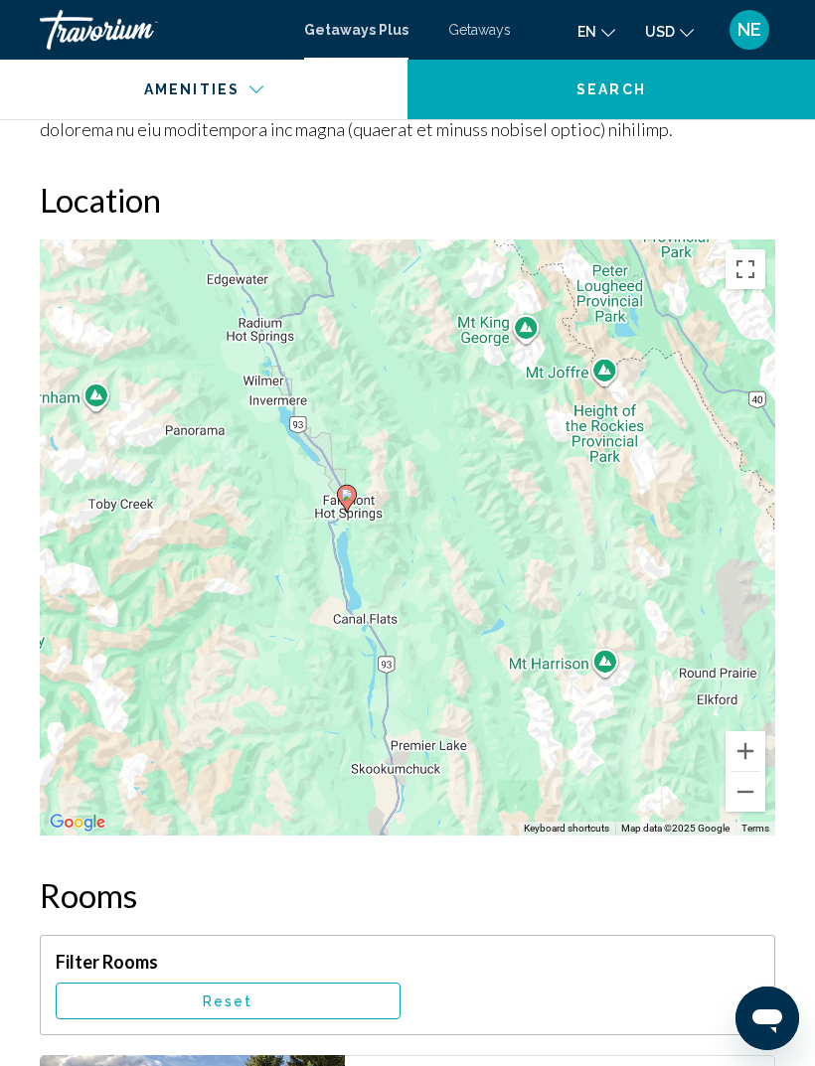
click at [740, 783] on button "Zoom out" at bounding box center [745, 792] width 40 height 40
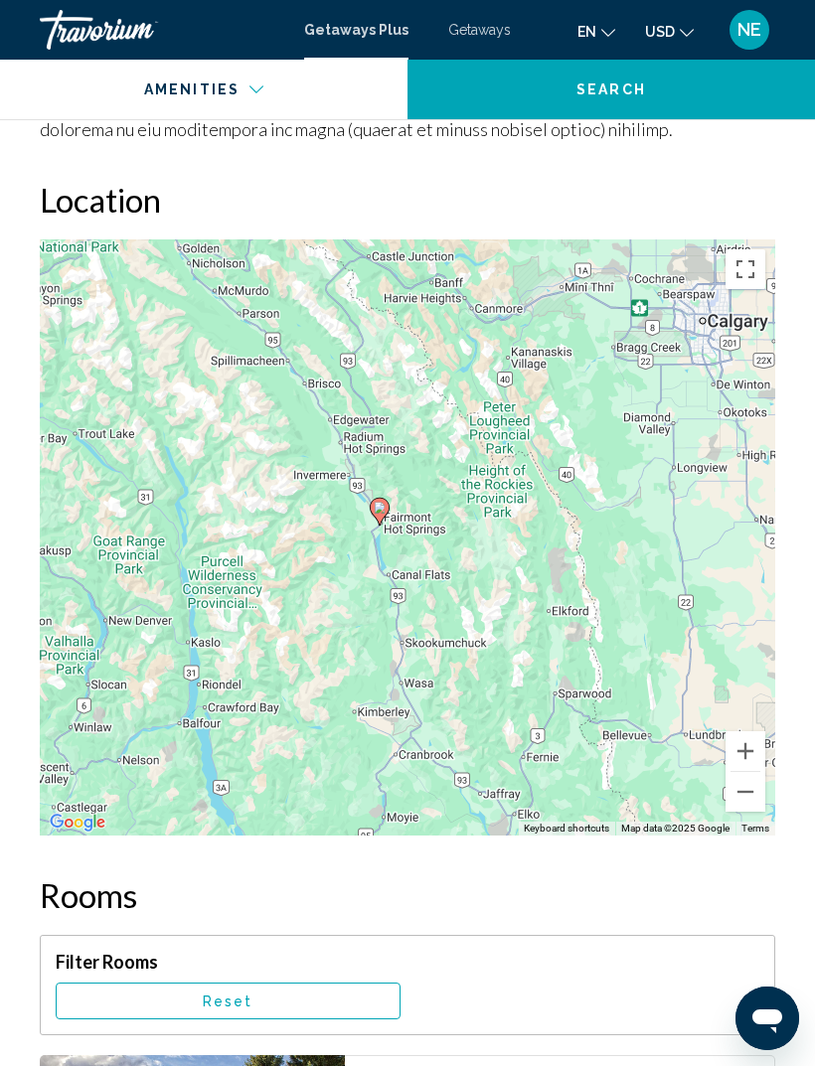
click at [742, 797] on div "To activate drag with keyboard, press Alt + Enter. Once in keyboard drag state,…" at bounding box center [407, 538] width 735 height 596
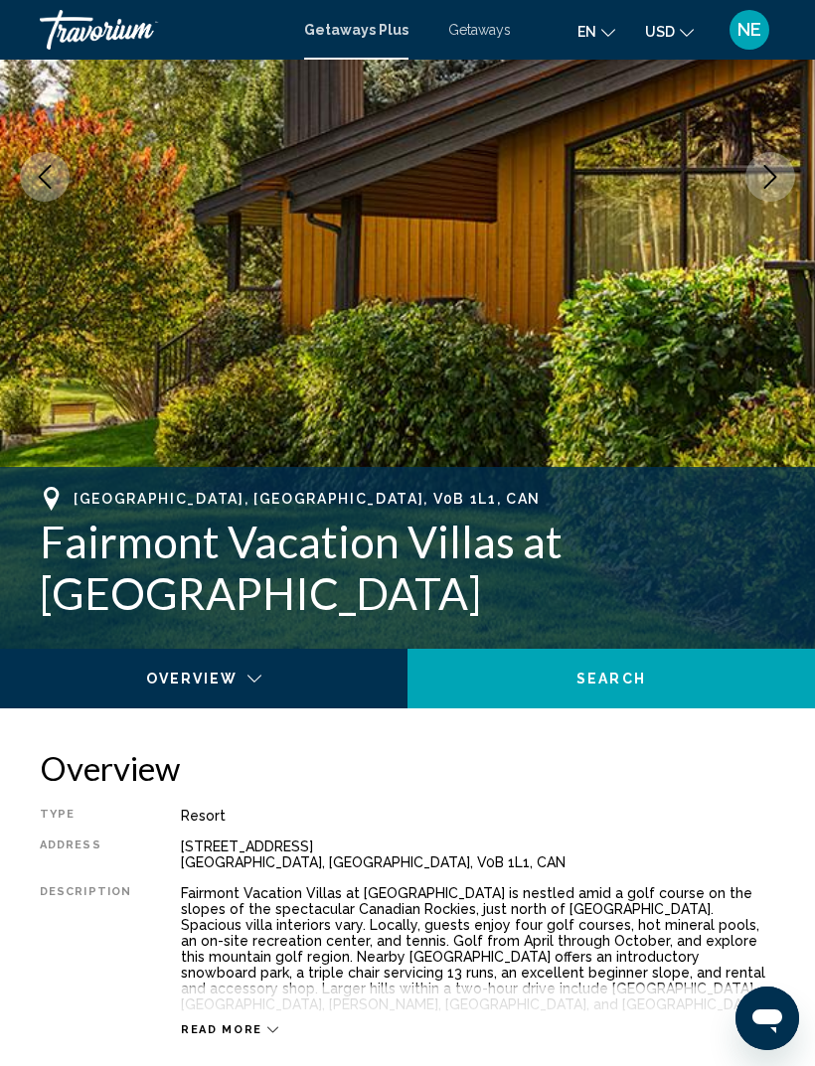
scroll to position [353, 0]
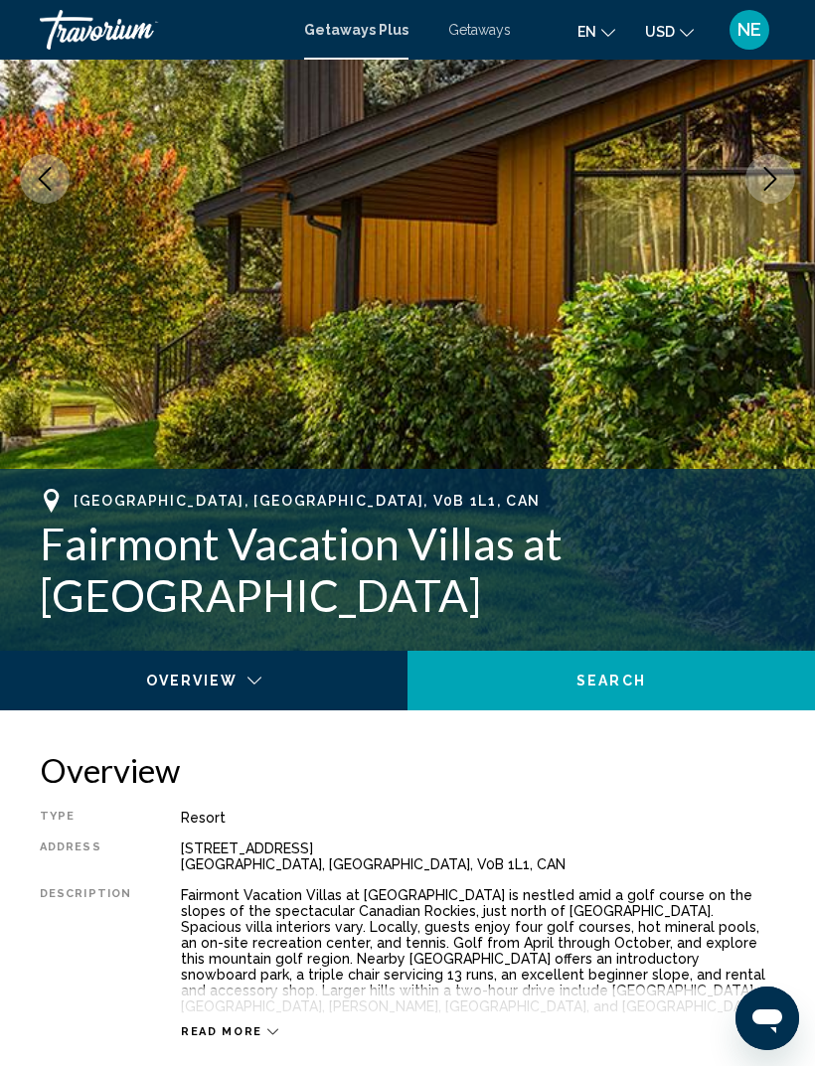
click at [267, 1027] on icon "Main content" at bounding box center [272, 1032] width 11 height 11
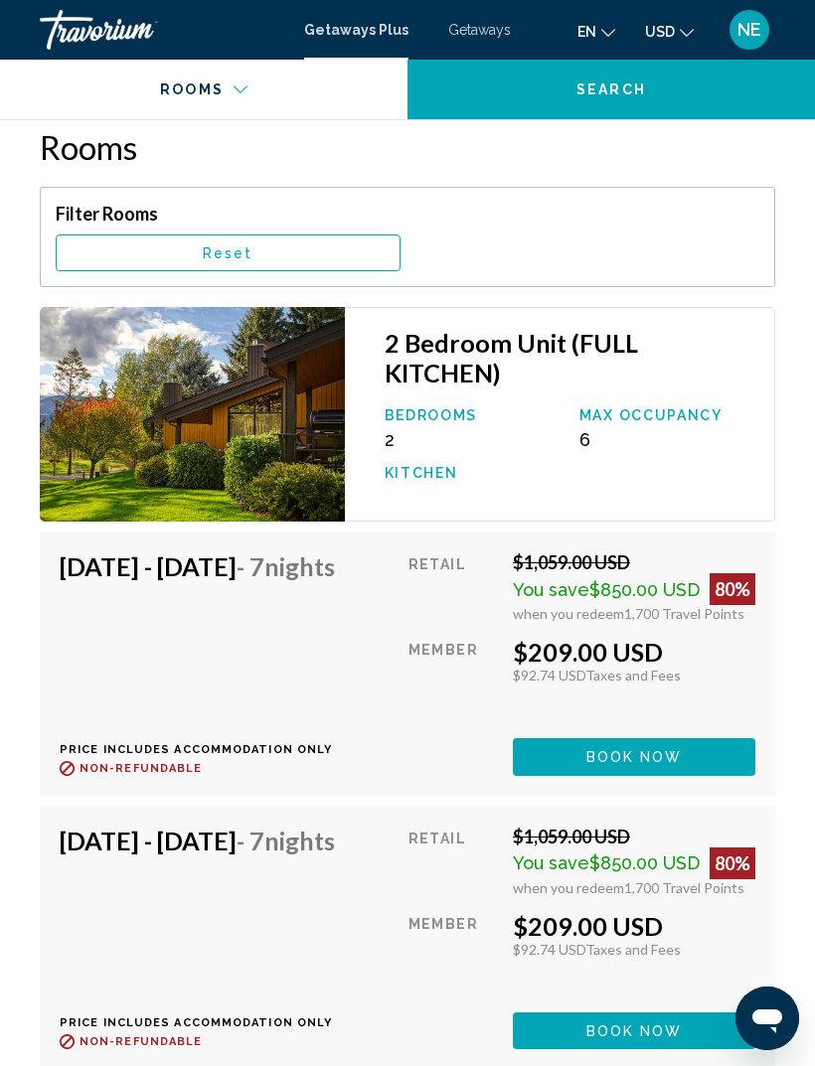
scroll to position [4174, 0]
click at [182, 601] on div "Nov 9, 2025 - Nov 16, 2025 - 7 Nights Price includes accommodation only Refunda…" at bounding box center [205, 665] width 290 height 224
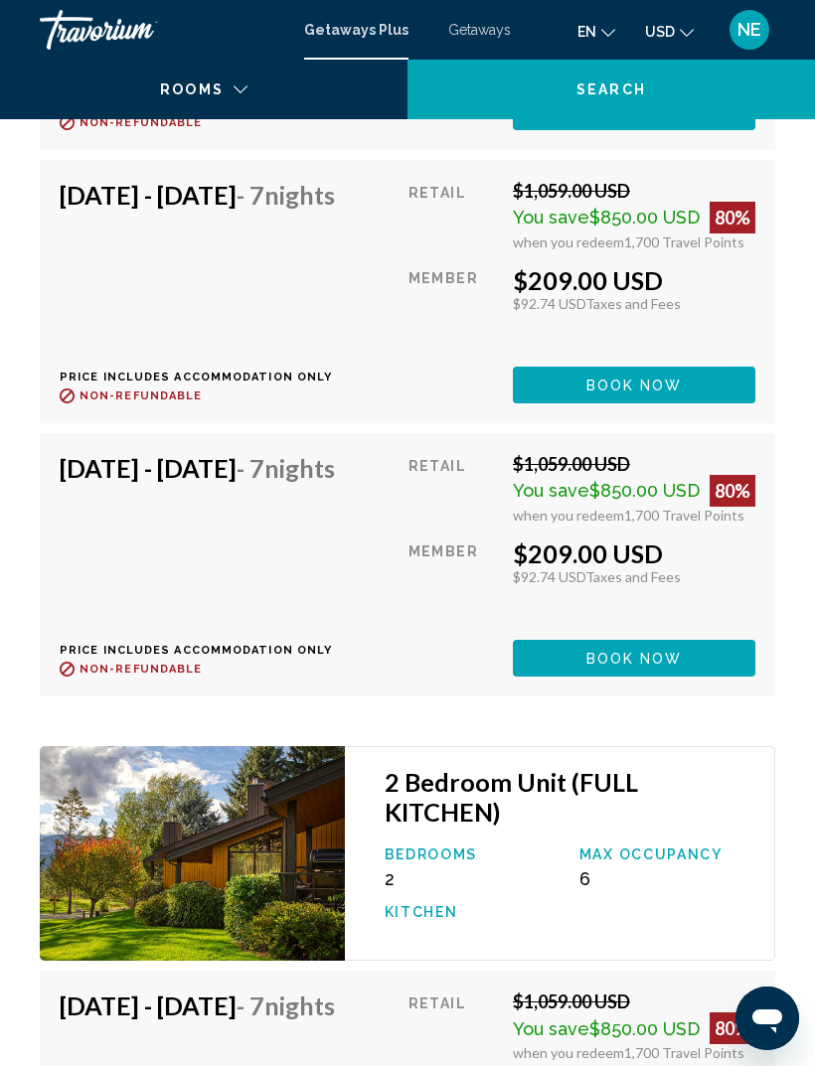
scroll to position [6253, 0]
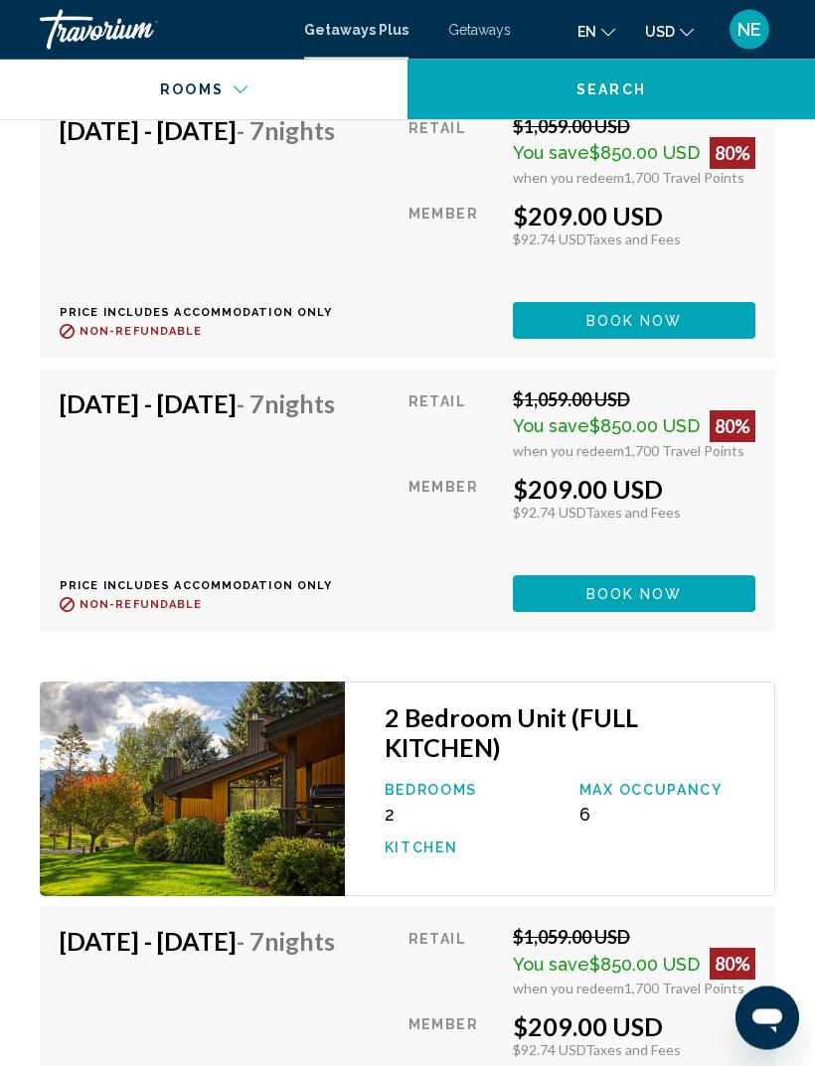
click at [284, 613] on div "Nov 30, 2025 - Dec 7, 2025 - 7 Nights Price includes accommodation only Refunda…" at bounding box center [205, 502] width 290 height 224
click at [95, 419] on h4 "Nov 30, 2025 - Dec 7, 2025 - 7 Nights" at bounding box center [197, 405] width 275 height 30
click at [294, 419] on h4 "Nov 30, 2025 - Dec 7, 2025 - 7 Nights" at bounding box center [197, 405] width 275 height 30
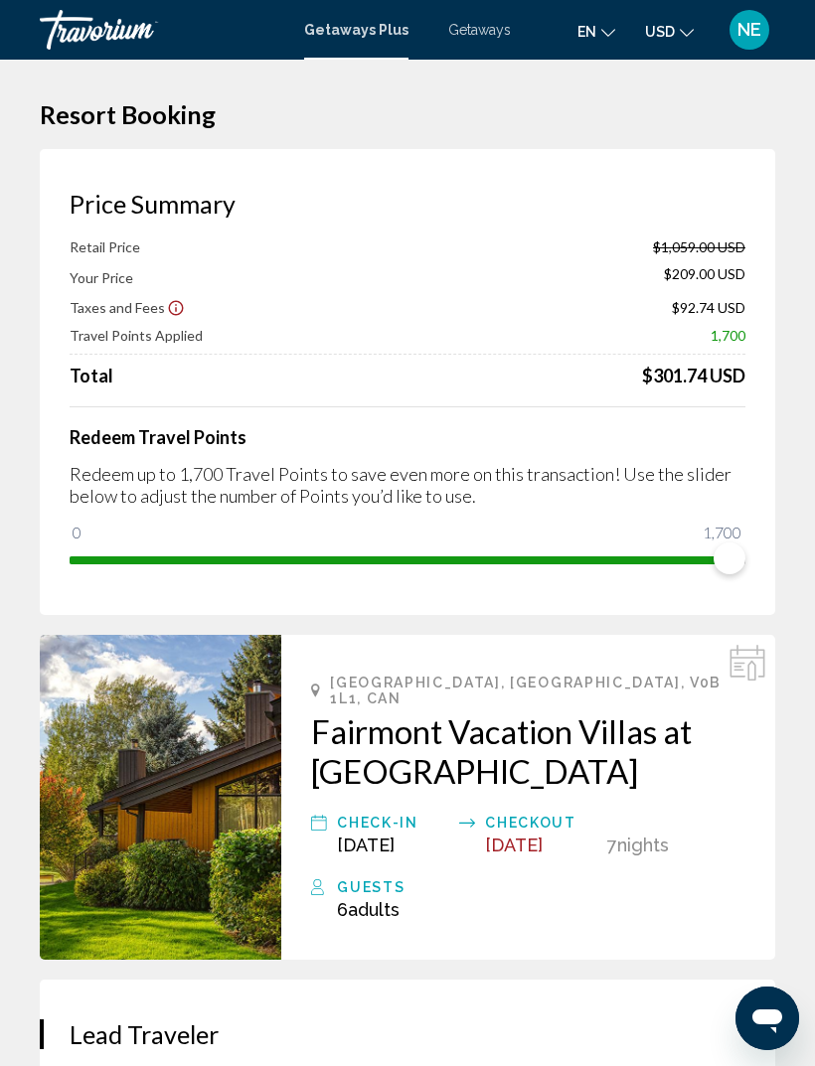
click at [112, 804] on img "Main content" at bounding box center [160, 797] width 241 height 325
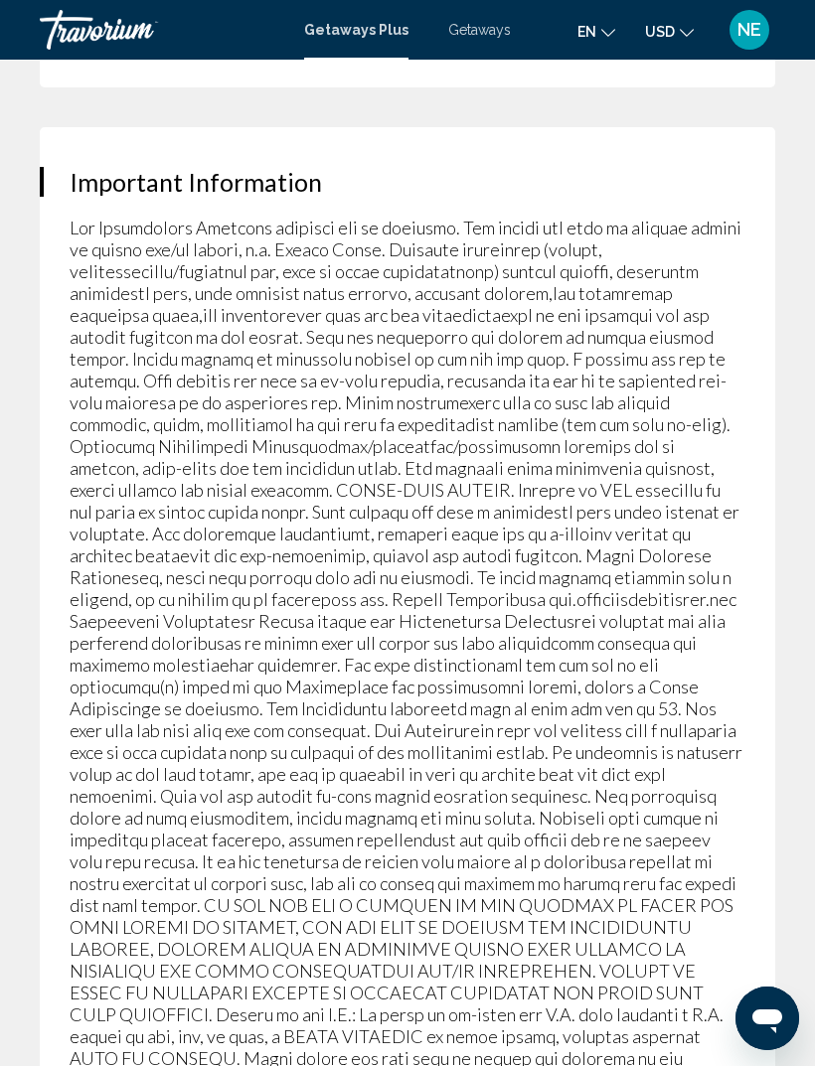
scroll to position [3669, 0]
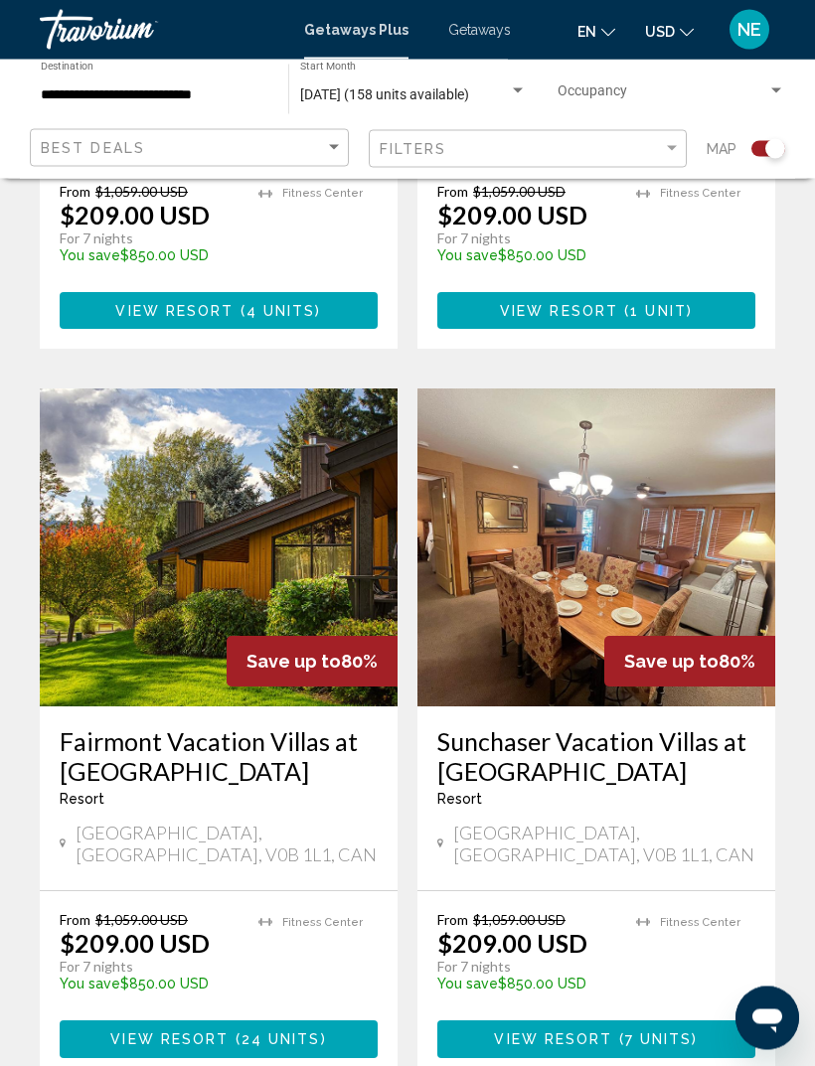
scroll to position [1012, 0]
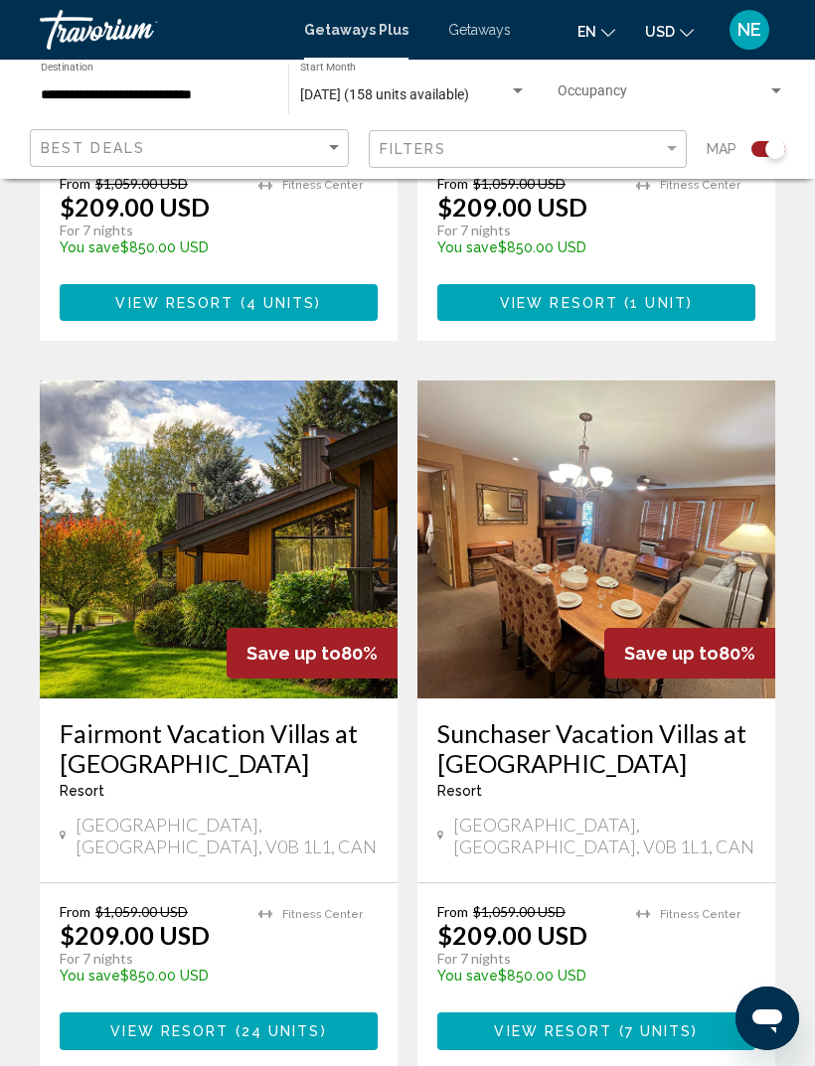
click at [251, 585] on img "Main content" at bounding box center [219, 540] width 358 height 318
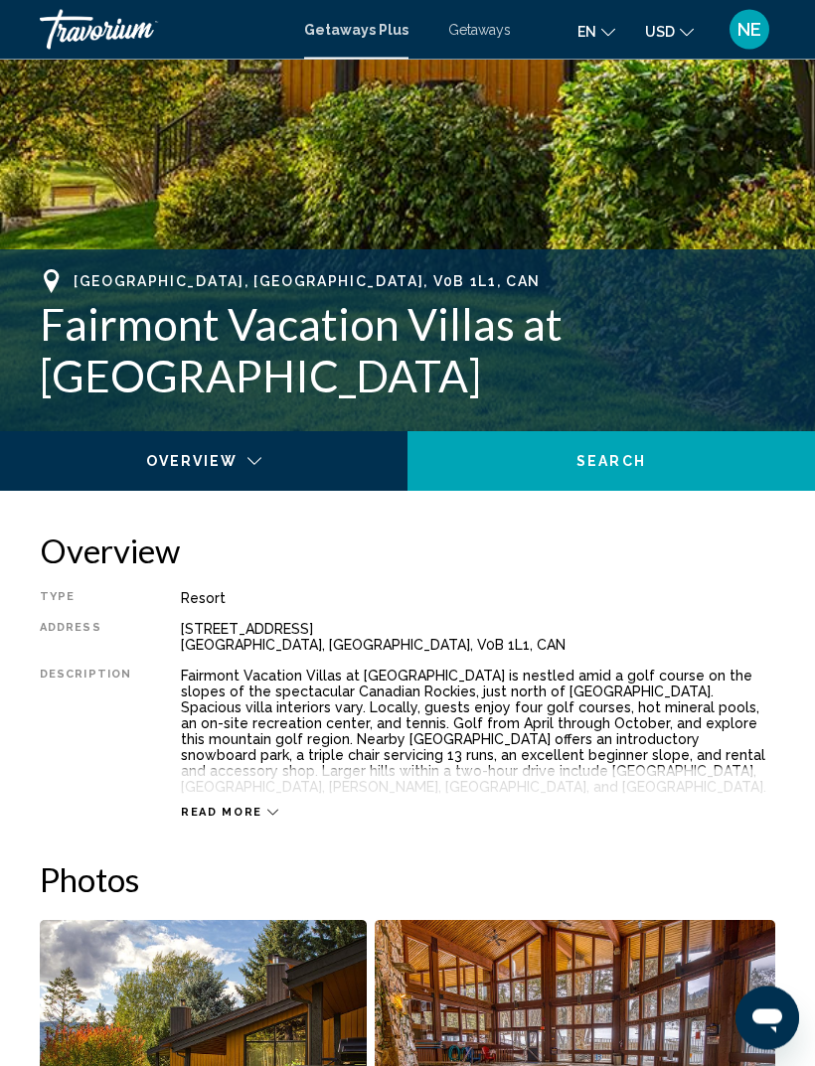
scroll to position [572, 0]
click at [267, 807] on icon "Main content" at bounding box center [272, 812] width 11 height 11
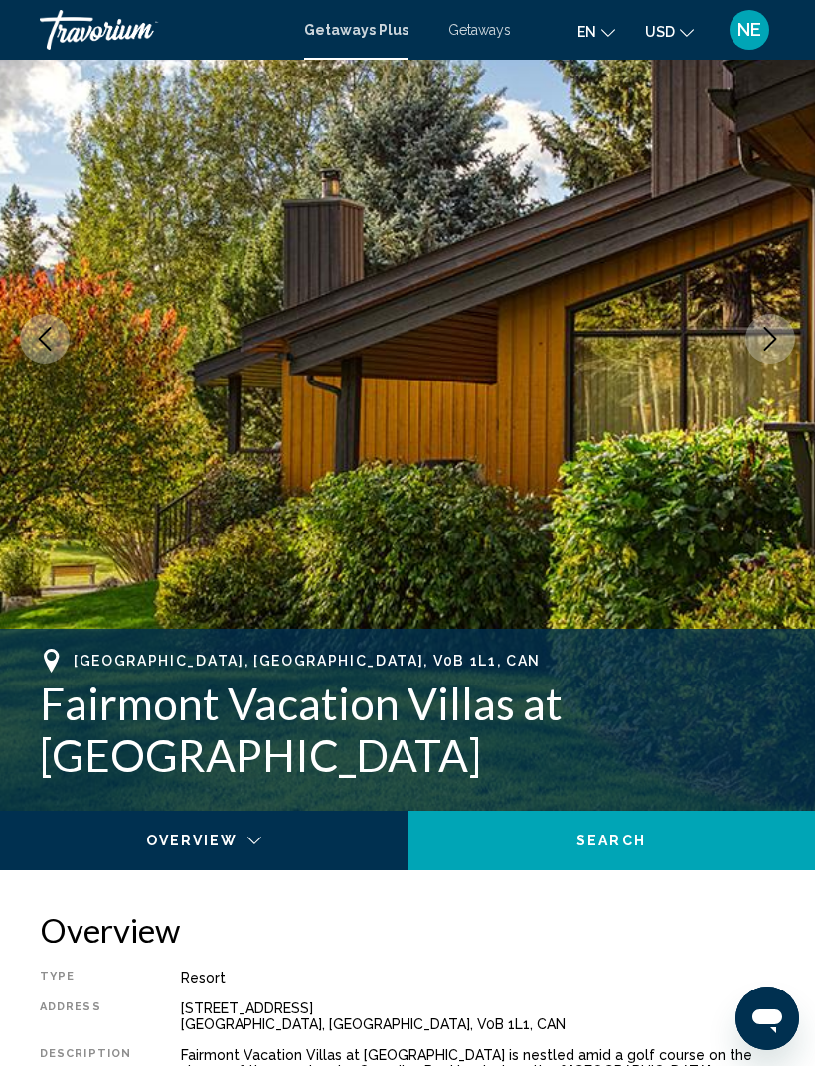
scroll to position [191, 0]
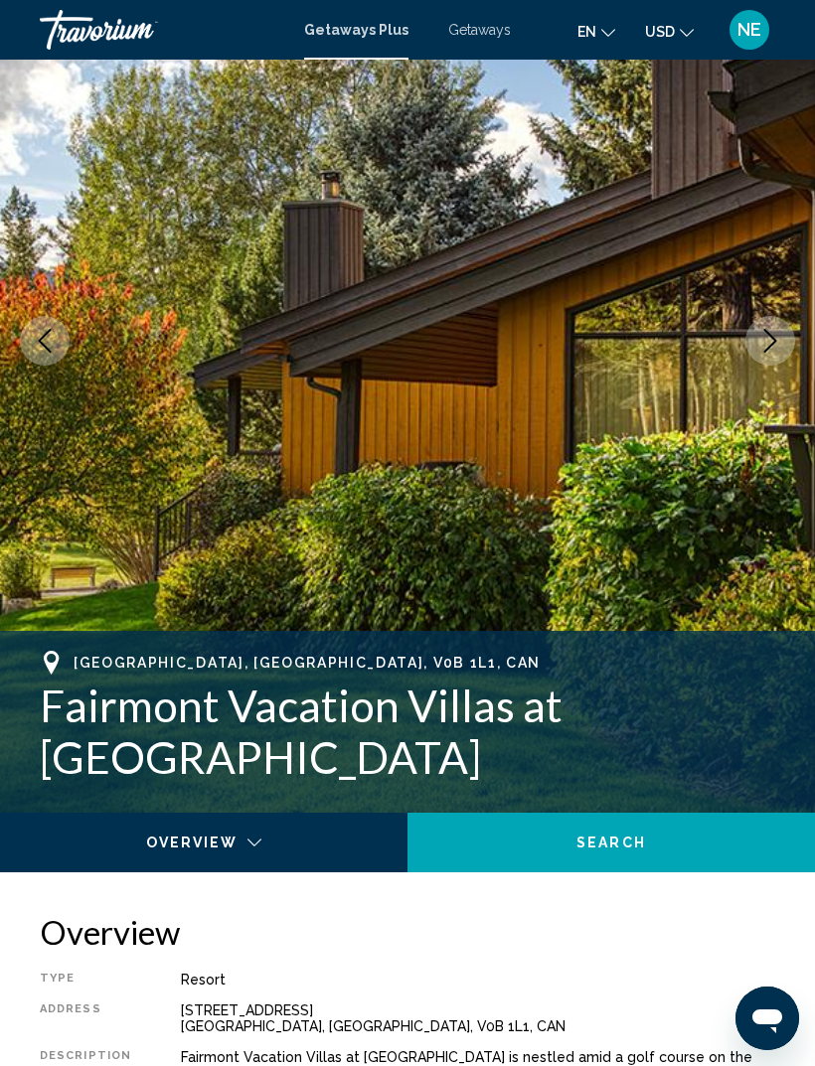
click at [13, 129] on img "Main content" at bounding box center [407, 341] width 815 height 944
click at [477, 36] on span "Getaways" at bounding box center [479, 30] width 63 height 16
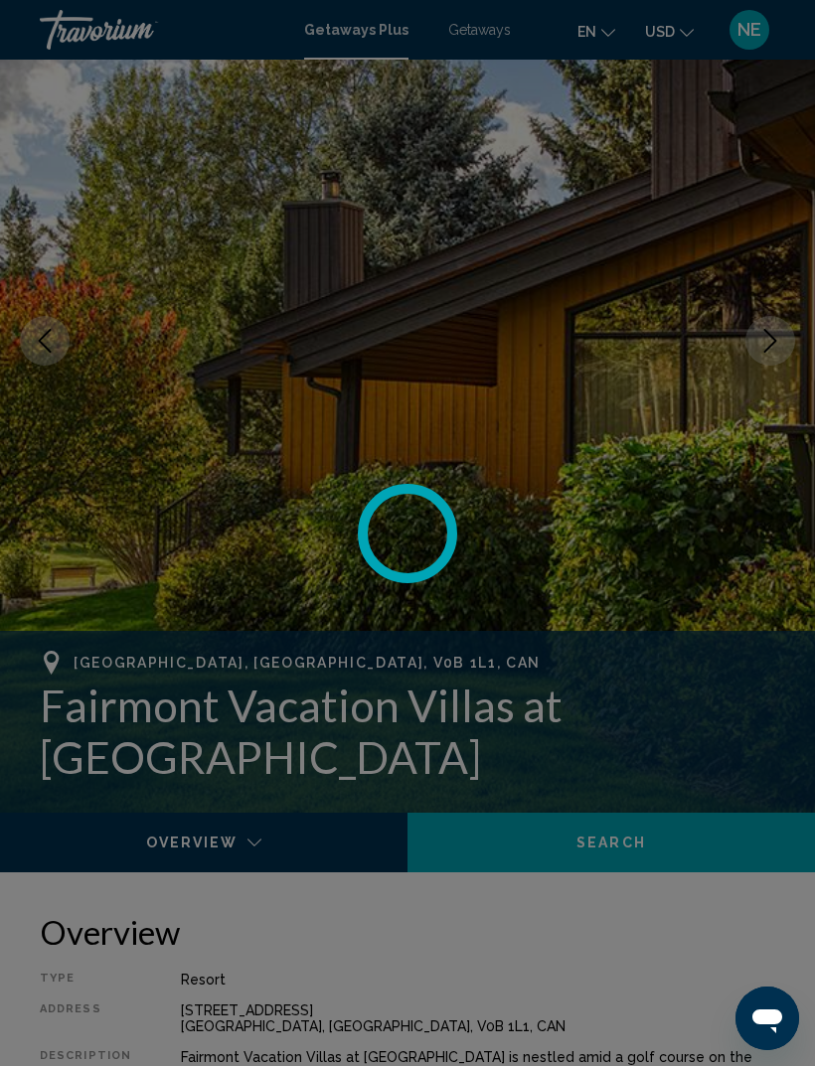
scroll to position [64, 0]
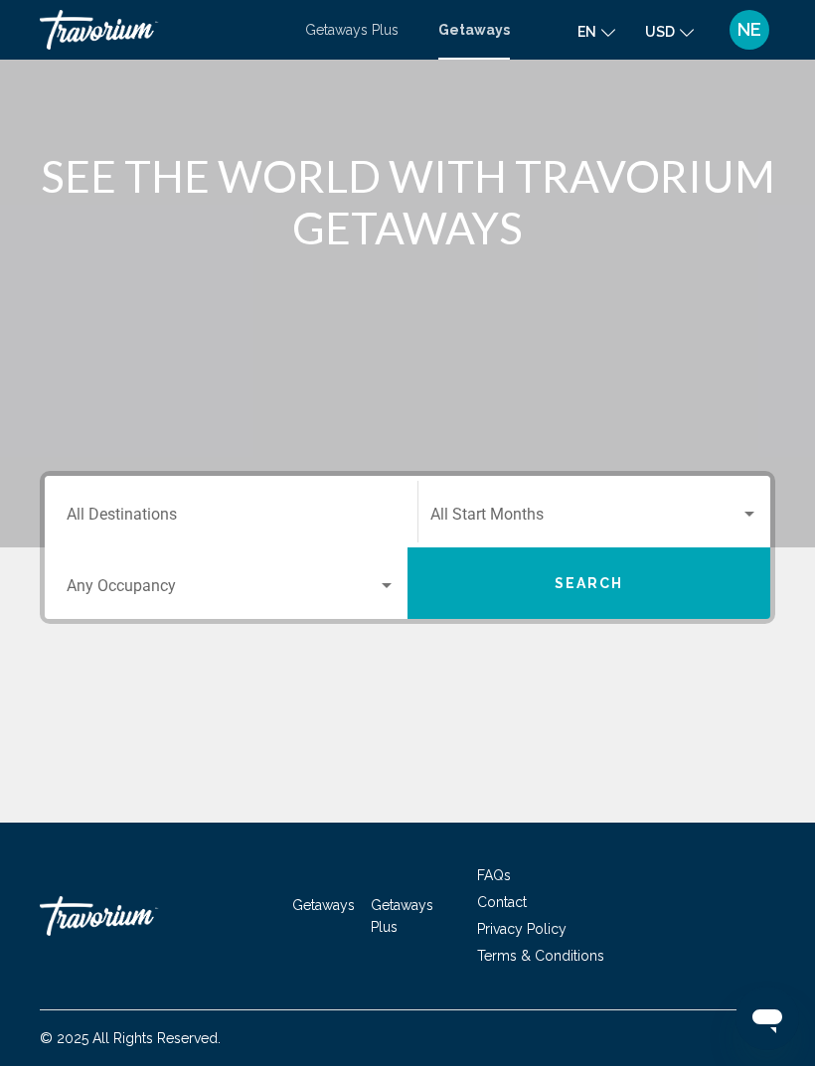
click at [172, 510] on input "Destination All Destinations" at bounding box center [231, 519] width 329 height 18
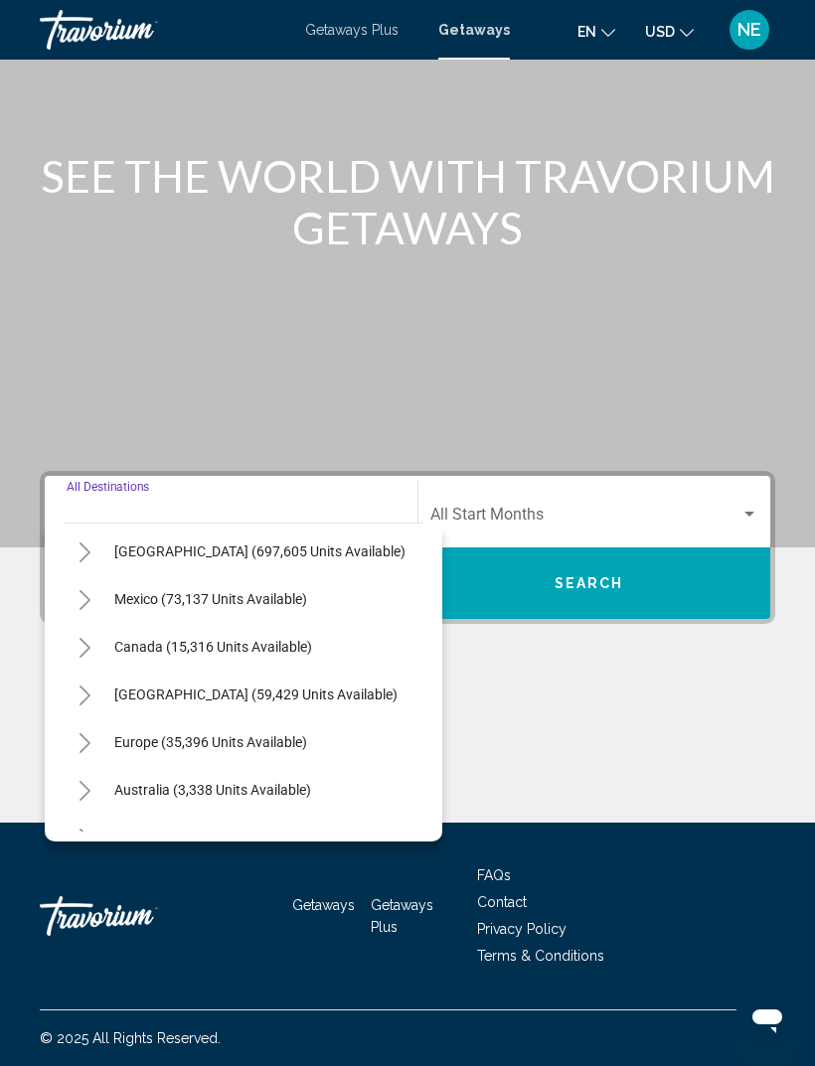
scroll to position [56, 0]
click at [69, 629] on button "Toggle Canada (15,316 units available)" at bounding box center [85, 645] width 40 height 40
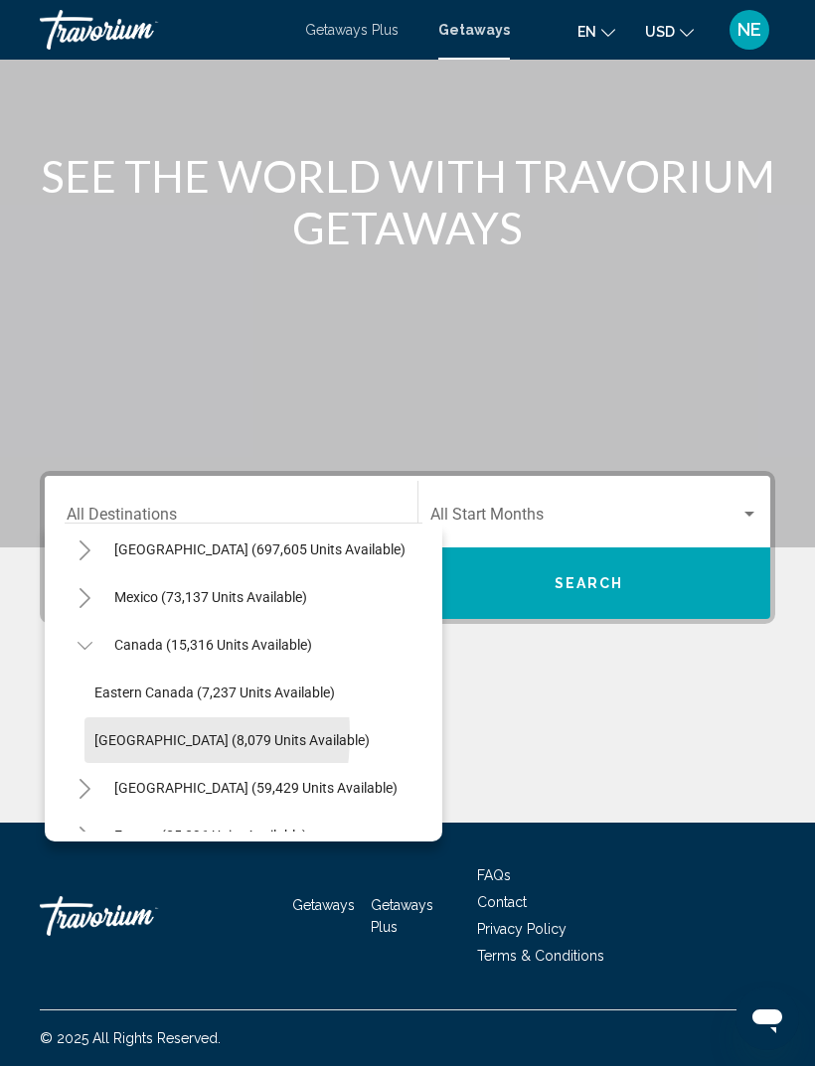
click at [95, 732] on span "[GEOGRAPHIC_DATA] (8,079 units available)" at bounding box center [231, 740] width 275 height 16
type input "**********"
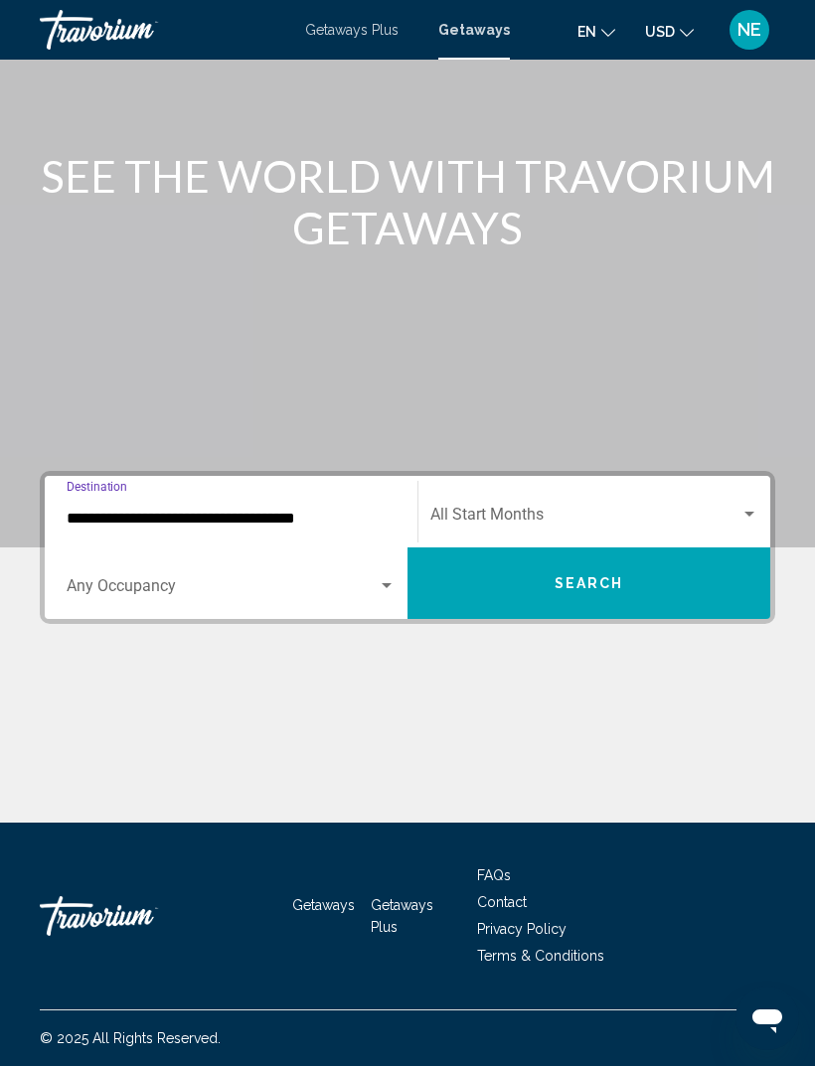
click at [97, 557] on div "Occupancy Any Occupancy" at bounding box center [231, 584] width 329 height 63
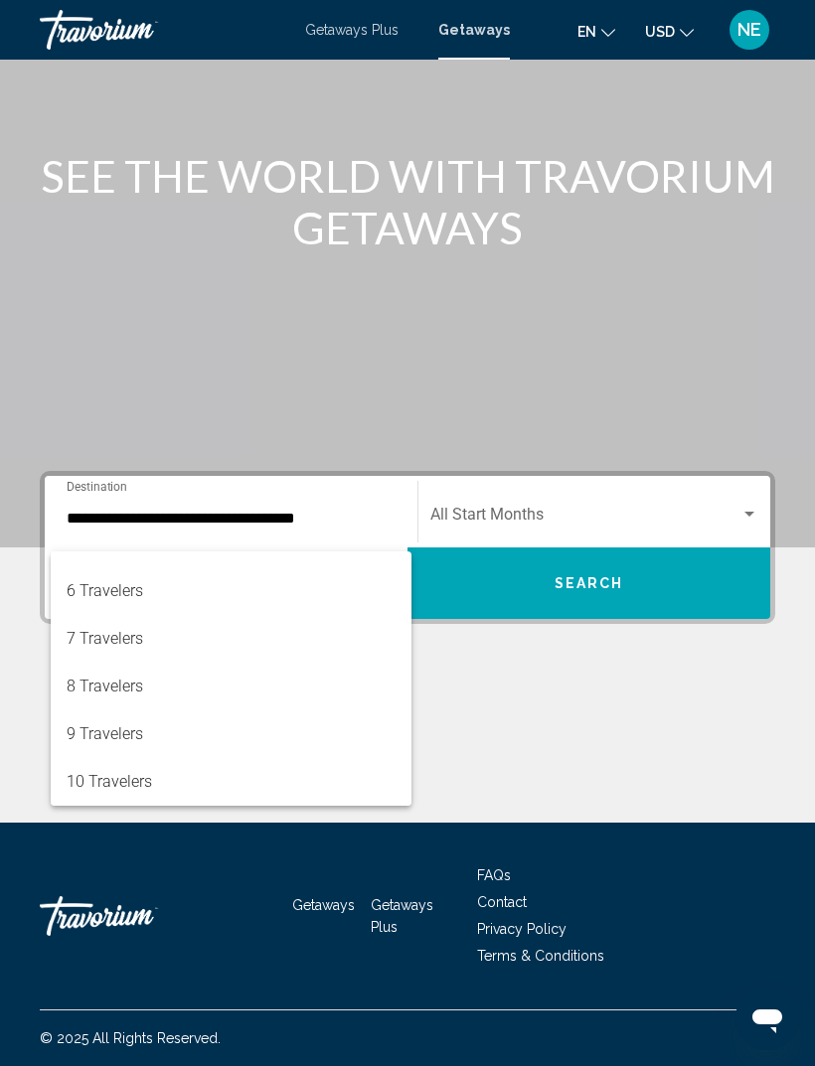
scroll to position [223, 0]
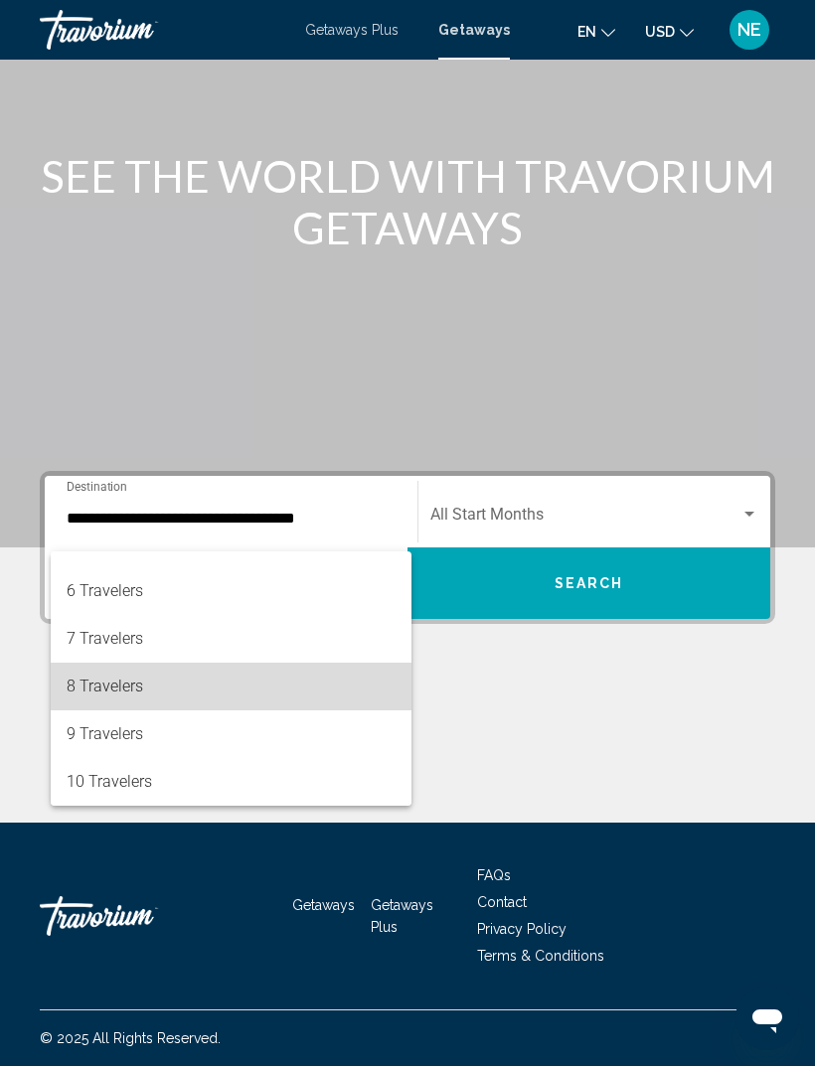
click at [124, 687] on span "8 Travelers" at bounding box center [231, 687] width 329 height 48
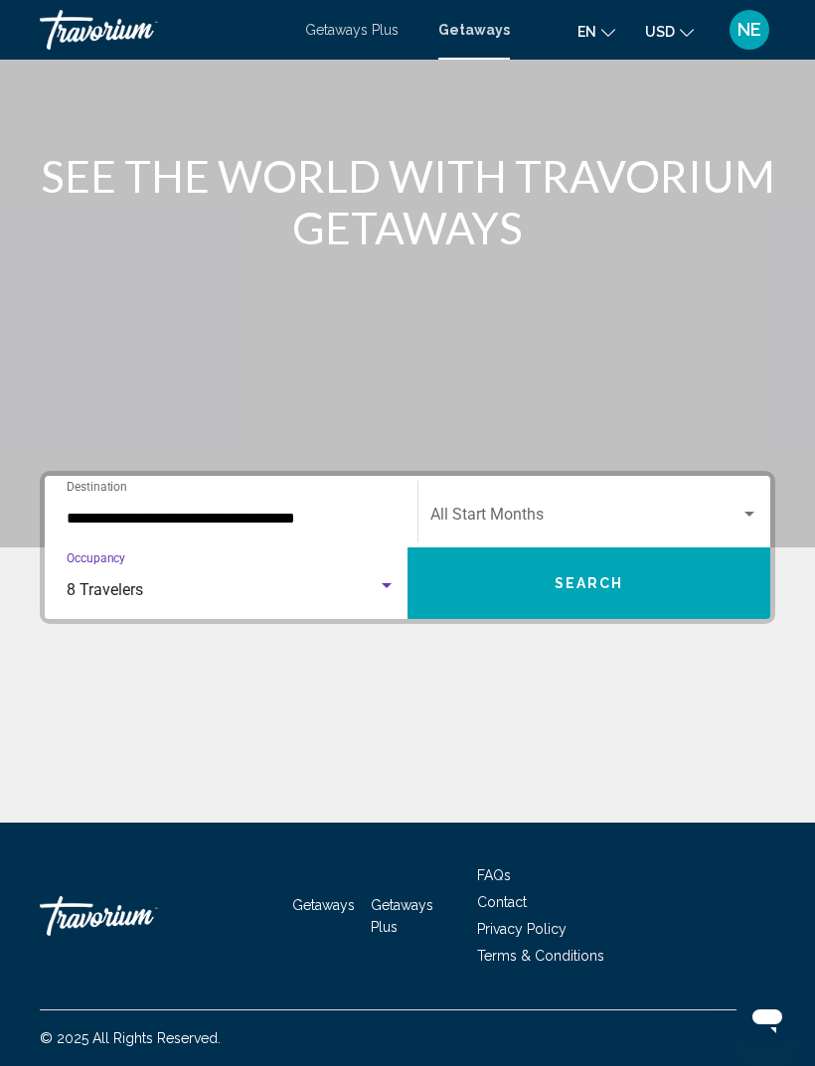
click at [469, 561] on button "Search" at bounding box center [588, 584] width 363 height 72
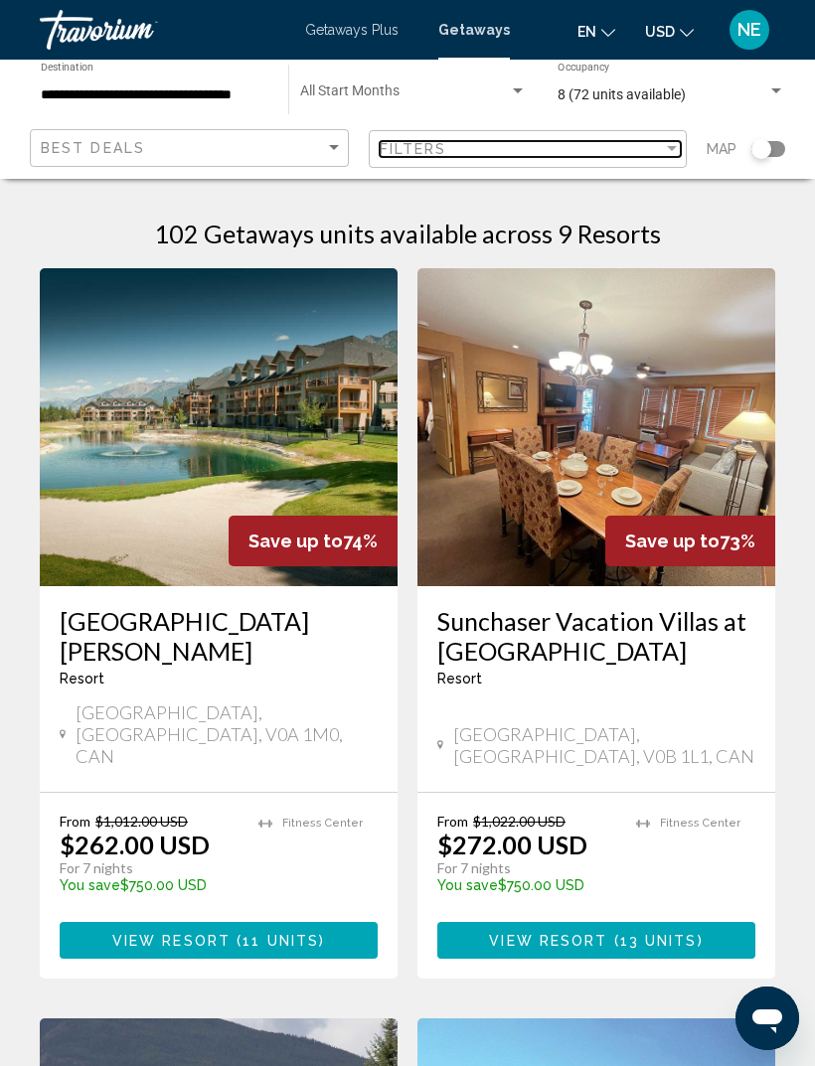
click at [434, 143] on span "Filters" at bounding box center [414, 149] width 68 height 16
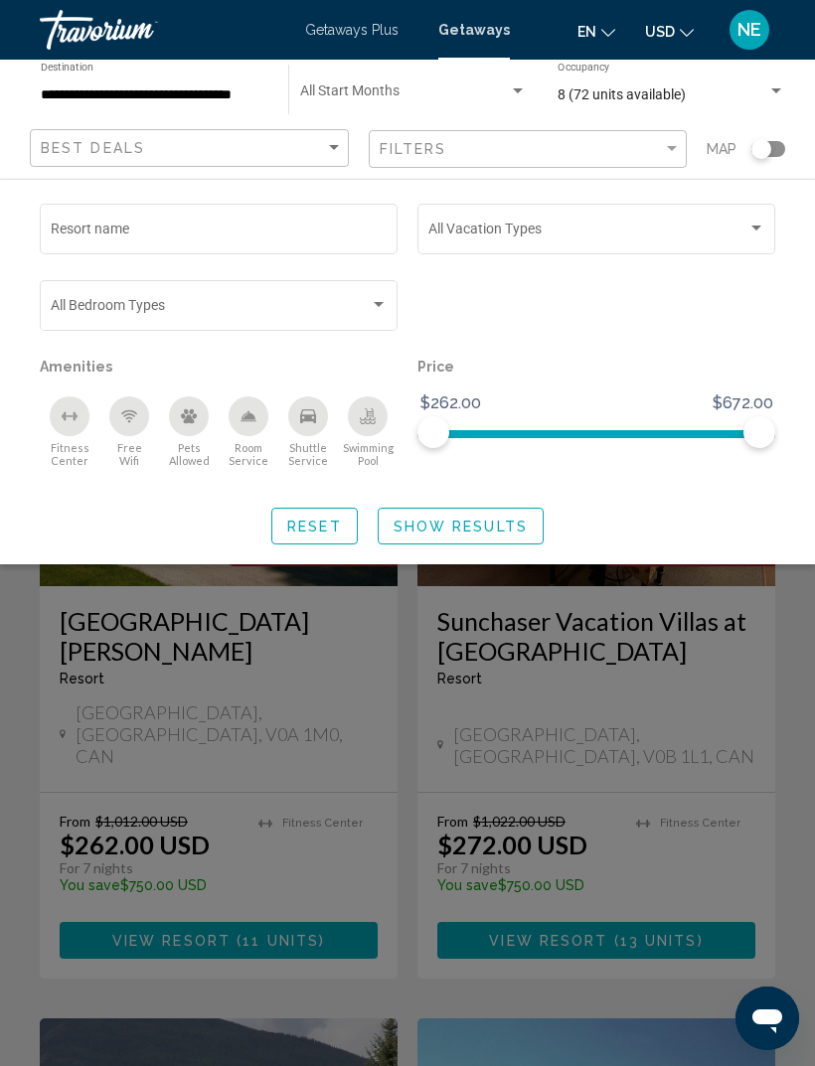
click at [261, 662] on div "Search widget" at bounding box center [407, 682] width 815 height 768
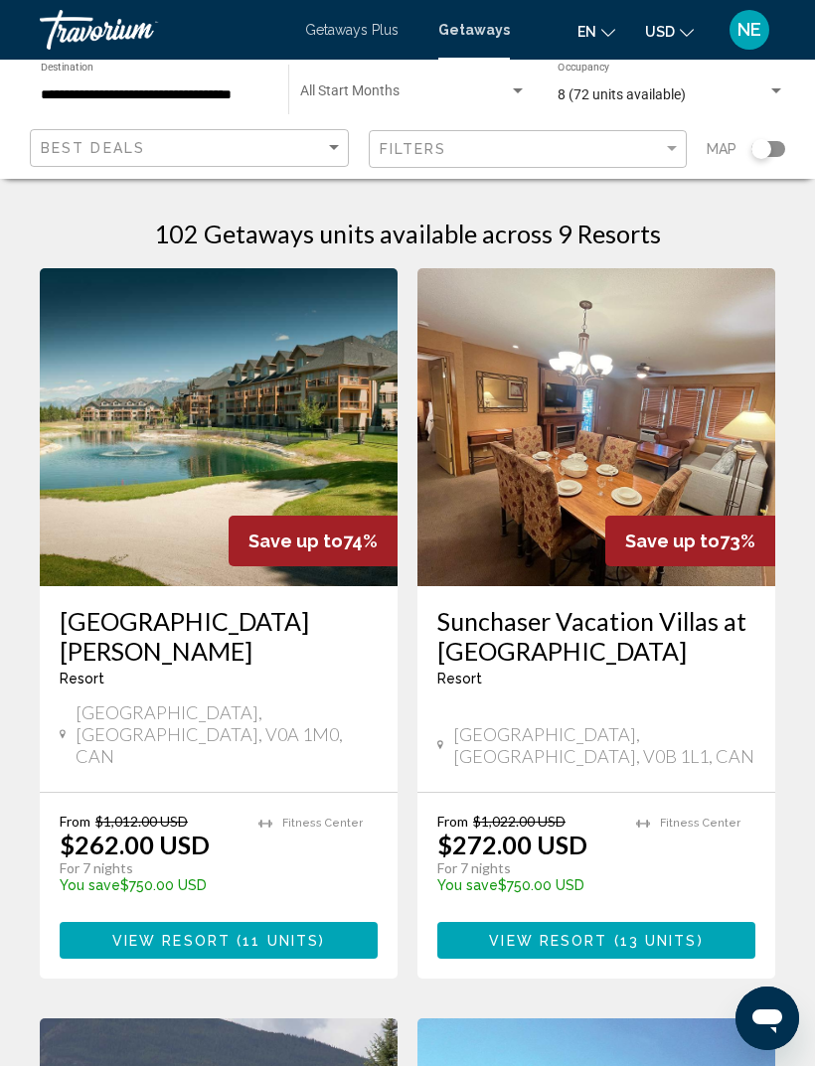
click at [762, 141] on div "Search widget" at bounding box center [761, 149] width 20 height 20
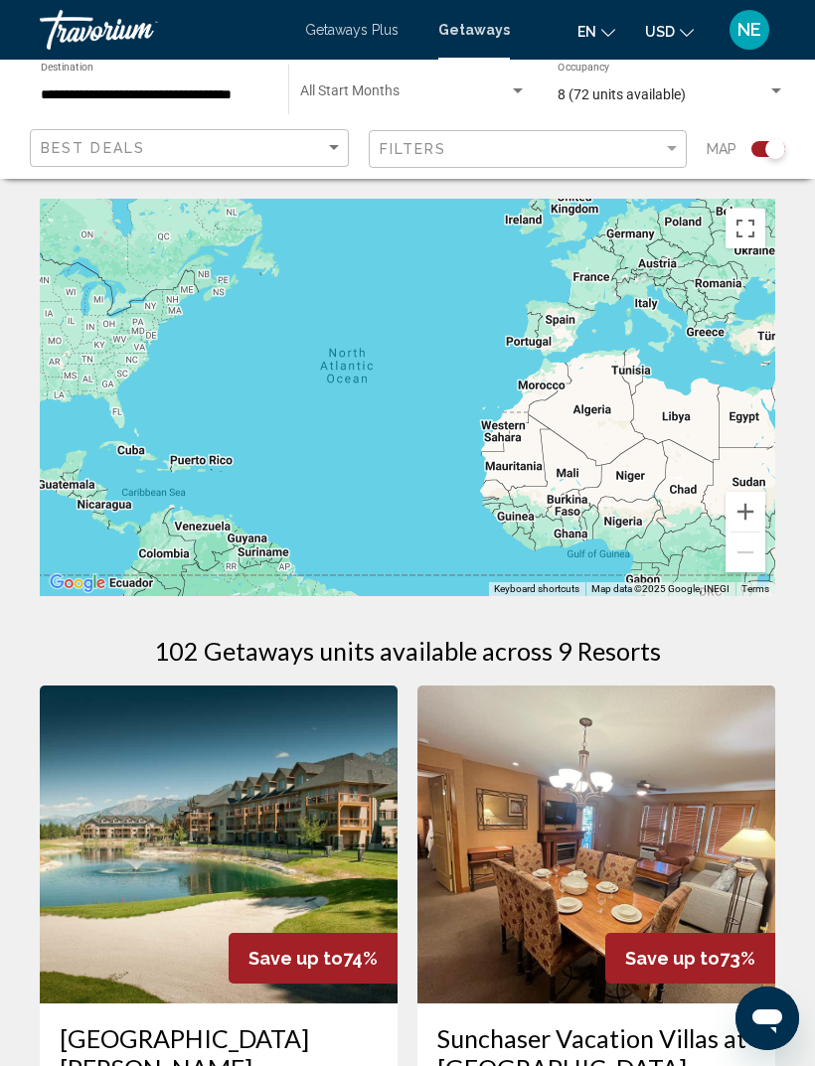
click at [317, 93] on span "Search widget" at bounding box center [404, 95] width 209 height 16
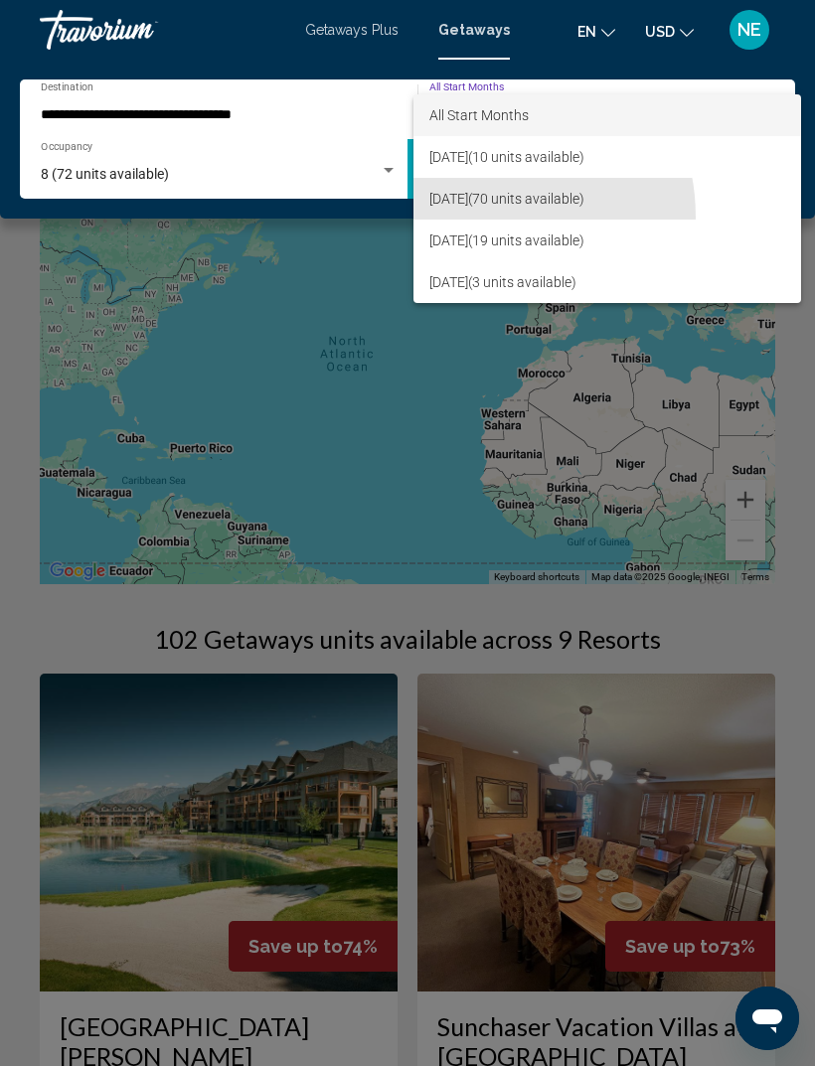
scroll to position [19, 0]
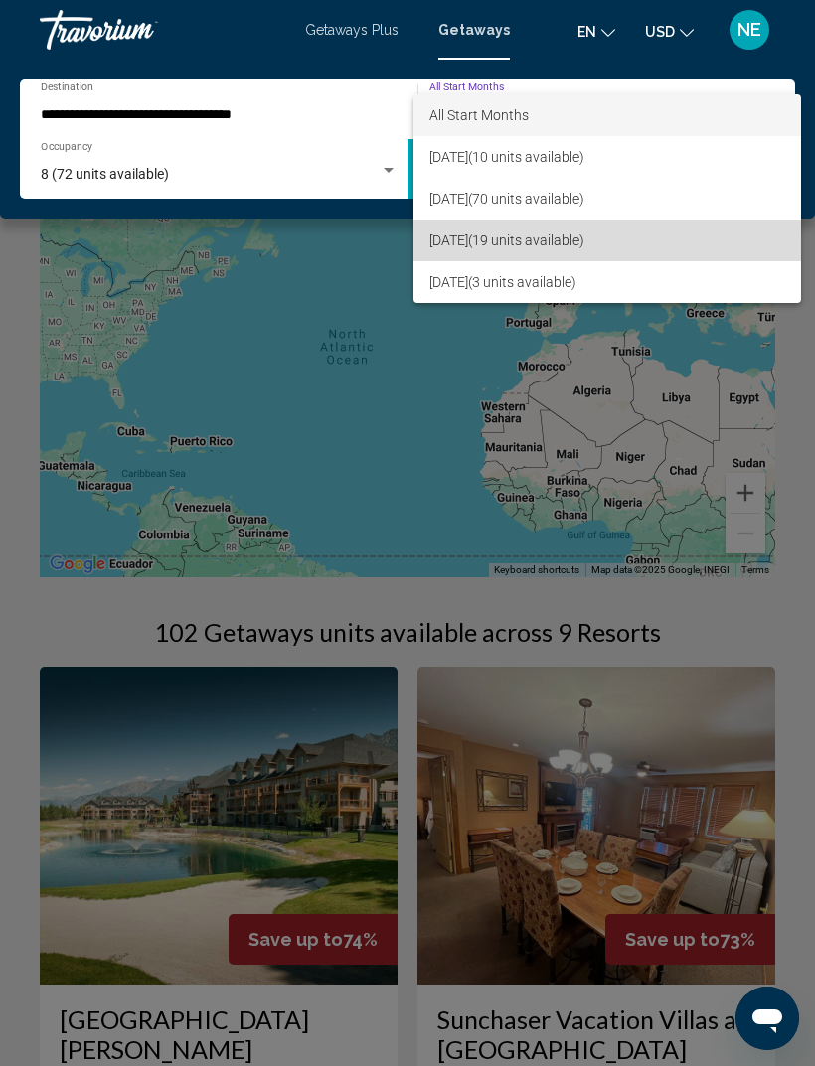
click at [537, 245] on span "December 2025 (19 units available)" at bounding box center [607, 241] width 356 height 42
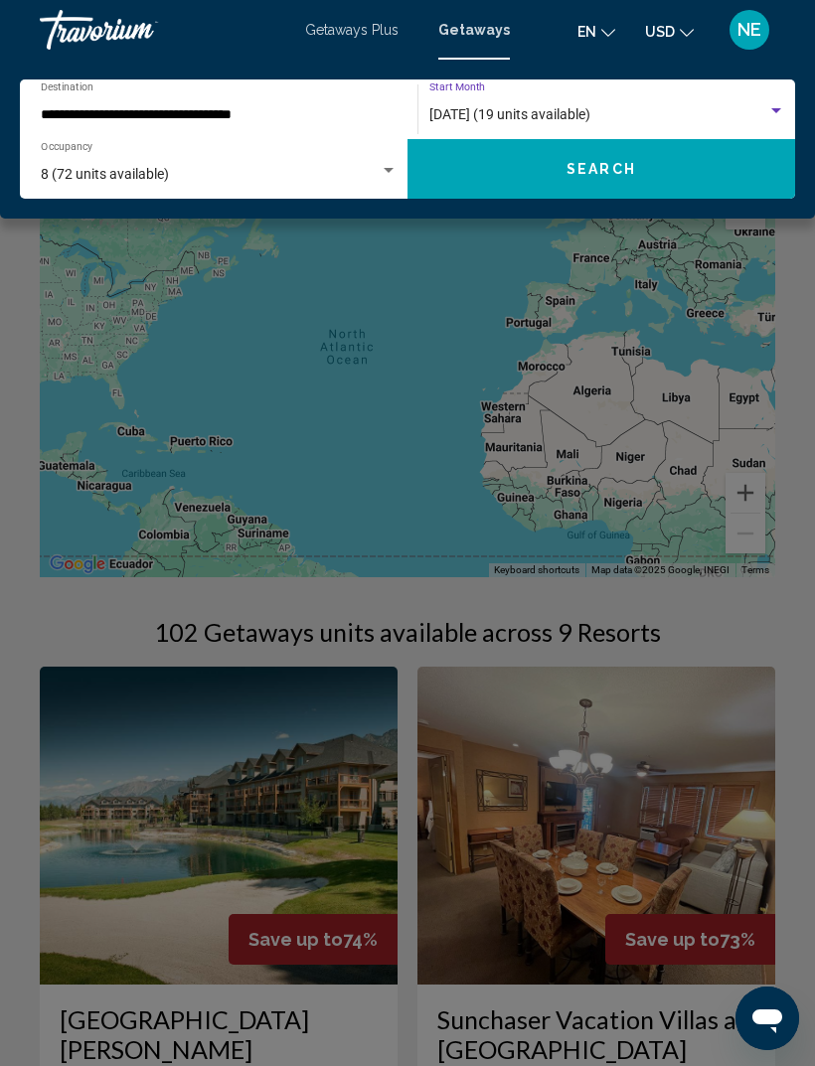
click at [514, 162] on button "Search" at bounding box center [601, 169] width 388 height 60
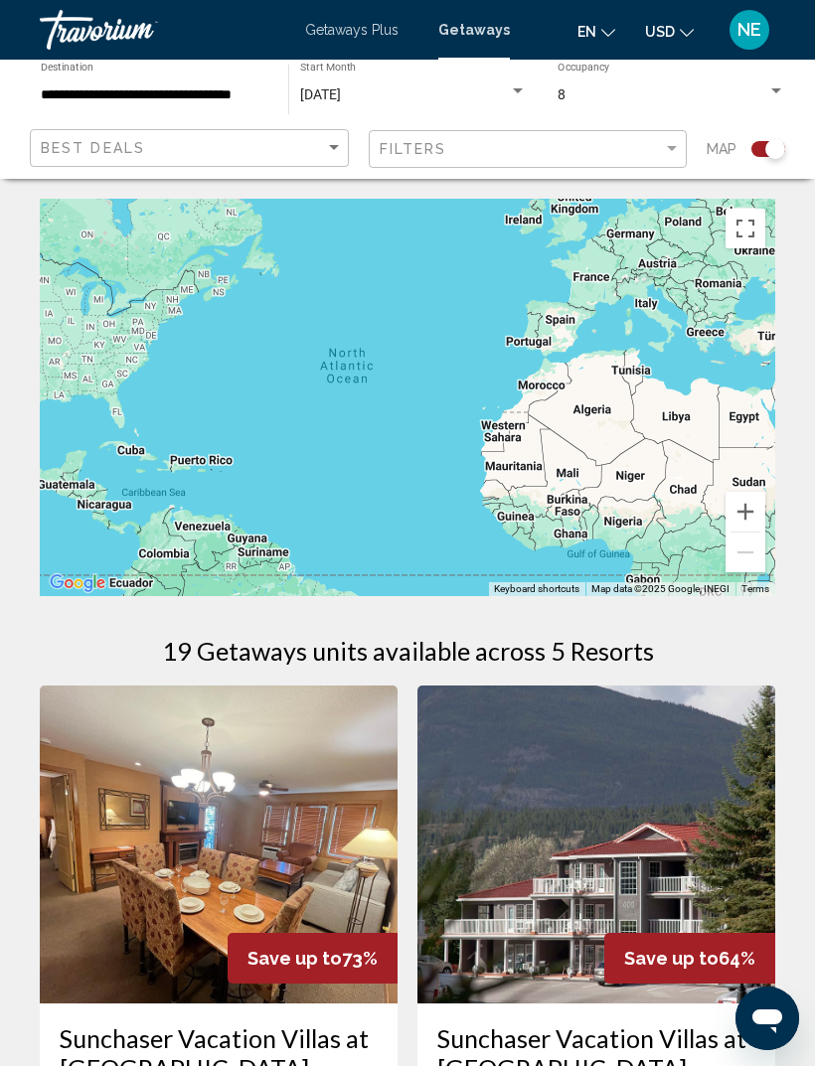
click at [338, 93] on span "[DATE]" at bounding box center [320, 94] width 41 height 16
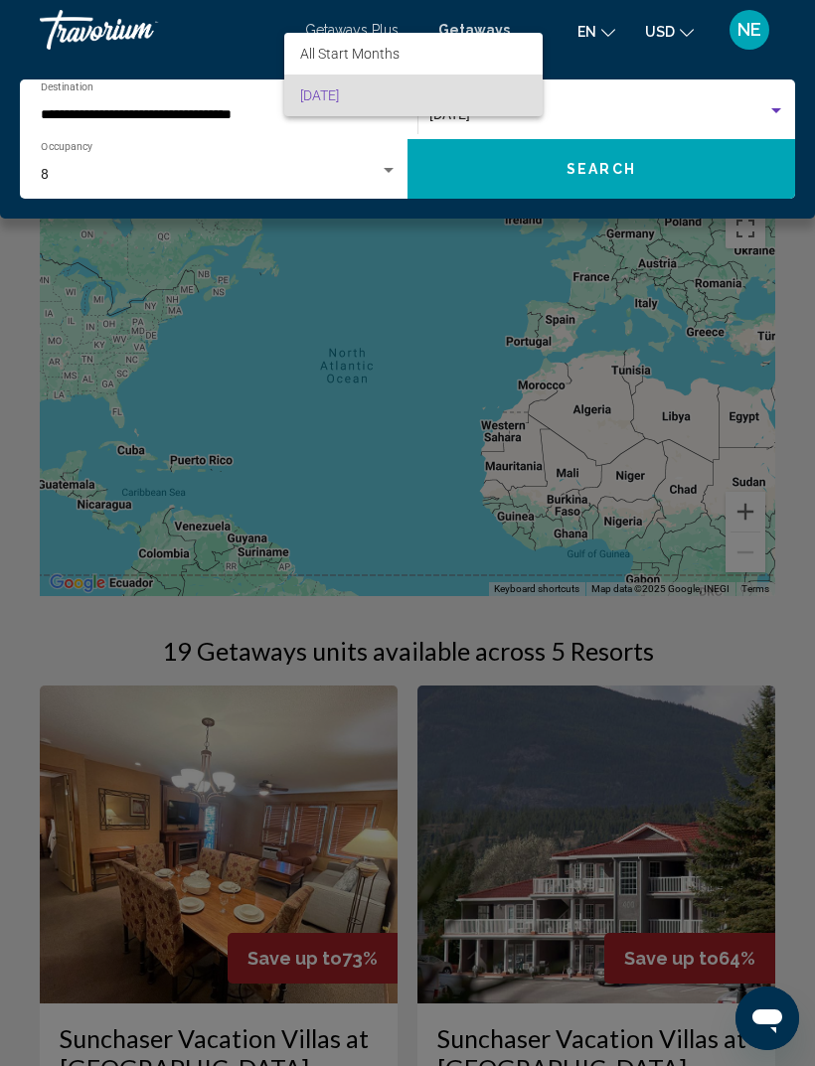
click at [337, 83] on span "[DATE]" at bounding box center [413, 96] width 227 height 42
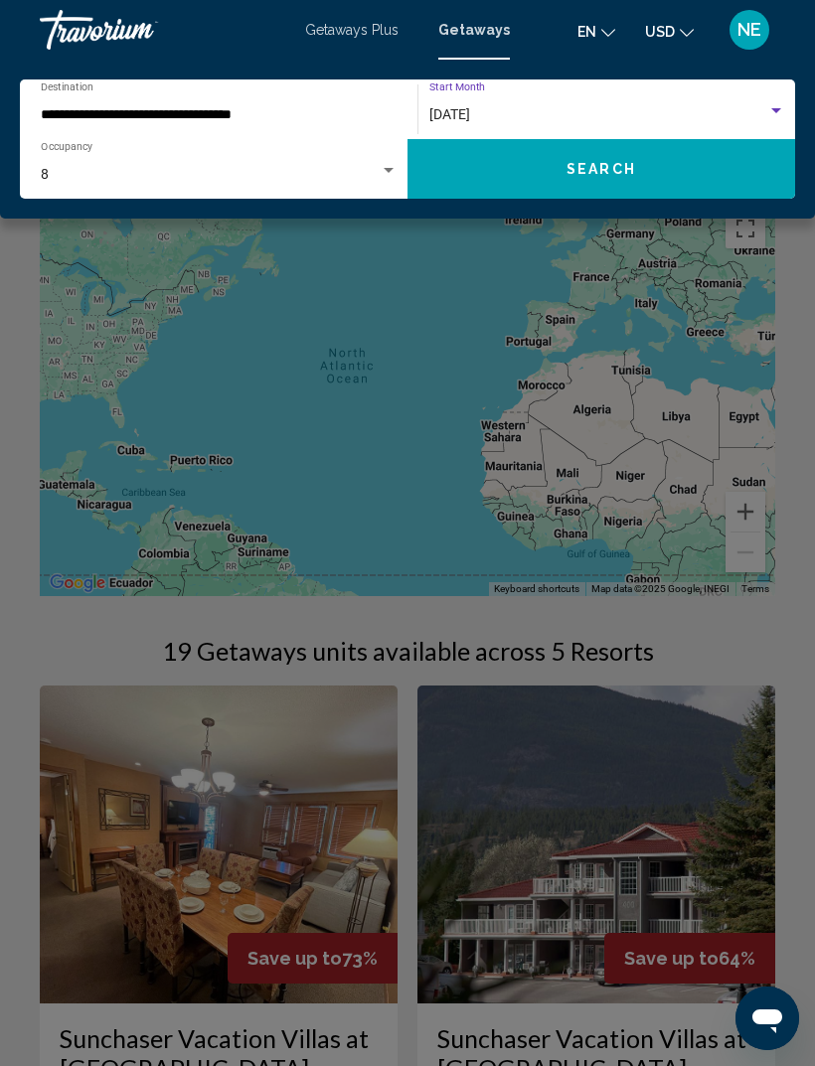
click at [465, 85] on div "December 2025 Start Month All Start Months" at bounding box center [607, 109] width 356 height 55
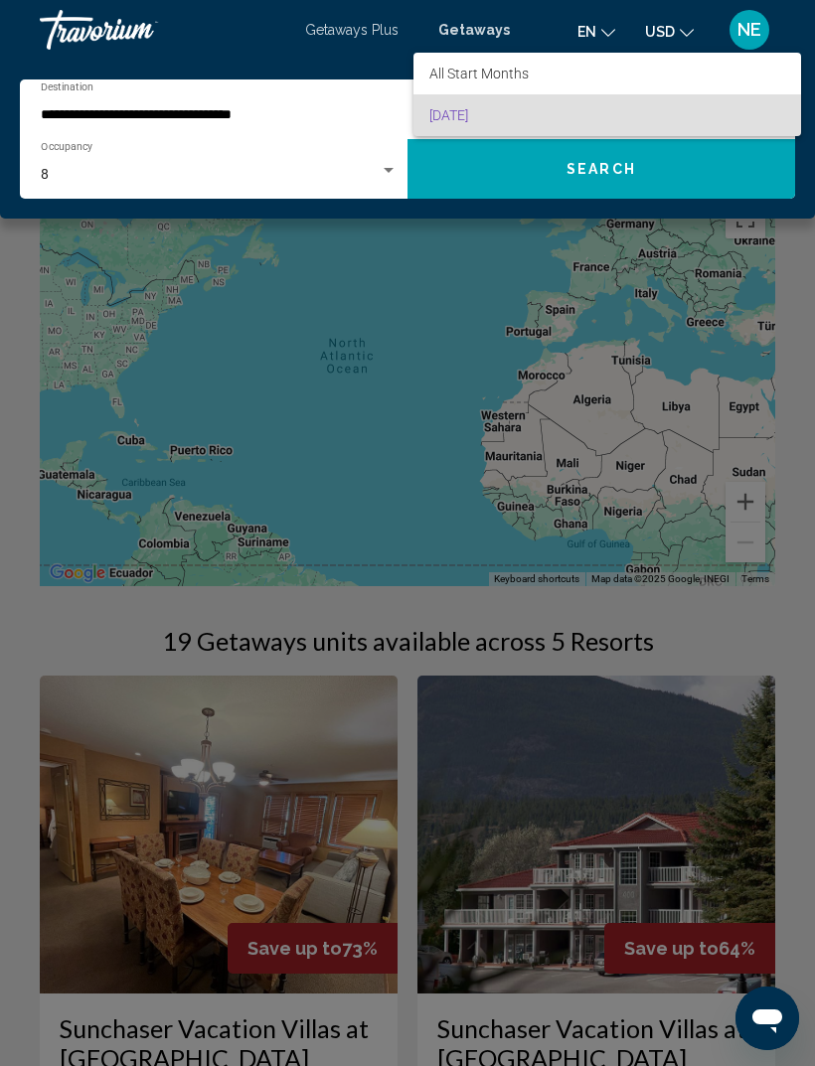
scroll to position [20, 0]
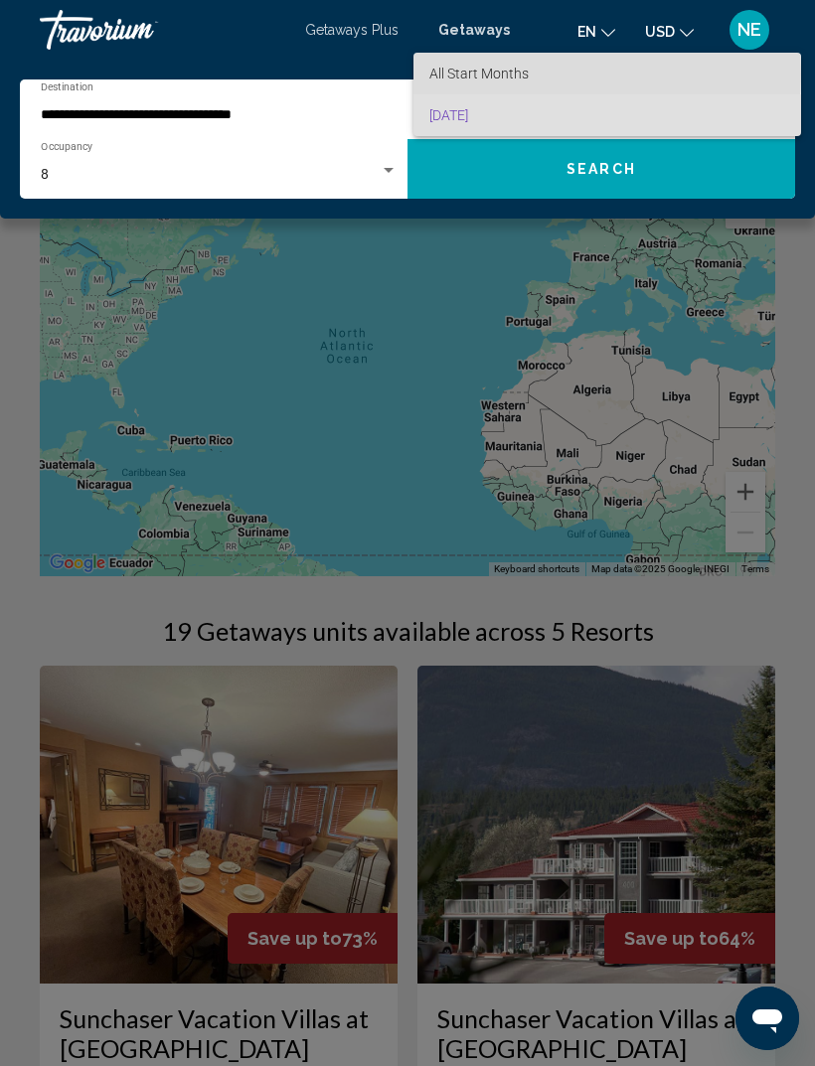
click at [451, 75] on span "All Start Months" at bounding box center [478, 74] width 99 height 16
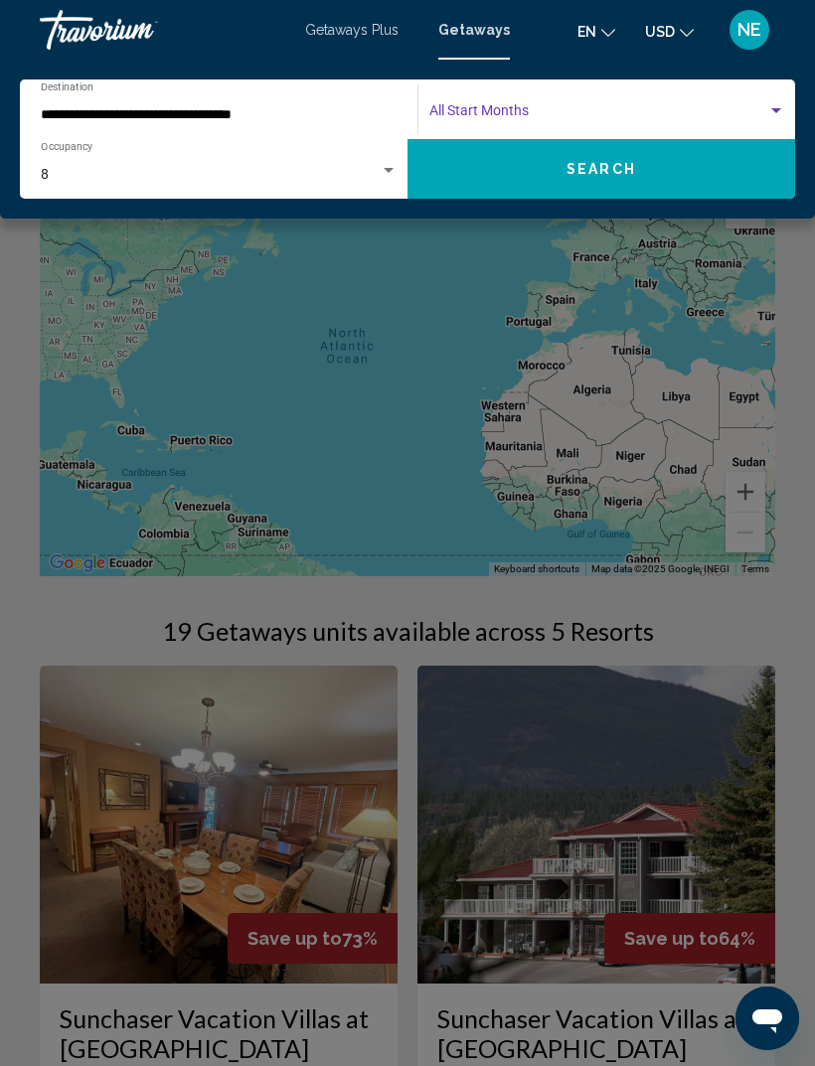
click at [477, 107] on span "Search widget" at bounding box center [598, 115] width 338 height 16
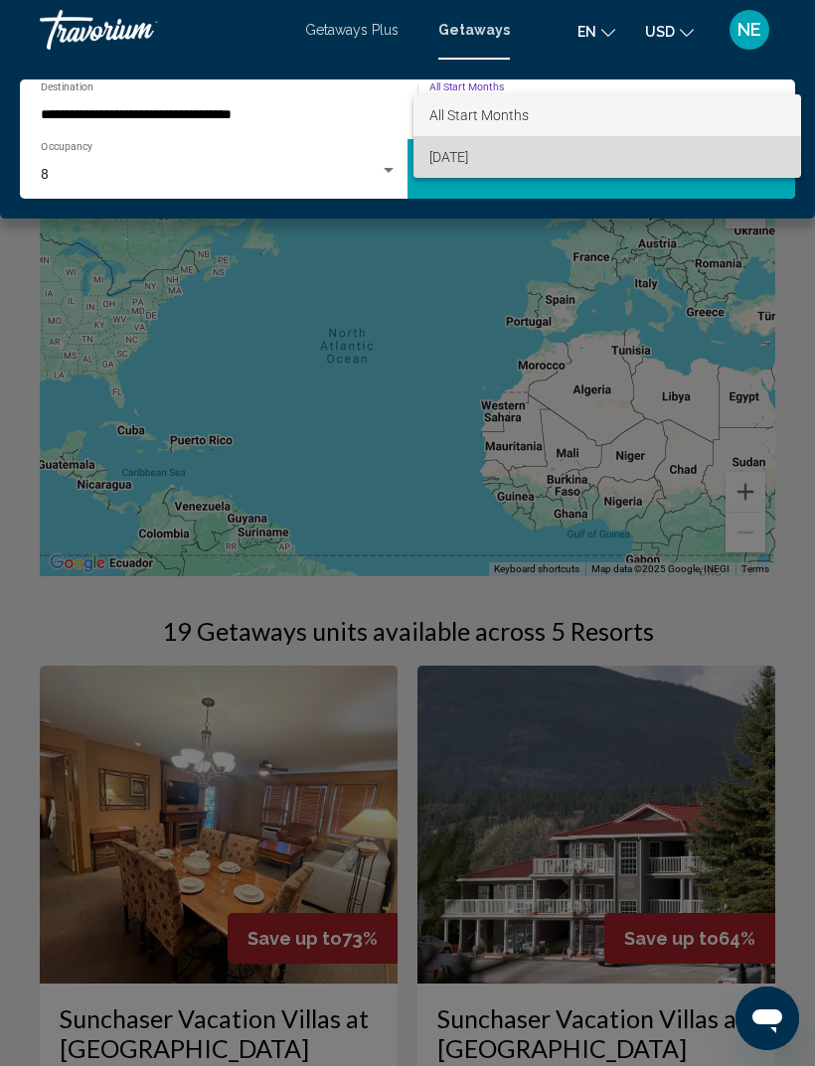
click at [447, 156] on span "[DATE]" at bounding box center [607, 157] width 356 height 42
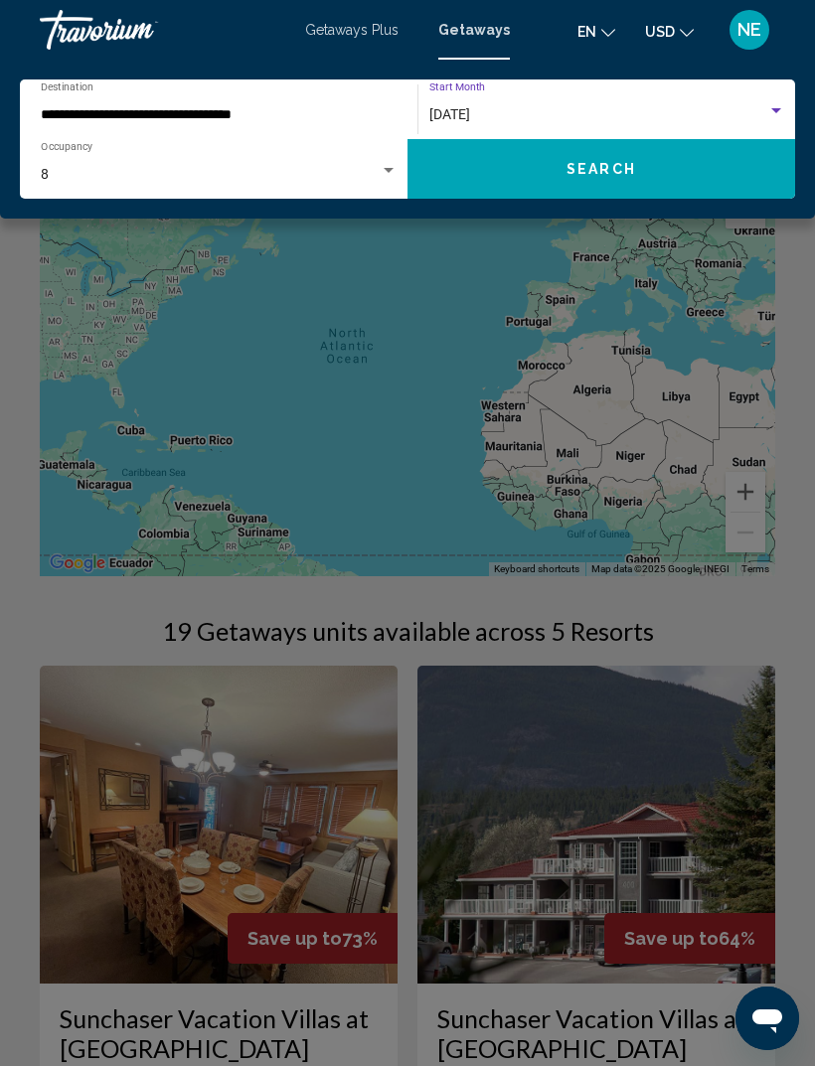
click at [470, 109] on span "[DATE]" at bounding box center [449, 114] width 41 height 16
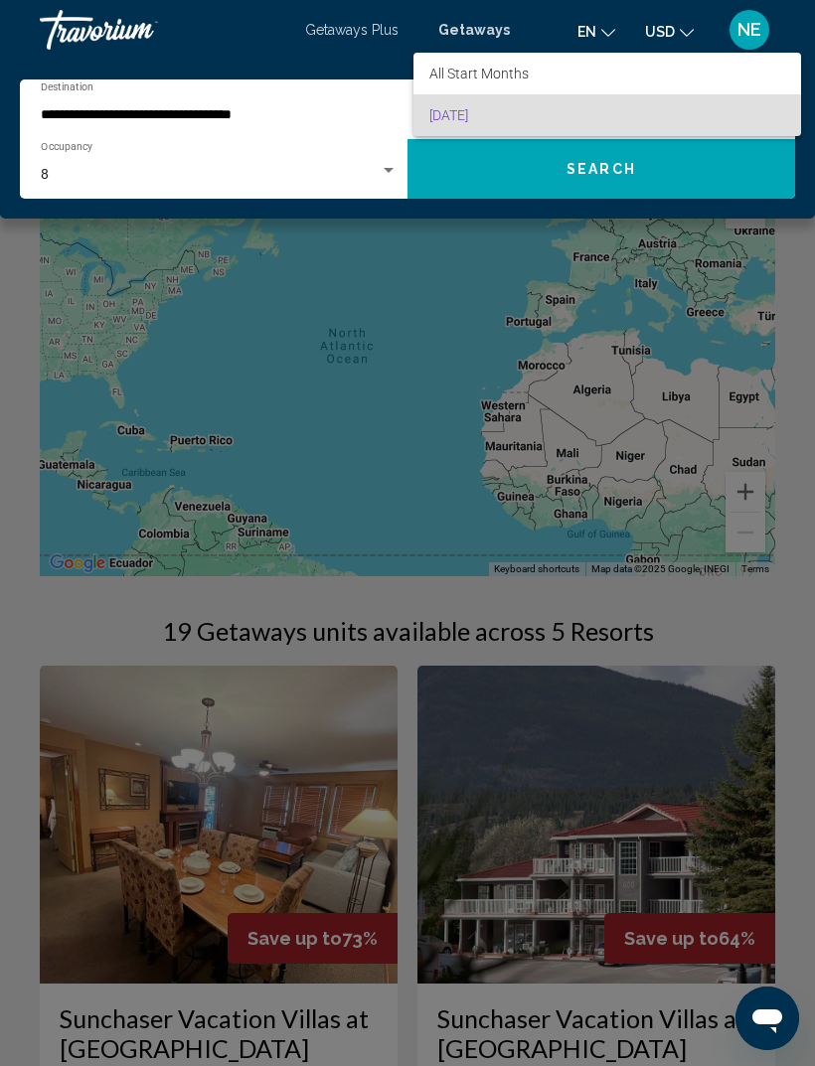
click at [458, 354] on div at bounding box center [407, 533] width 815 height 1066
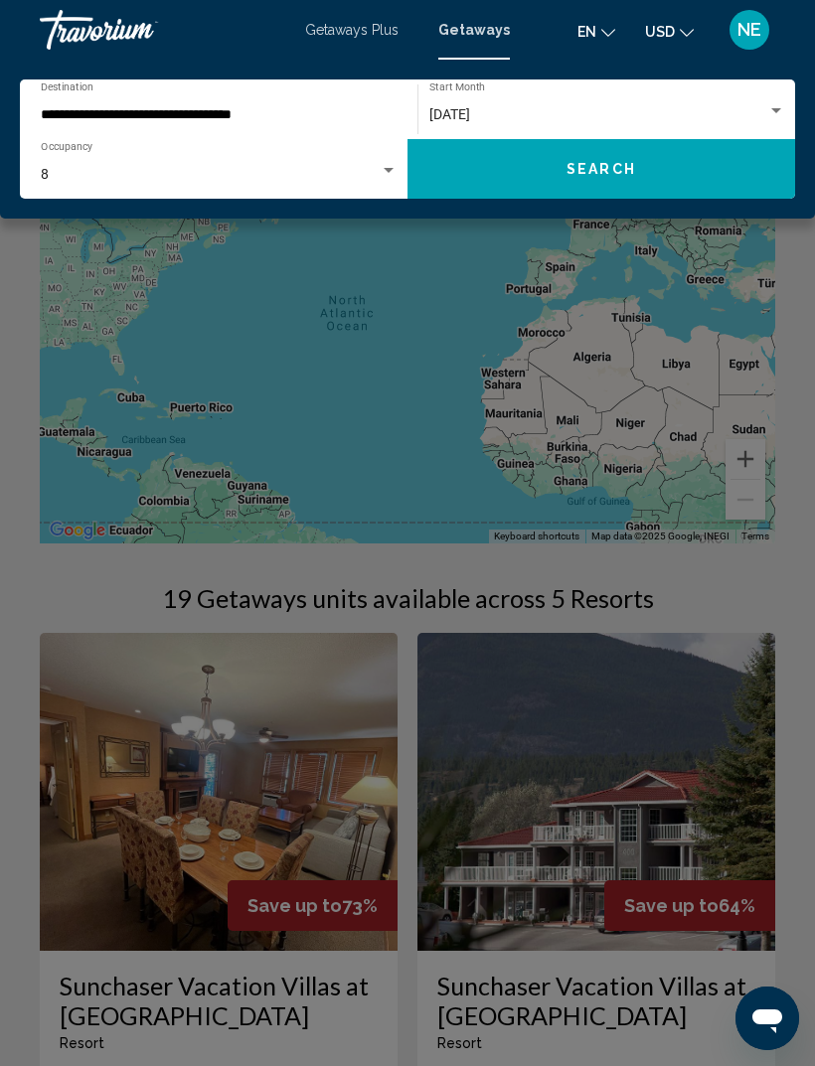
scroll to position [0, 0]
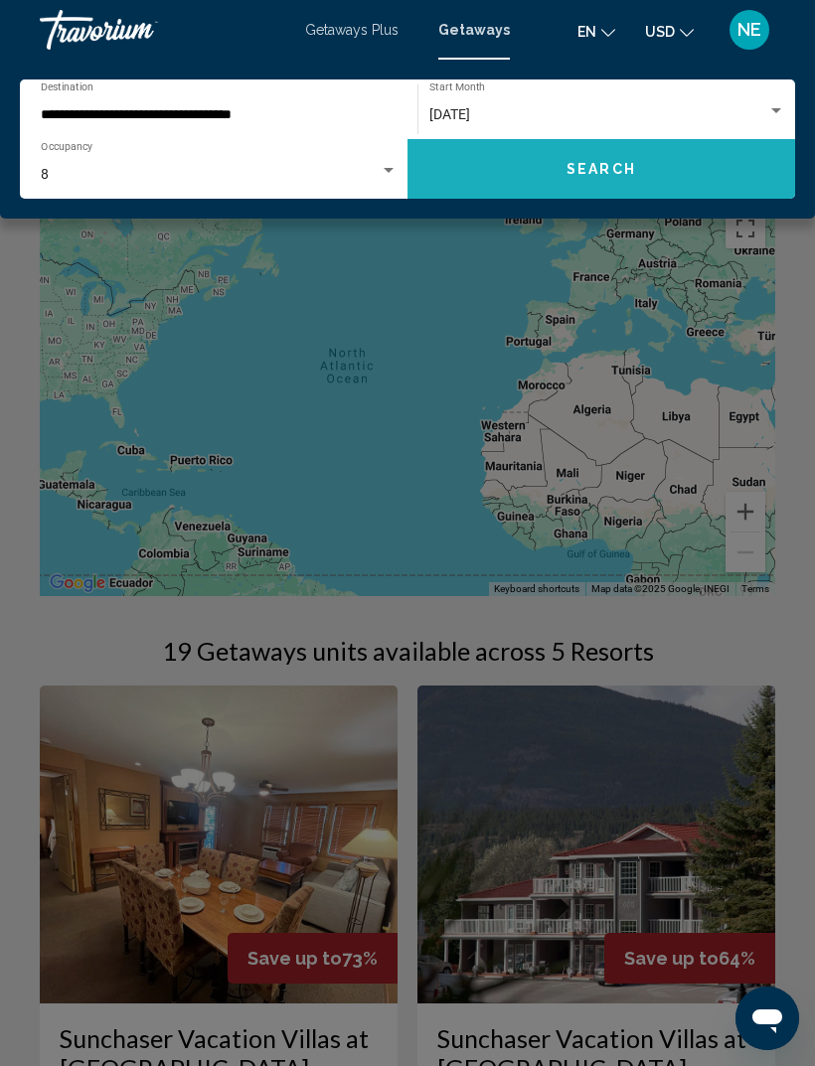
click at [612, 187] on button "Search" at bounding box center [601, 169] width 388 height 60
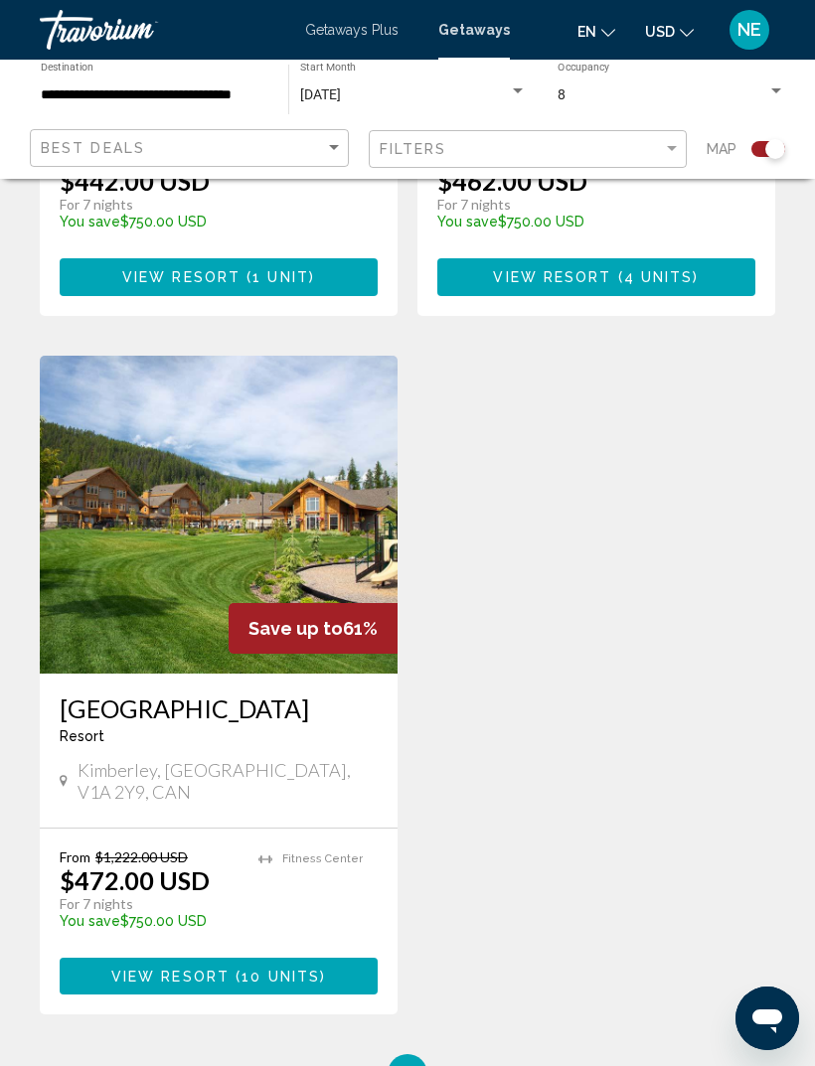
scroll to position [1808, 0]
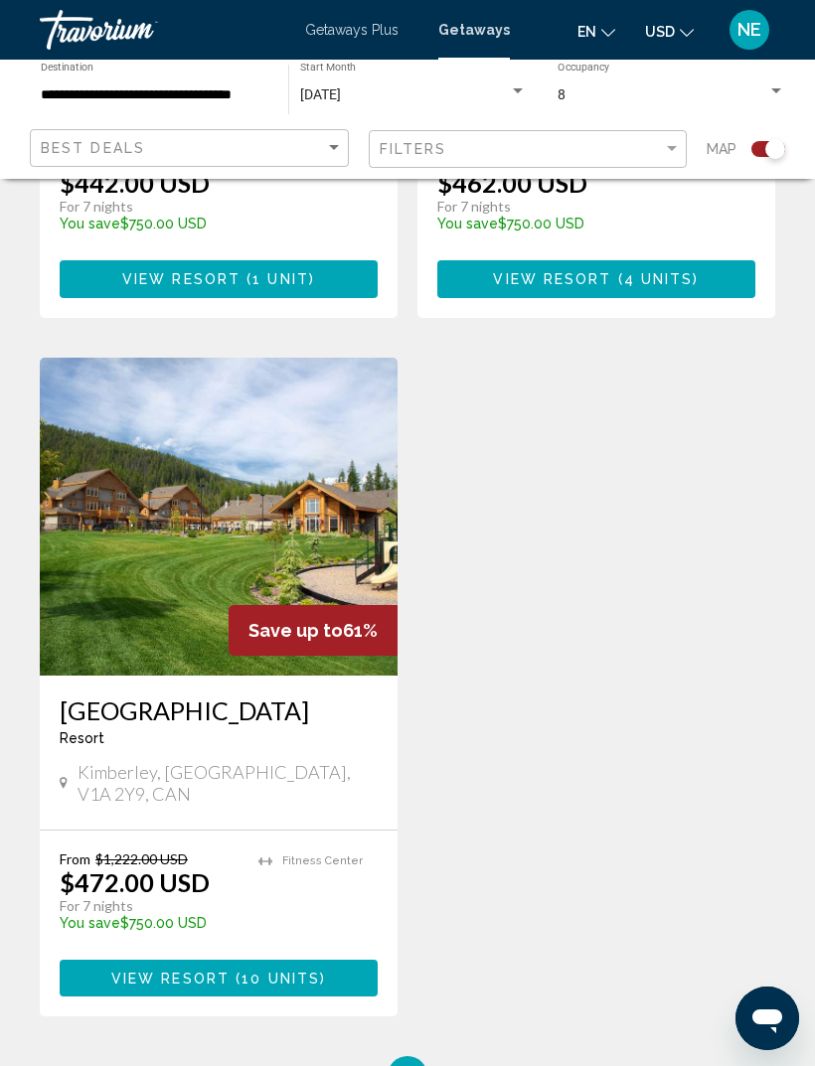
click at [102, 572] on img "Main content" at bounding box center [219, 517] width 358 height 318
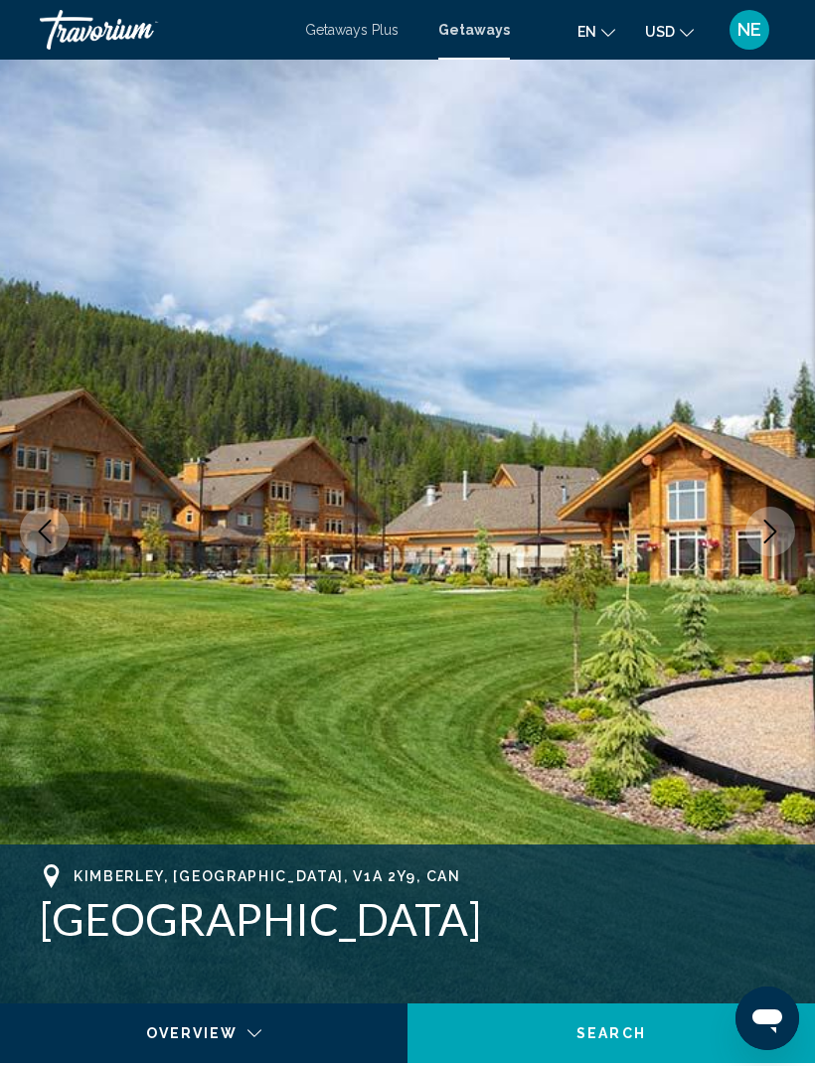
click at [782, 554] on img "Main content" at bounding box center [407, 532] width 815 height 944
click at [757, 536] on button "Next image" at bounding box center [770, 532] width 50 height 50
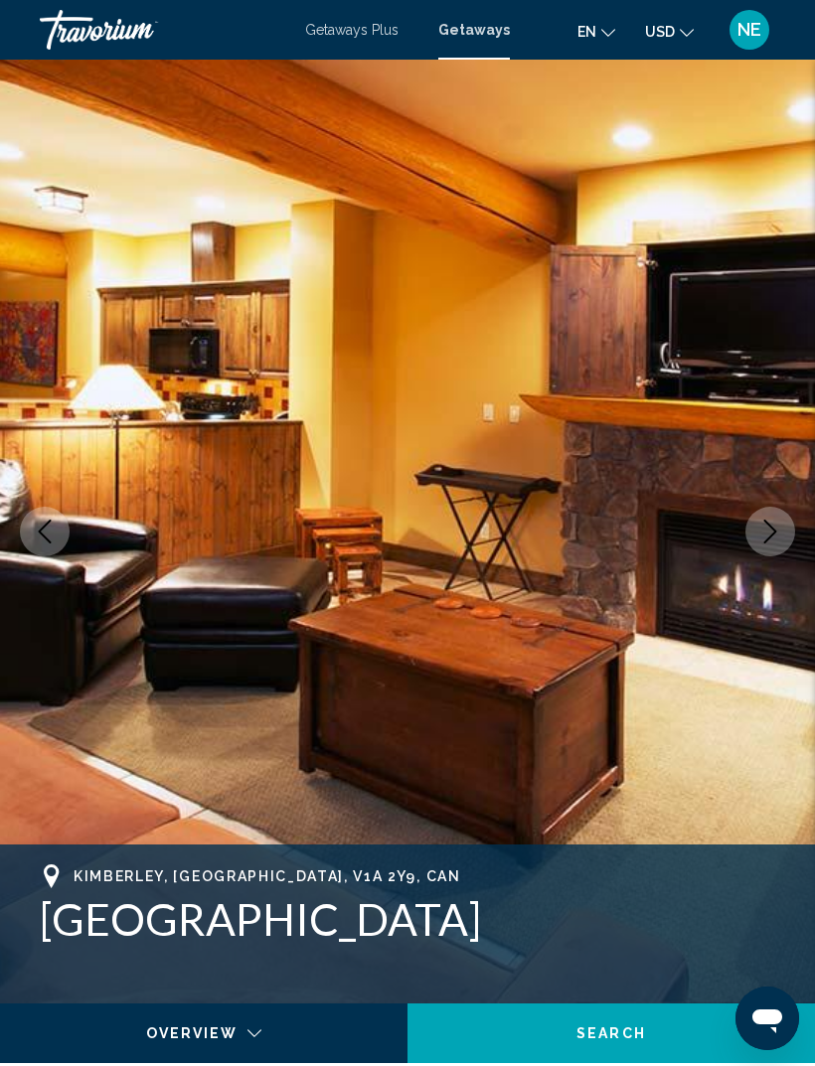
click at [751, 524] on button "Next image" at bounding box center [770, 532] width 50 height 50
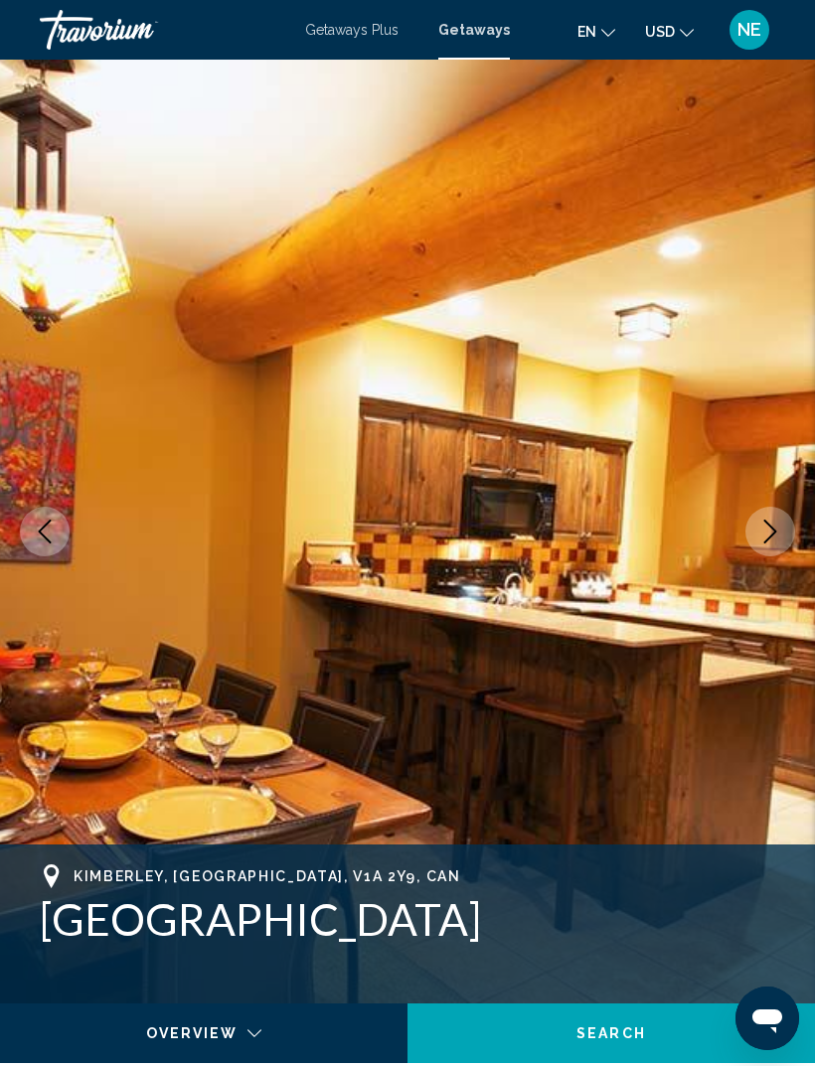
click at [761, 521] on icon "Next image" at bounding box center [770, 532] width 24 height 24
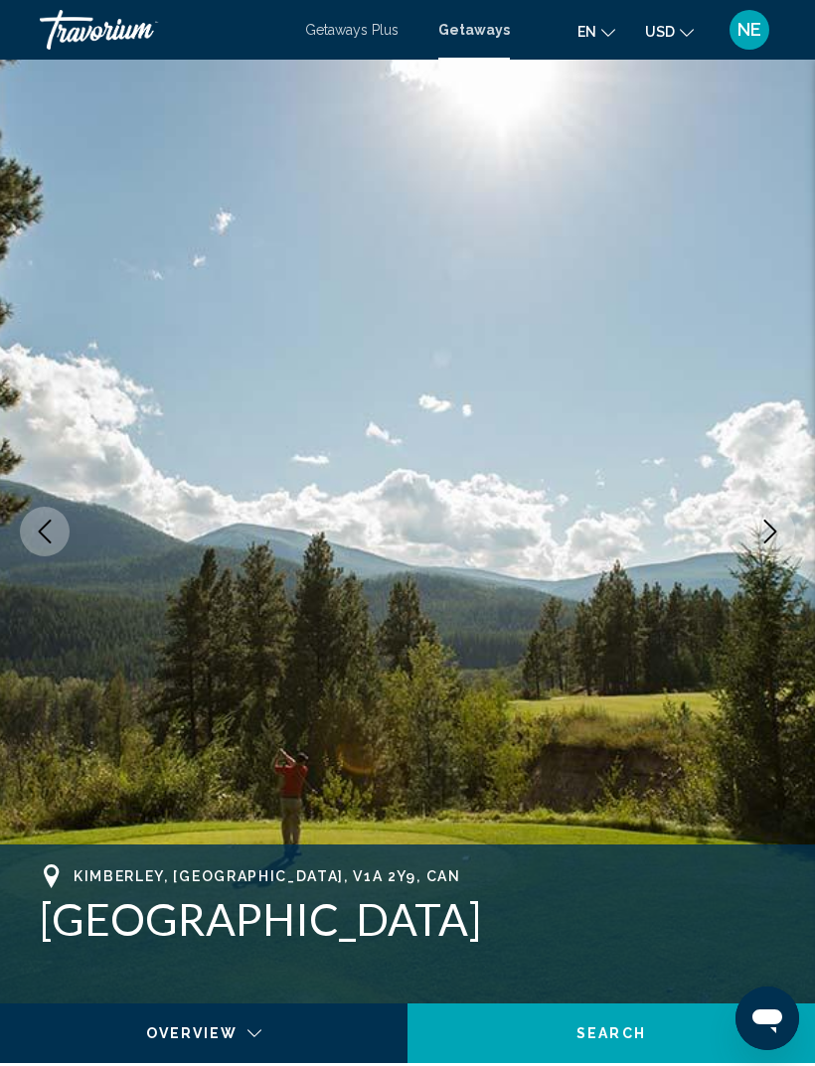
click at [767, 516] on button "Next image" at bounding box center [770, 532] width 50 height 50
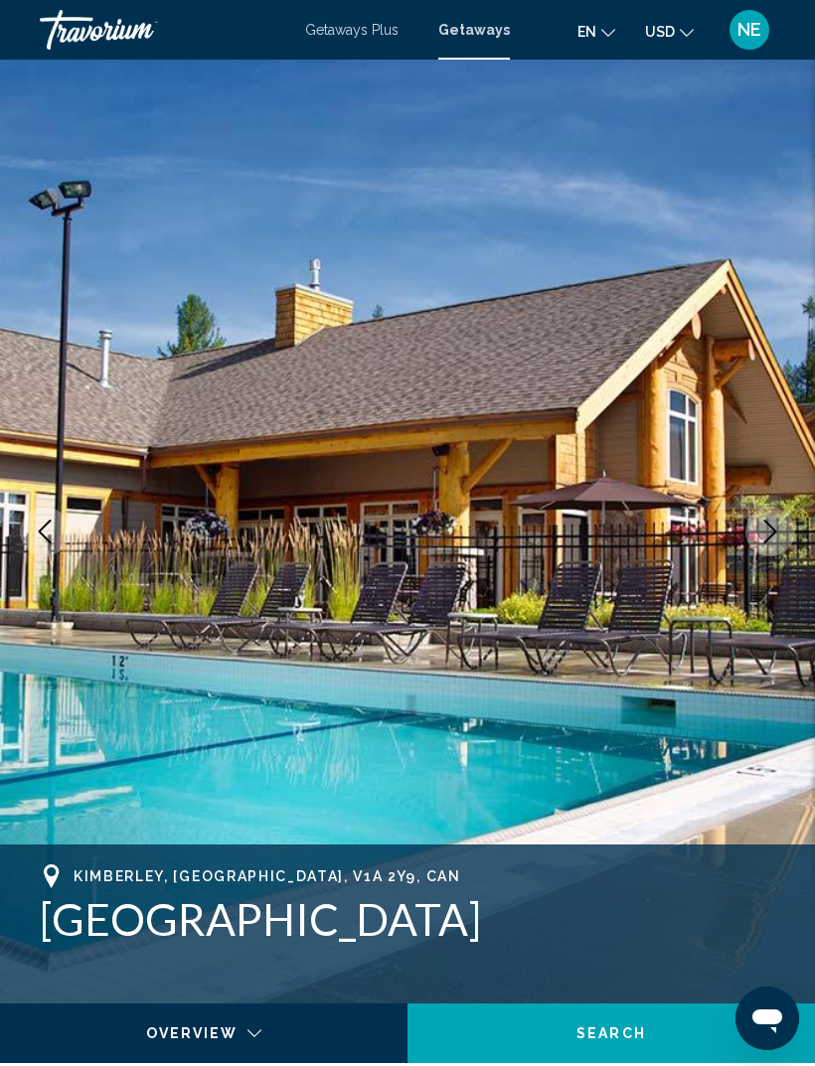
click at [773, 520] on icon "Next image" at bounding box center [770, 532] width 24 height 24
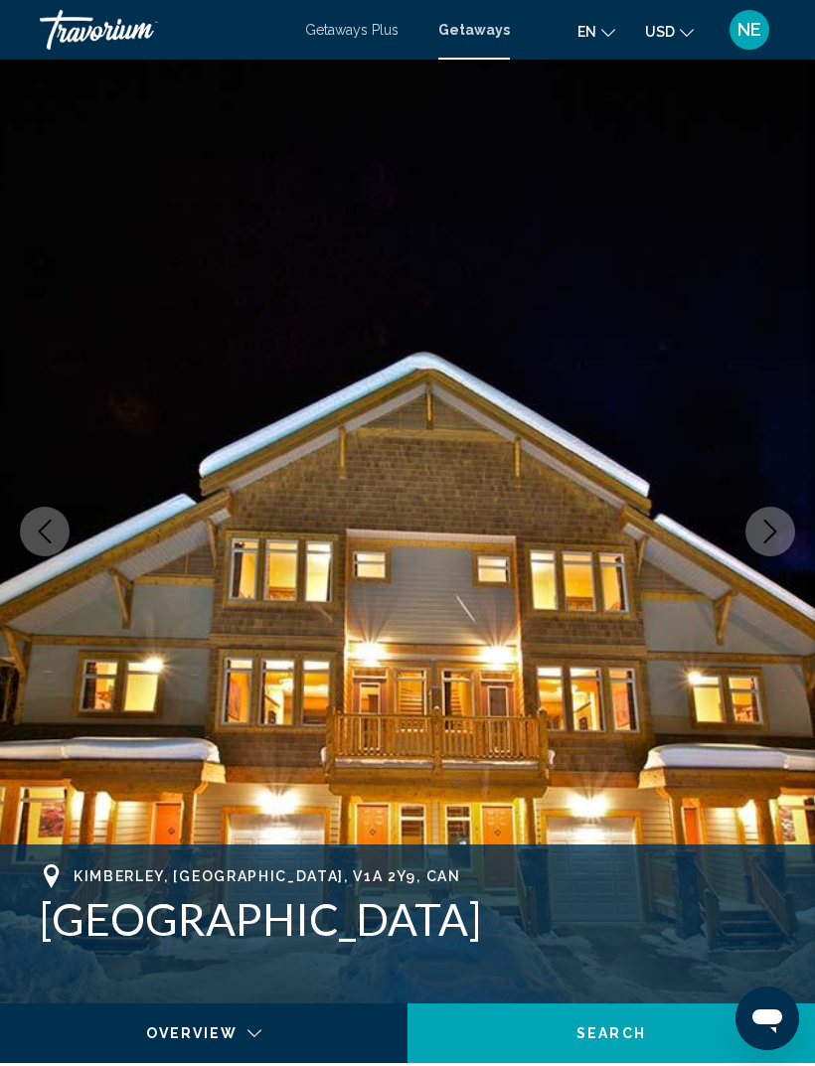
click at [777, 524] on icon "Next image" at bounding box center [770, 532] width 24 height 24
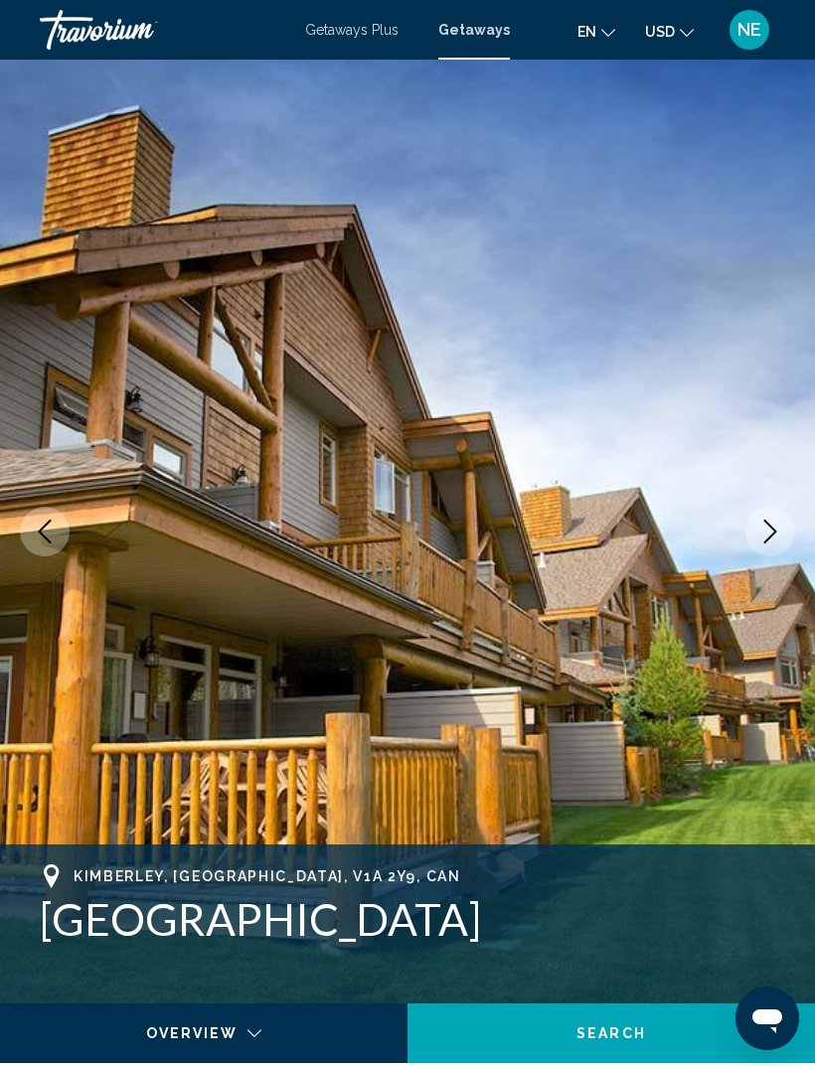
click at [776, 521] on icon "Next image" at bounding box center [770, 532] width 24 height 24
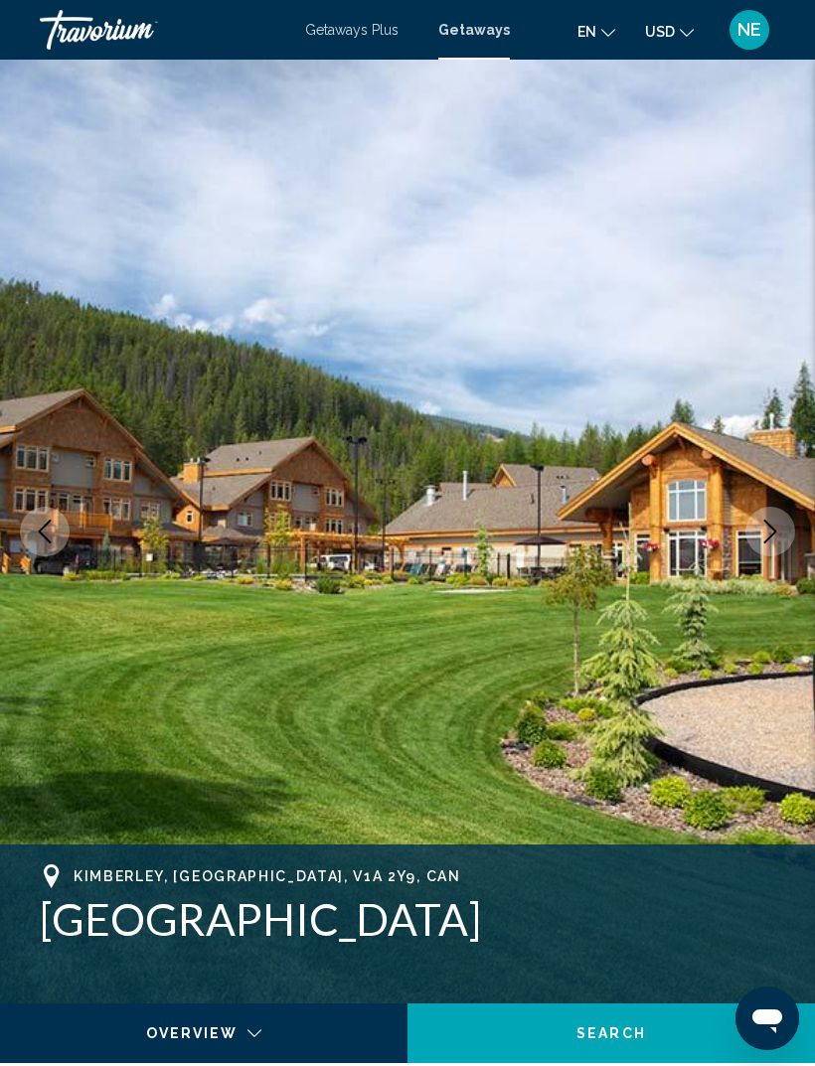
click at [776, 518] on button "Next image" at bounding box center [770, 532] width 50 height 50
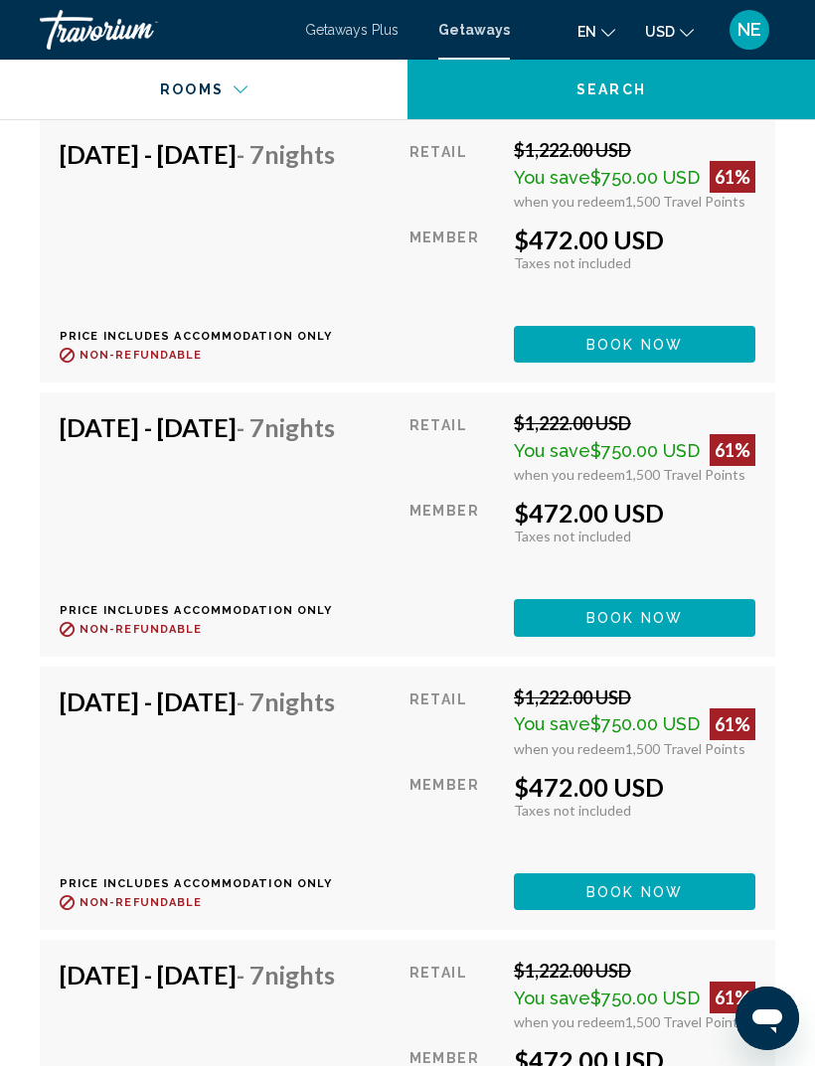
scroll to position [4518, 0]
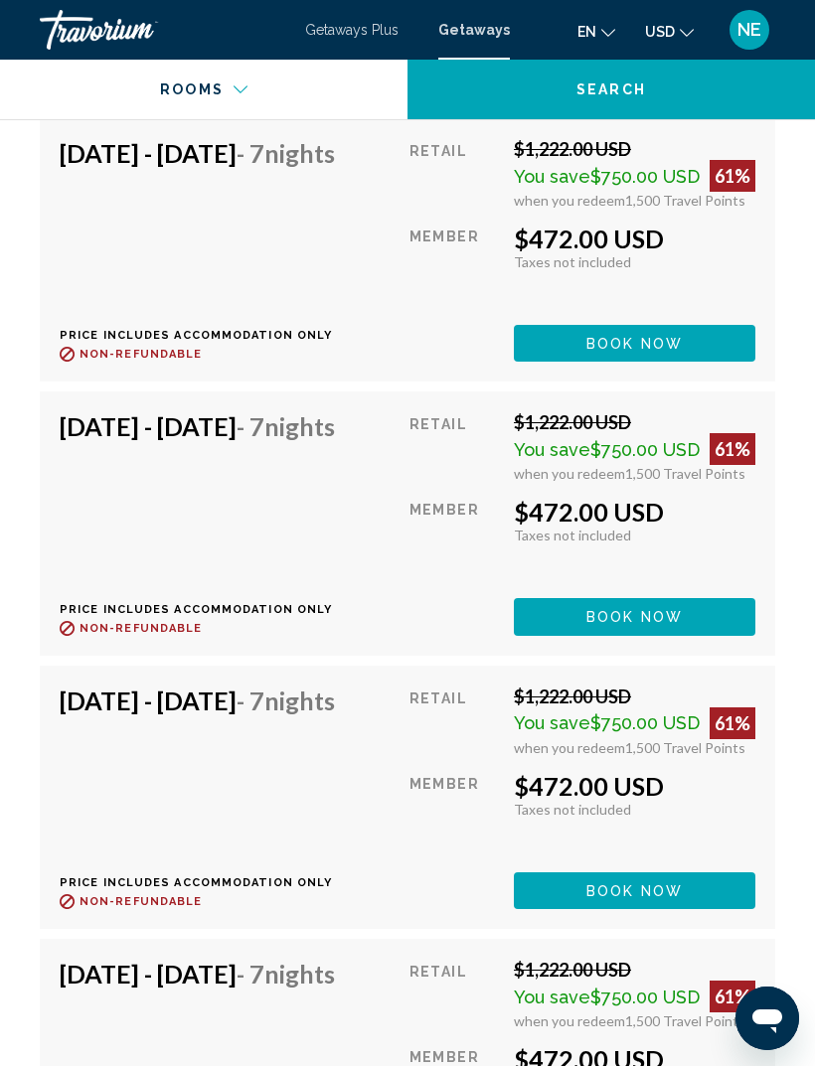
click at [711, 346] on button "Book now" at bounding box center [634, 343] width 241 height 37
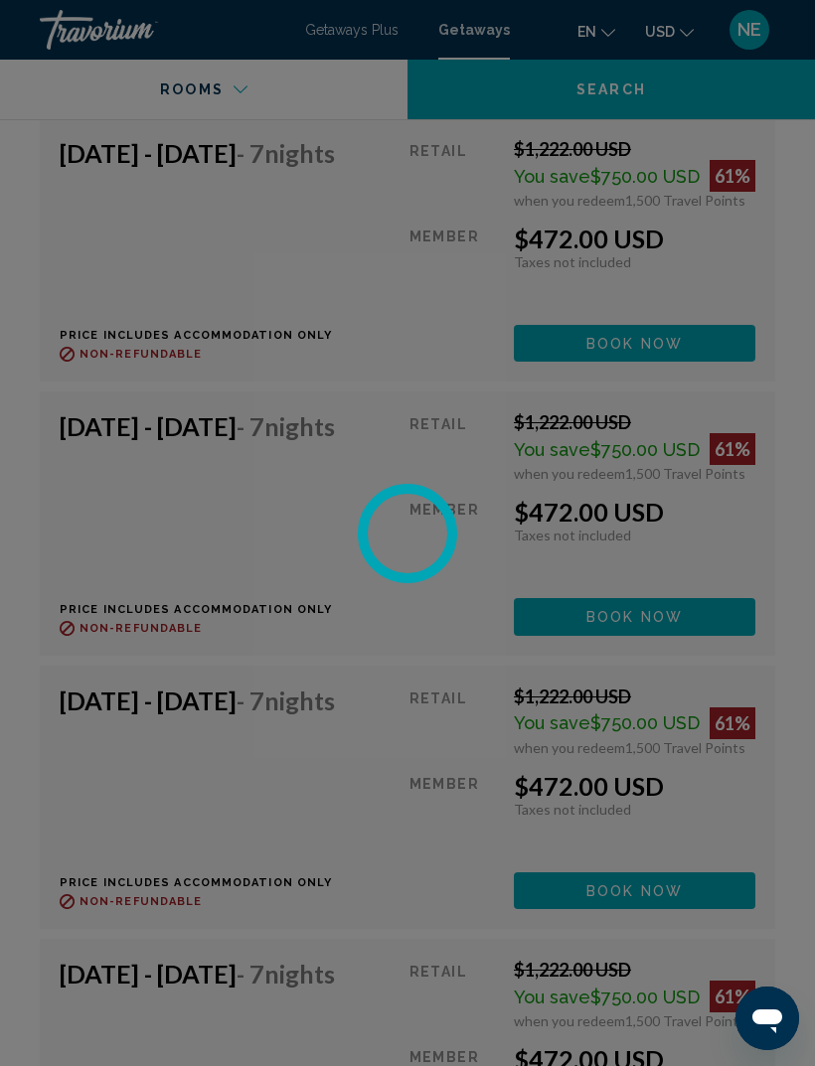
scroll to position [64, 0]
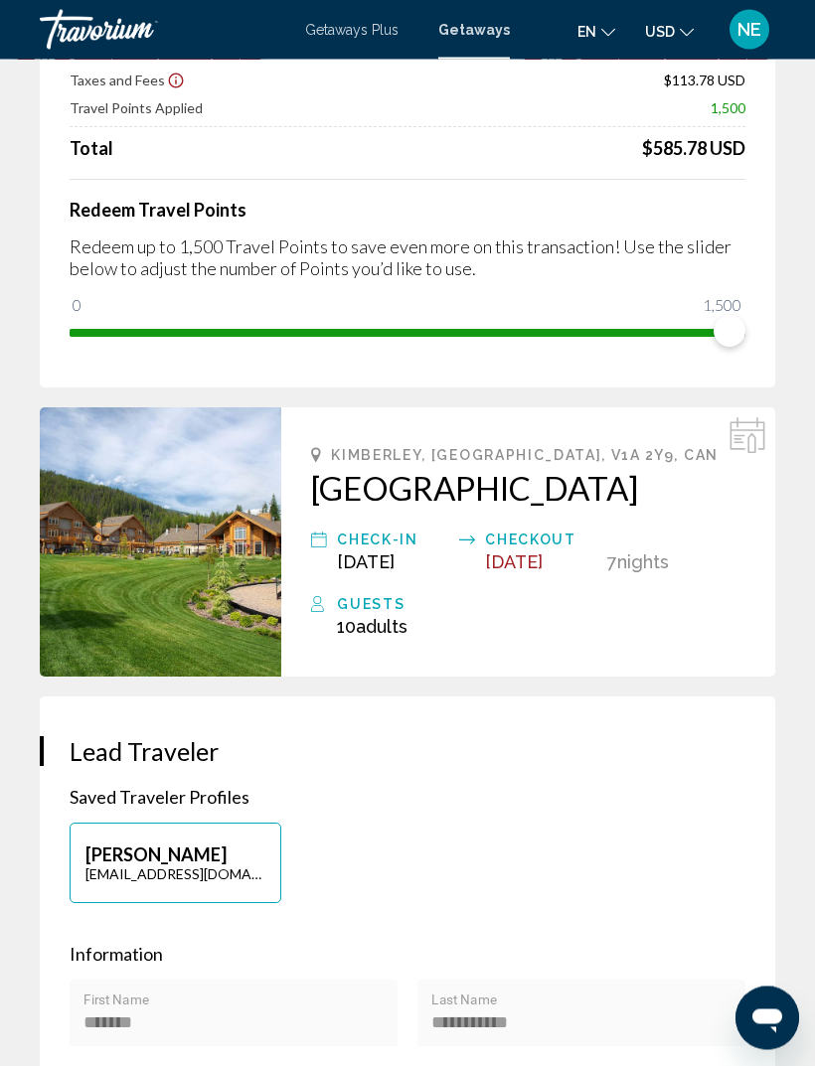
scroll to position [226, 0]
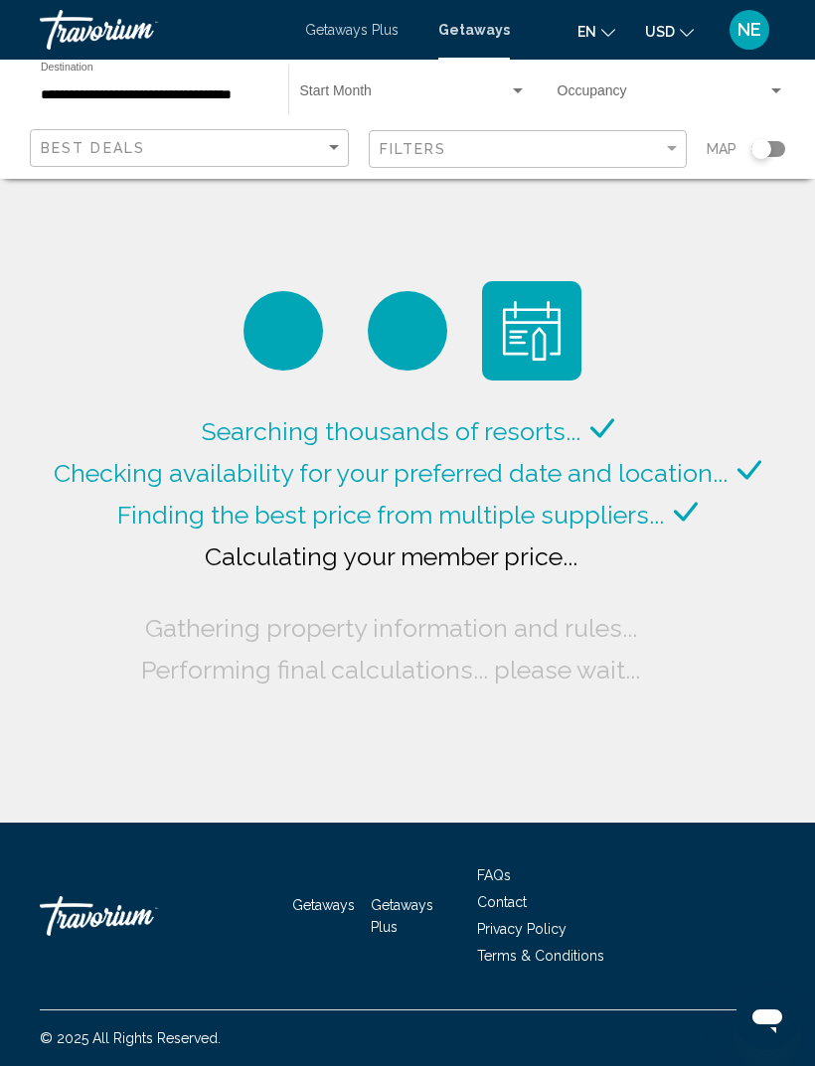
click at [663, 87] on span "Search widget" at bounding box center [663, 95] width 210 height 16
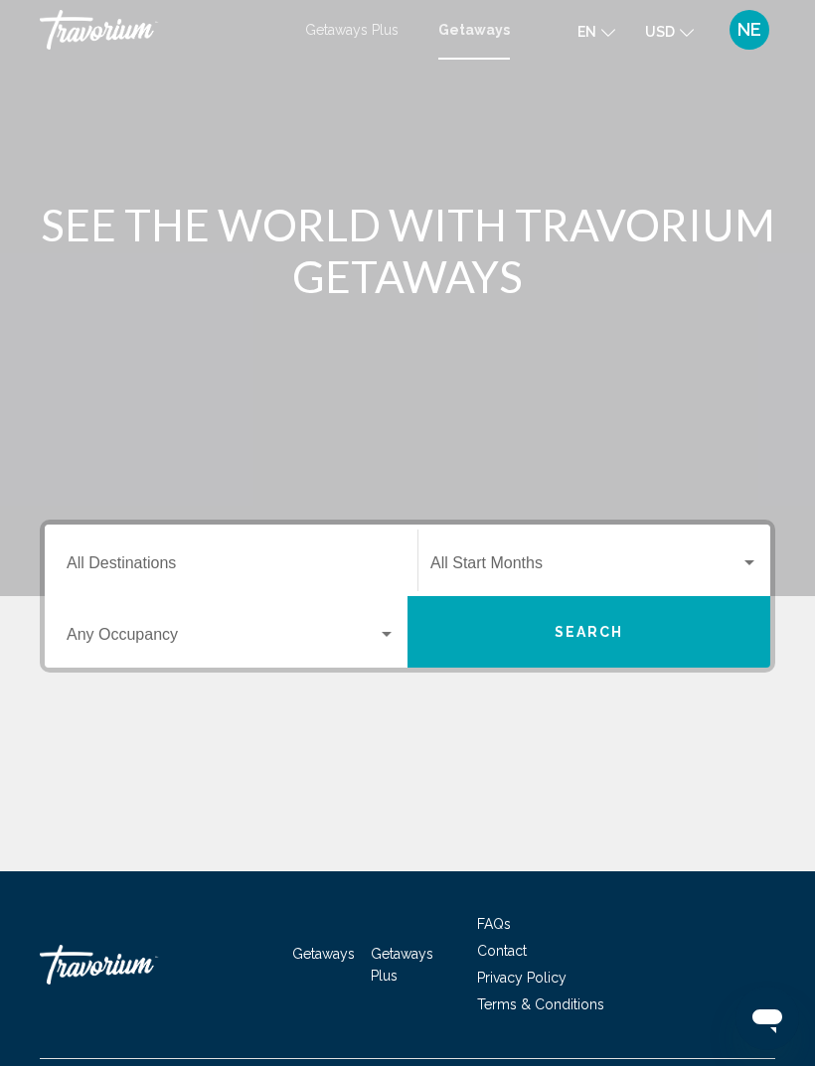
click at [354, 571] on input "Destination All Destinations" at bounding box center [231, 568] width 329 height 18
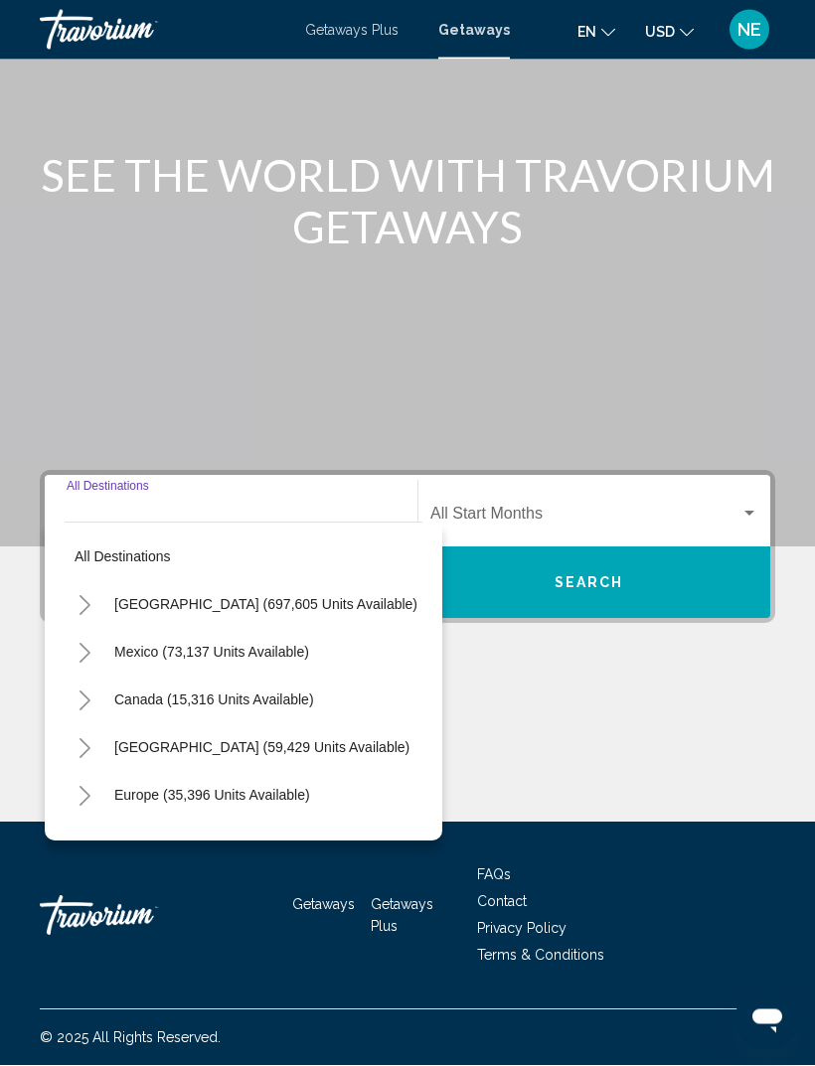
scroll to position [64, 0]
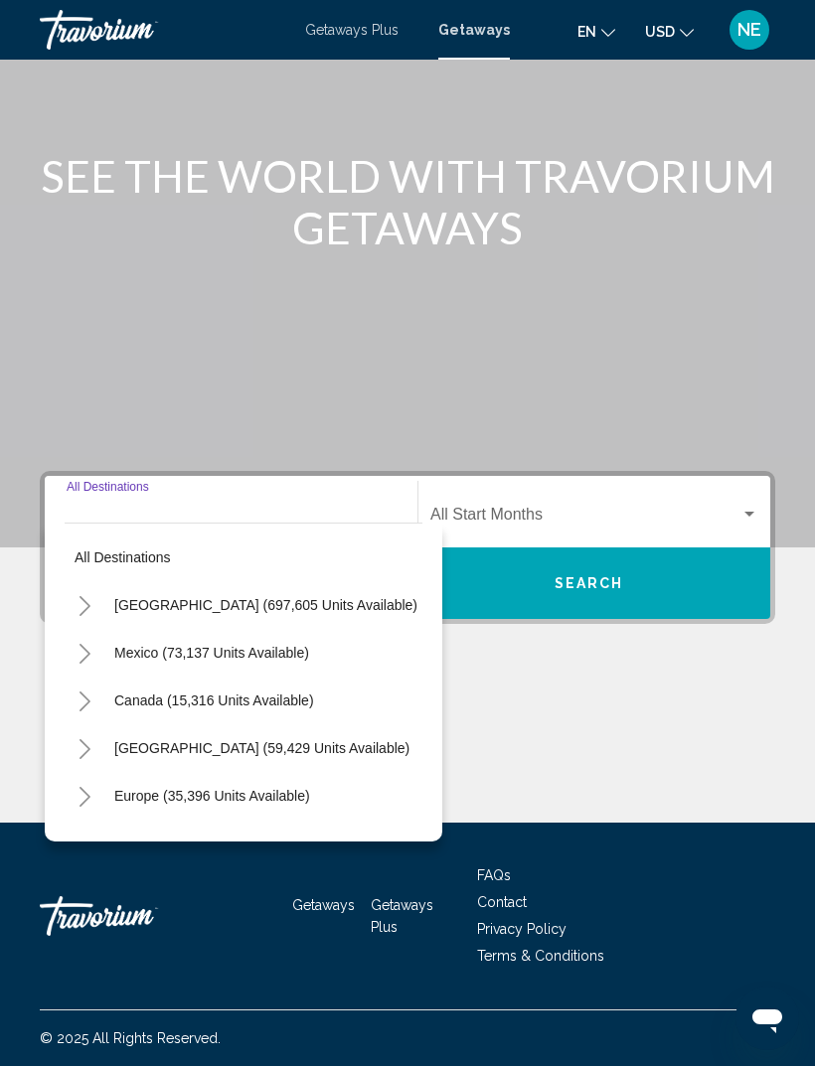
click at [83, 585] on button "Toggle United States (697,605 units available)" at bounding box center [85, 605] width 40 height 40
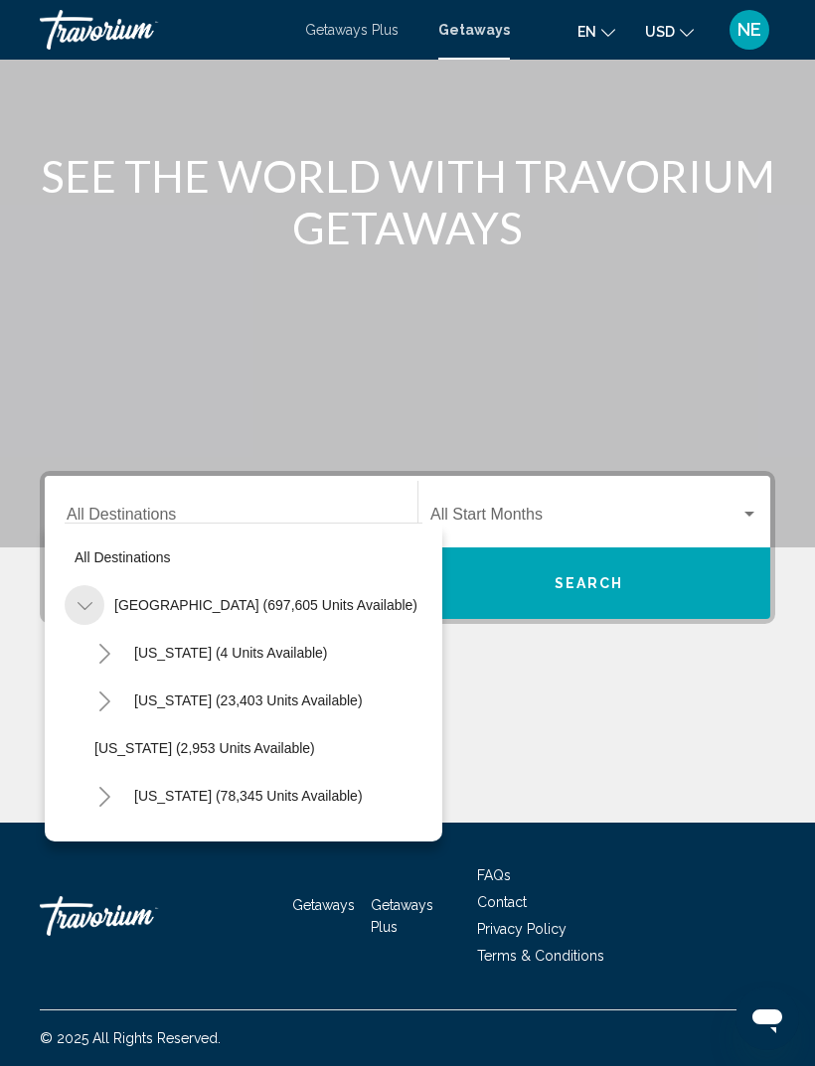
click at [88, 585] on button "Toggle United States (697,605 units available)" at bounding box center [85, 605] width 40 height 40
click at [94, 688] on button "Toggle Canada (15,316 units available)" at bounding box center [85, 701] width 40 height 40
click at [217, 788] on span "[GEOGRAPHIC_DATA] (8,079 units available)" at bounding box center [237, 796] width 287 height 16
type input "**********"
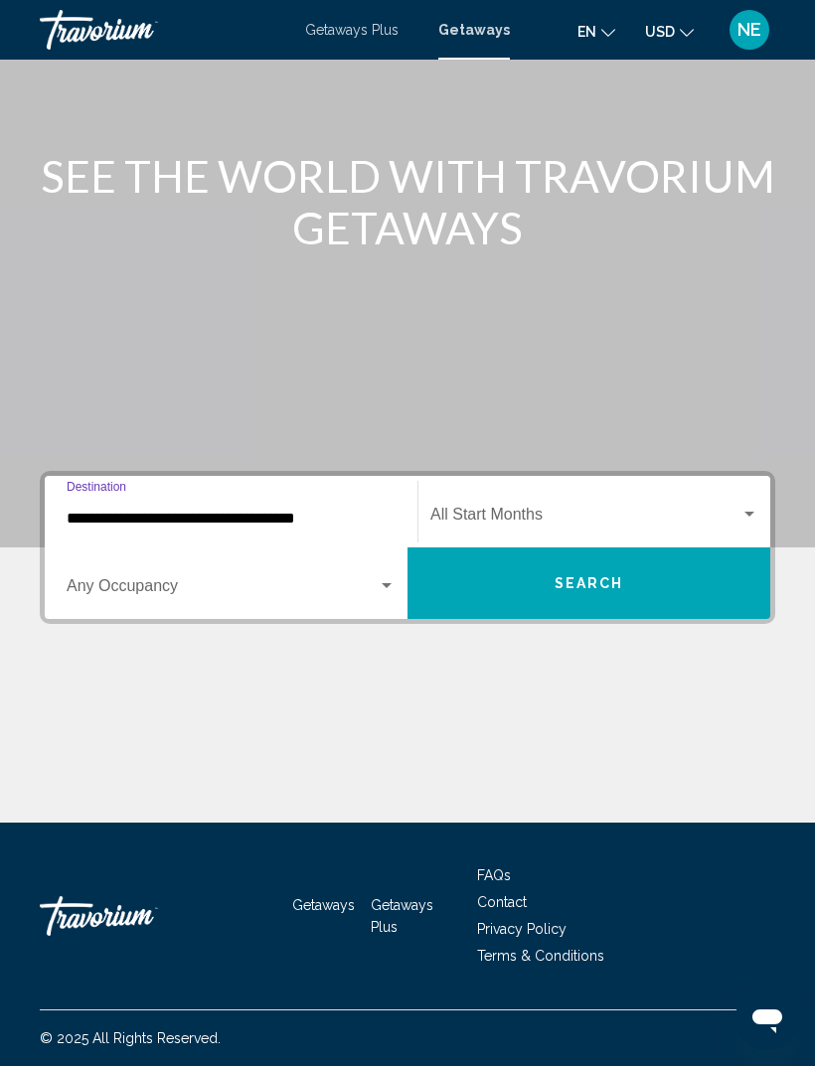
click at [549, 510] on span "Search widget" at bounding box center [585, 519] width 310 height 18
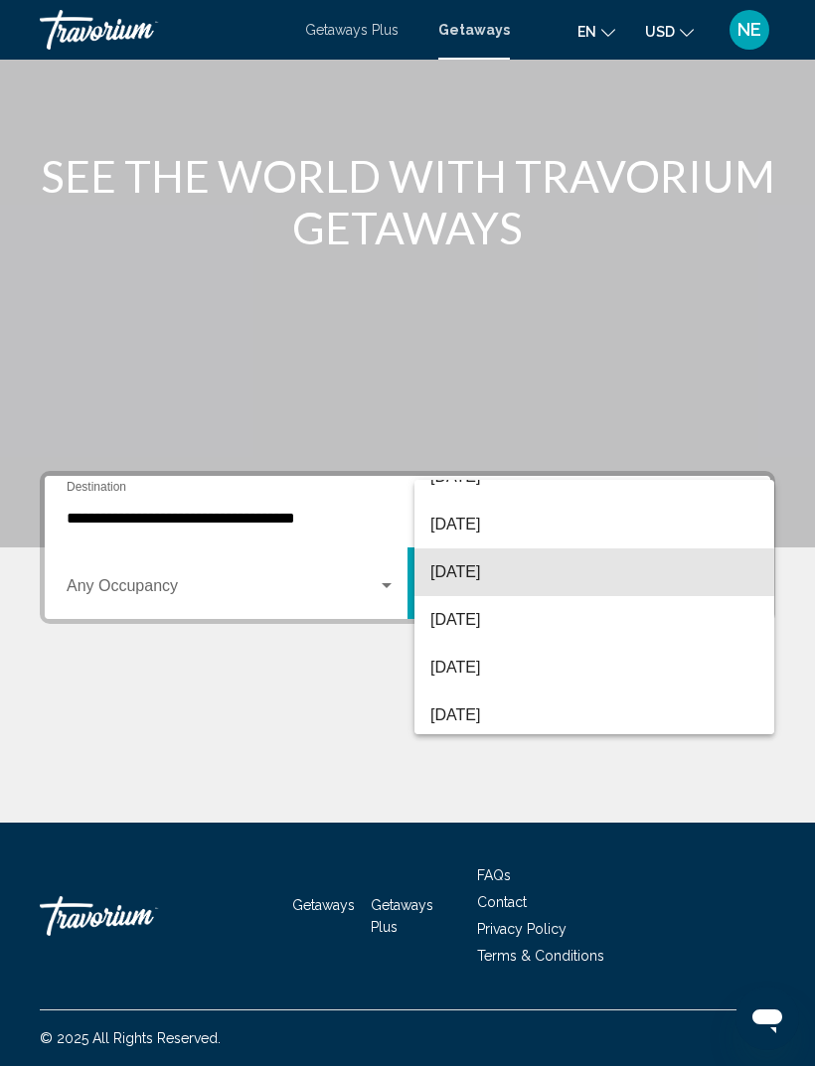
scroll to position [123, 0]
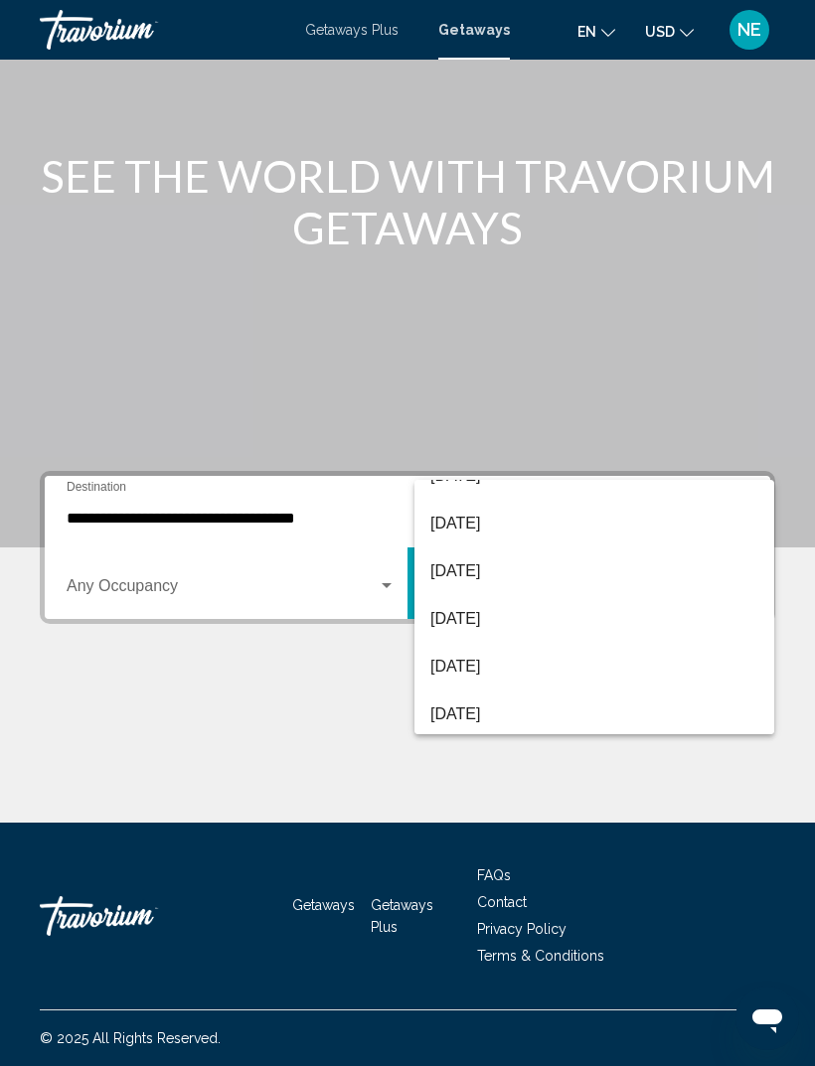
click at [255, 738] on div at bounding box center [407, 533] width 815 height 1066
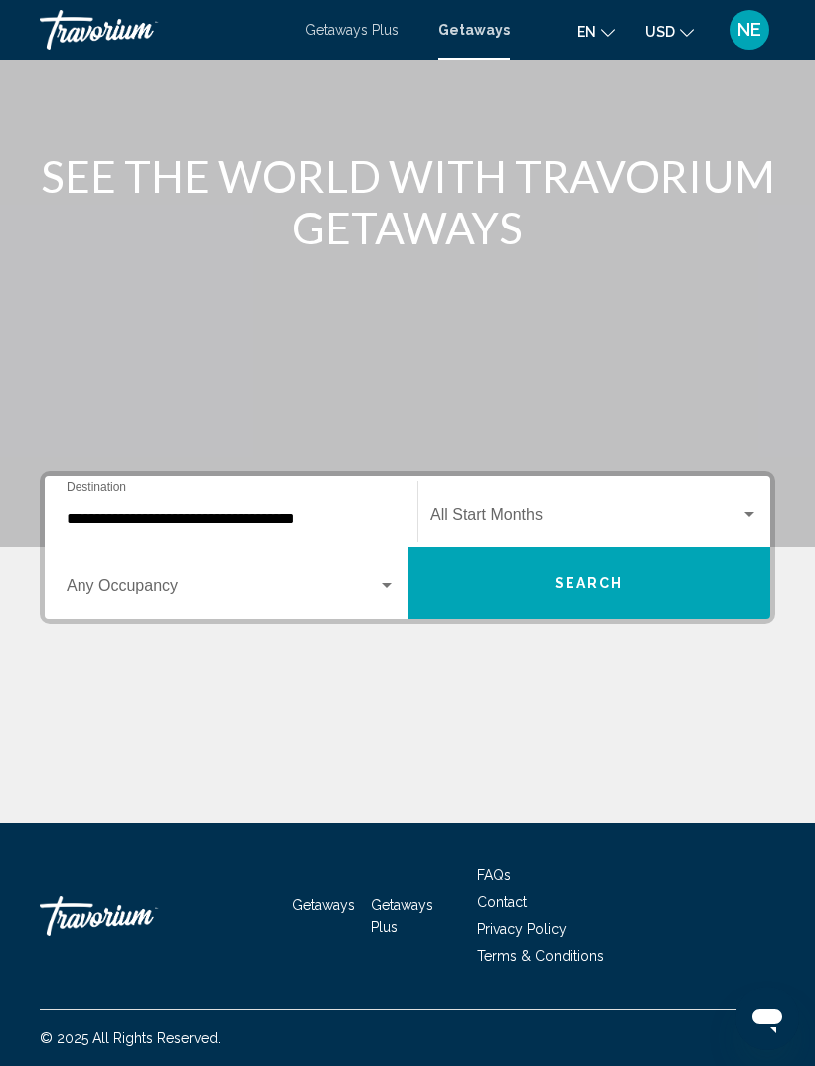
click at [320, 581] on span "Search widget" at bounding box center [222, 590] width 311 height 18
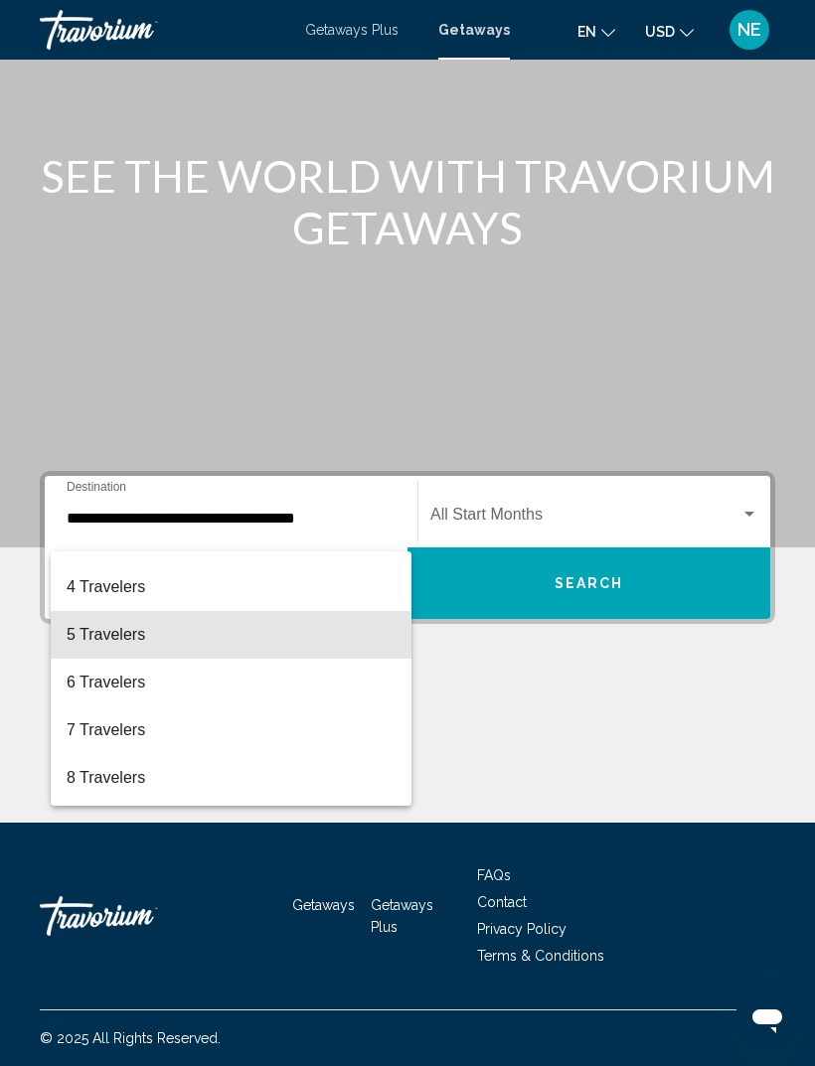
scroll to position [159, 0]
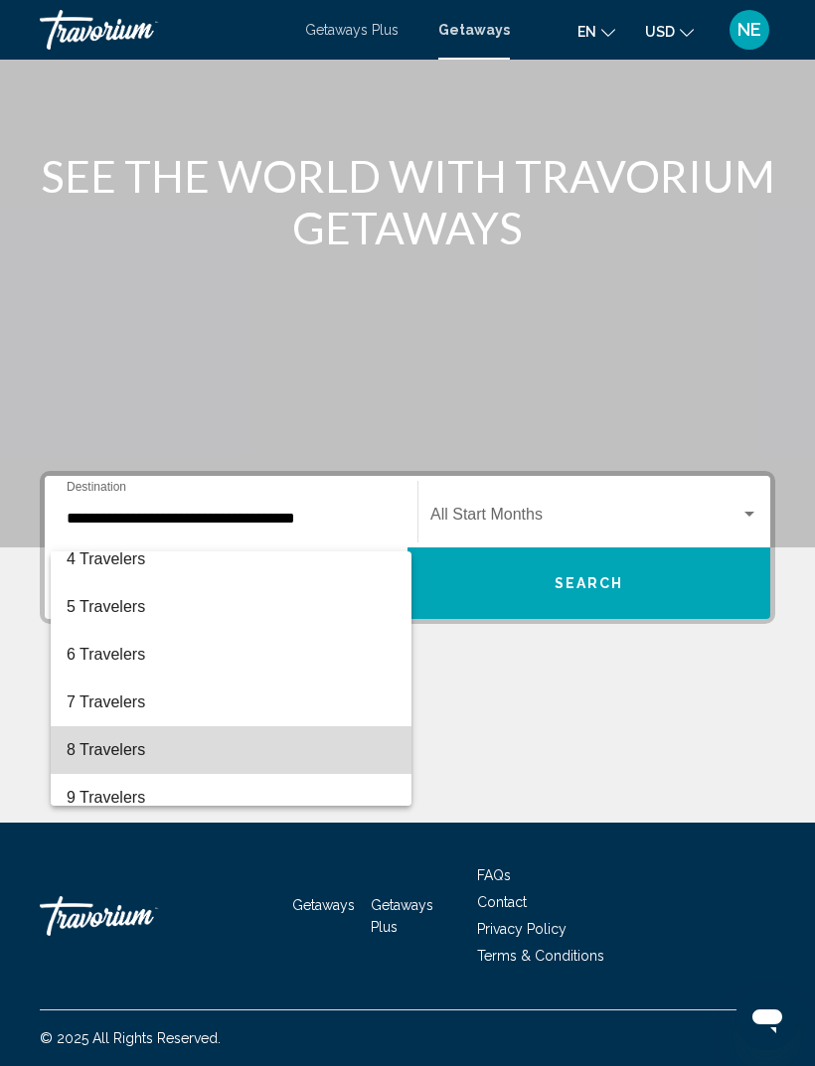
click at [144, 756] on span "8 Travelers" at bounding box center [231, 750] width 329 height 48
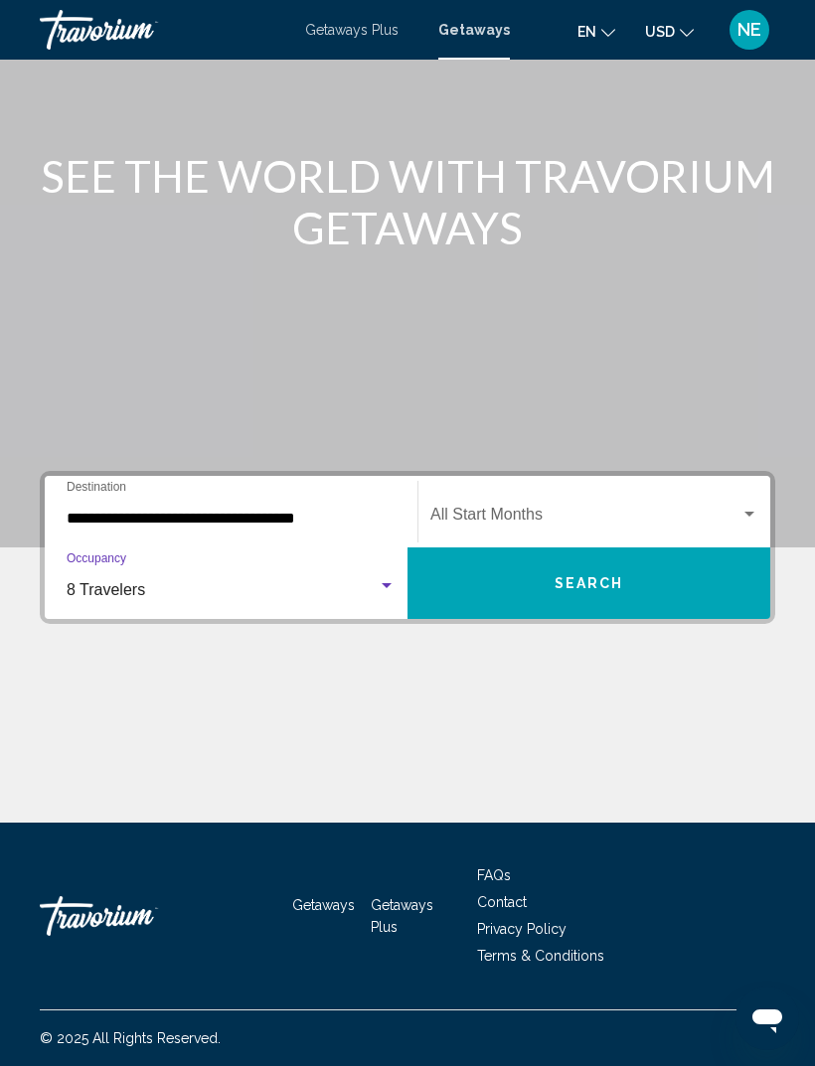
click at [499, 490] on div "Start Month All Start Months" at bounding box center [594, 512] width 328 height 63
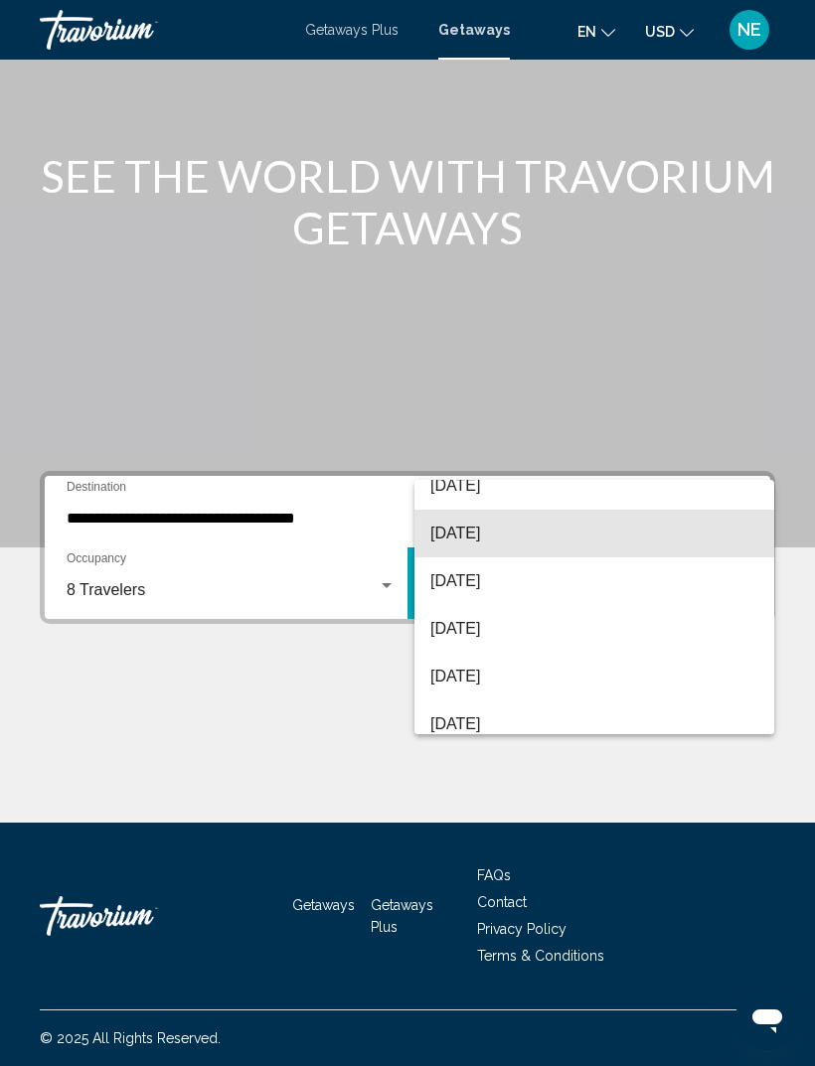
scroll to position [168, 0]
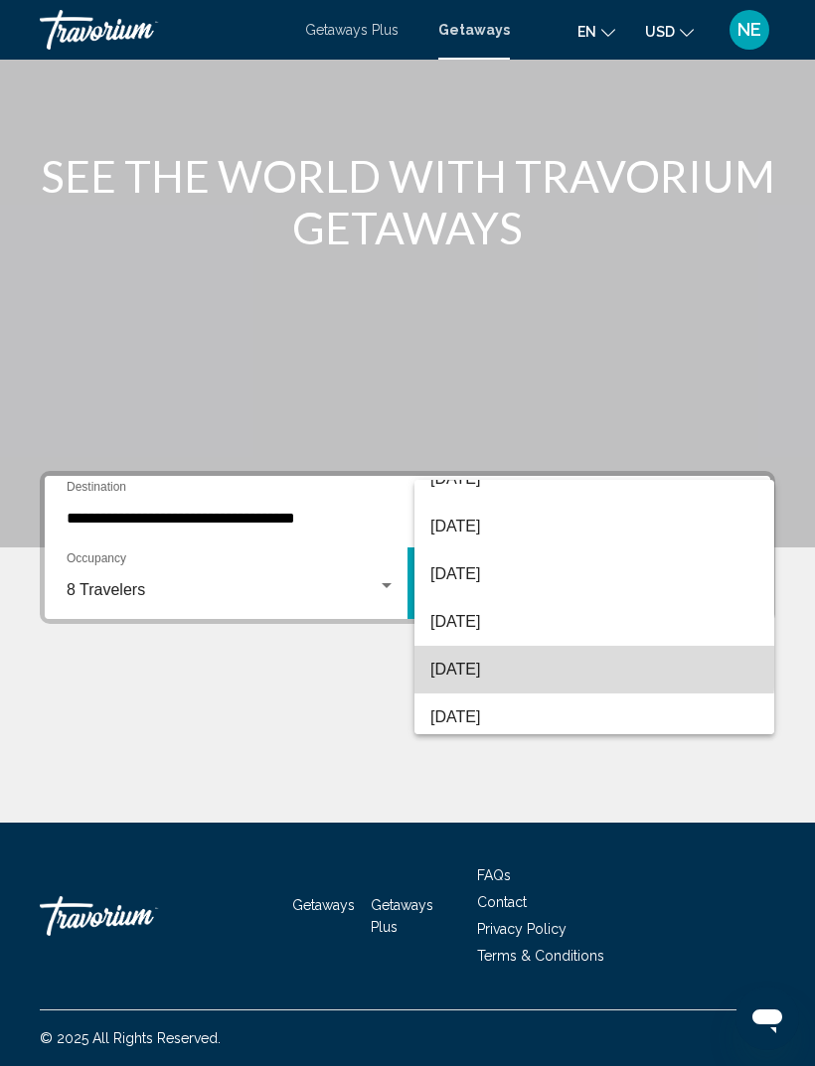
click at [535, 667] on span "[DATE]" at bounding box center [594, 670] width 328 height 48
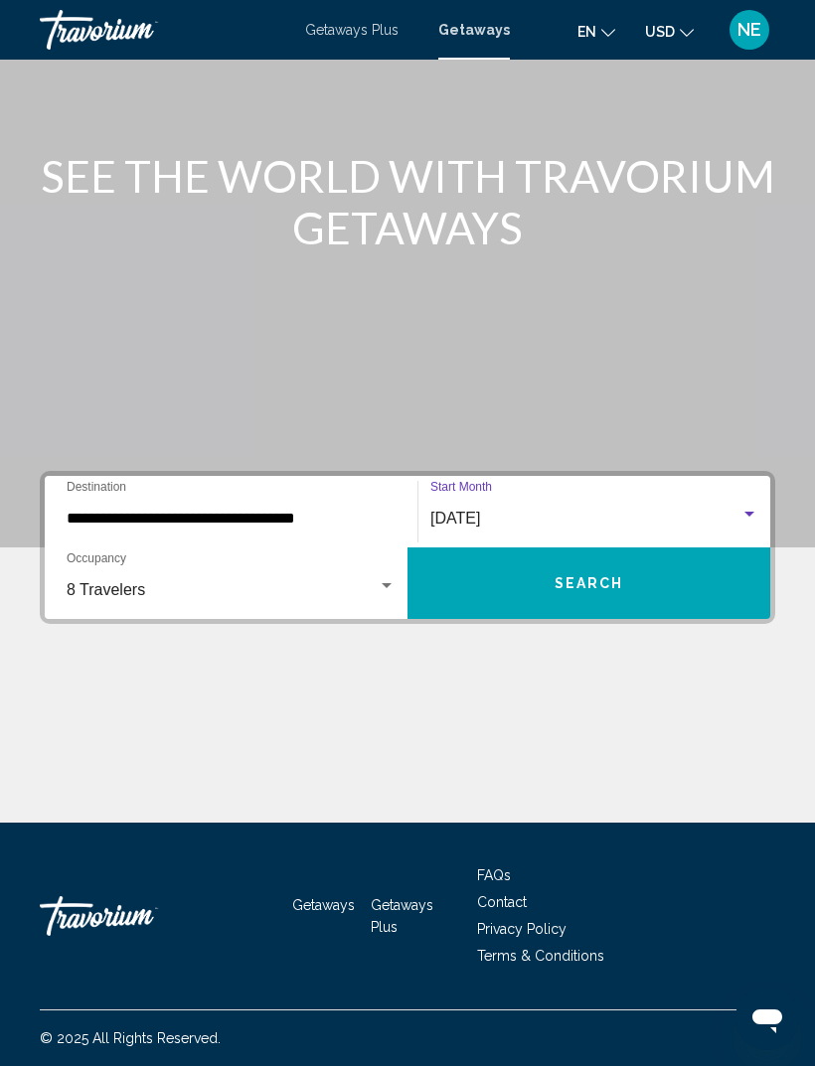
click at [570, 576] on span "Search" at bounding box center [590, 584] width 70 height 16
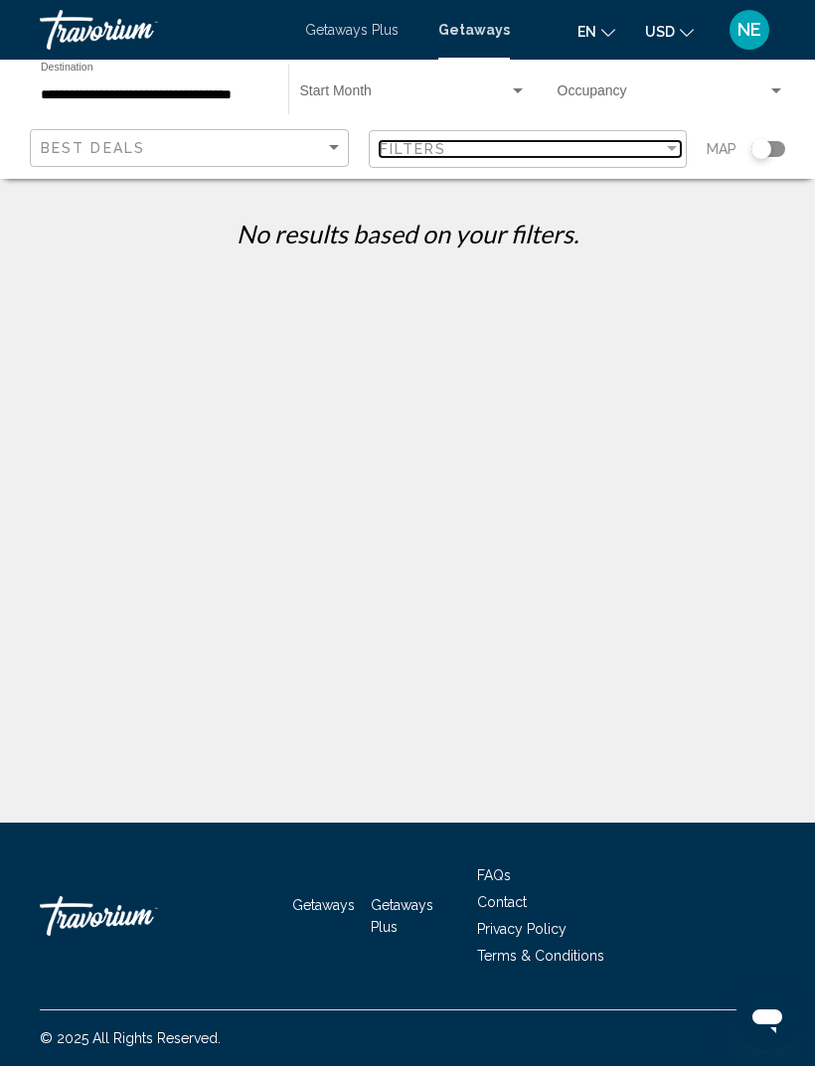
click at [473, 146] on div "Filters" at bounding box center [522, 149] width 284 height 16
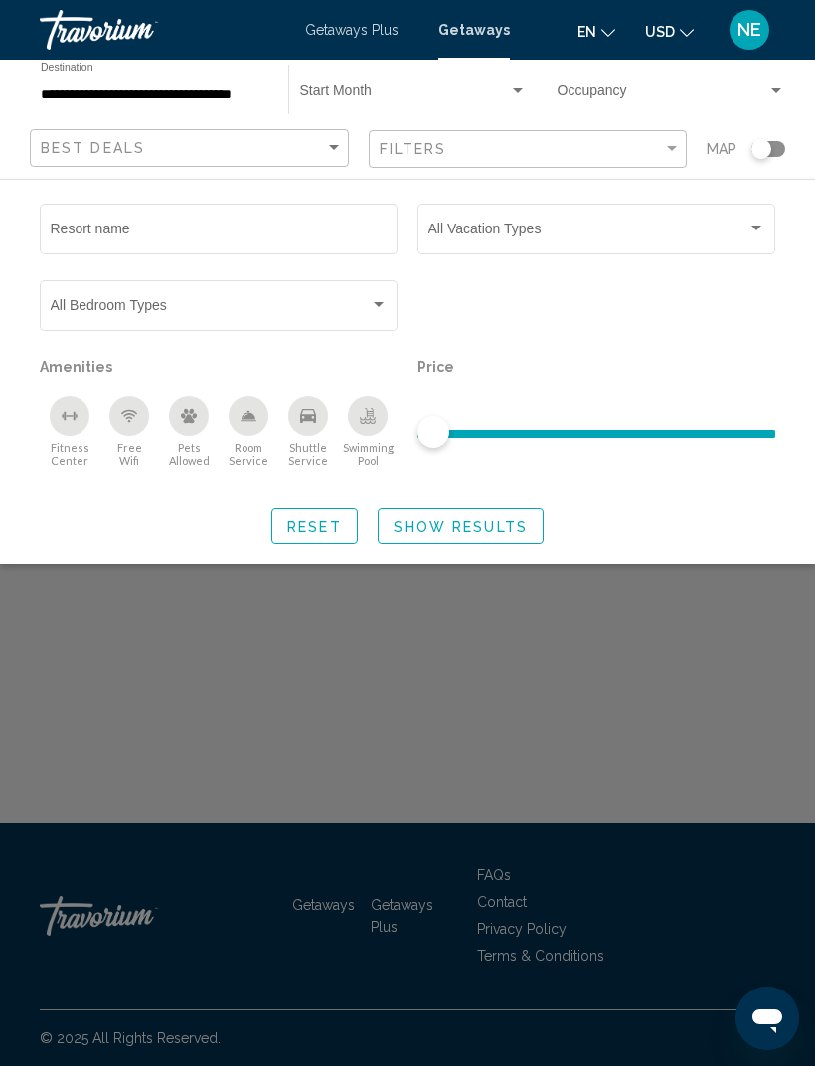
click at [352, 296] on div "Bedroom Types All Bedroom Types" at bounding box center [219, 303] width 337 height 55
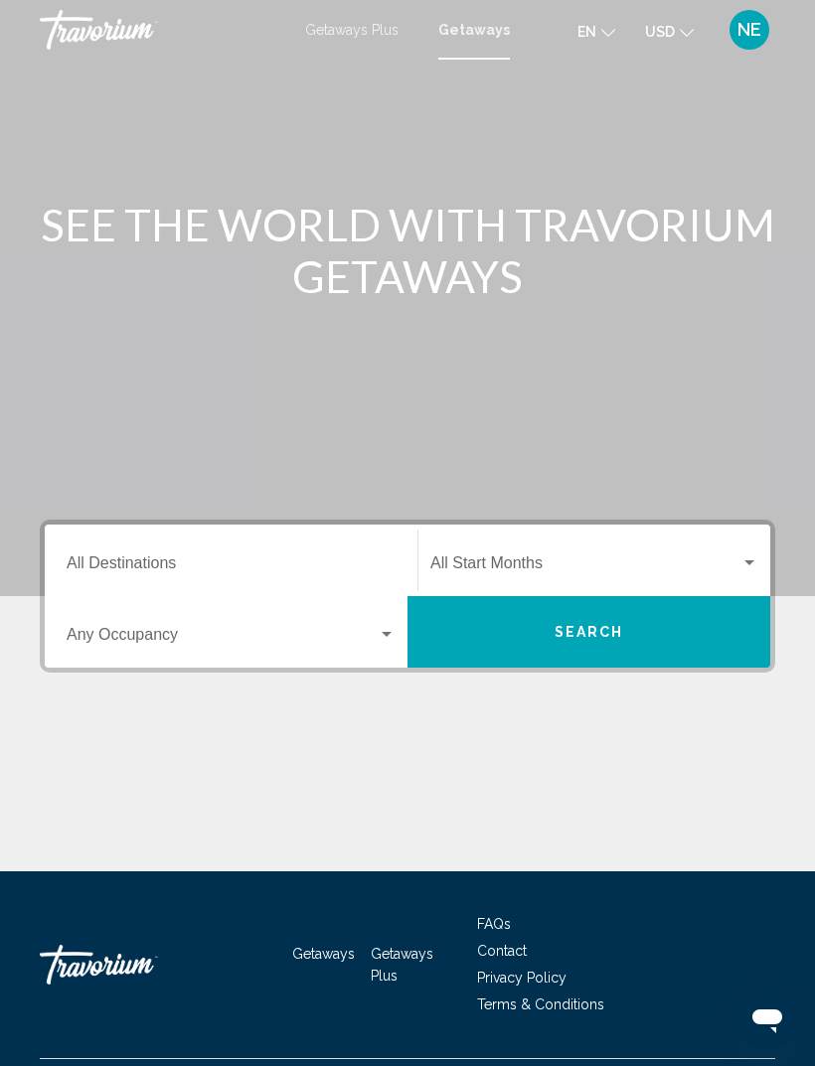
click at [580, 561] on span "Search widget" at bounding box center [585, 568] width 310 height 18
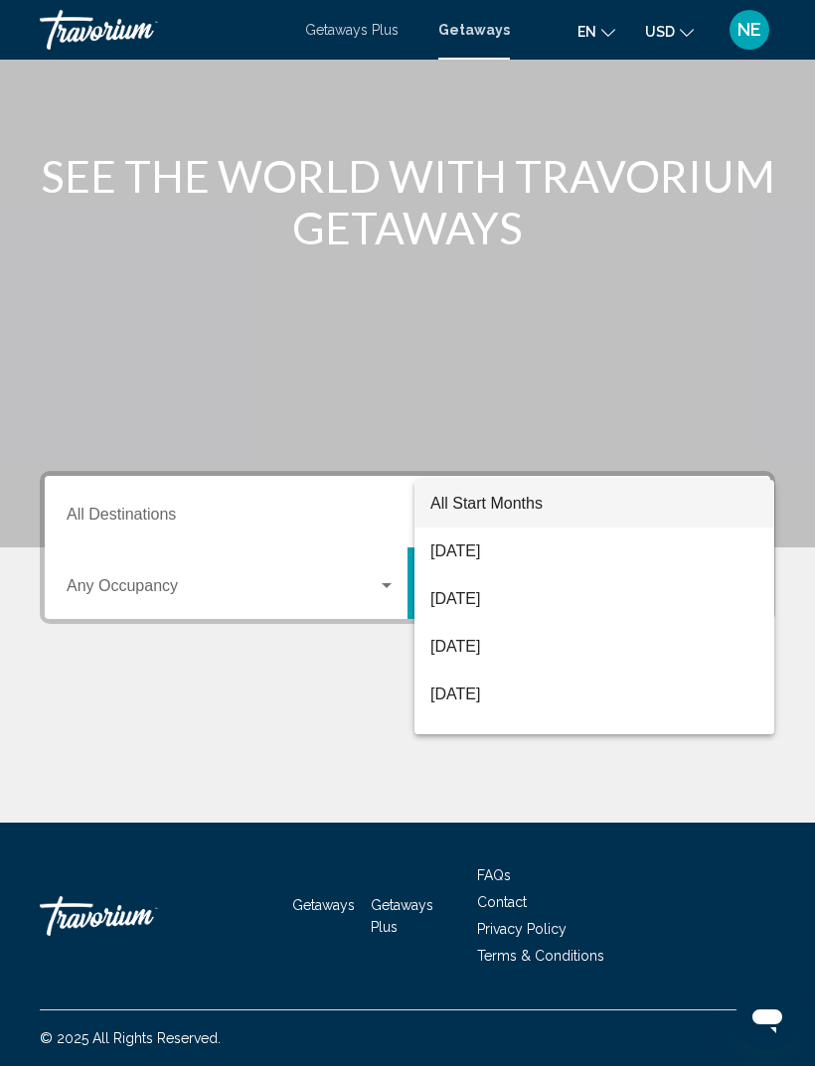
click at [337, 495] on div at bounding box center [407, 533] width 815 height 1066
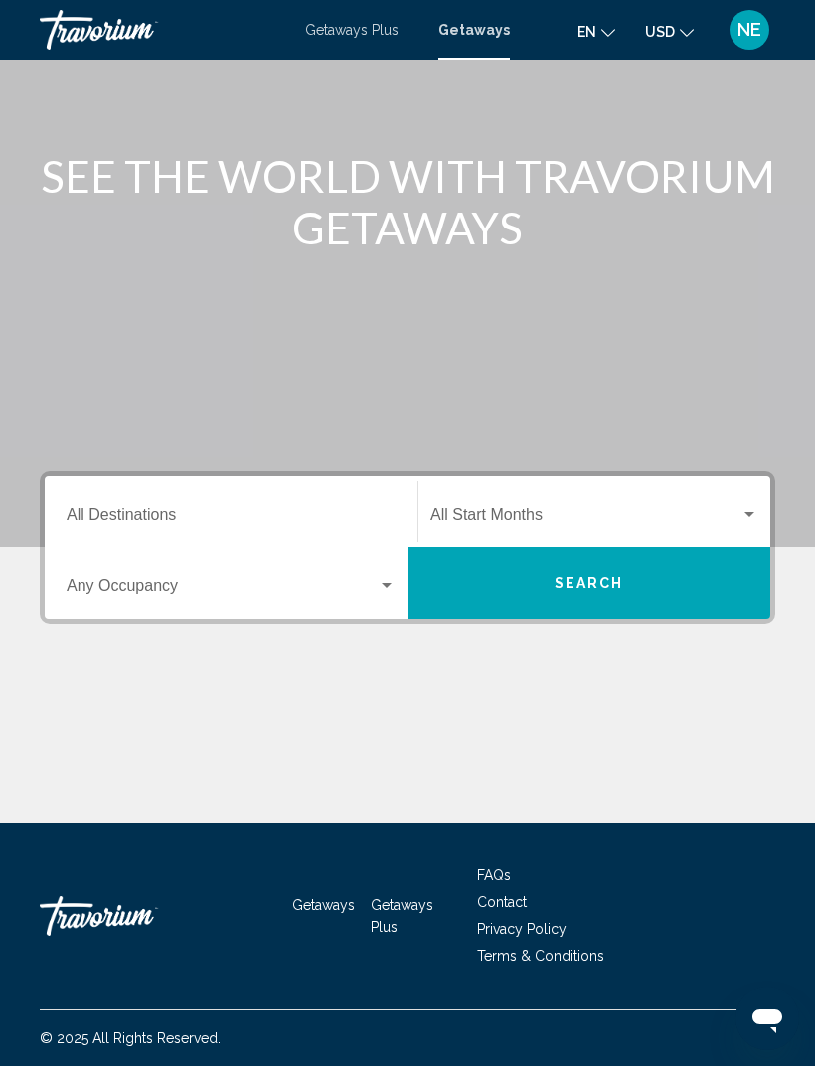
click at [363, 510] on input "Destination All Destinations" at bounding box center [231, 519] width 329 height 18
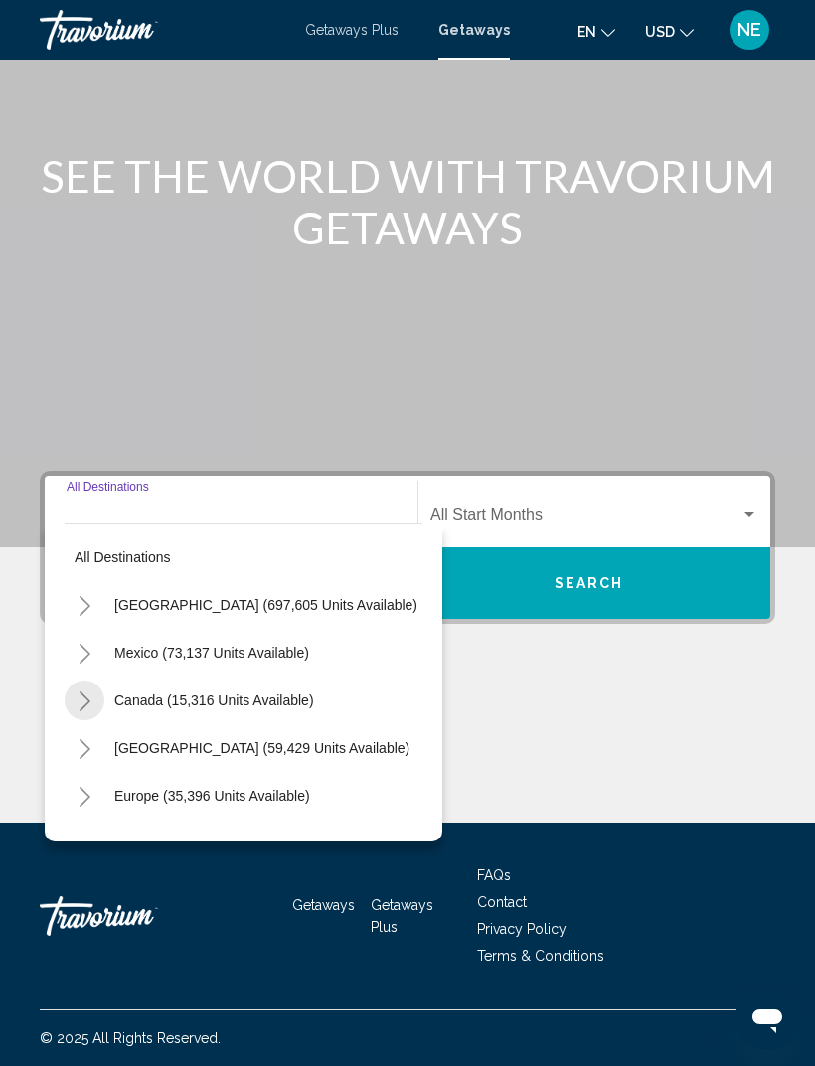
click at [95, 688] on button "Toggle Canada (15,316 units available)" at bounding box center [85, 701] width 40 height 40
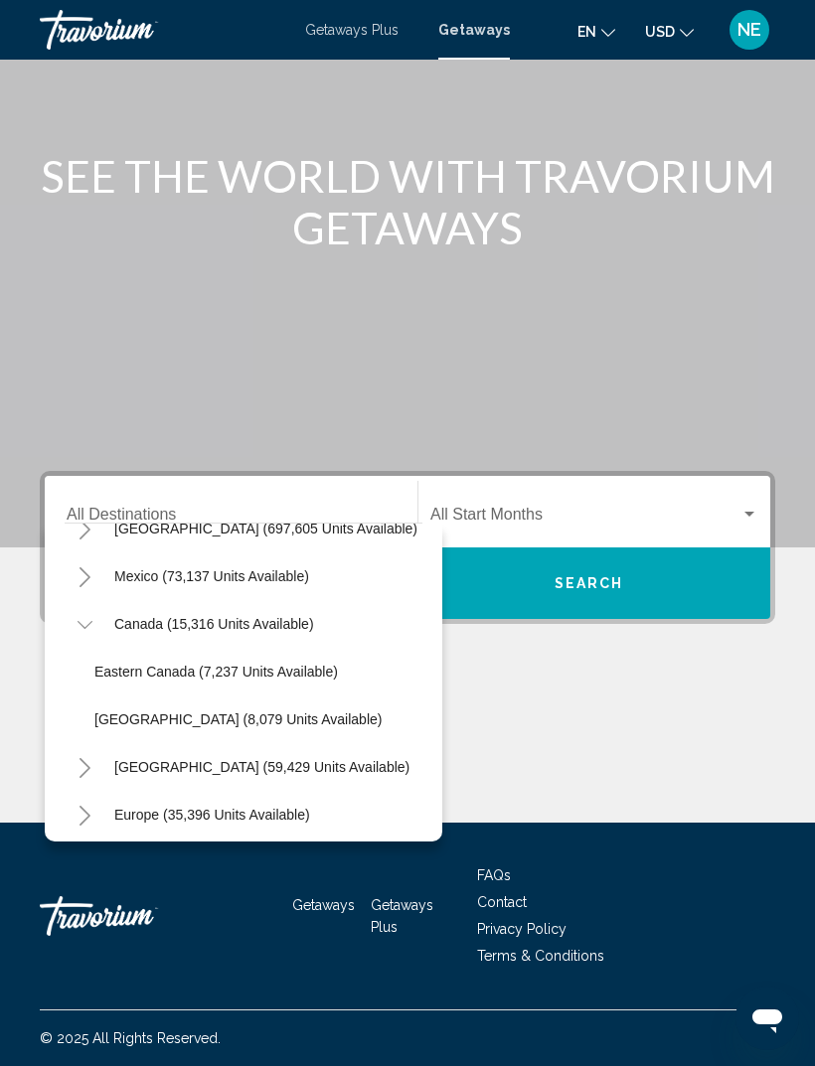
scroll to position [80, 0]
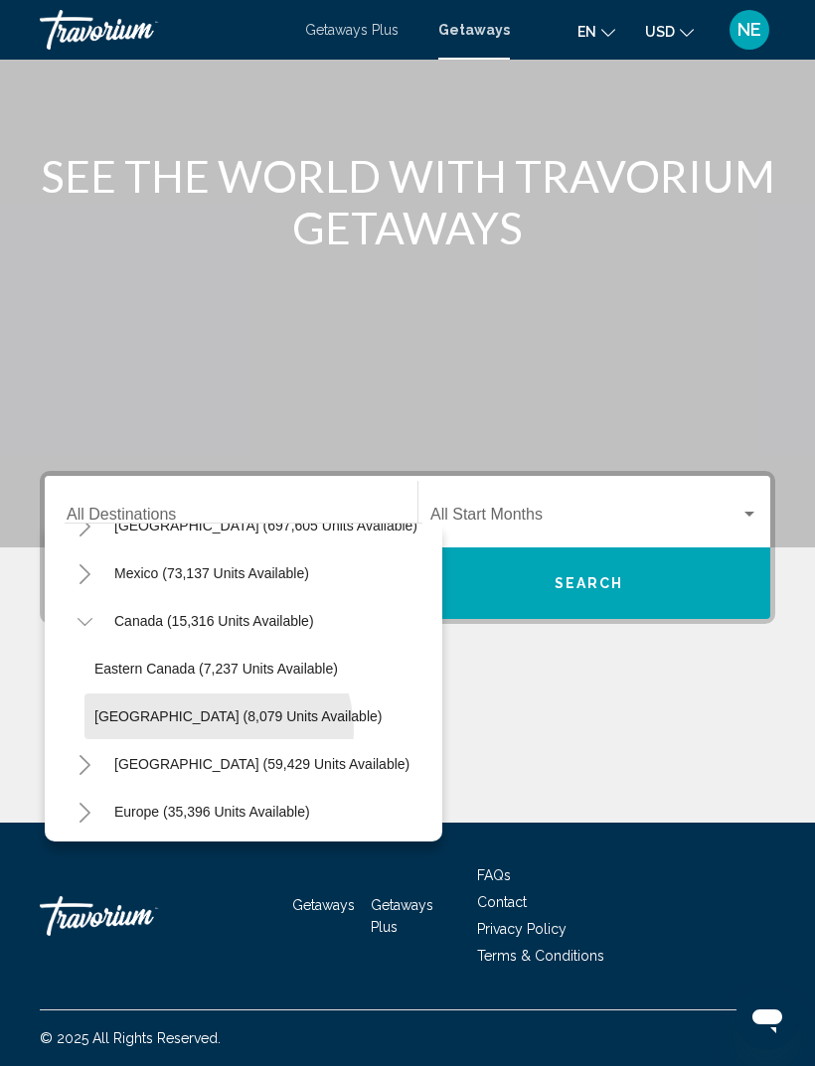
click at [209, 717] on button "[GEOGRAPHIC_DATA] (8,079 units available)" at bounding box center [237, 717] width 307 height 46
type input "**********"
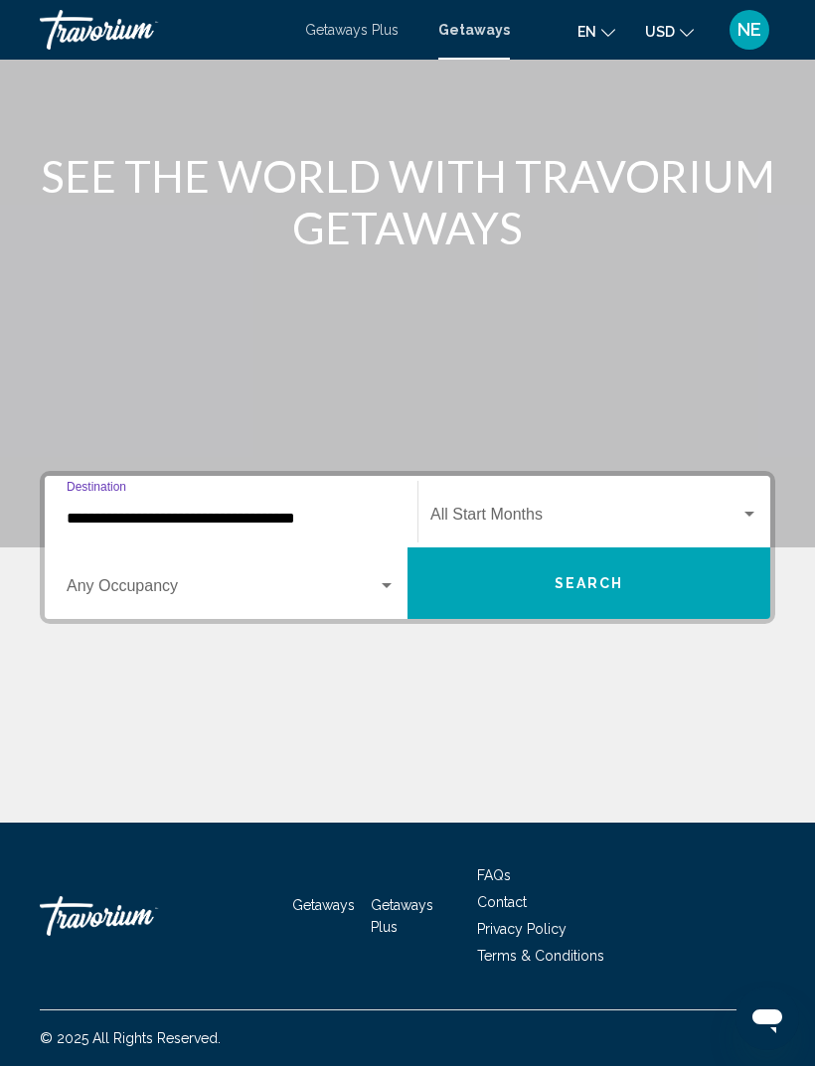
click at [531, 511] on span "Search widget" at bounding box center [585, 519] width 310 height 18
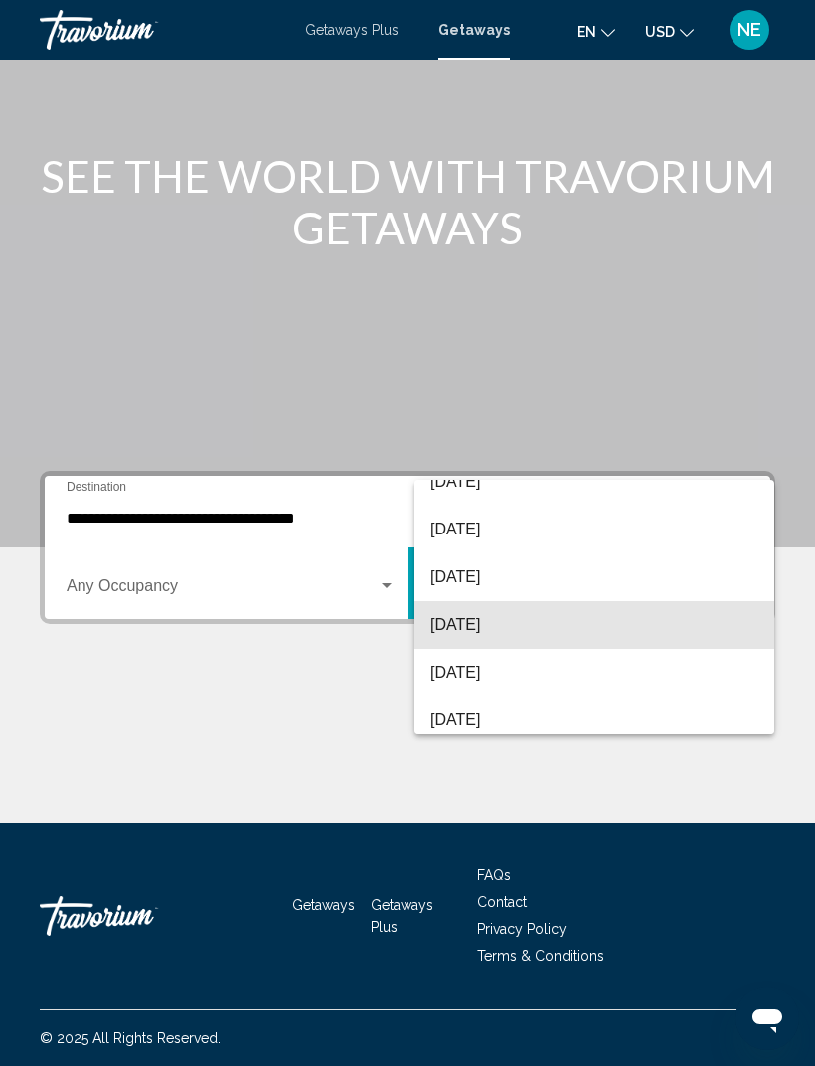
scroll to position [175, 0]
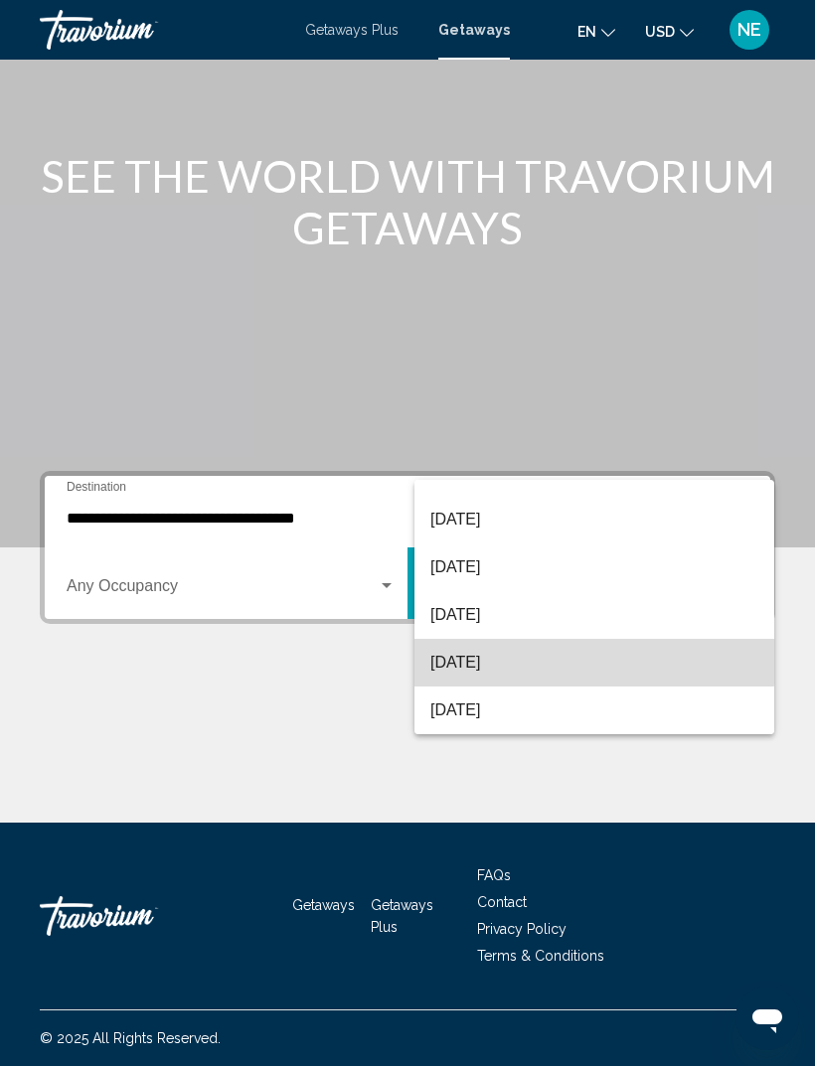
click at [544, 655] on span "[DATE]" at bounding box center [594, 663] width 328 height 48
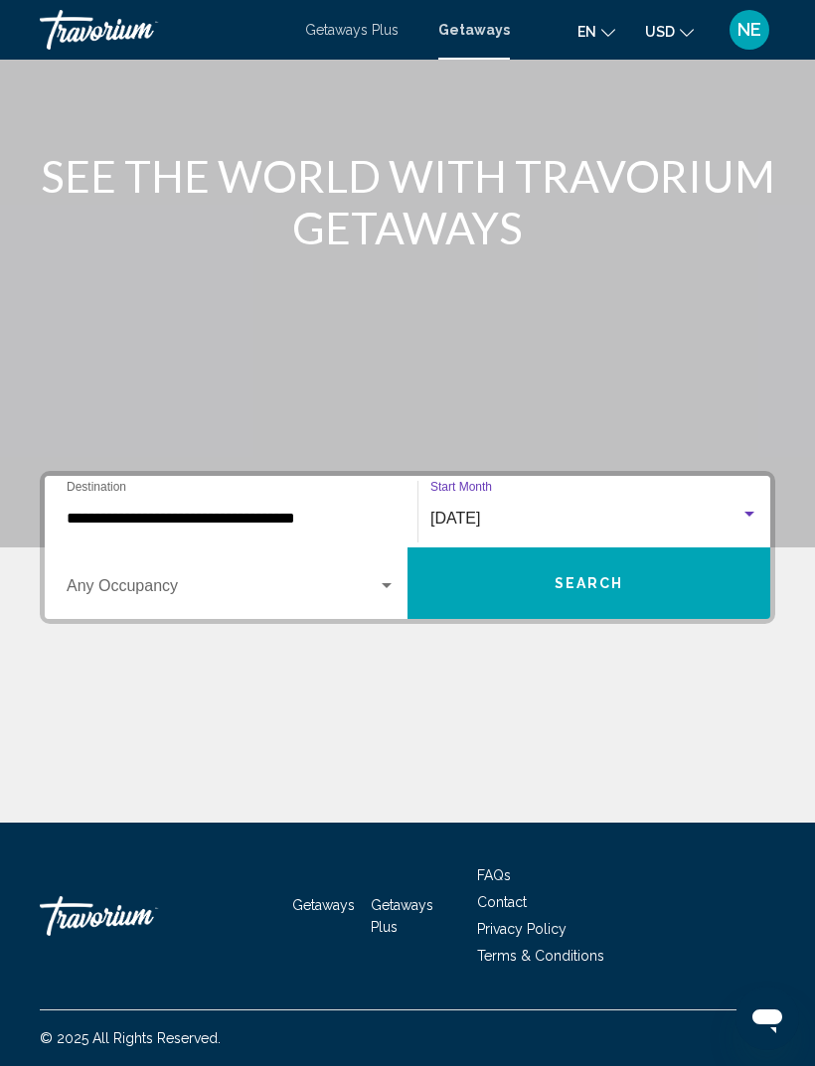
click at [569, 576] on span "Search" at bounding box center [590, 584] width 70 height 16
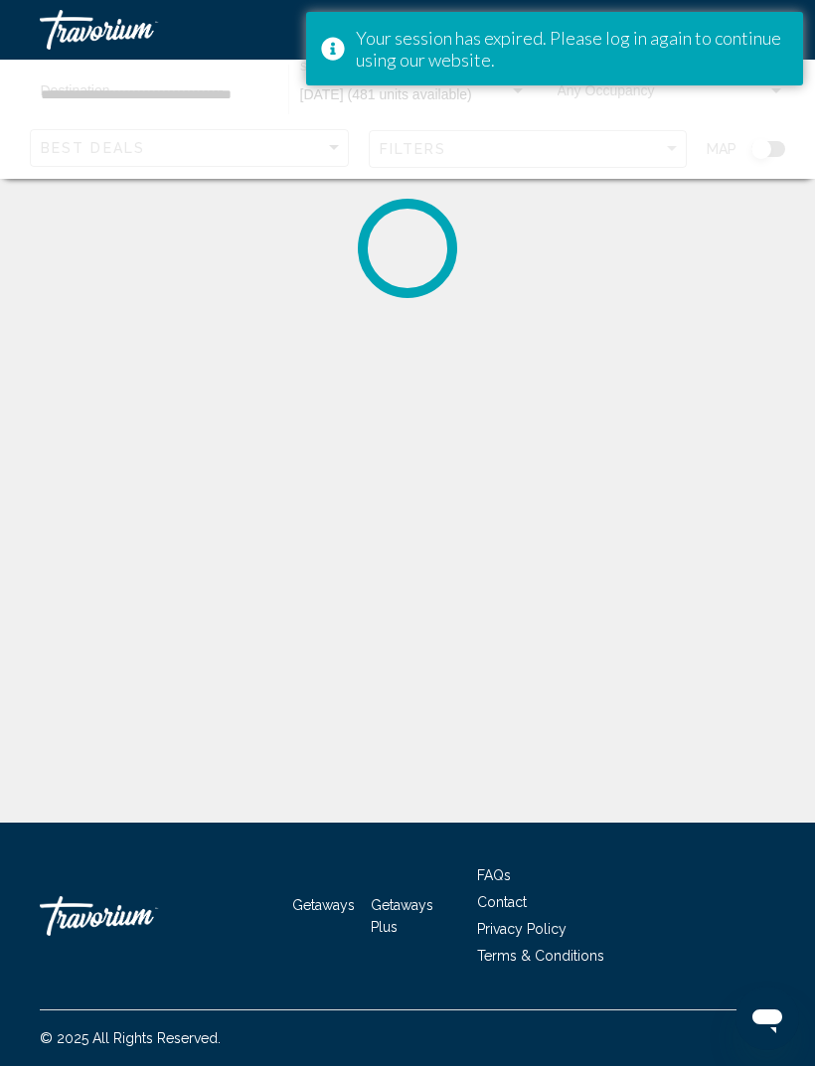
click at [647, 50] on div "Your session has expired. Please log in again to continue using our website." at bounding box center [572, 49] width 432 height 44
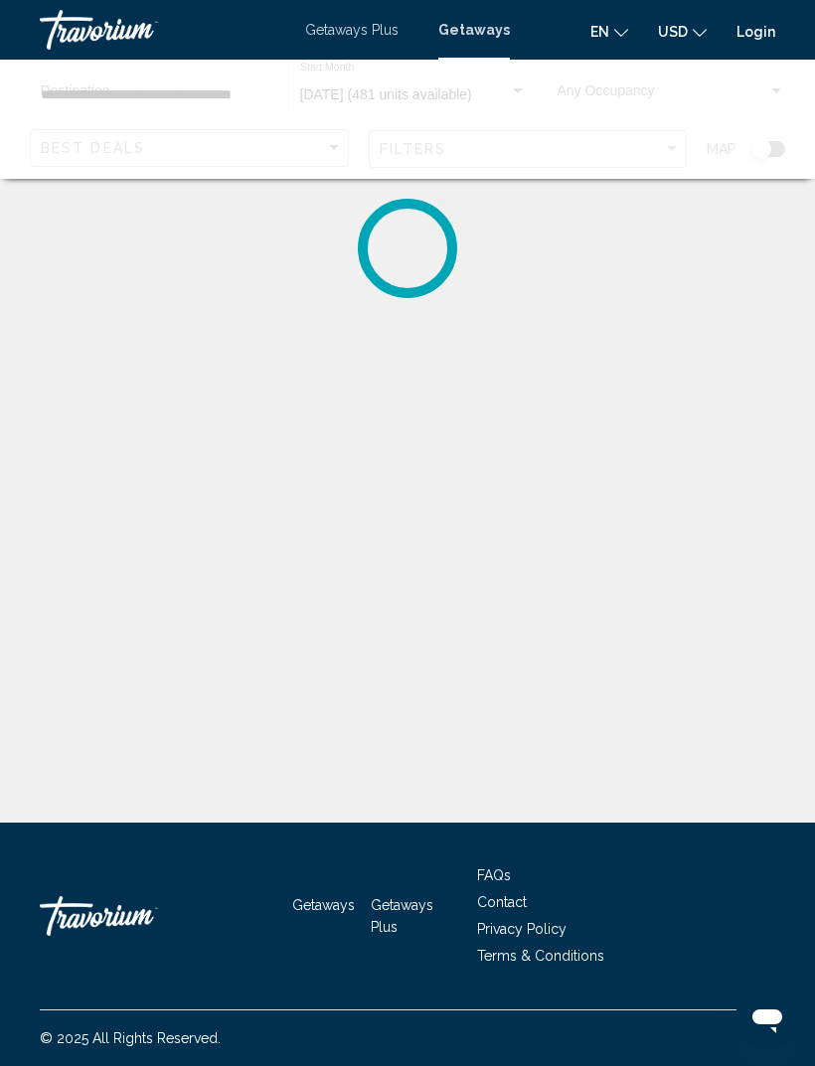
click at [756, 29] on link "Login" at bounding box center [755, 32] width 39 height 16
